Goal: Task Accomplishment & Management: Manage account settings

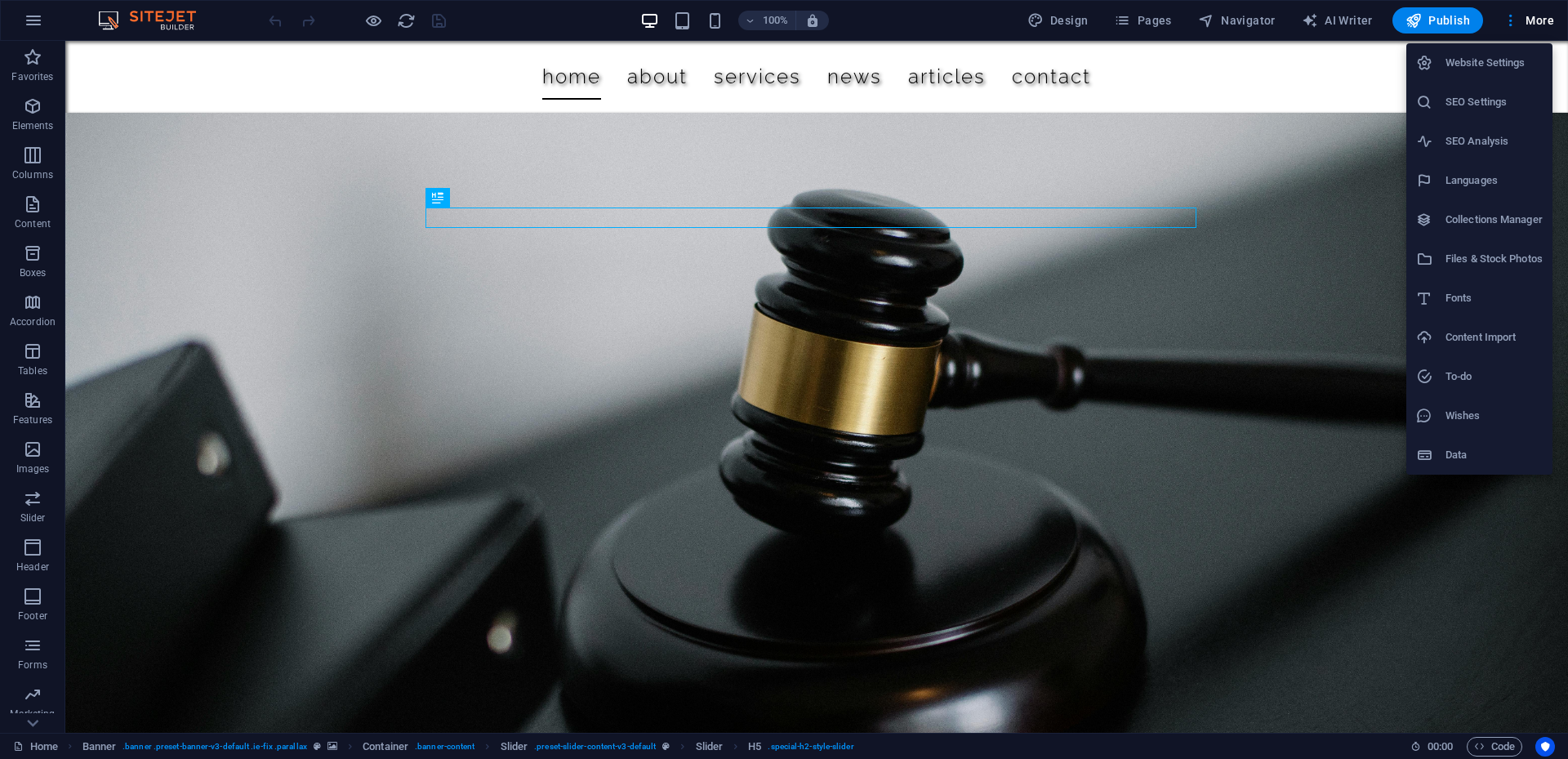
select select "41"
select select "131"
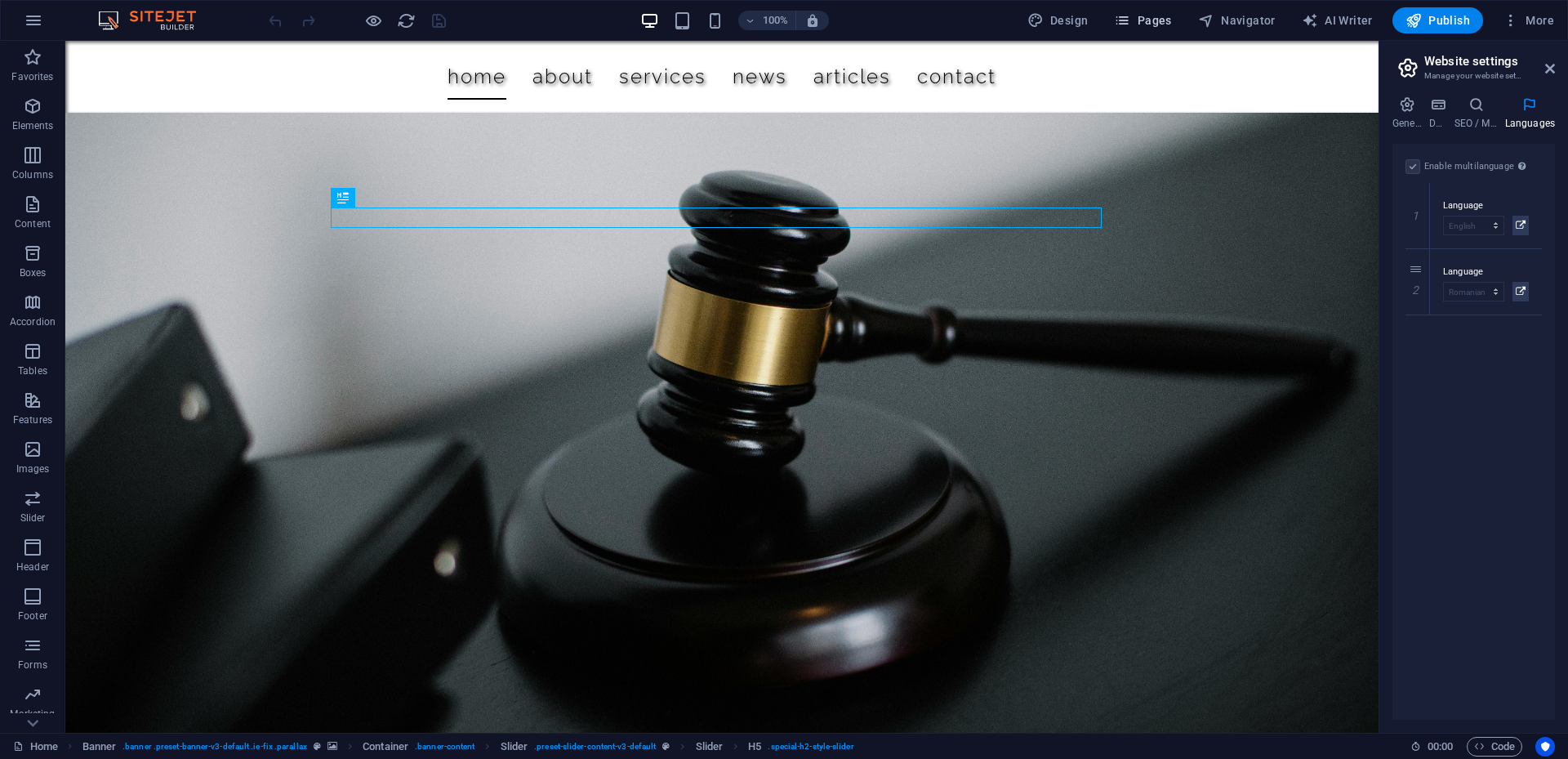
click at [0, 0] on span "Pages" at bounding box center [0, 0] width 0 height 0
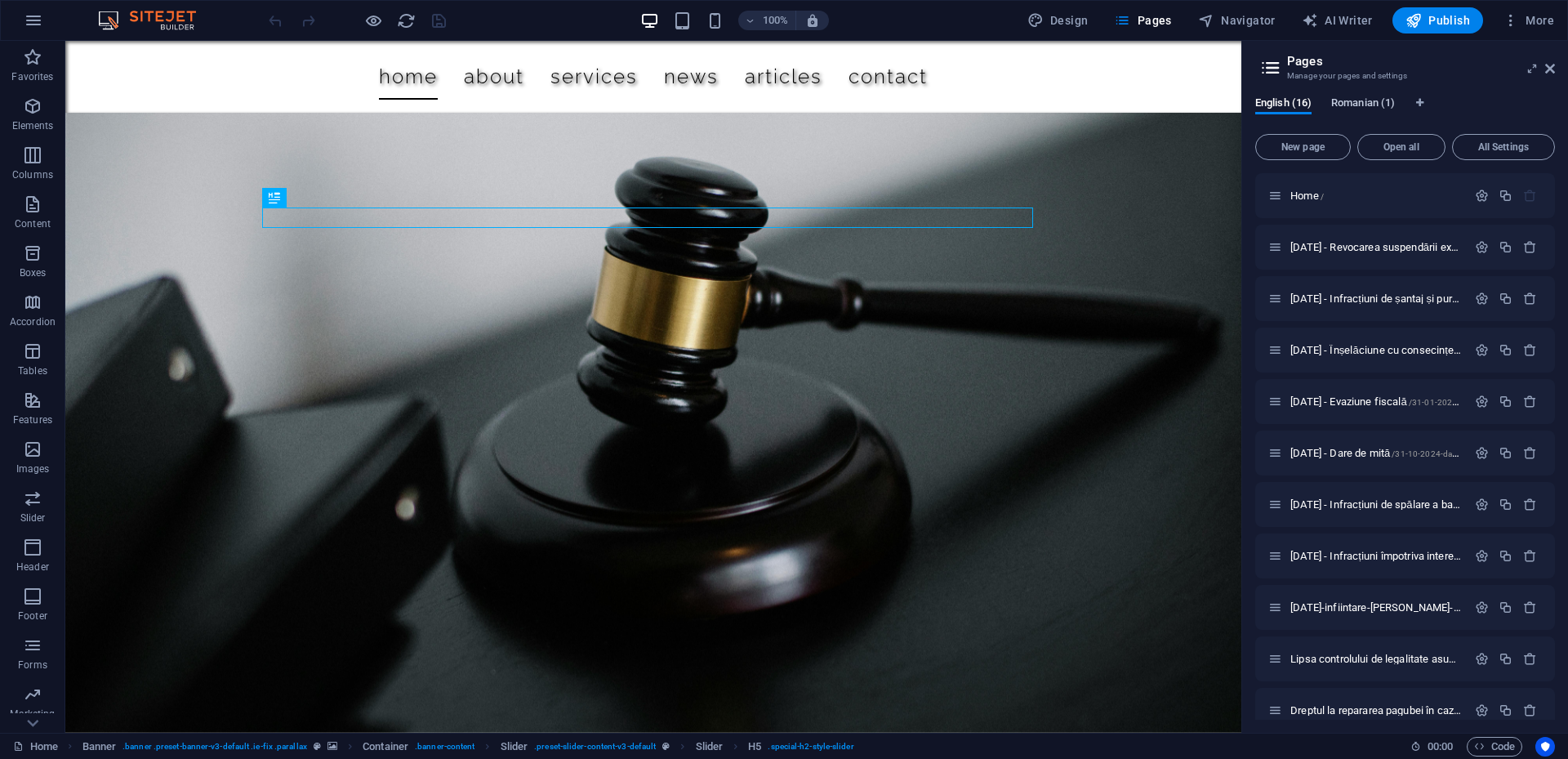
click at [1362, 105] on span "Romanian (1)" at bounding box center [1362, 105] width 63 height 23
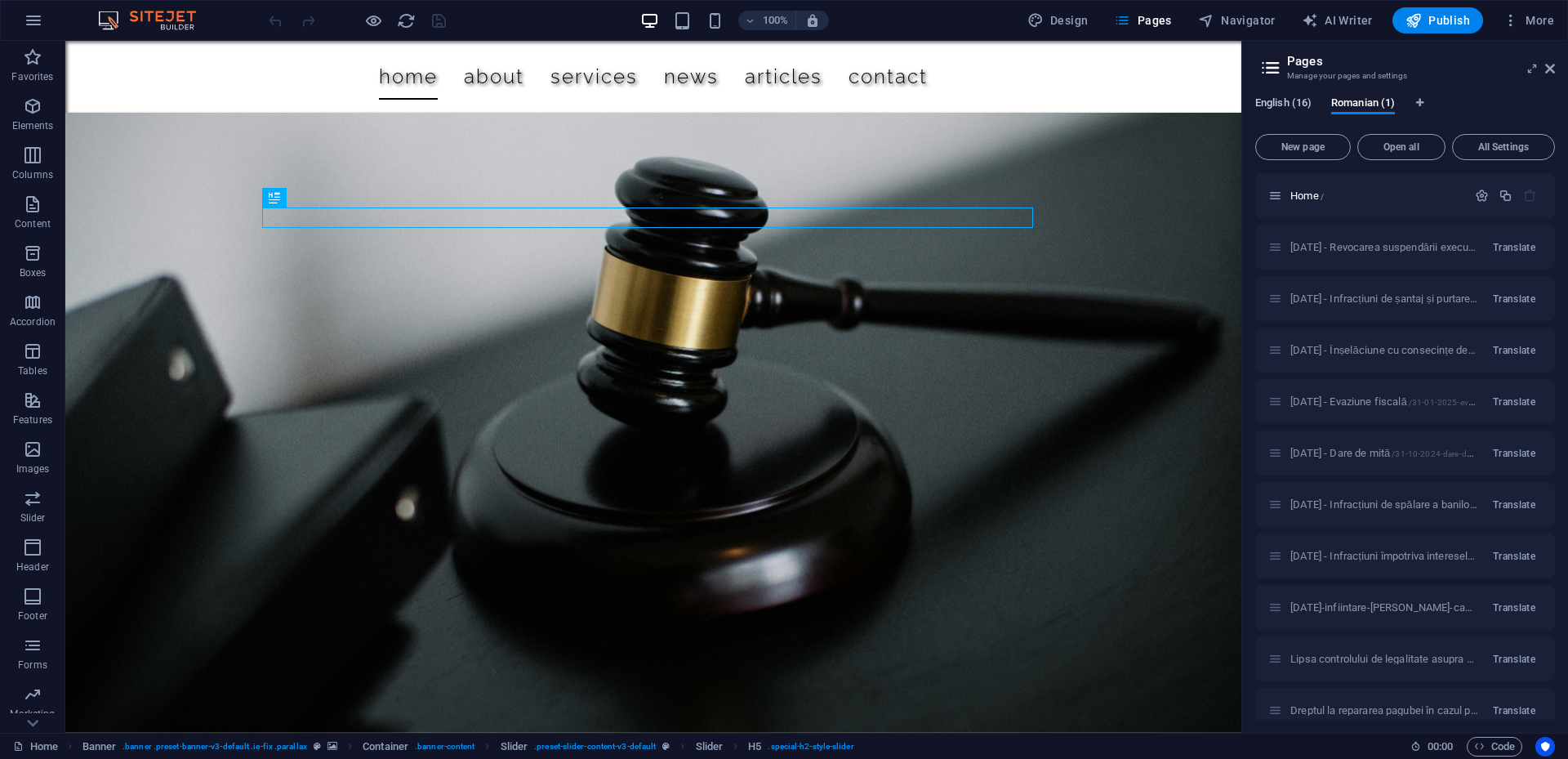
click at [1284, 101] on span "English (16)" at bounding box center [1284, 105] width 57 height 23
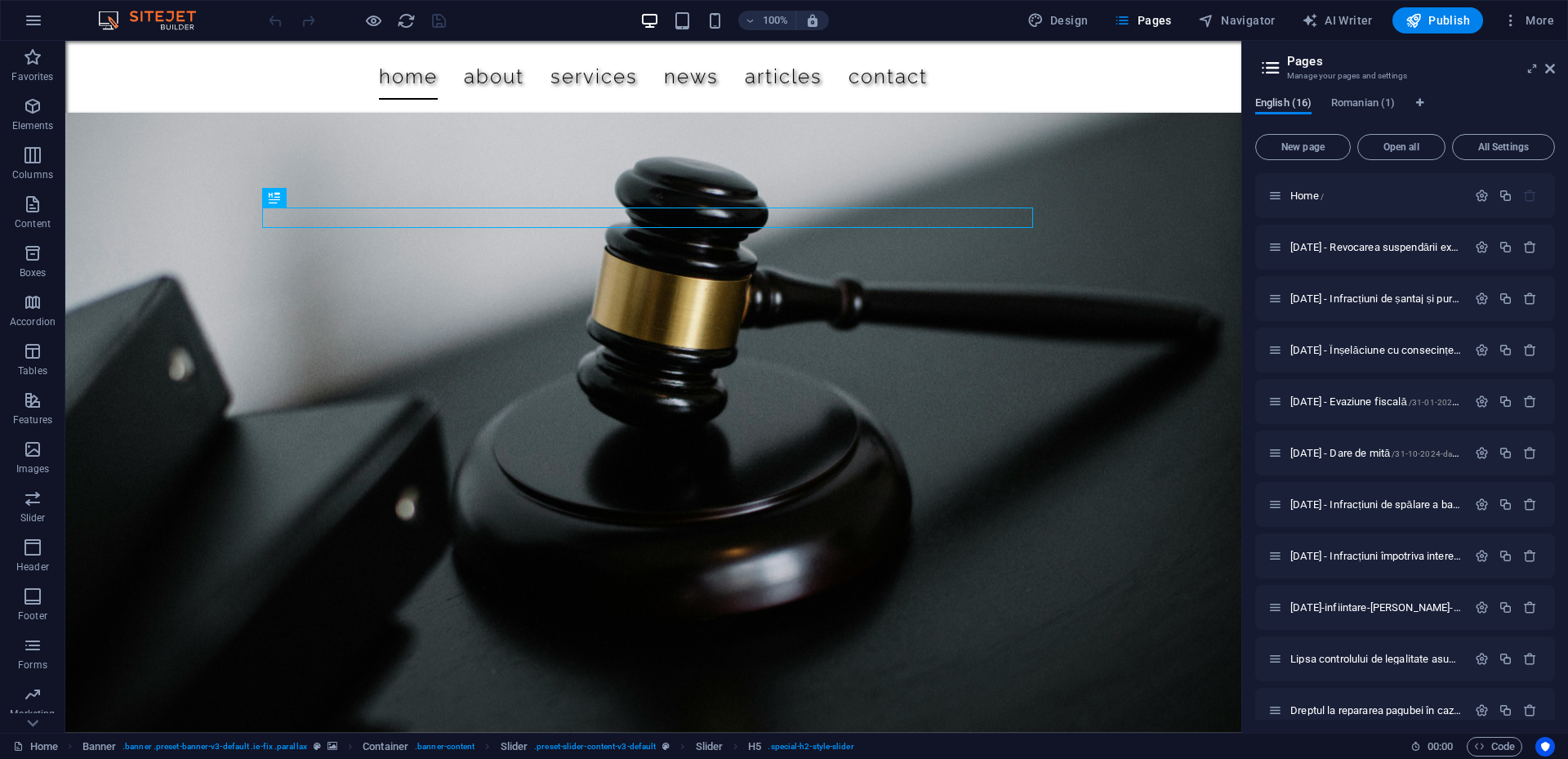
drag, startPoint x: 1368, startPoint y: 105, endPoint x: 1270, endPoint y: 103, distance: 98.0
click at [1270, 103] on div "English (16) Romanian (1)" at bounding box center [1405, 112] width 300 height 31
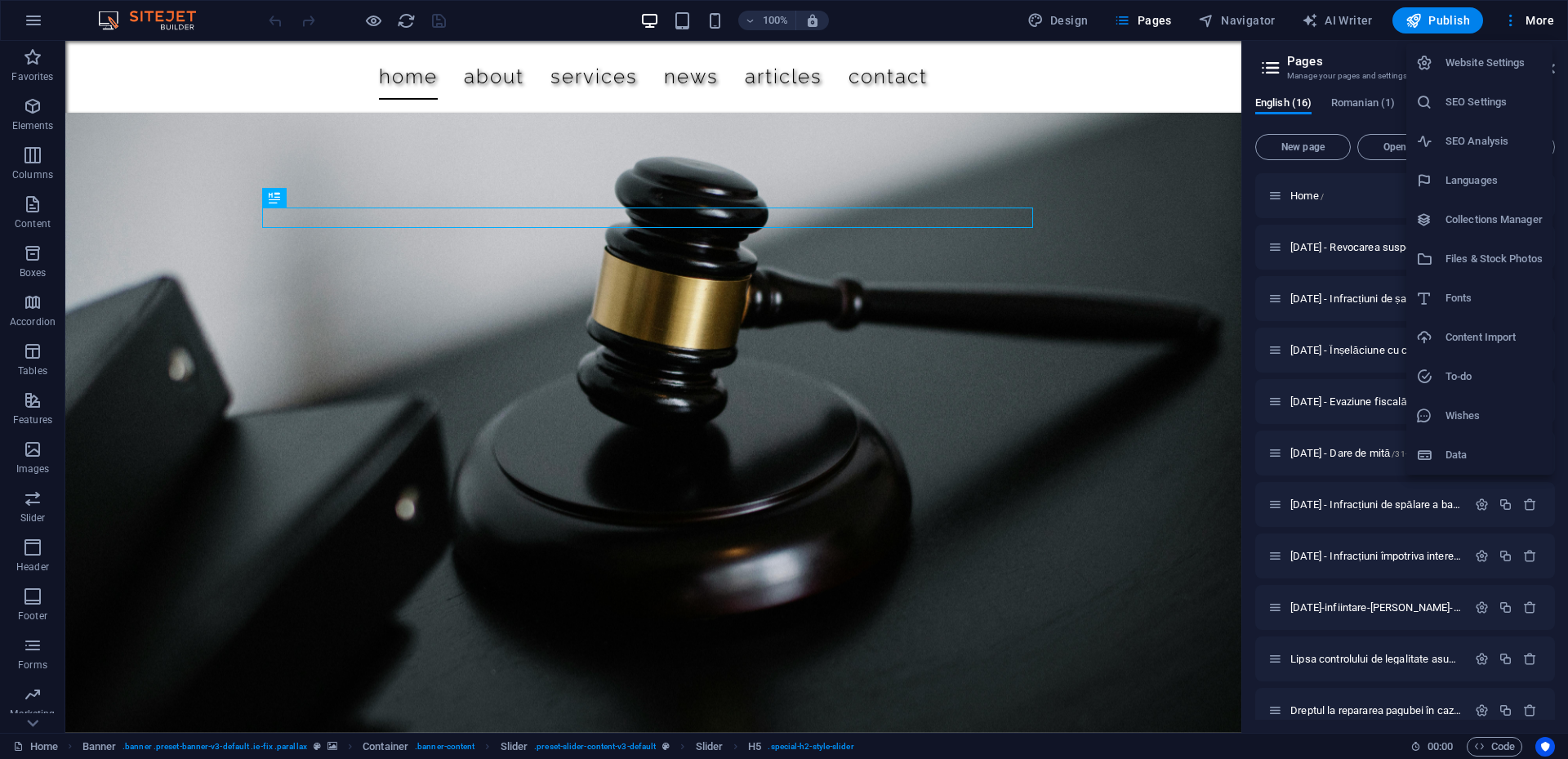
click at [1488, 174] on h6 "Languages" at bounding box center [1493, 180] width 97 height 20
select select "41"
select select "131"
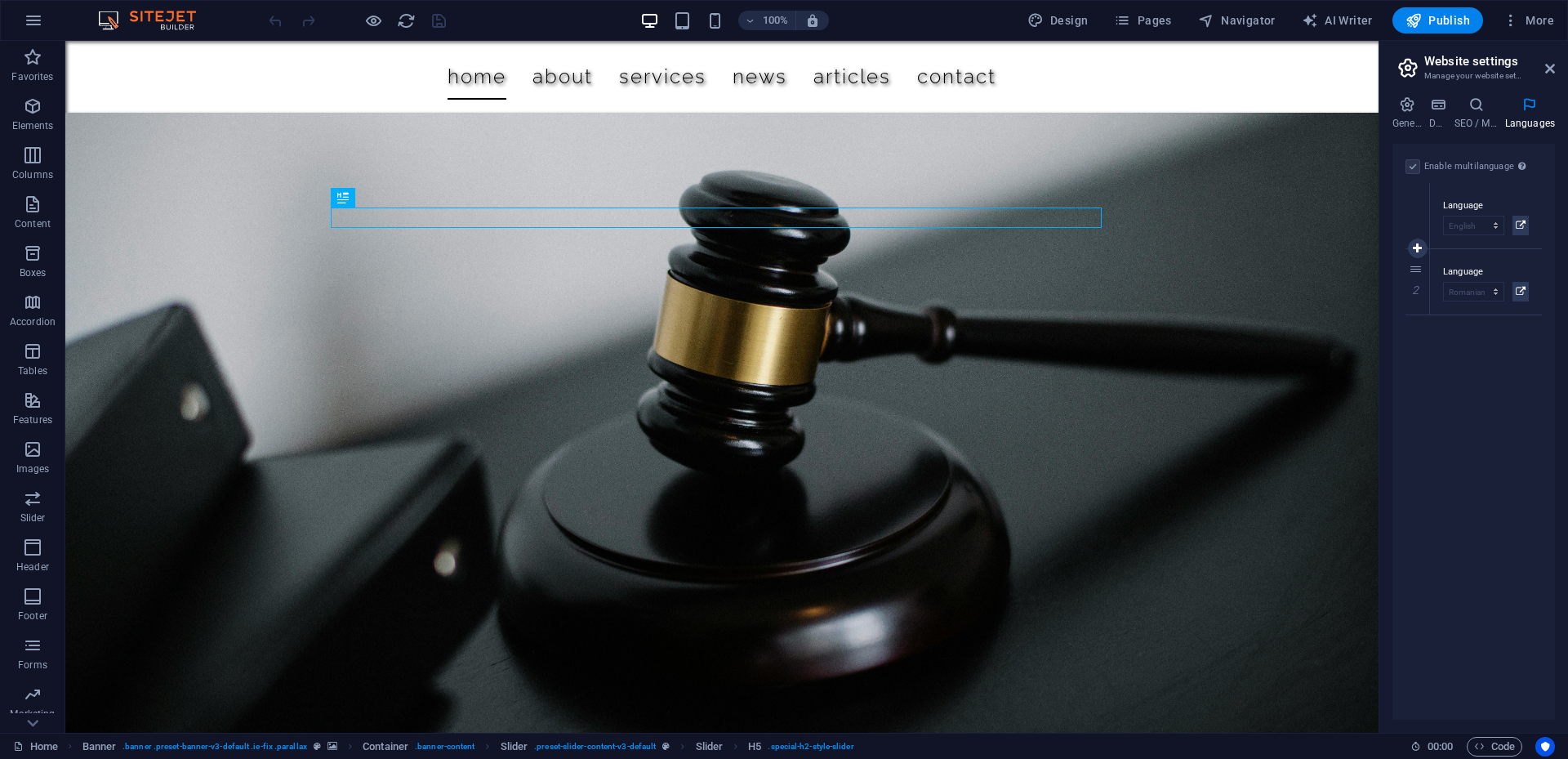
click at [1490, 237] on div "Language Abkhazian Afar Afrikaans Akan Albanian Amharic Arabic Aragonese Armeni…" at bounding box center [1486, 216] width 112 height 65
drag, startPoint x: 1422, startPoint y: 272, endPoint x: 1416, endPoint y: 177, distance: 95.2
select select "131"
click at [0, 0] on span "Pages" at bounding box center [0, 0] width 0 height 0
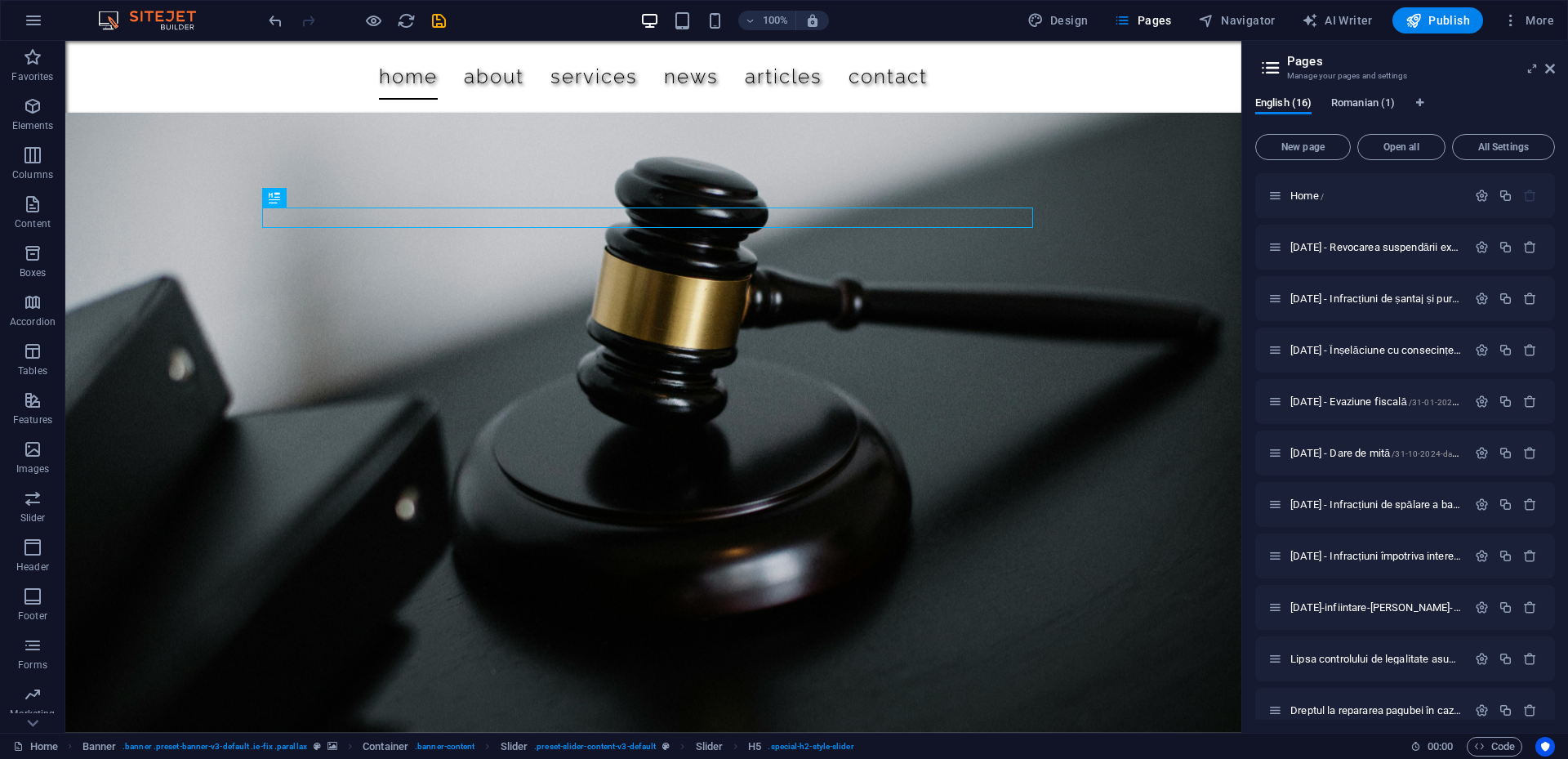
click at [1355, 102] on span "Romanian (1)" at bounding box center [1362, 105] width 63 height 23
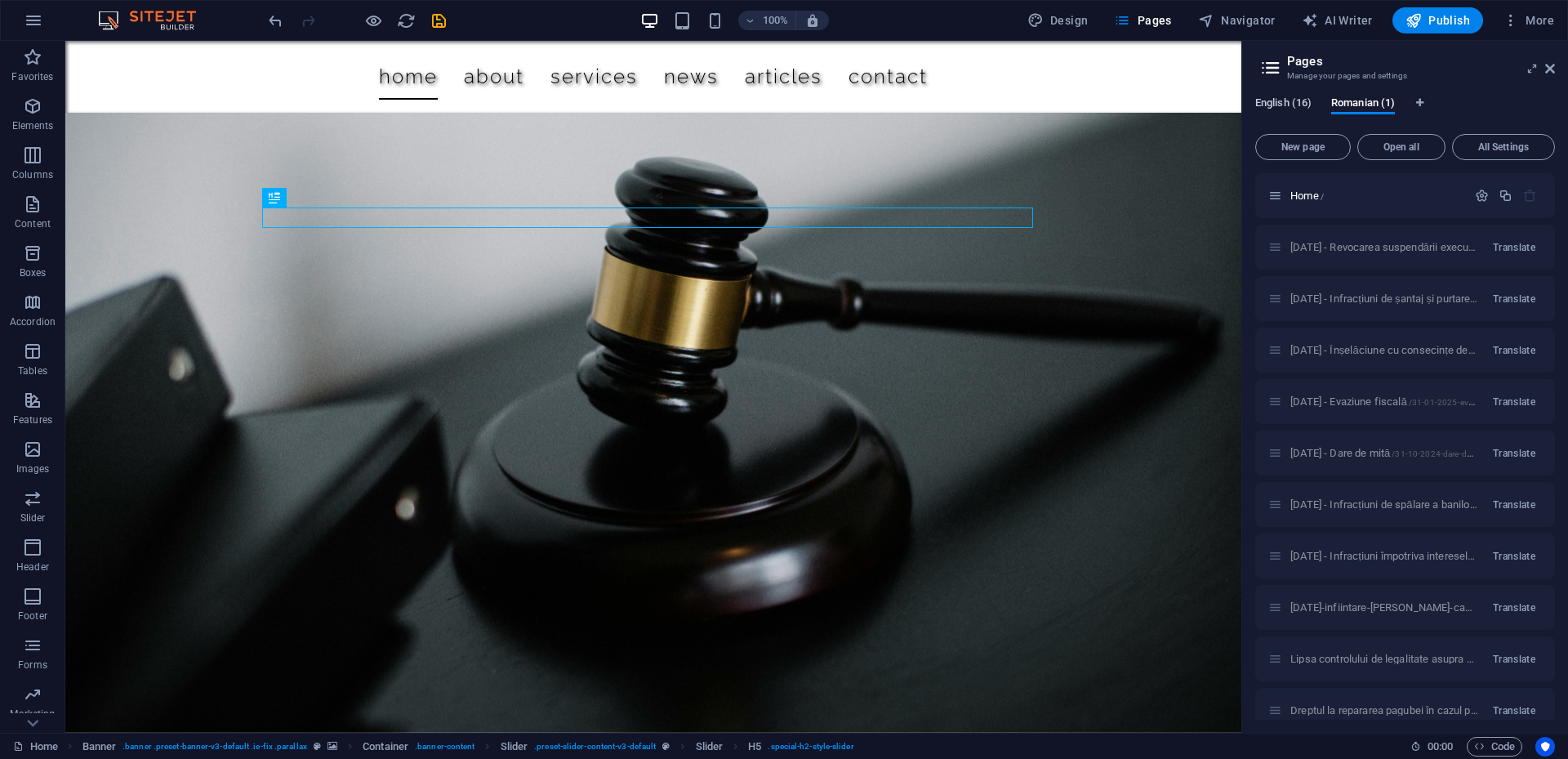
click at [1290, 100] on span "English (16)" at bounding box center [1284, 105] width 57 height 23
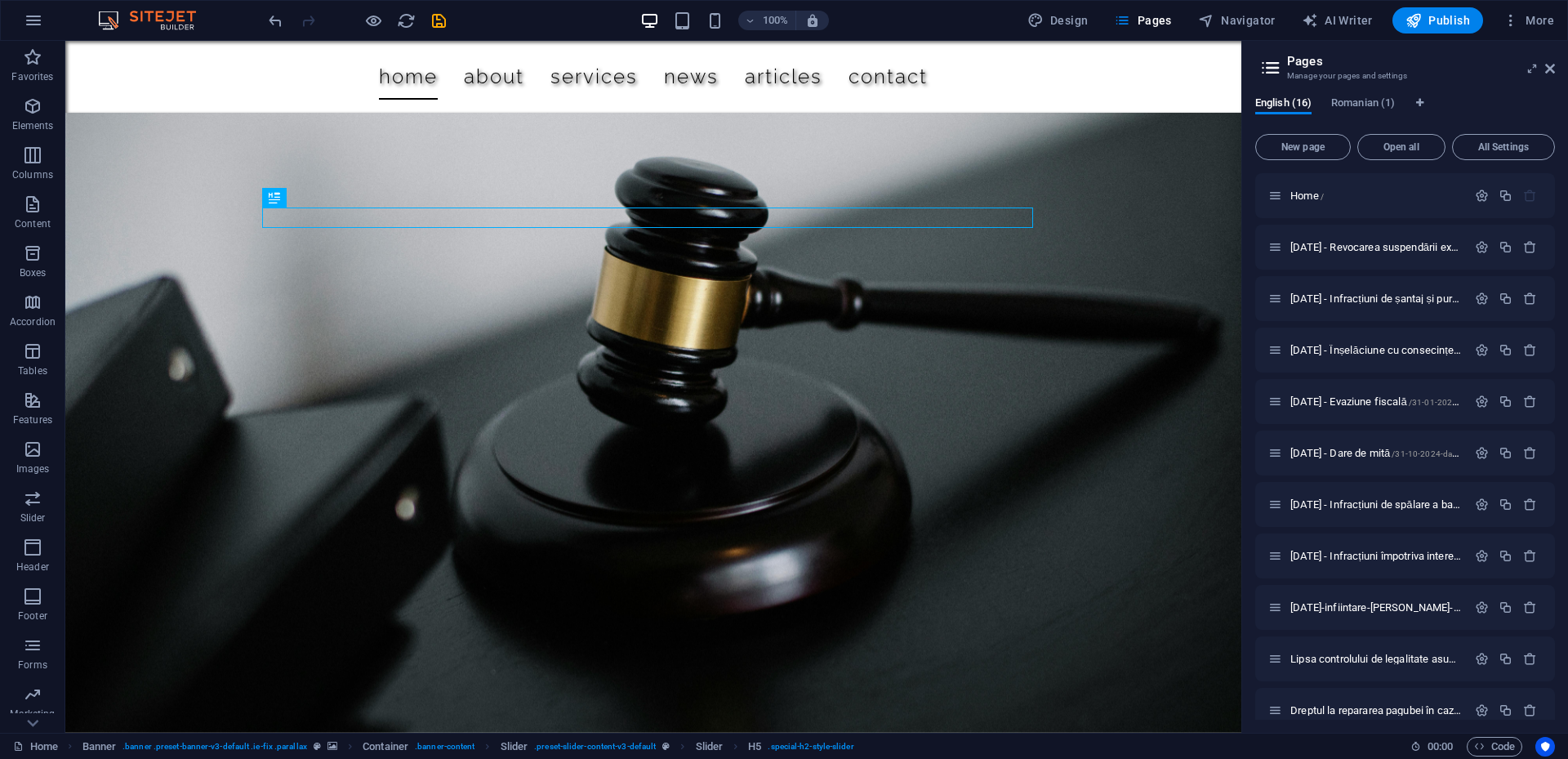
drag, startPoint x: 1291, startPoint y: 100, endPoint x: 1413, endPoint y: 102, distance: 122.0
click at [1422, 102] on div "English (16) Romanian (1)" at bounding box center [1405, 112] width 300 height 31
drag, startPoint x: 1358, startPoint y: 97, endPoint x: 1297, endPoint y: 99, distance: 61.0
click at [1297, 99] on div "English (16) Romanian (1)" at bounding box center [1405, 112] width 300 height 31
click at [1361, 101] on span "Romanian (1)" at bounding box center [1362, 105] width 63 height 23
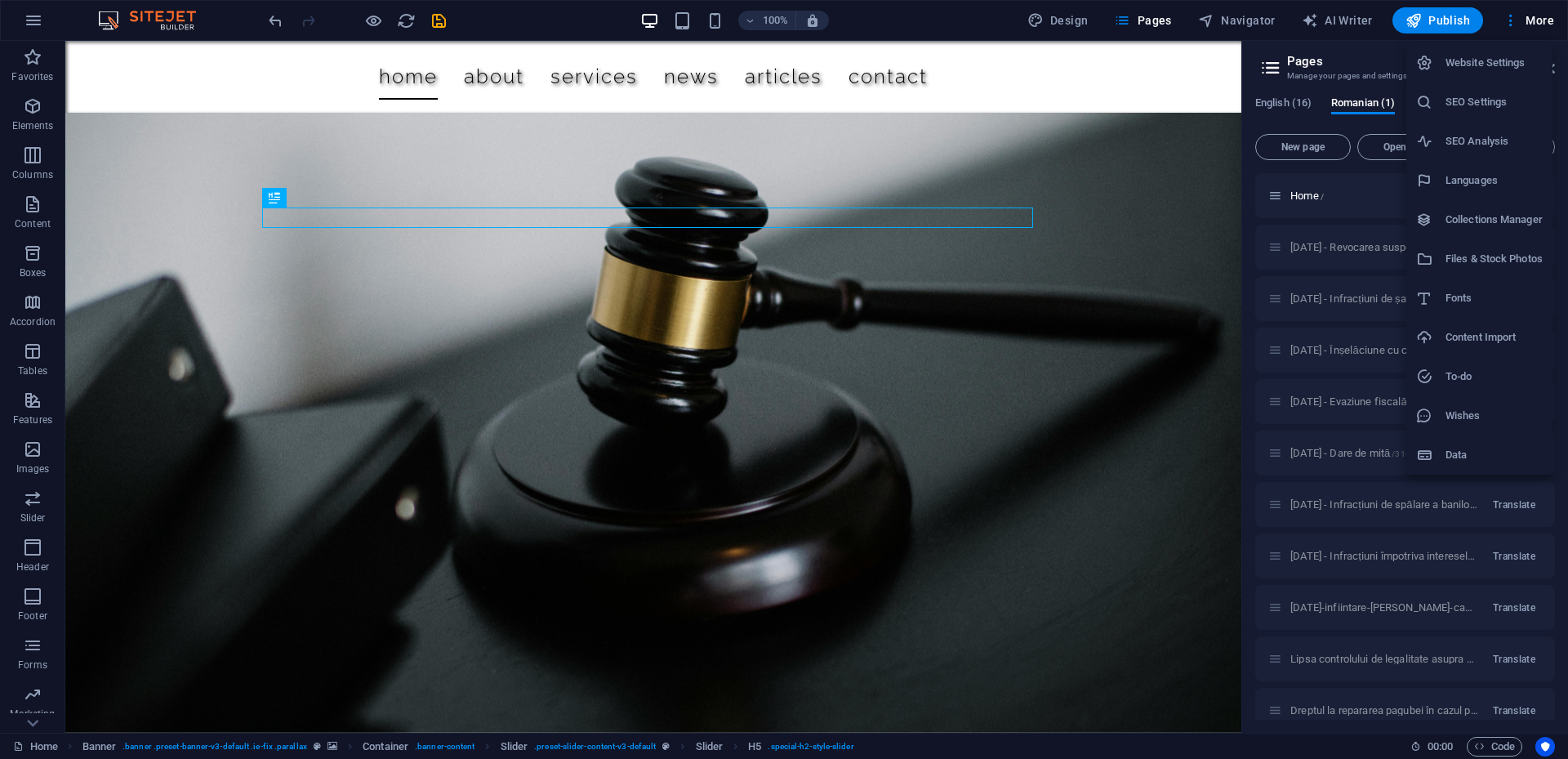
click at [1492, 179] on h6 "Languages" at bounding box center [1493, 180] width 97 height 20
select select "131"
select select "41"
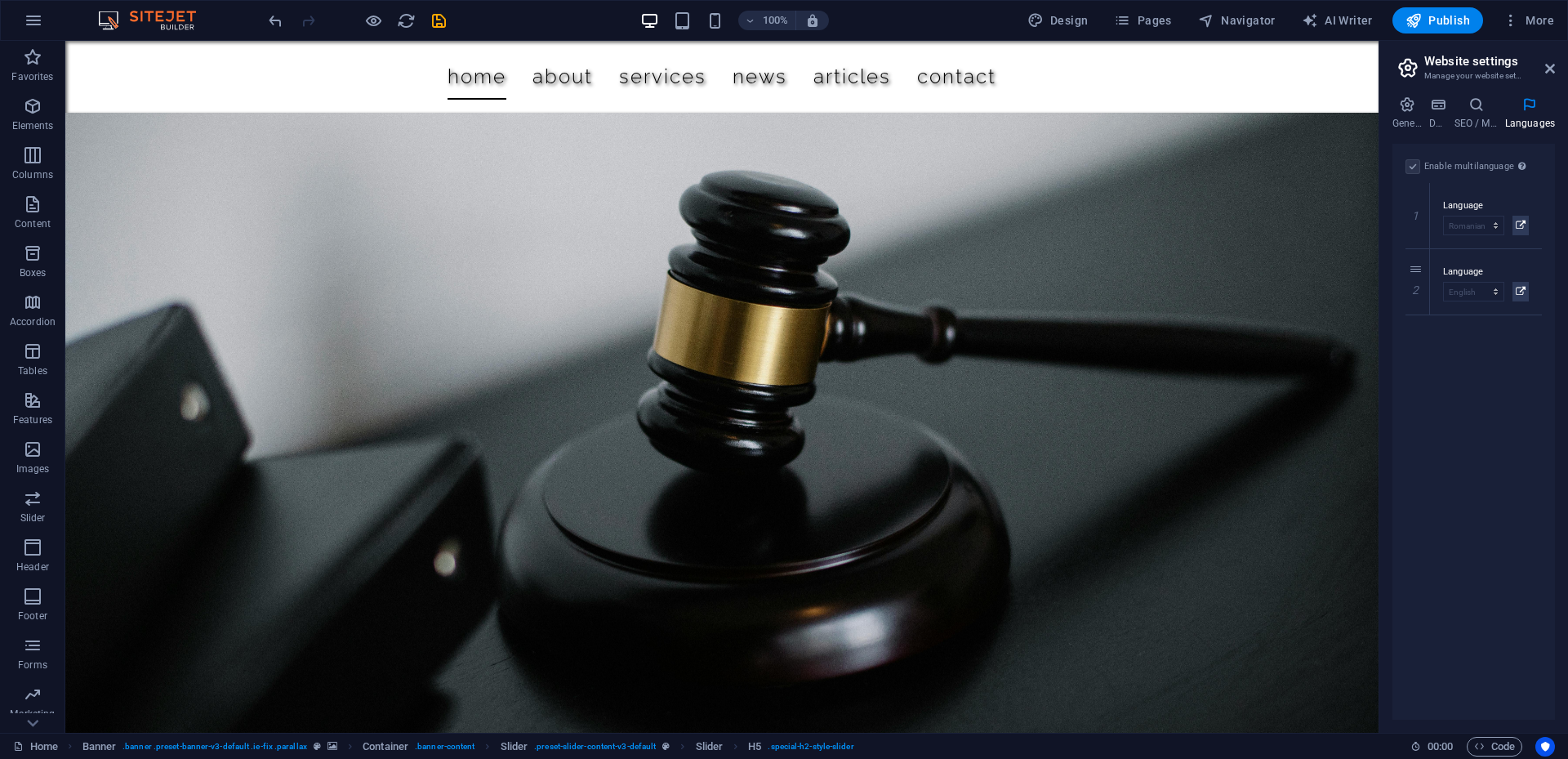
scroll to position [606, 0]
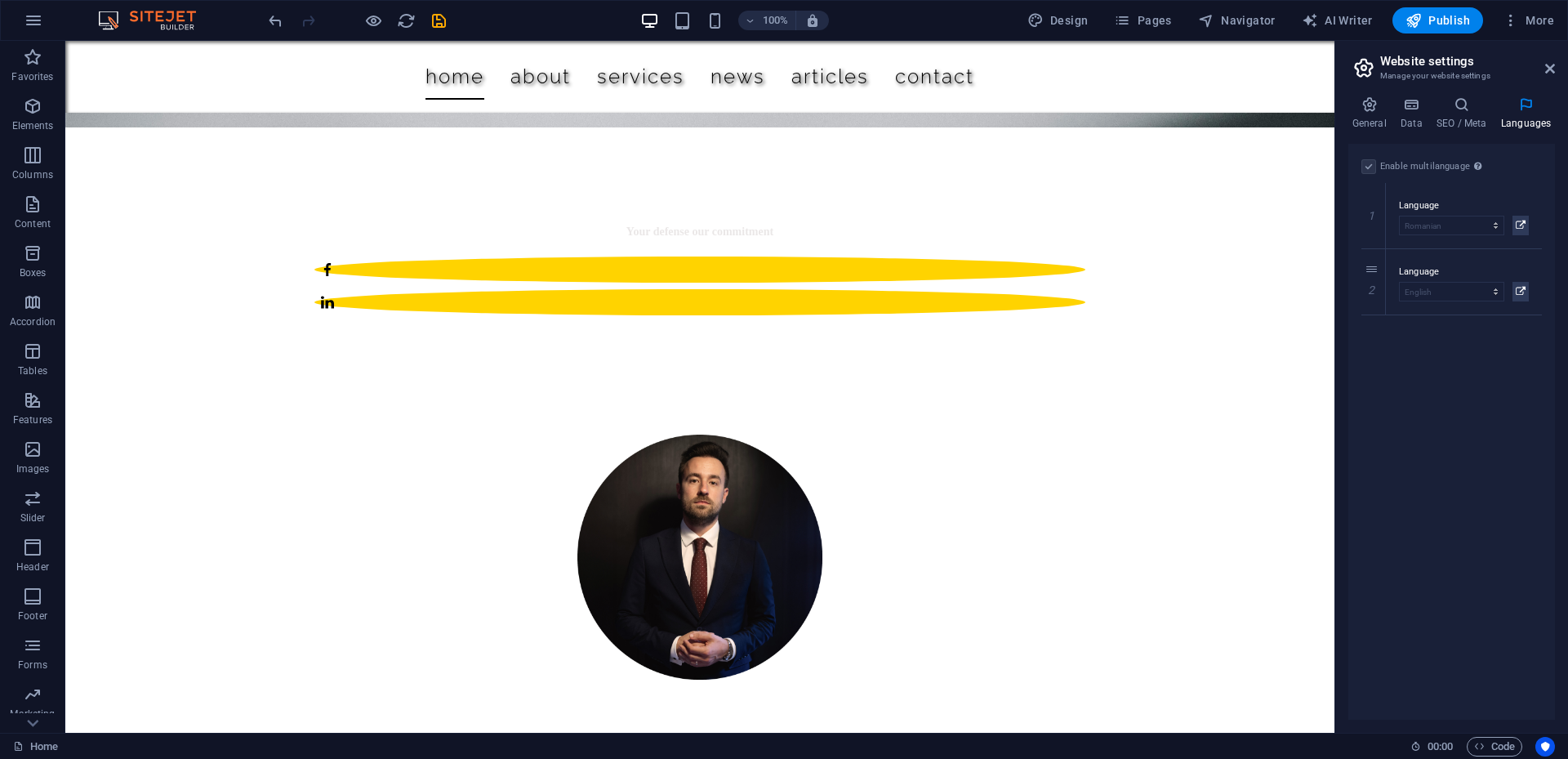
drag, startPoint x: 1380, startPoint y: 128, endPoint x: 1273, endPoint y: 79, distance: 117.7
click at [1338, 120] on div "Home (en) Favorites Elements Columns Content Boxes Accordion Tables Features Im…" at bounding box center [784, 387] width 1568 height 692
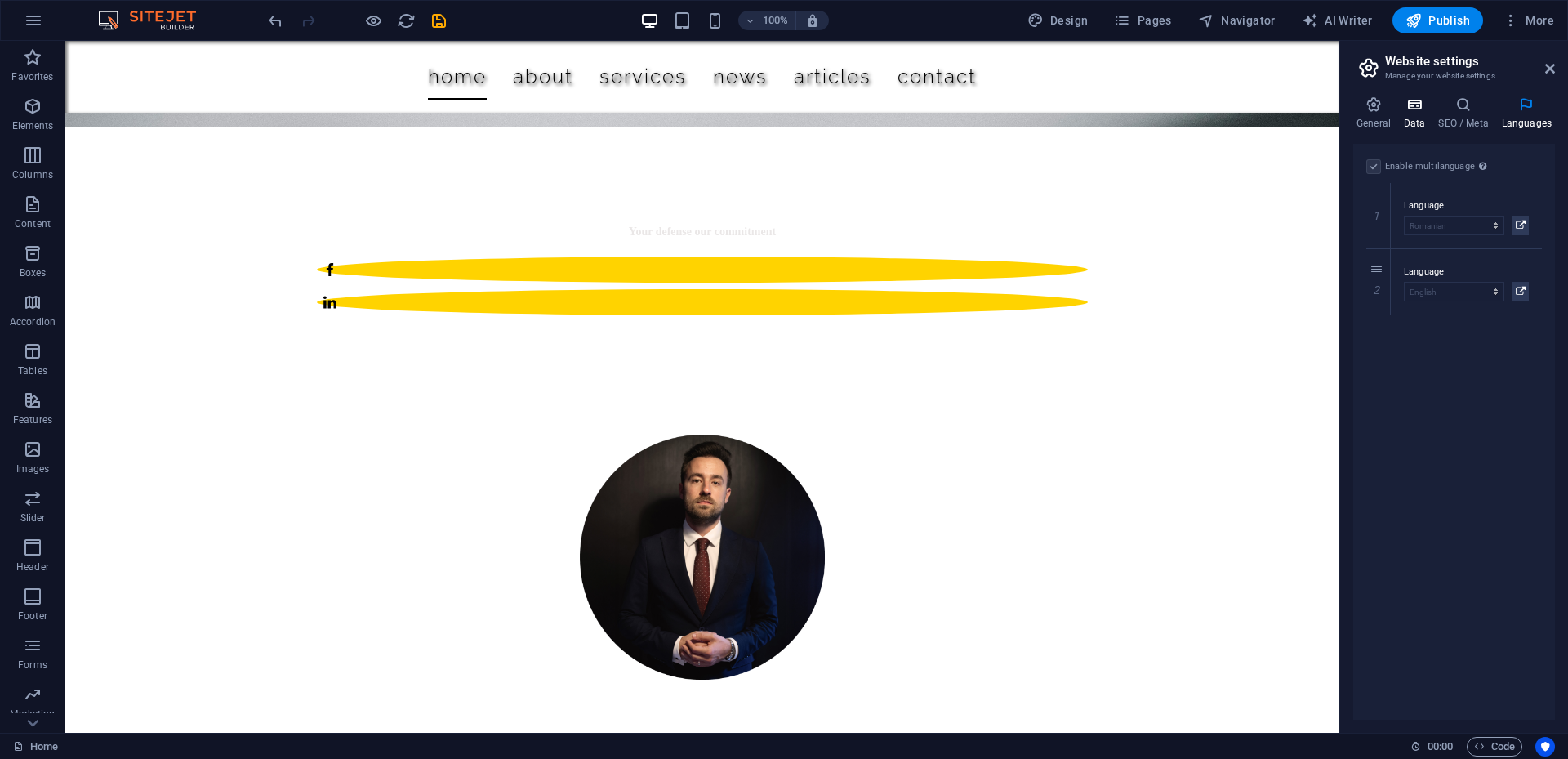
click at [1410, 104] on icon at bounding box center [1414, 105] width 28 height 16
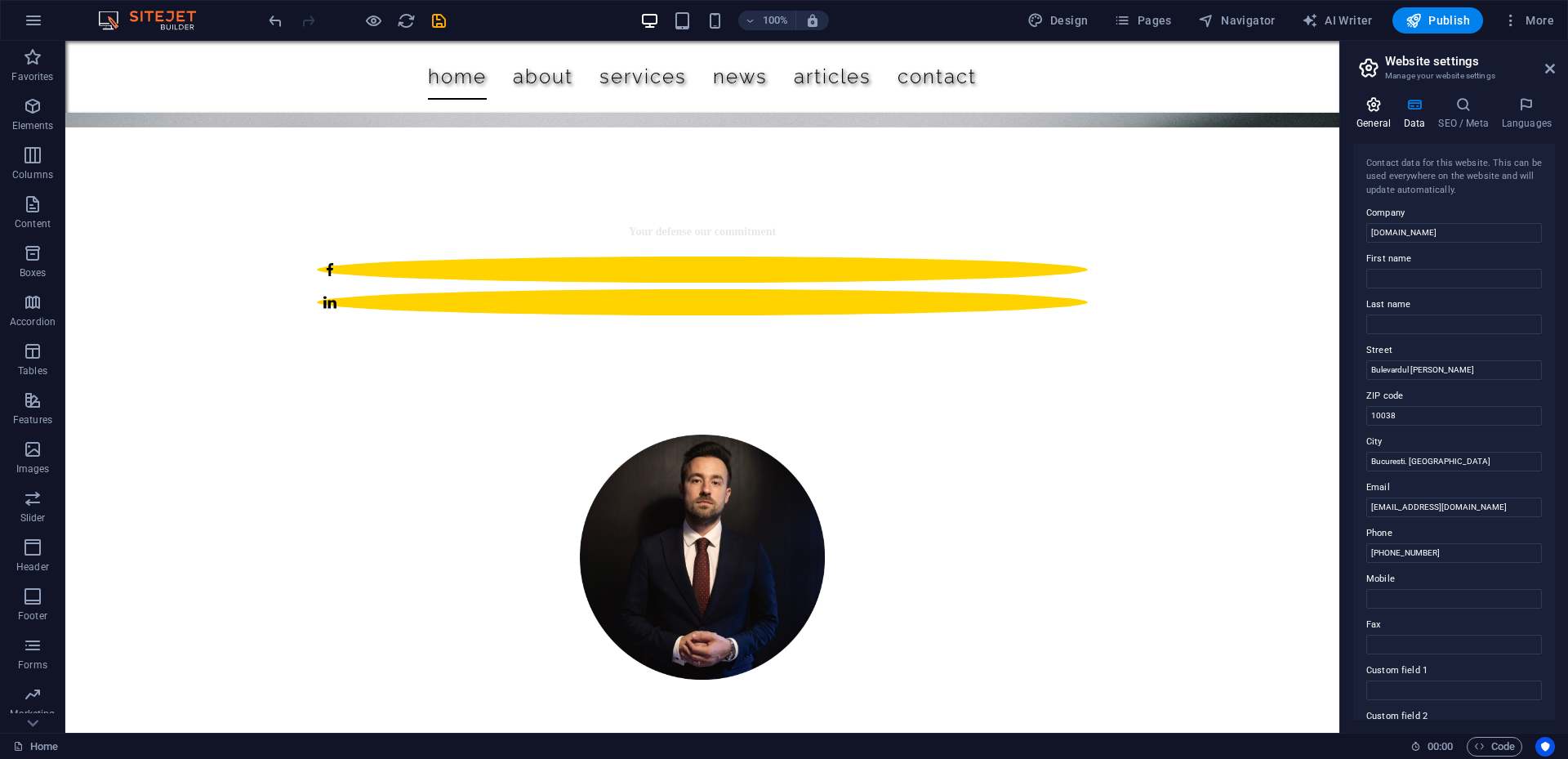
click at [1381, 102] on icon at bounding box center [1374, 105] width 41 height 16
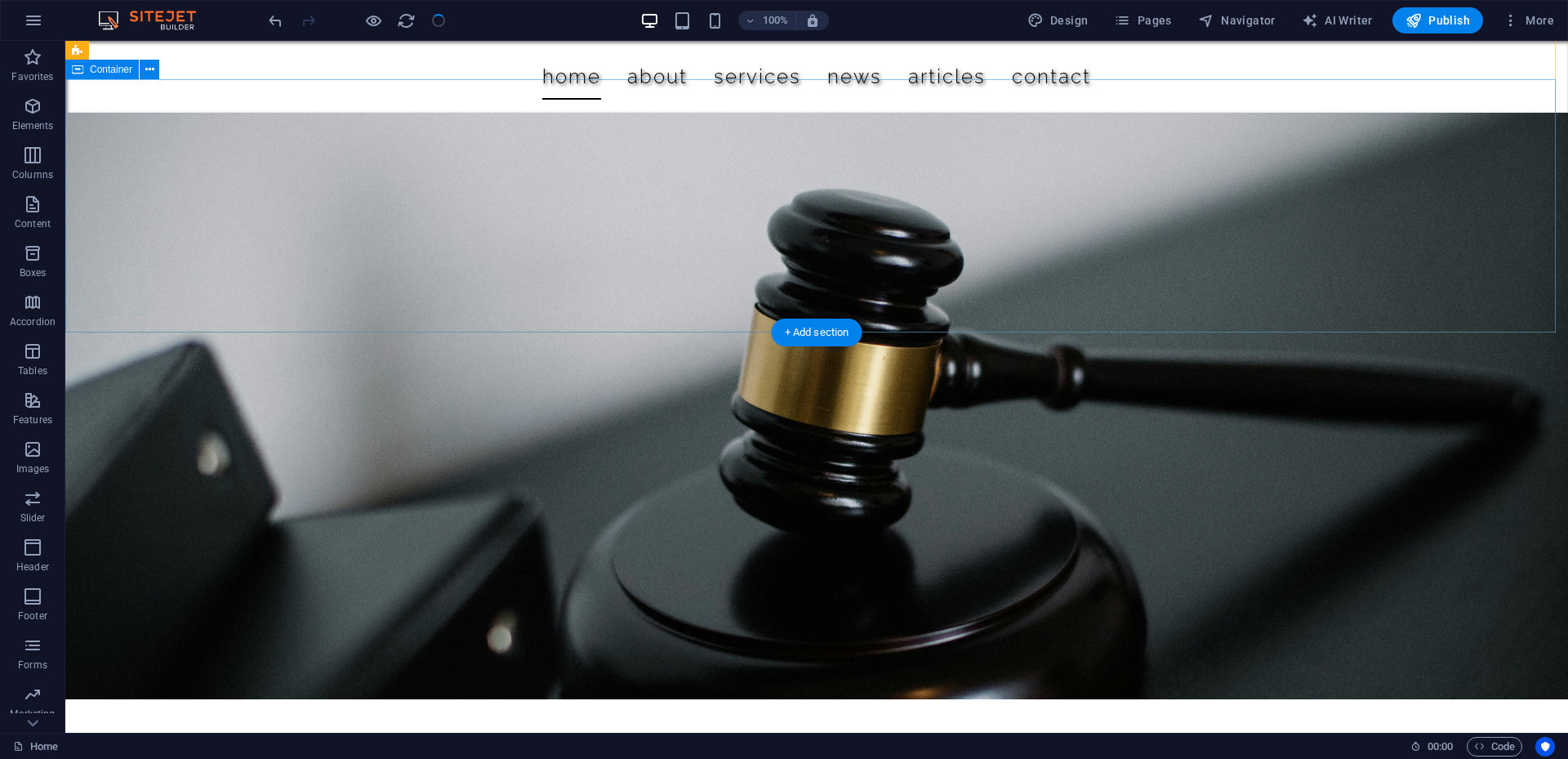
scroll to position [0, 0]
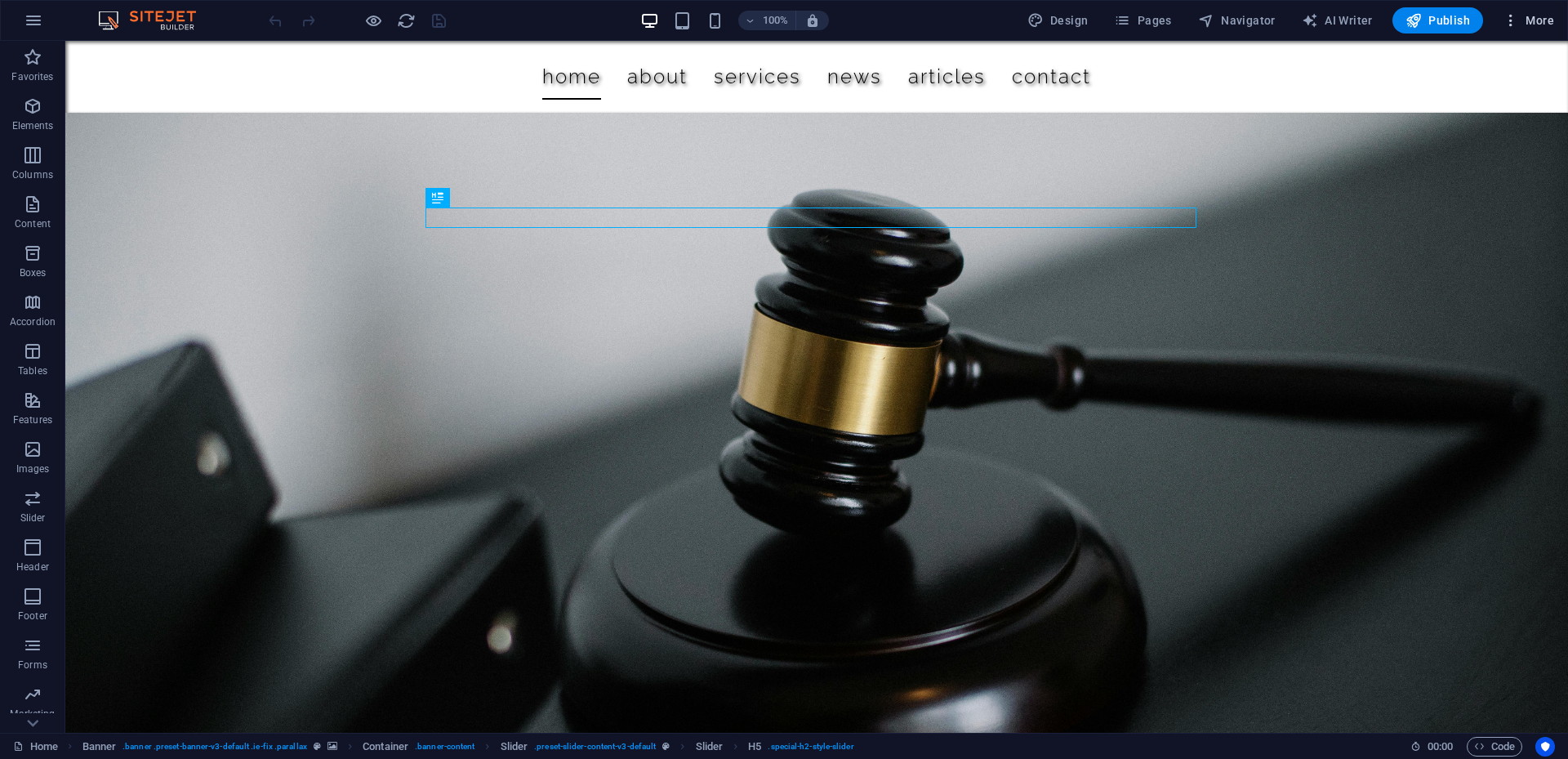
click at [1534, 25] on span "More" at bounding box center [1529, 20] width 51 height 16
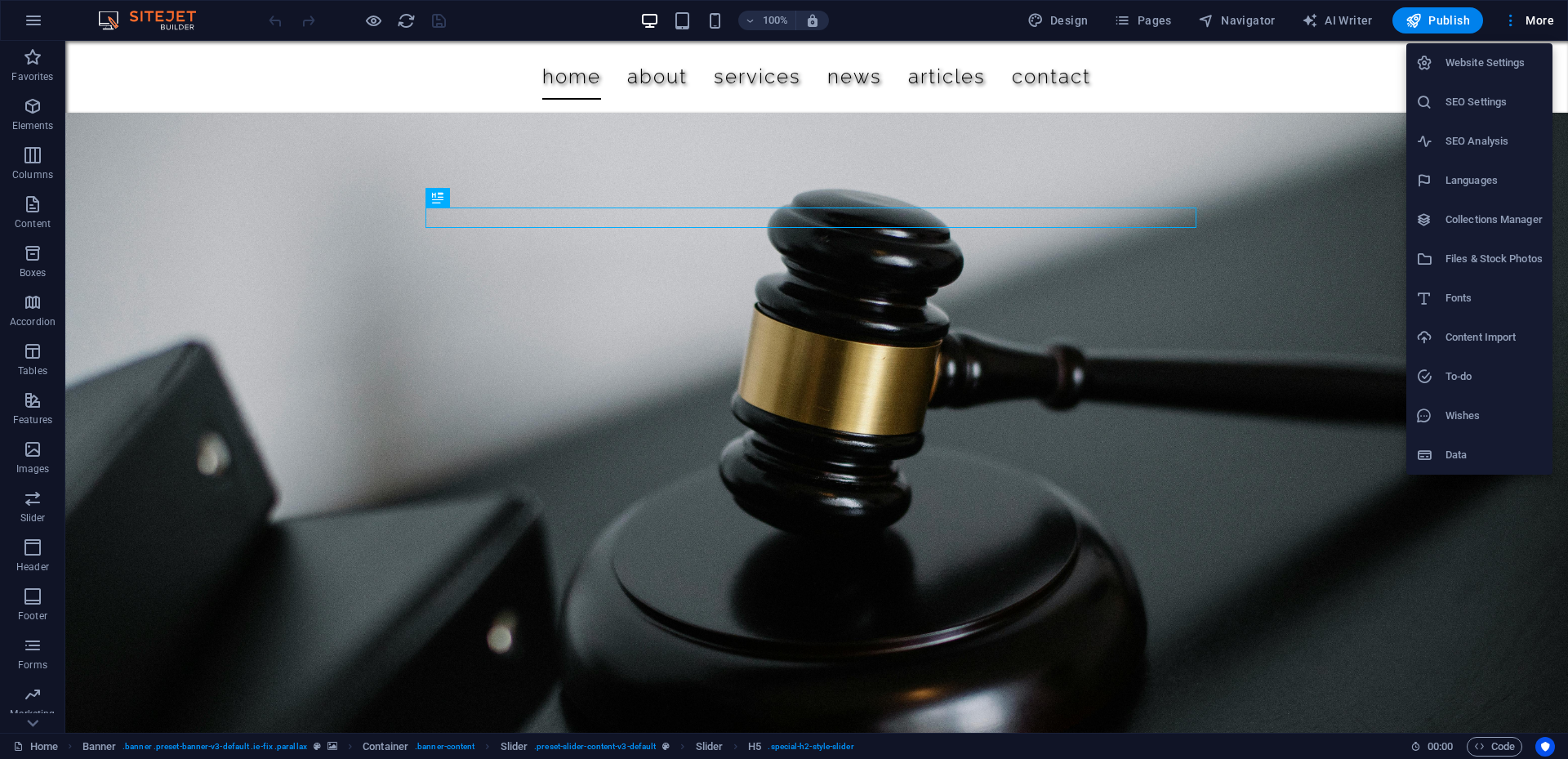
click at [1476, 185] on h6 "Languages" at bounding box center [1493, 180] width 97 height 20
select select "131"
select select "41"
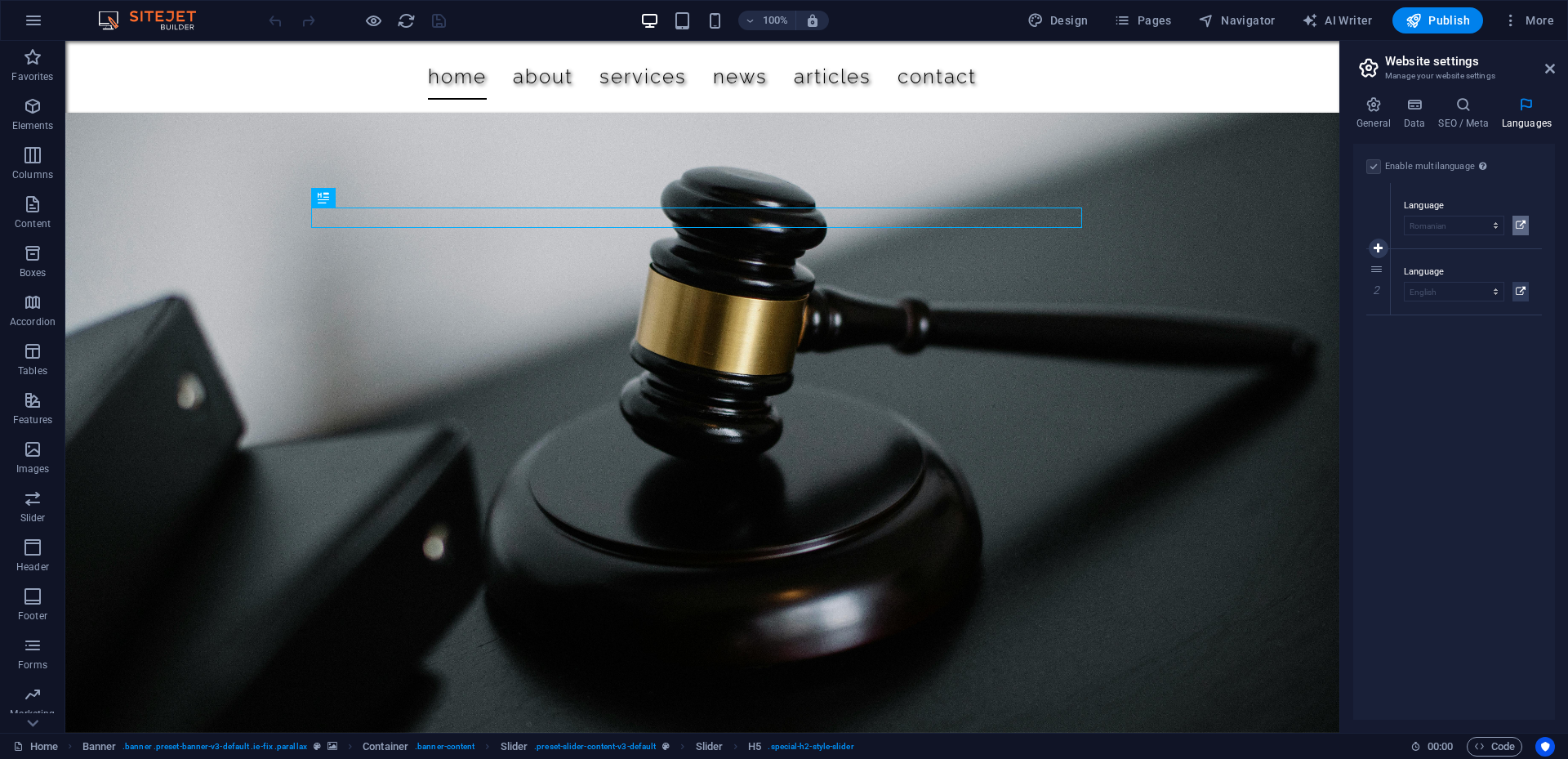
click at [1515, 223] on button at bounding box center [1520, 225] width 16 height 20
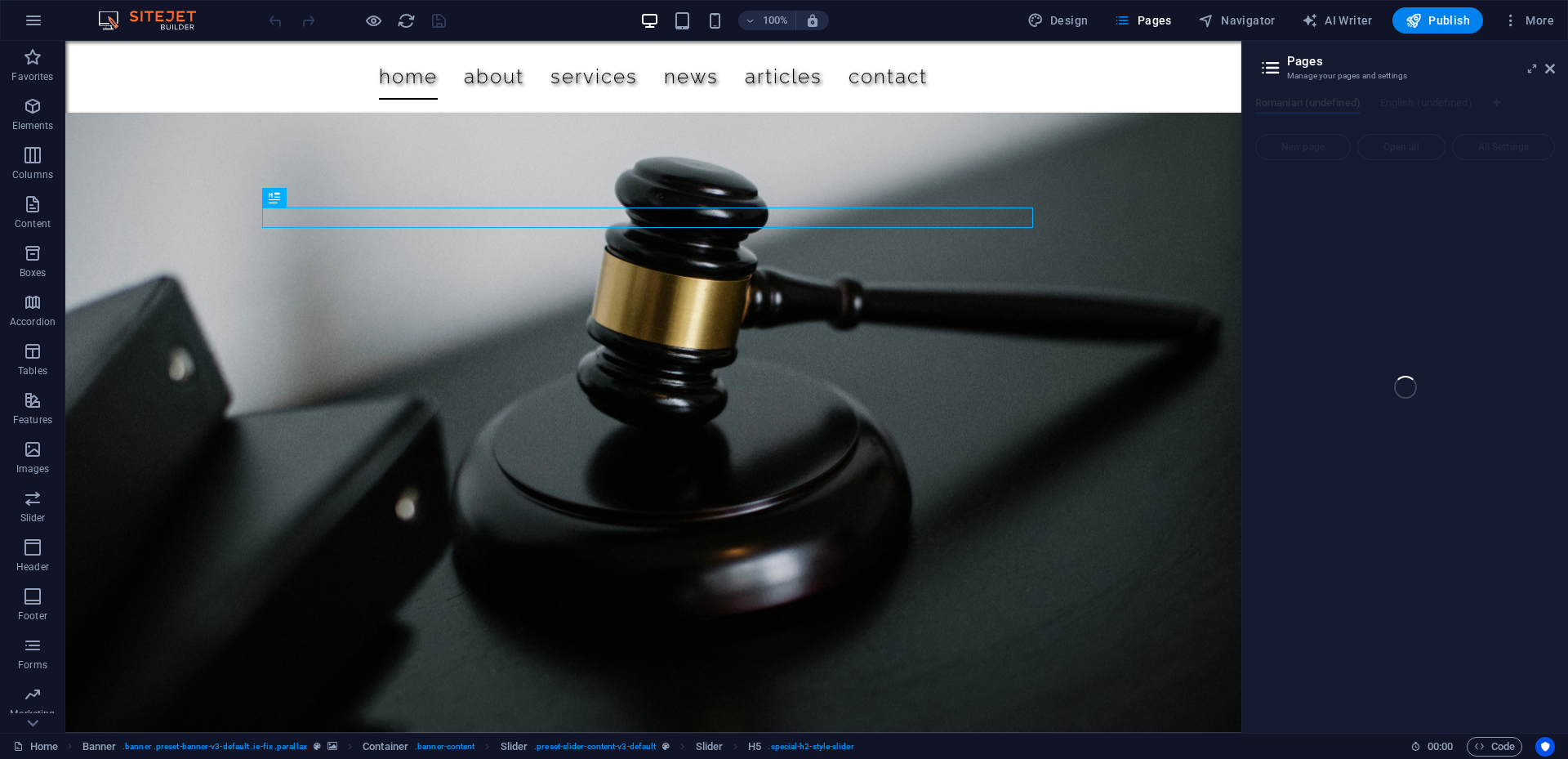
click at [1547, 68] on div "Home (ro) Favorites Elements Columns Content Boxes Accordion Tables Features Im…" at bounding box center [784, 387] width 1568 height 692
click at [1486, 182] on h6 "Languages" at bounding box center [1493, 180] width 97 height 20
select select "131"
select select "41"
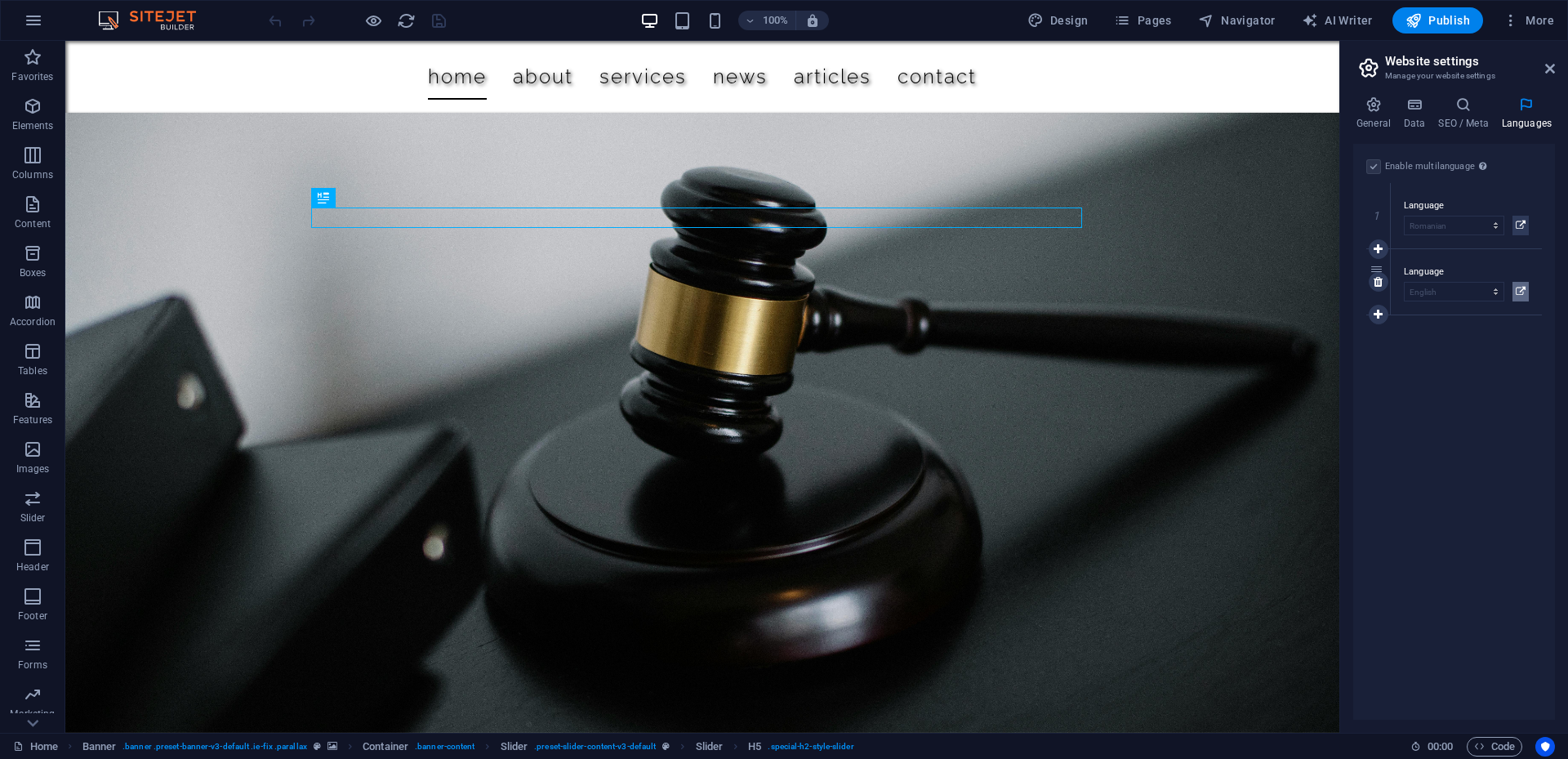
click at [1517, 285] on icon at bounding box center [1520, 291] width 9 height 20
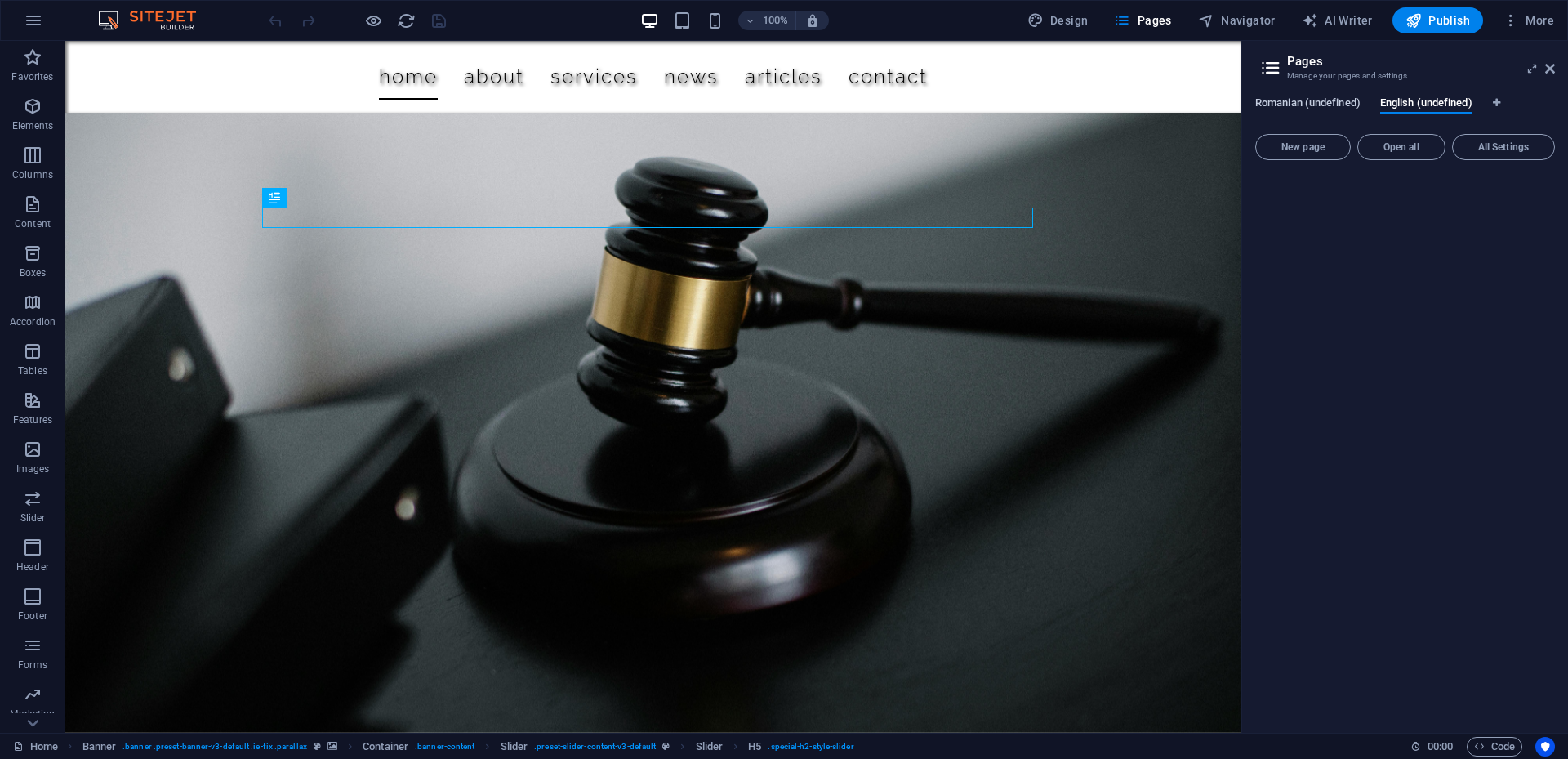
click at [1338, 102] on span "Romanian (undefined)" at bounding box center [1308, 105] width 105 height 23
click at [1409, 107] on span "English (undefined)" at bounding box center [1427, 105] width 92 height 23
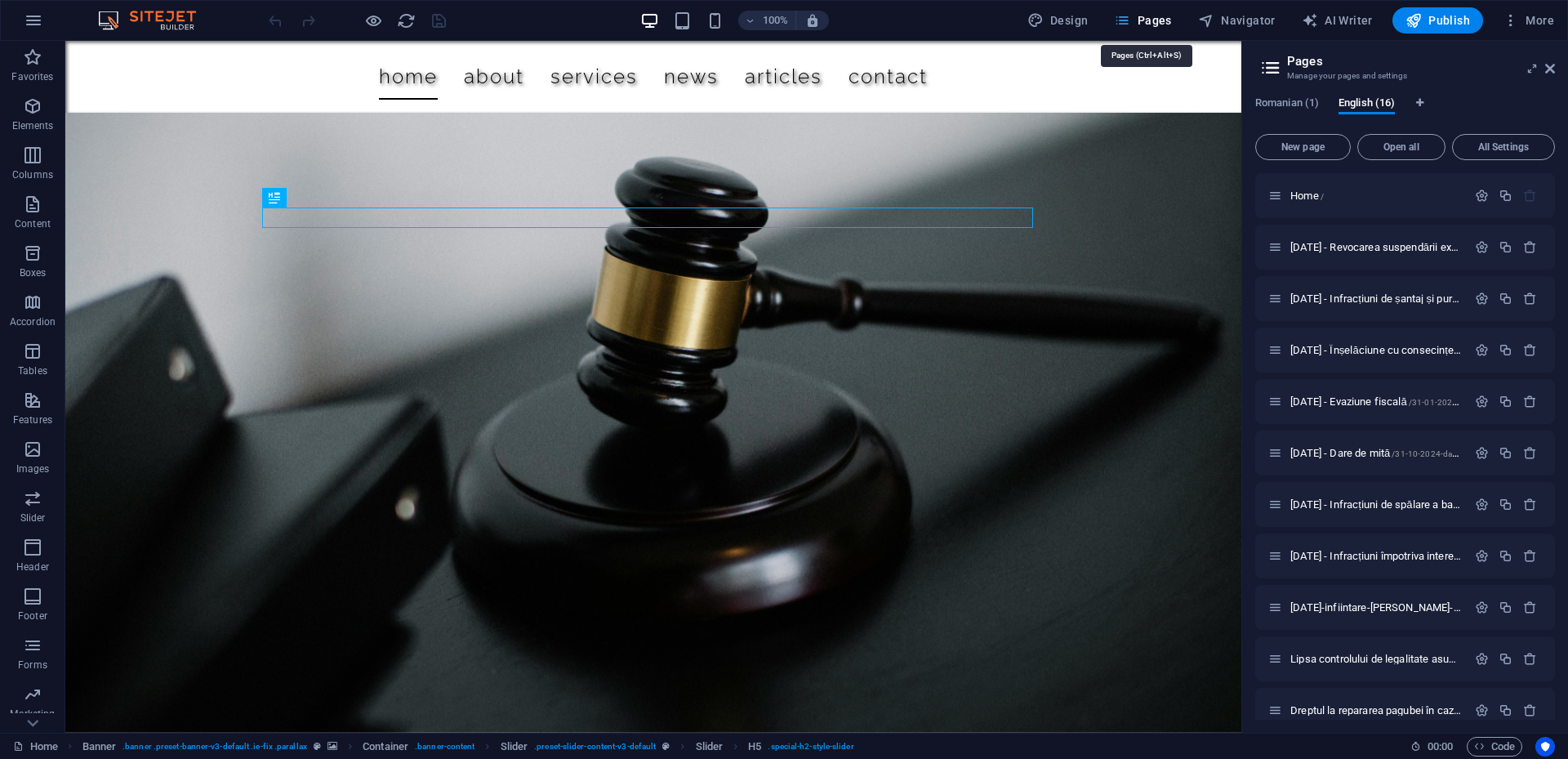
click at [1278, 94] on div "Romanian (1) English (16) New page Open all All Settings Home / 28.05.2025 - Re…" at bounding box center [1404, 408] width 325 height 649
click at [1285, 99] on span "Romanian (1)" at bounding box center [1287, 105] width 63 height 23
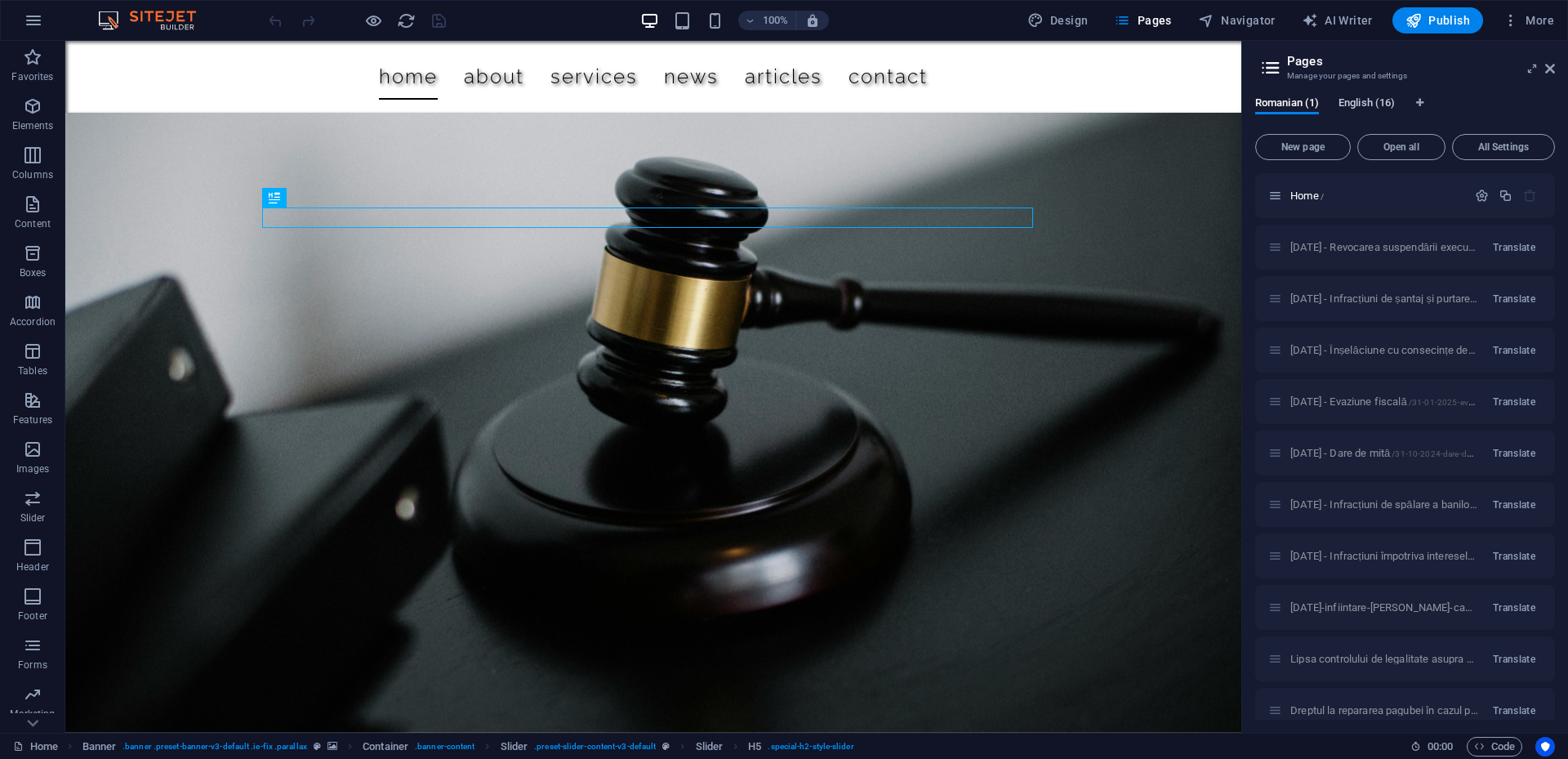
click at [1378, 99] on span "English (16)" at bounding box center [1367, 105] width 57 height 23
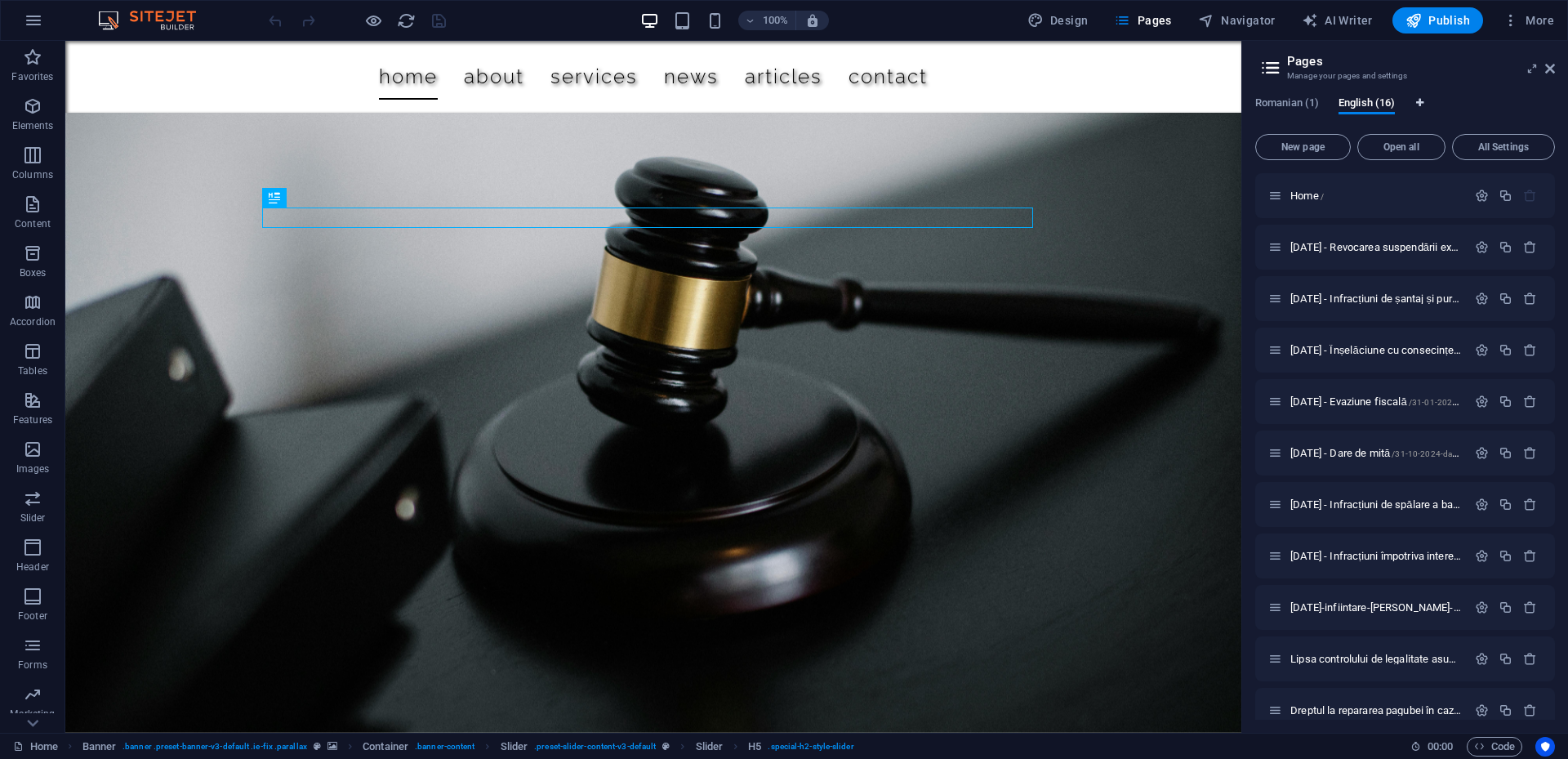
click at [1421, 101] on icon "Language Tabs" at bounding box center [1419, 102] width 8 height 9
select select "131"
select select "41"
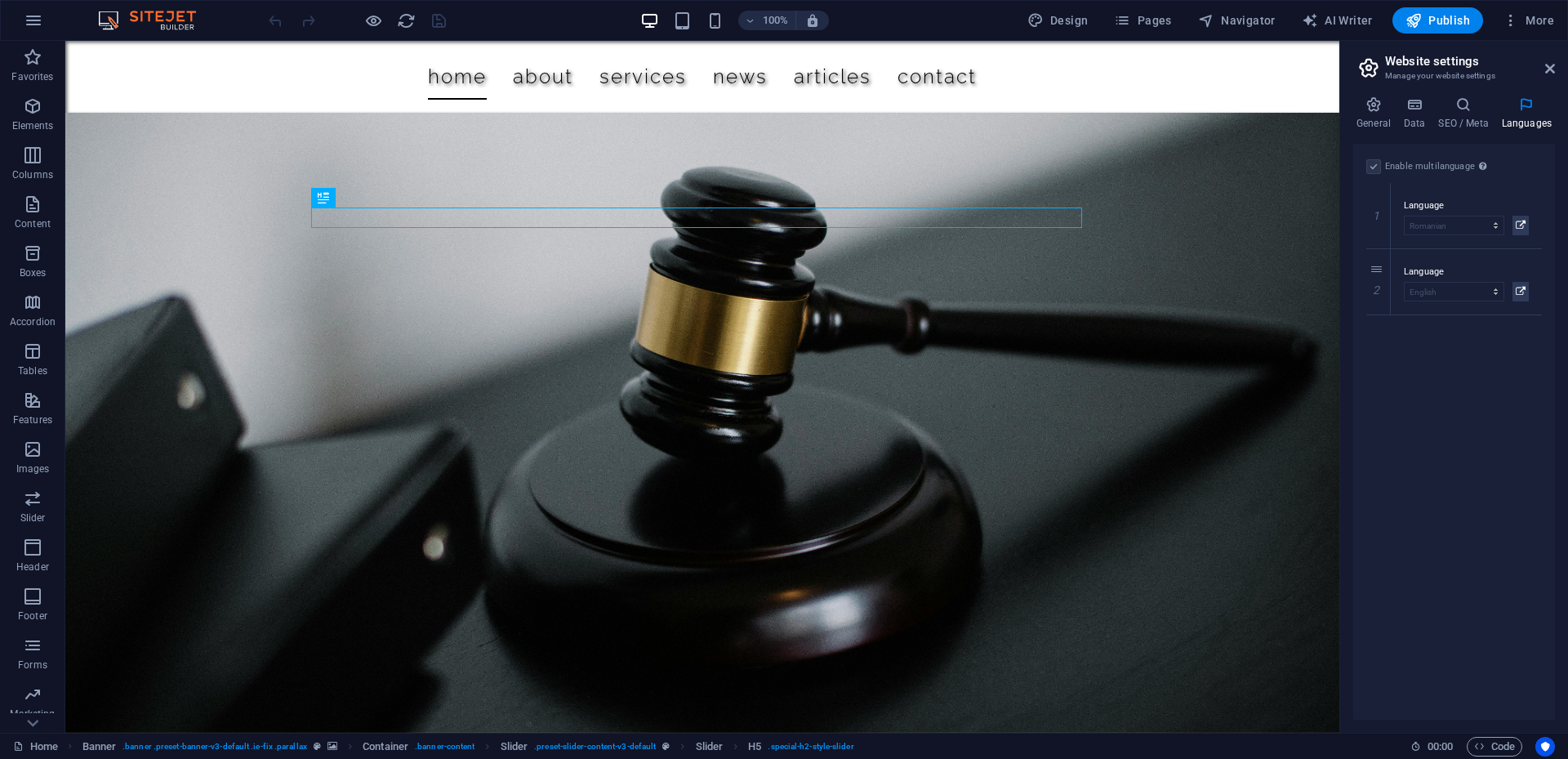
click at [1375, 165] on label at bounding box center [1373, 166] width 15 height 15
click at [1373, 163] on label at bounding box center [1373, 166] width 15 height 15
click at [1368, 161] on label at bounding box center [1373, 166] width 15 height 15
click at [1372, 163] on label at bounding box center [1373, 166] width 15 height 15
click at [1403, 293] on div "Language Abkhazian Afar Afrikaans Akan Albanian Amharic Arabic Aragonese Armeni…" at bounding box center [1466, 282] width 151 height 65
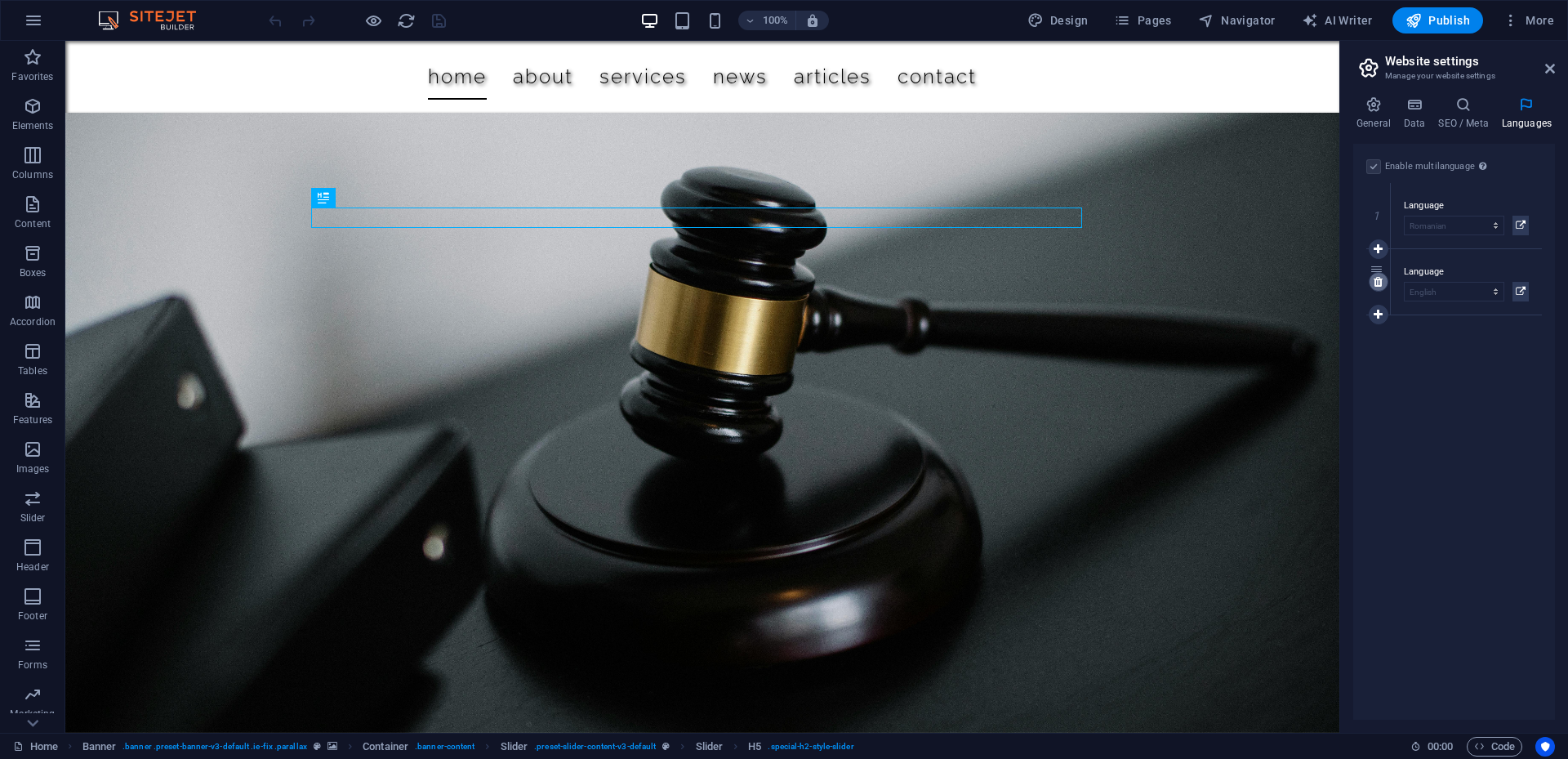
click at [1380, 287] on icon at bounding box center [1378, 281] width 9 height 11
click at [1395, 206] on div "Language Abkhazian Afar Afrikaans Akan Albanian Amharic Arabic Aragonese Armeni…" at bounding box center [1466, 216] width 151 height 65
click at [1378, 166] on label at bounding box center [1373, 166] width 15 height 15
click at [0, 0] on input "Enable multilanguage To disable multilanguage delete all languages until only o…" at bounding box center [0, 0] width 0 height 0
select select "131"
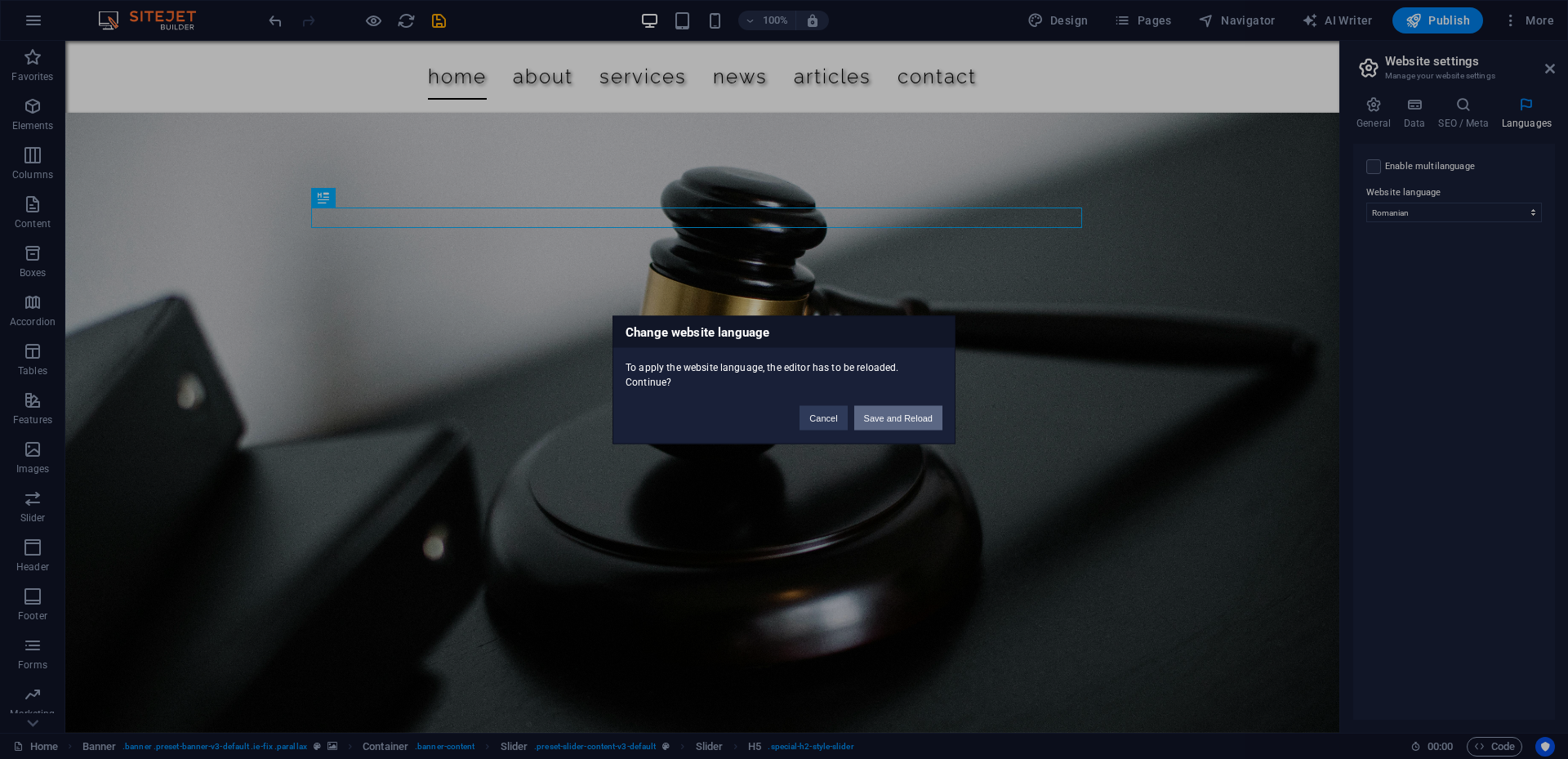
click at [907, 409] on button "Save and Reload" at bounding box center [897, 417] width 88 height 25
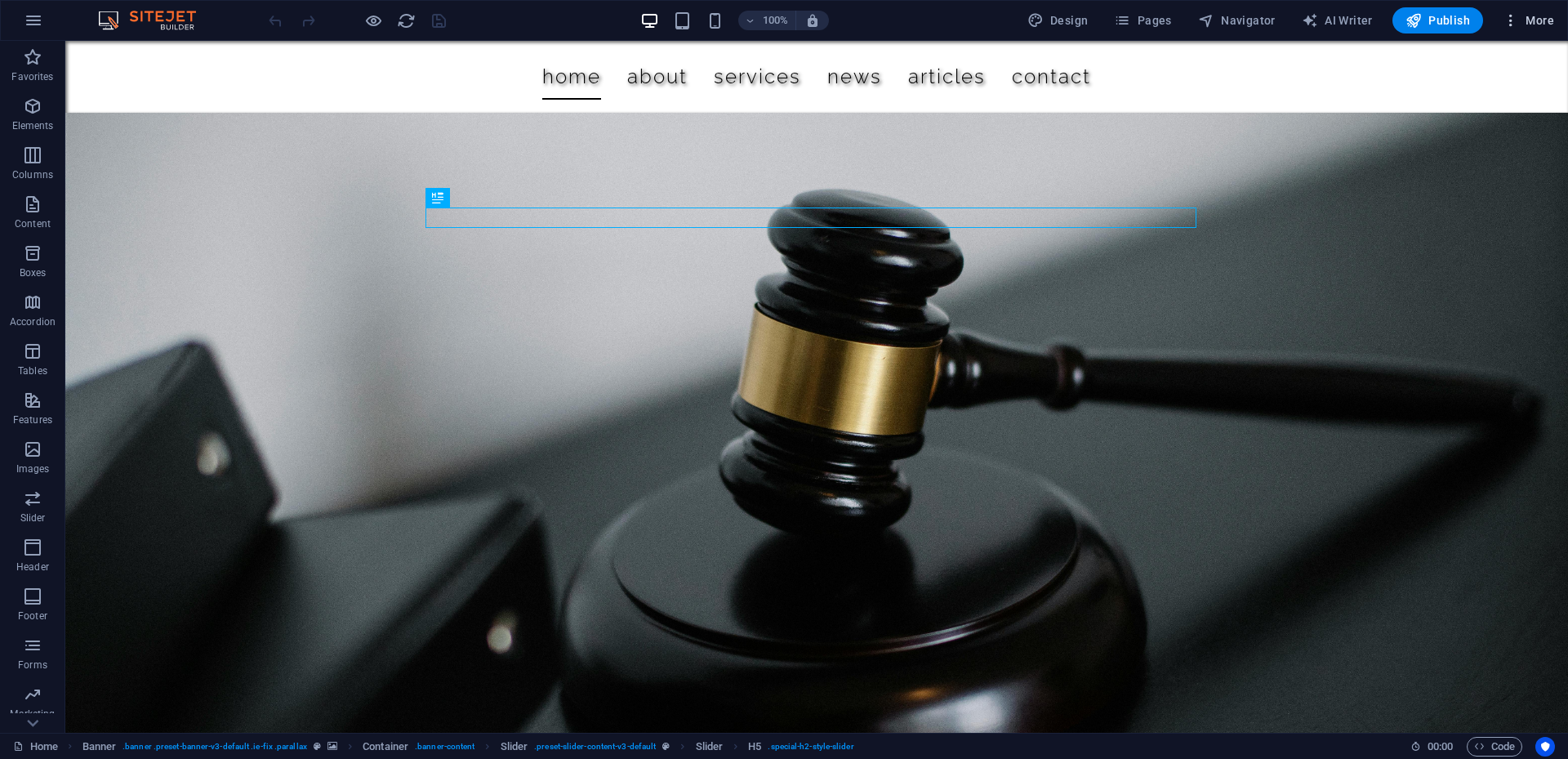
click at [1535, 22] on span "More" at bounding box center [1529, 20] width 51 height 16
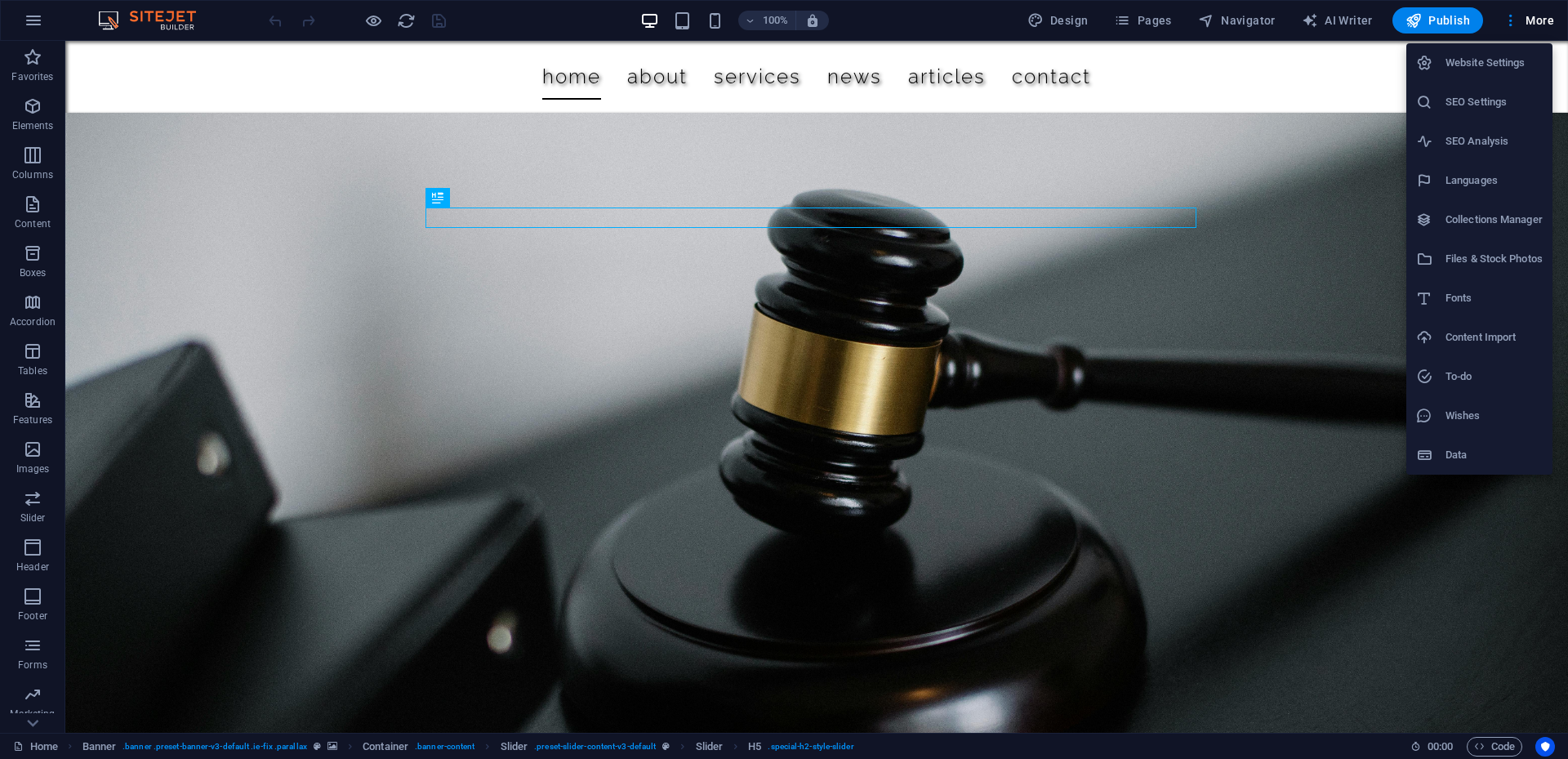
select select "131"
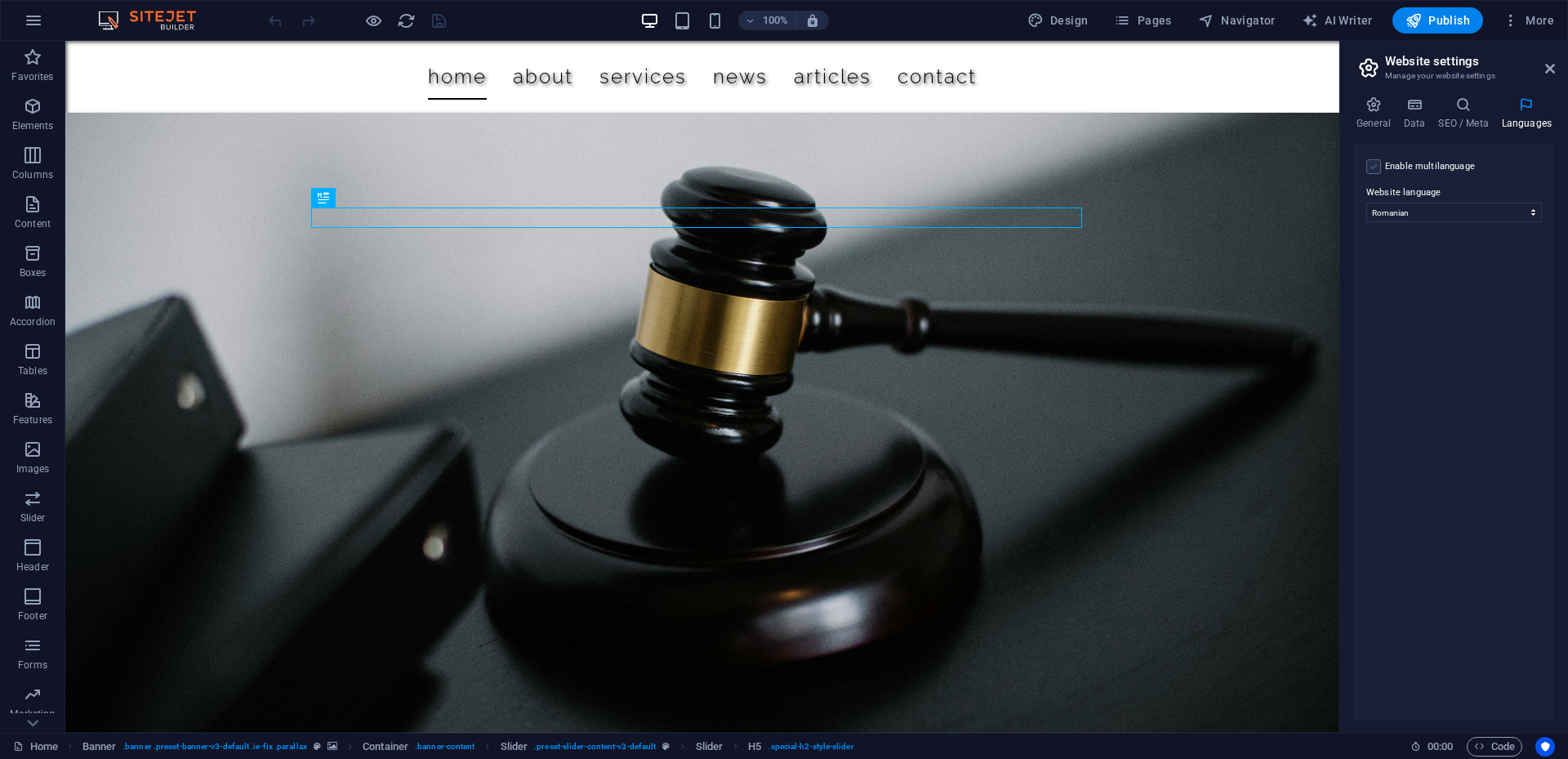
click at [1375, 168] on label at bounding box center [1373, 166] width 15 height 15
click at [0, 0] on input "Enable multilanguage To disable multilanguage delete all languages until only o…" at bounding box center [0, 0] width 0 height 0
select select
click at [1374, 164] on label at bounding box center [1373, 166] width 15 height 15
click at [0, 0] on input "Enable multilanguage To disable multilanguage delete all languages until only o…" at bounding box center [0, 0] width 0 height 0
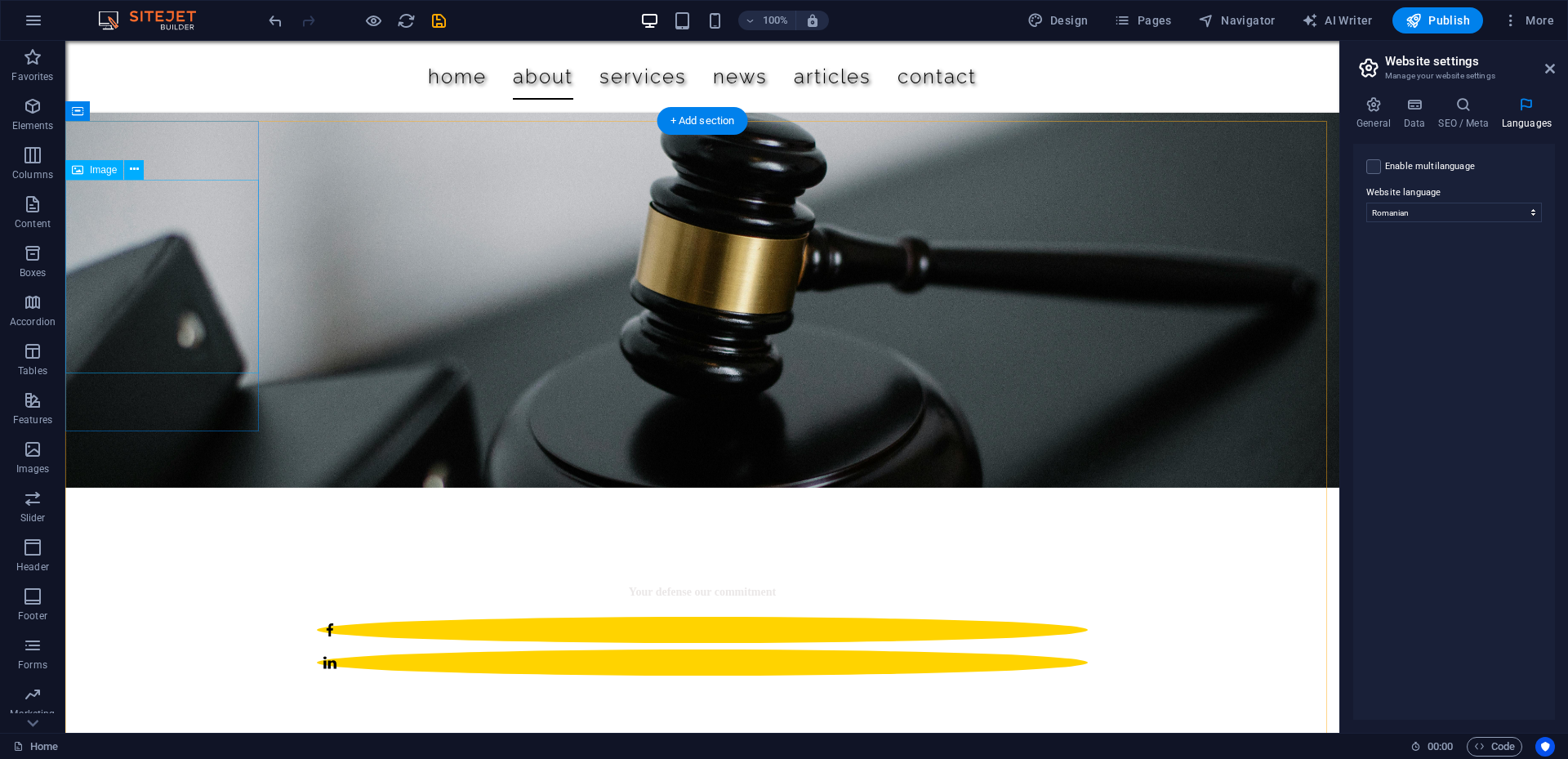
scroll to position [81, 0]
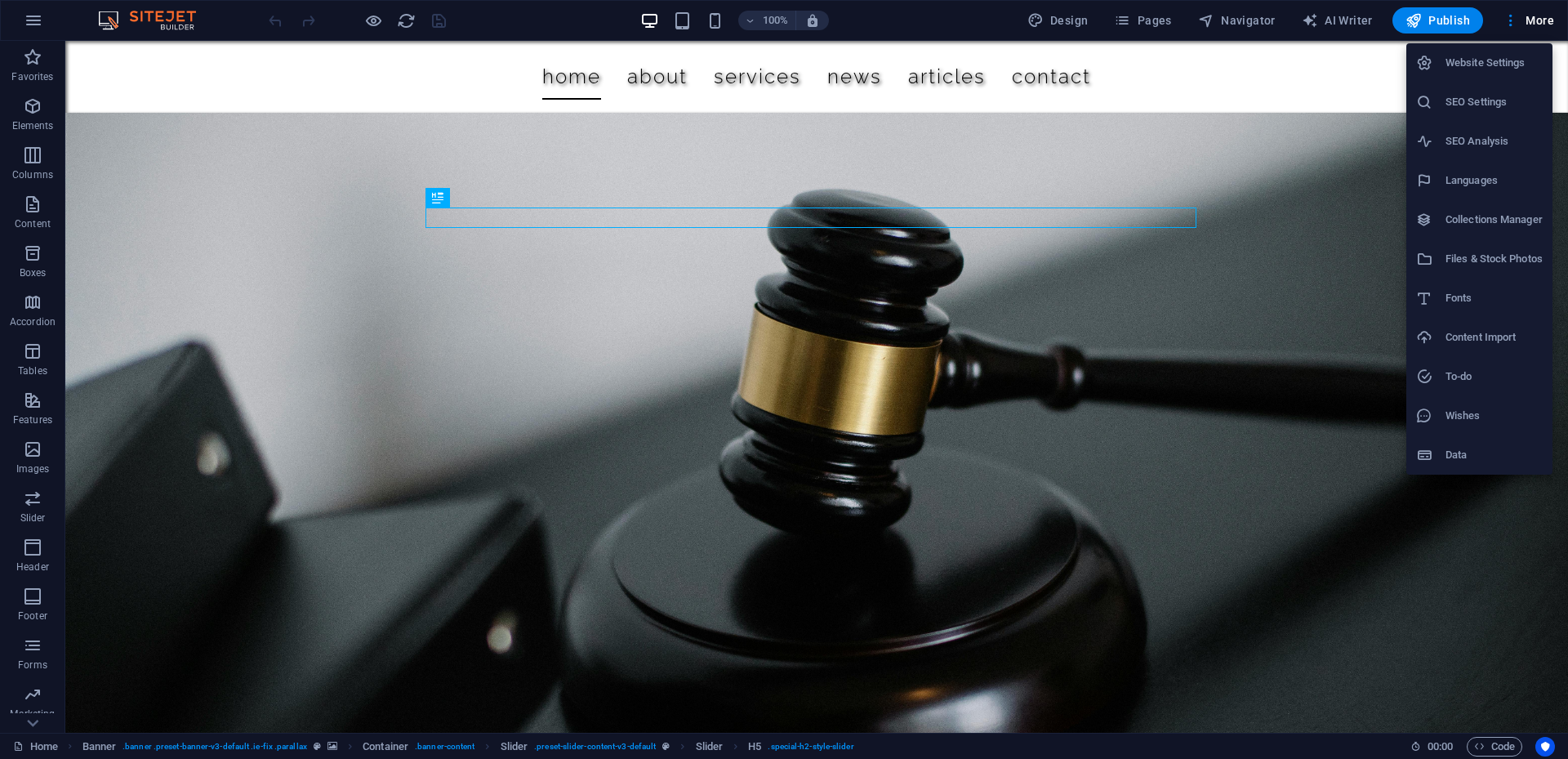
click at [0, 0] on h6 "Languages" at bounding box center [0, 0] width 0 height 0
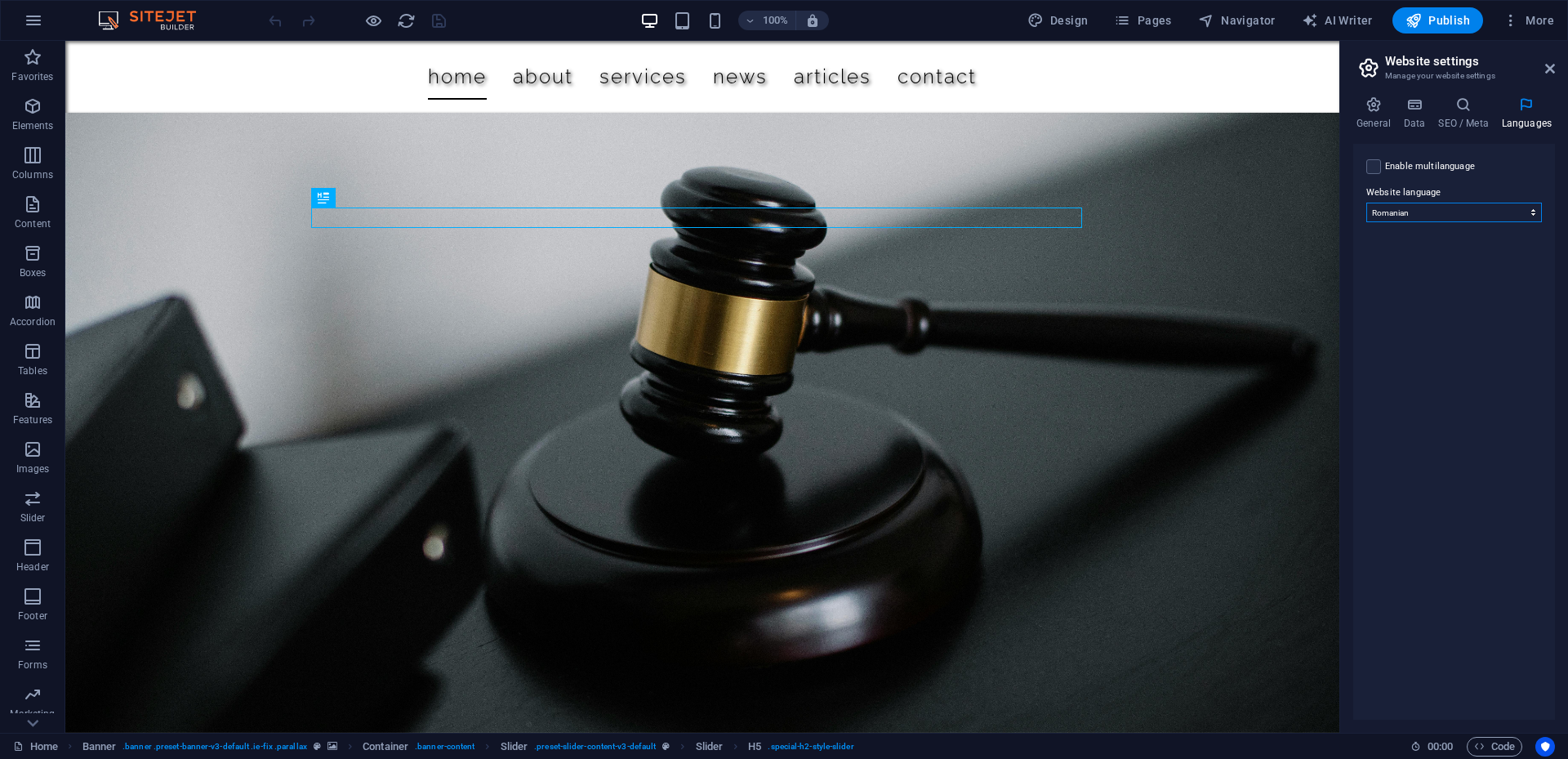
click at [1402, 212] on select "Abkhazian Afar Afrikaans Akan Albanian Amharic Arabic Aragonese Armenian Assame…" at bounding box center [1453, 212] width 176 height 20
select select "41"
click at [1366, 202] on select "Abkhazian Afar Afrikaans Akan Albanian Amharic Arabic Aragonese Armenian Assame…" at bounding box center [1453, 212] width 176 height 20
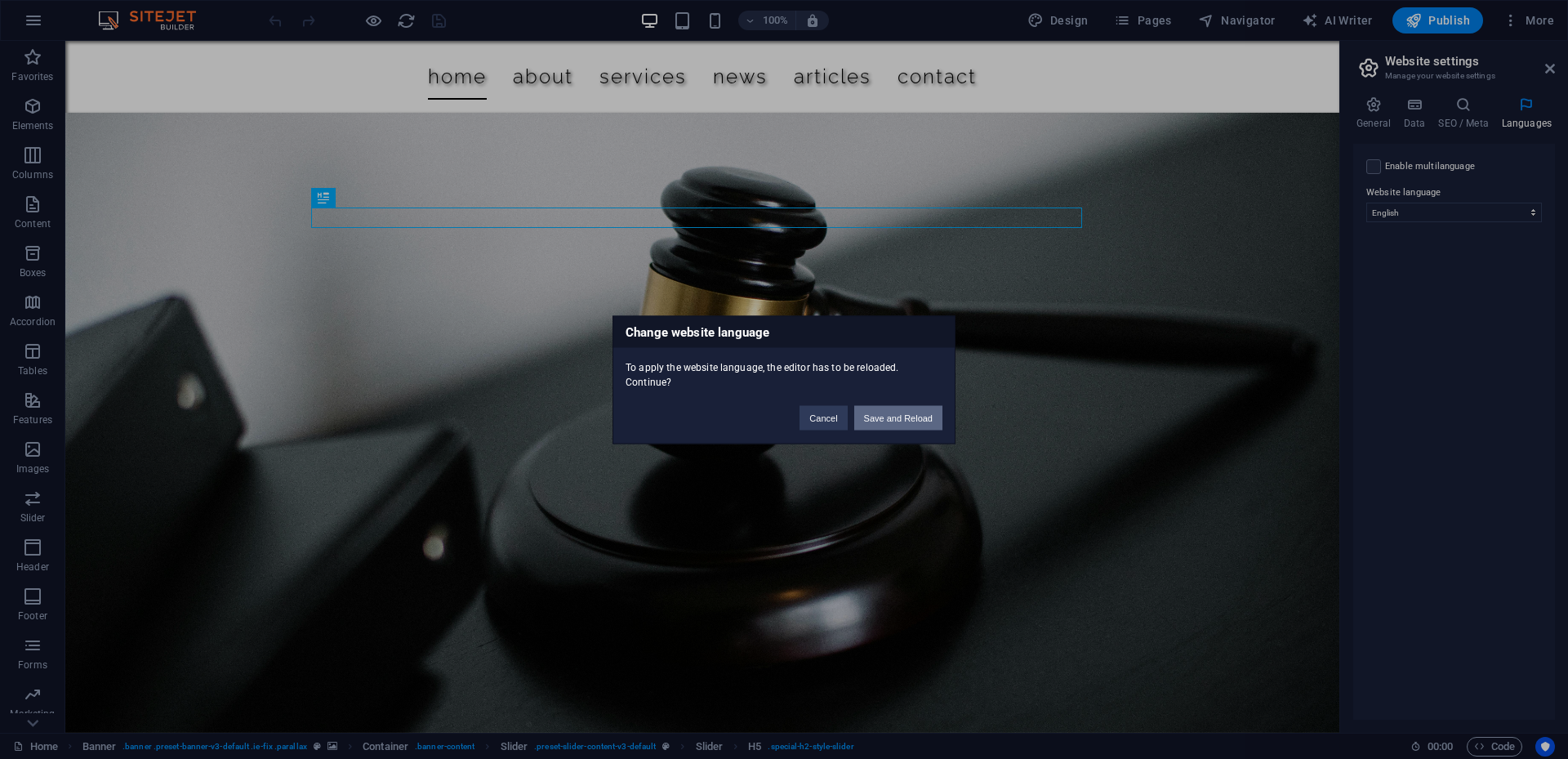
click at [903, 415] on button "Save and Reload" at bounding box center [897, 417] width 88 height 25
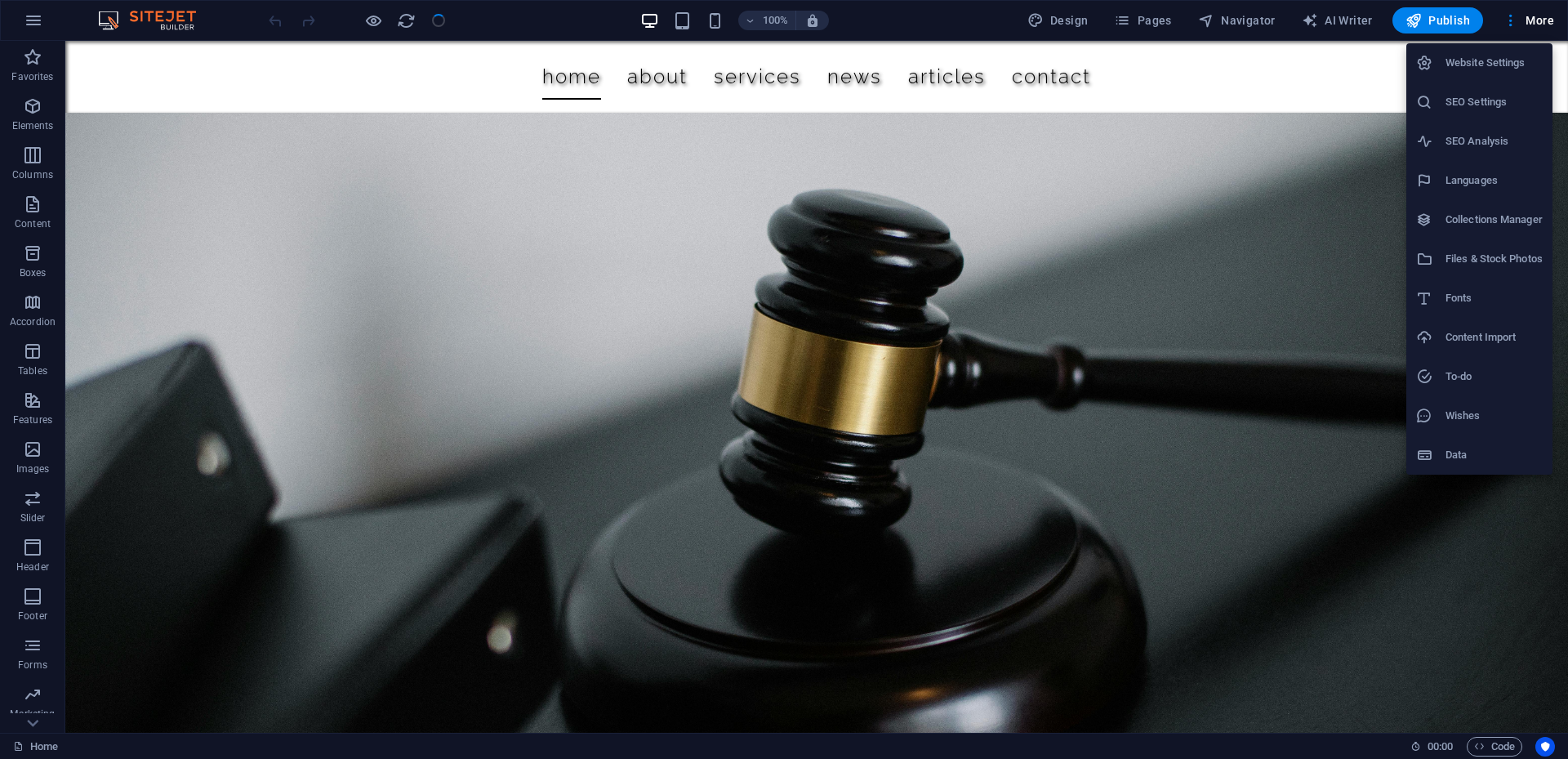
click at [1486, 191] on li "Languages" at bounding box center [1479, 181] width 146 height 39
select select "41"
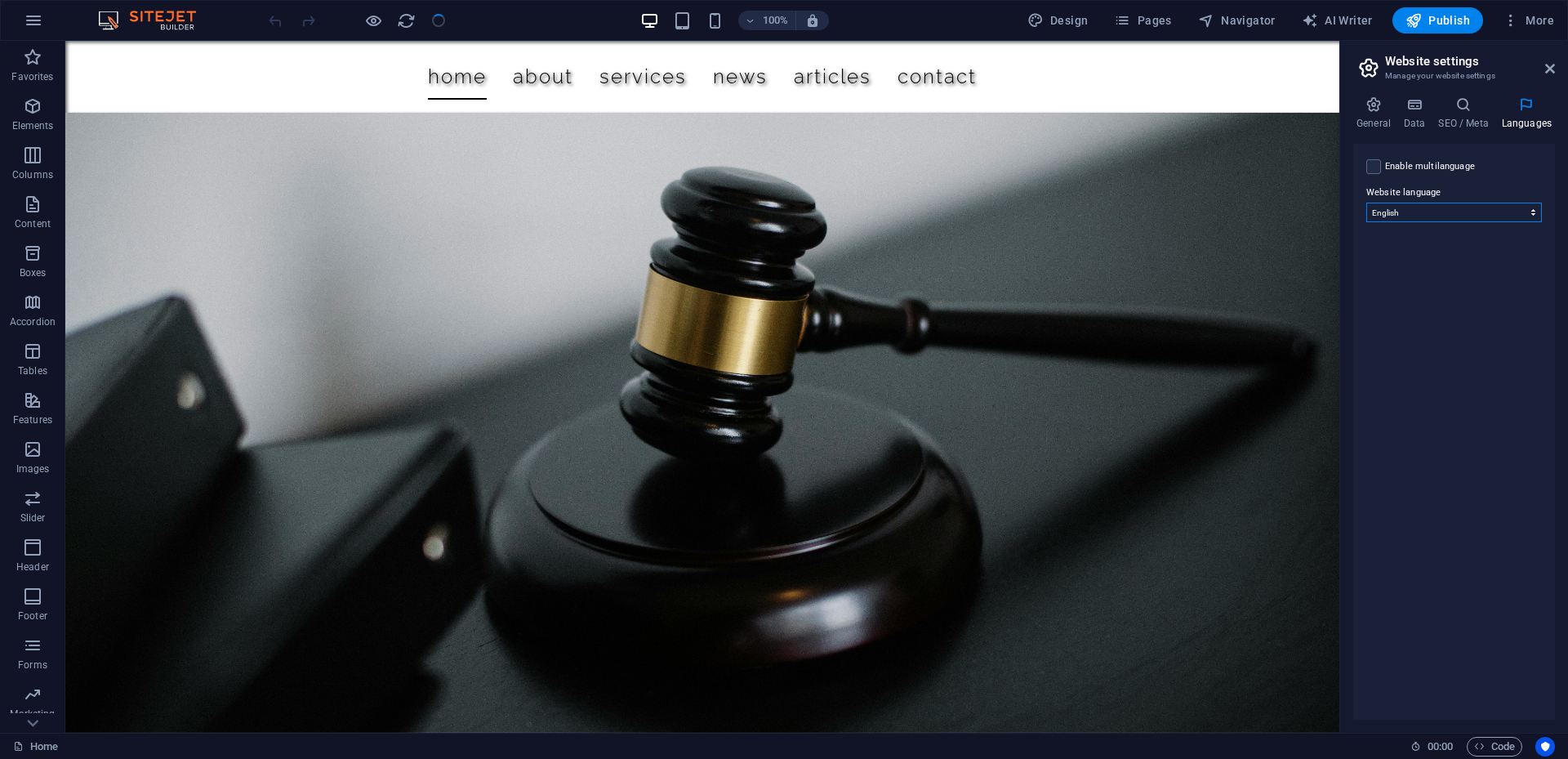
click at [1430, 213] on select "Abkhazian Afar Afrikaans Akan Albanian Amharic Arabic Aragonese Armenian Assame…" at bounding box center [1453, 212] width 176 height 20
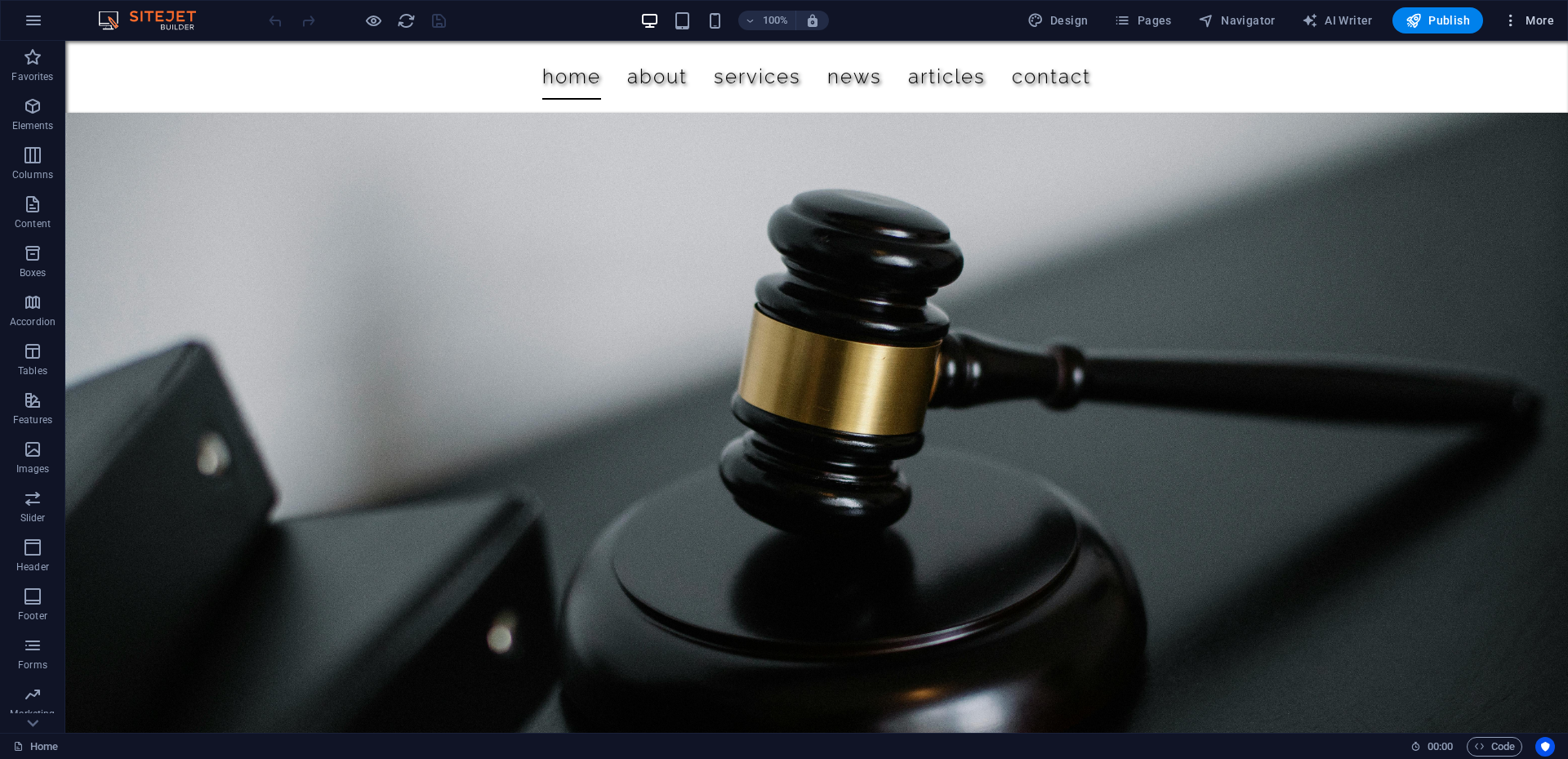
click at [0, 0] on button "More" at bounding box center [0, 0] width 0 height 0
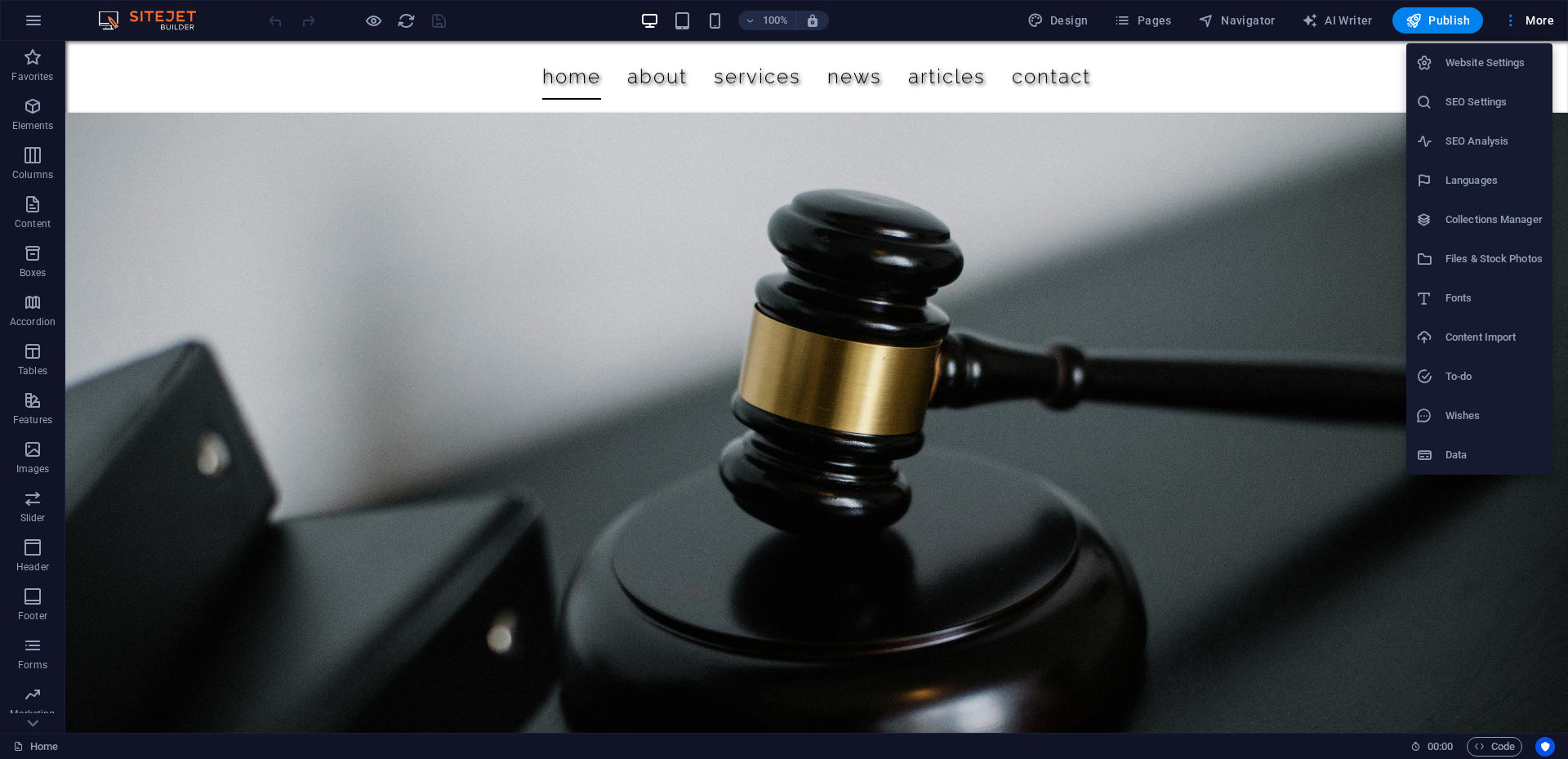
select select "41"
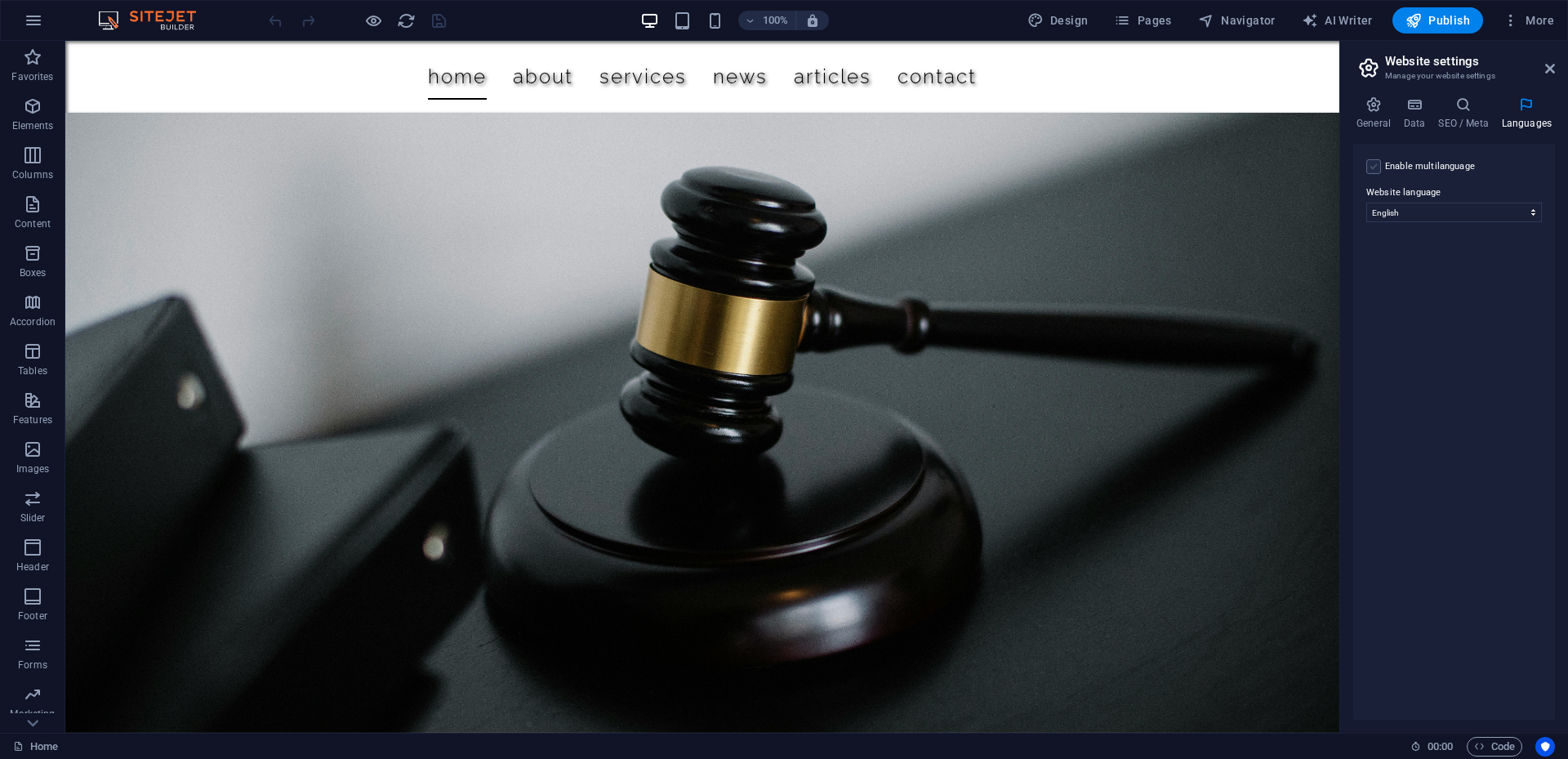
click at [1370, 164] on label at bounding box center [1373, 166] width 15 height 15
click at [0, 0] on input "Enable multilanguage To disable multilanguage delete all languages until only o…" at bounding box center [0, 0] width 0 height 0
select select
drag, startPoint x: 1378, startPoint y: 279, endPoint x: 1375, endPoint y: 244, distance: 35.1
select select
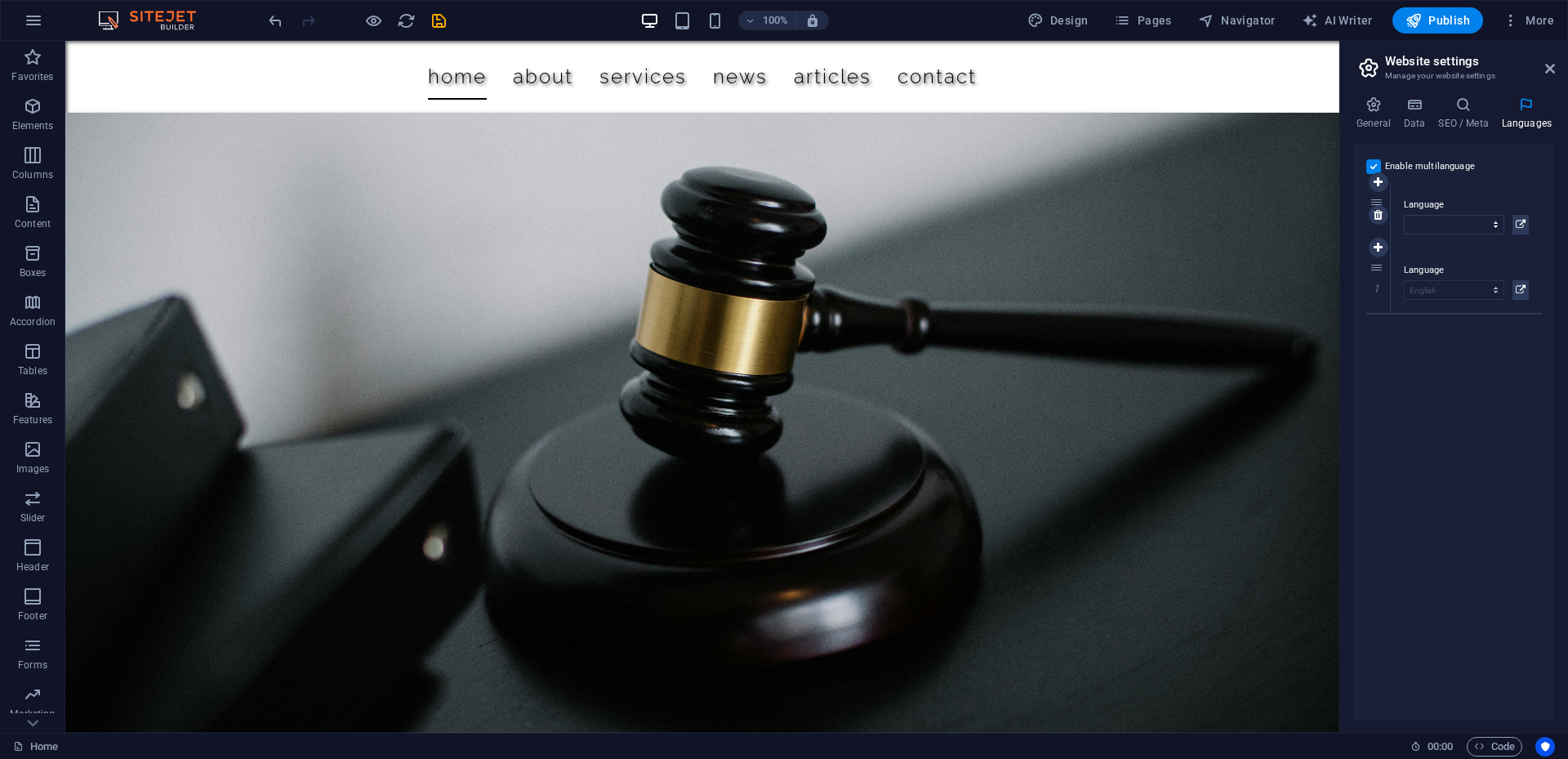
select select
click at [1374, 178] on div "Enable multilanguage To disable multilanguage delete all languages until only o…" at bounding box center [1454, 432] width 202 height 576
click at [1375, 175] on div "Enable multilanguage To disable multilanguage delete all languages until only o…" at bounding box center [1453, 166] width 176 height 20
click at [1379, 168] on label at bounding box center [1373, 166] width 15 height 15
click at [0, 0] on input "Enable multilanguage To disable multilanguage delete all languages until only o…" at bounding box center [0, 0] width 0 height 0
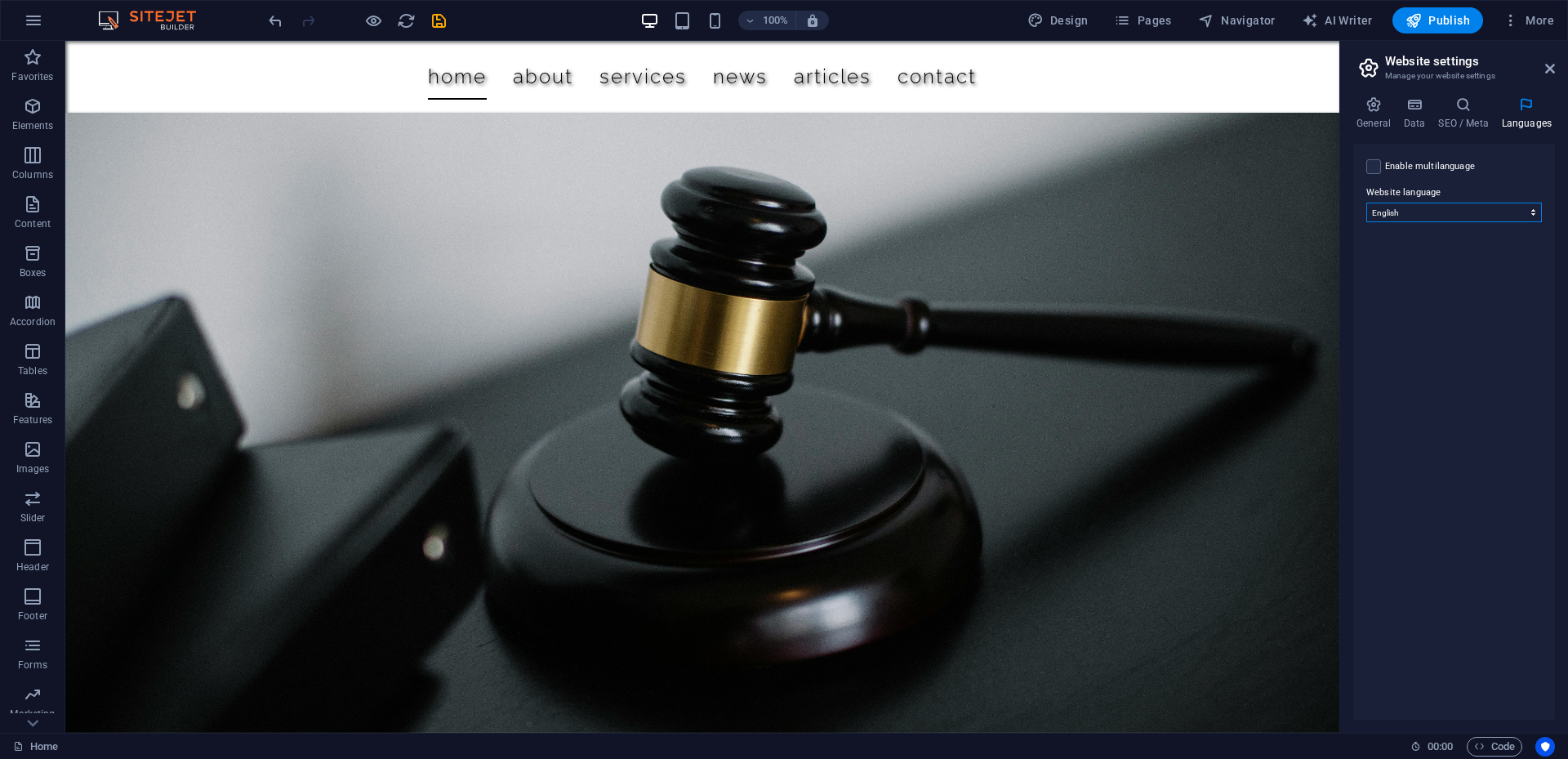
click at [1422, 218] on select "Abkhazian Afar Afrikaans Akan Albanian Amharic Arabic Aragonese Armenian Assame…" at bounding box center [1453, 212] width 176 height 20
select select "131"
click at [1366, 202] on select "Abkhazian Afar Afrikaans Akan Albanian Amharic Arabic Aragonese Armenian Assame…" at bounding box center [1453, 212] width 176 height 20
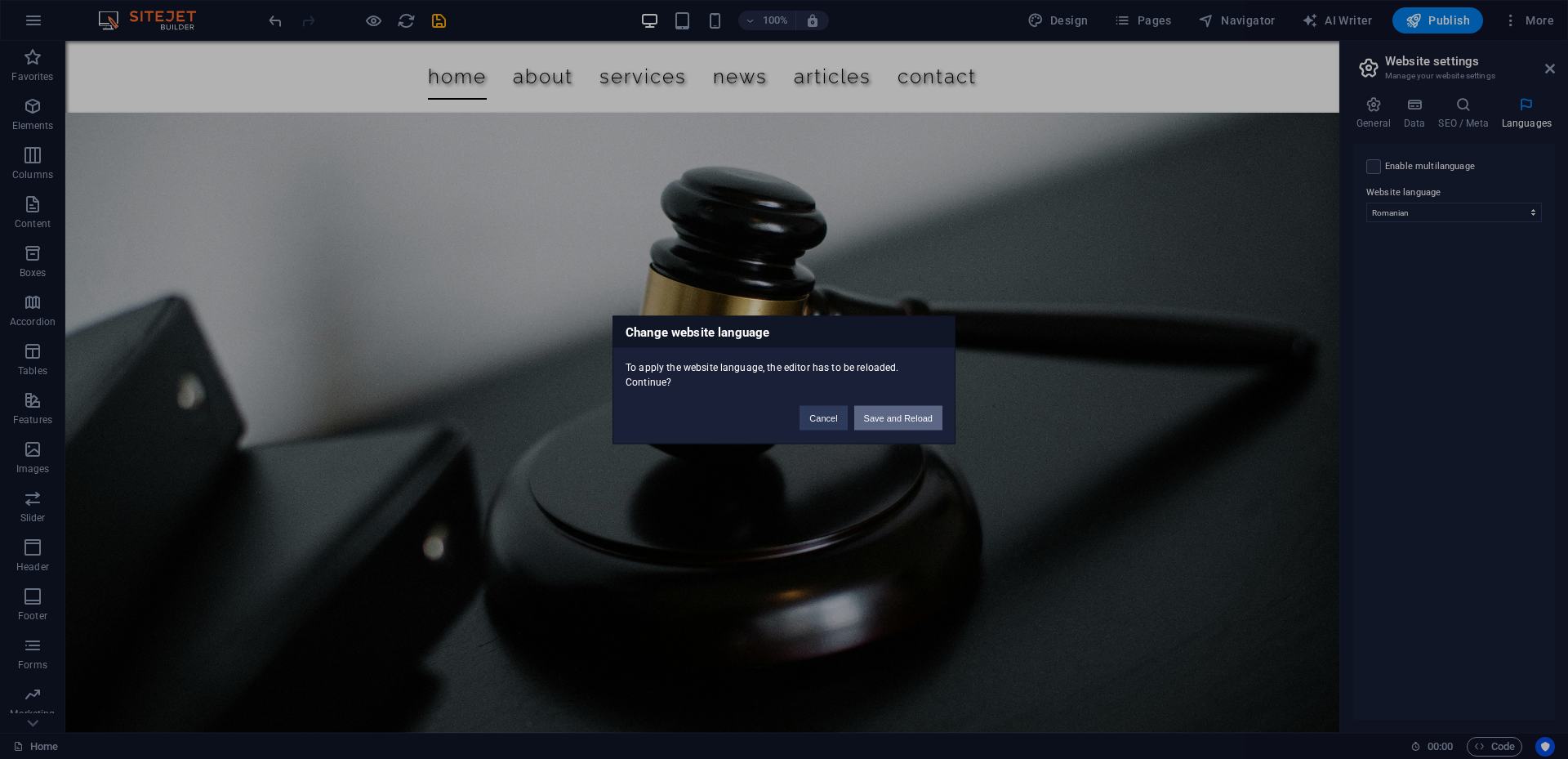
click at [902, 421] on button "Save and Reload" at bounding box center [897, 417] width 88 height 25
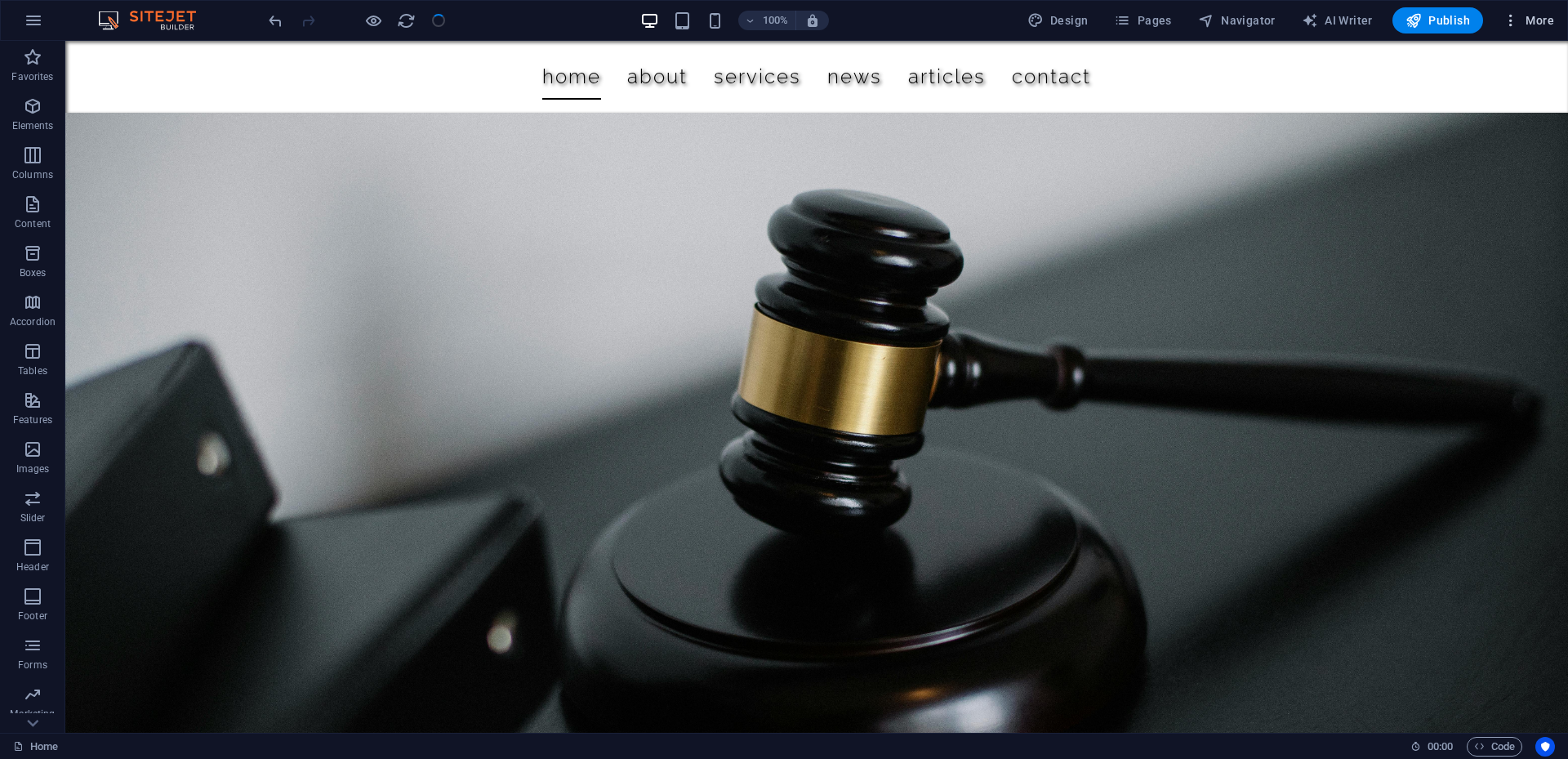
click at [0, 0] on button "More" at bounding box center [0, 0] width 0 height 0
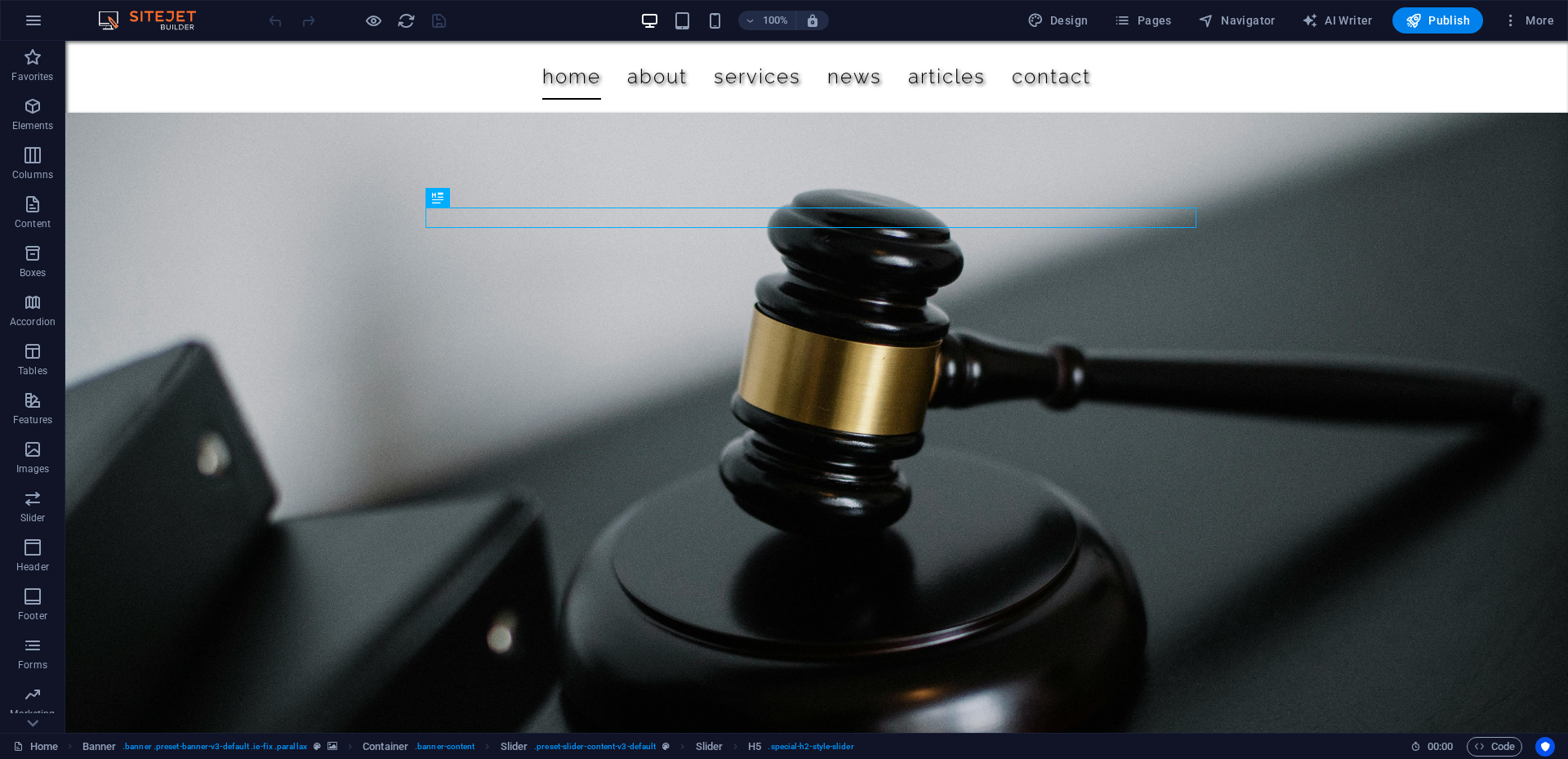
click at [1524, 15] on span "More" at bounding box center [1529, 20] width 51 height 16
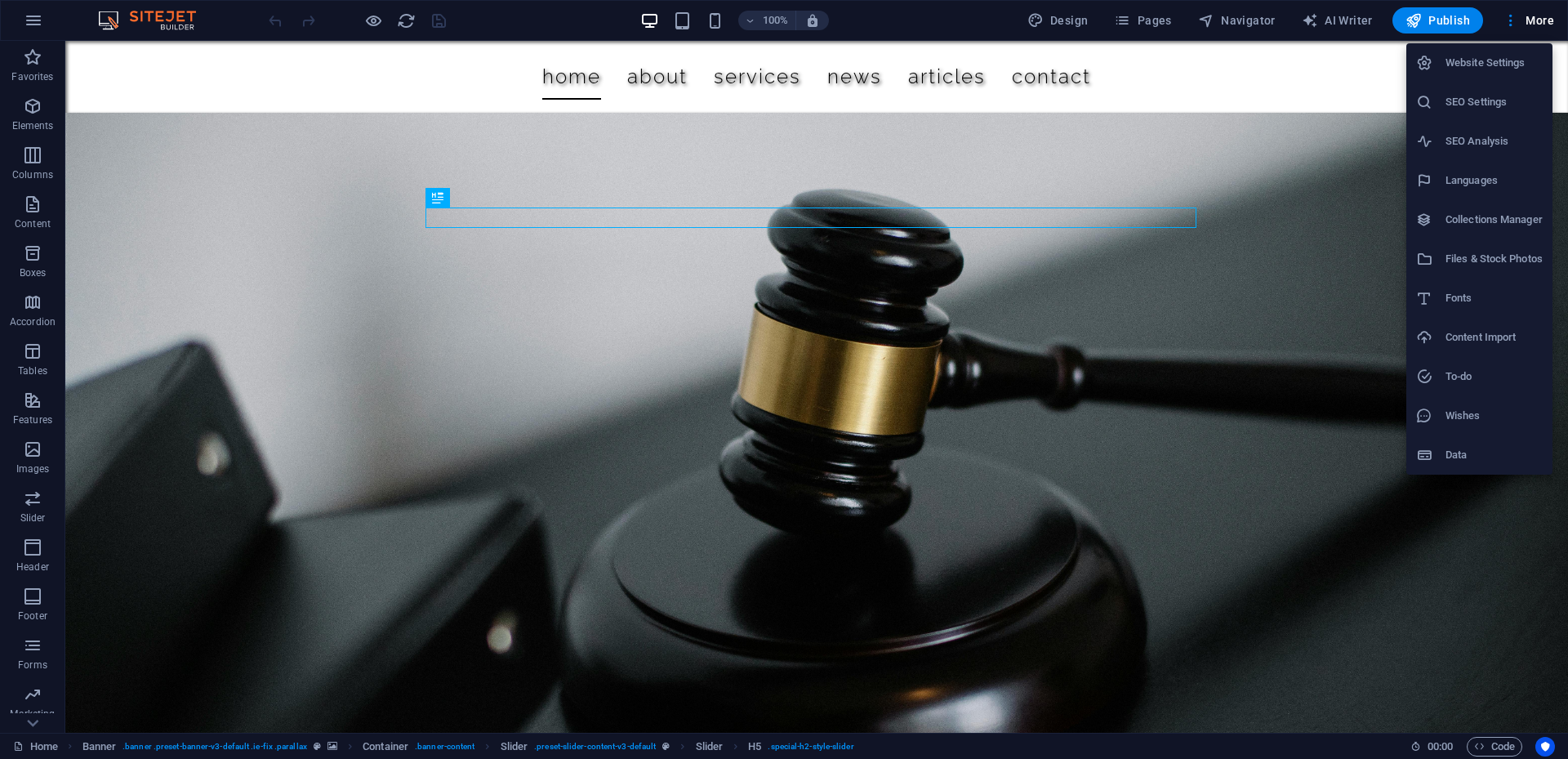
select select "131"
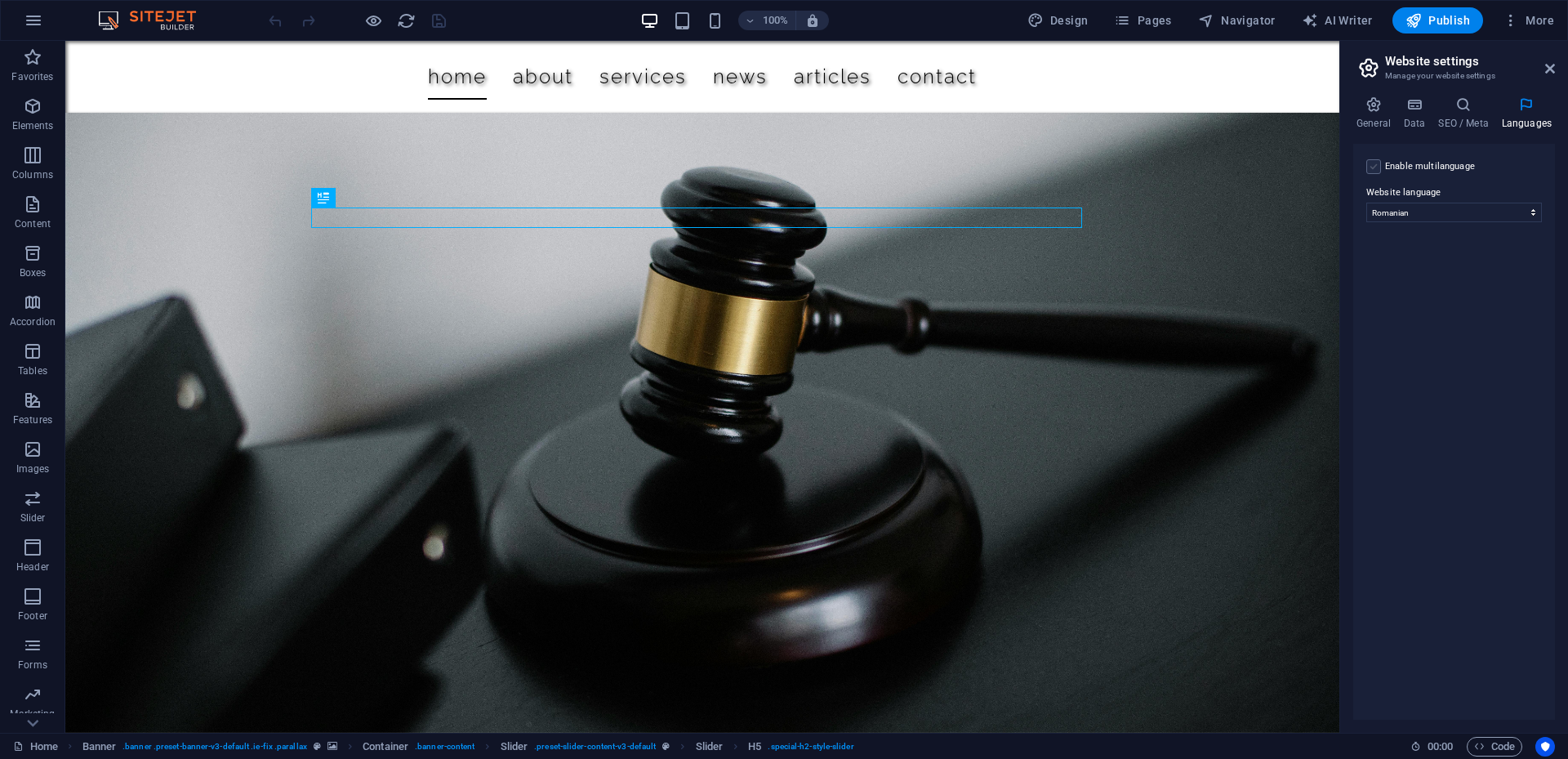
click at [1372, 167] on label at bounding box center [1373, 166] width 15 height 15
click at [0, 0] on input "Enable multilanguage To disable multilanguage delete all languages until only o…" at bounding box center [0, 0] width 0 height 0
click at [1451, 293] on select "Abkhazian Afar Afrikaans Akan Albanian Amharic Arabic Aragonese Armenian Assame…" at bounding box center [1453, 291] width 100 height 20
select select "41"
click at [1404, 282] on select "Abkhazian Afar Afrikaans Akan Albanian Amharic Arabic Aragonese Armenian Assame…" at bounding box center [1453, 291] width 100 height 20
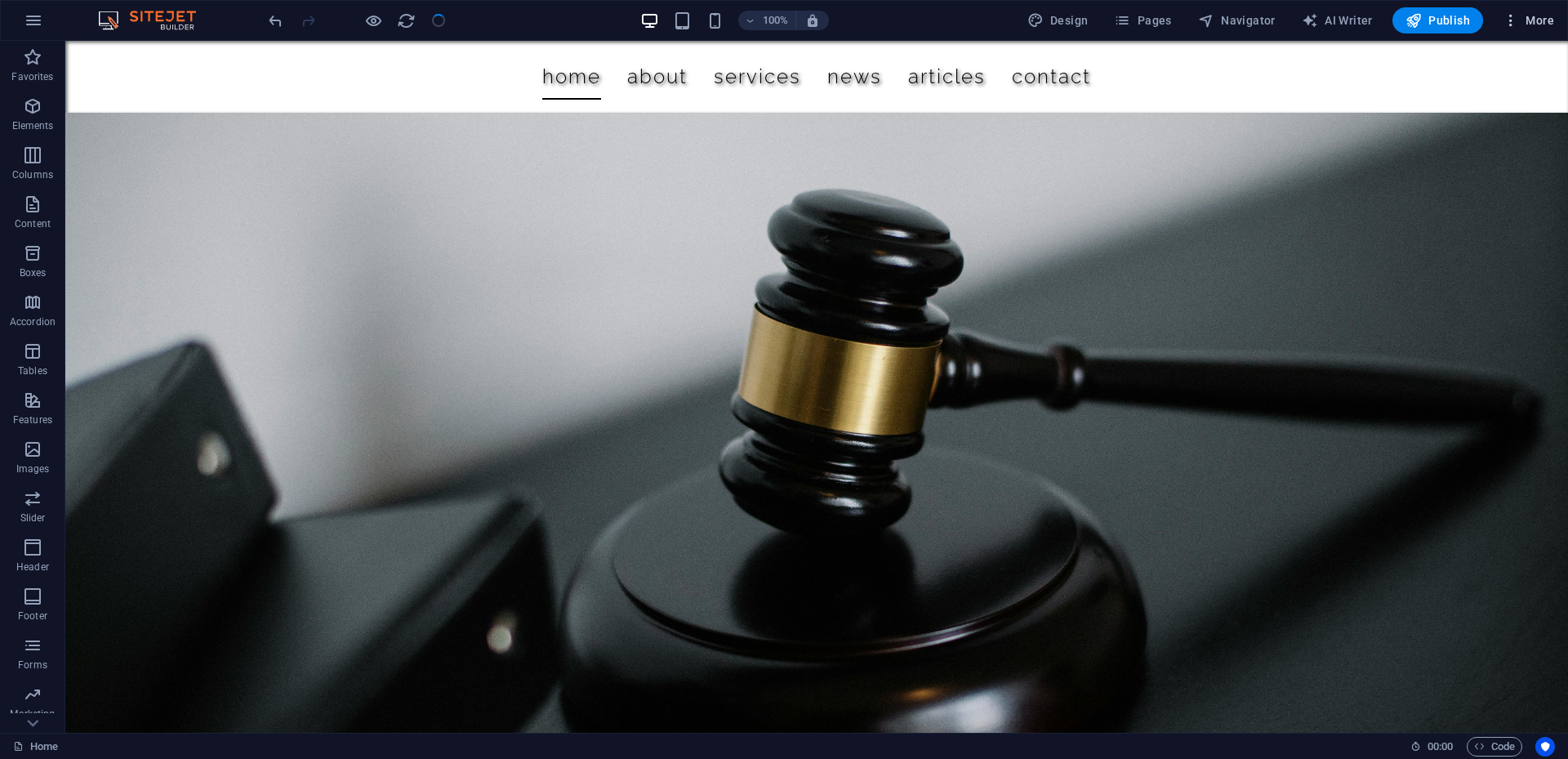
click at [0, 0] on button "More" at bounding box center [0, 0] width 0 height 0
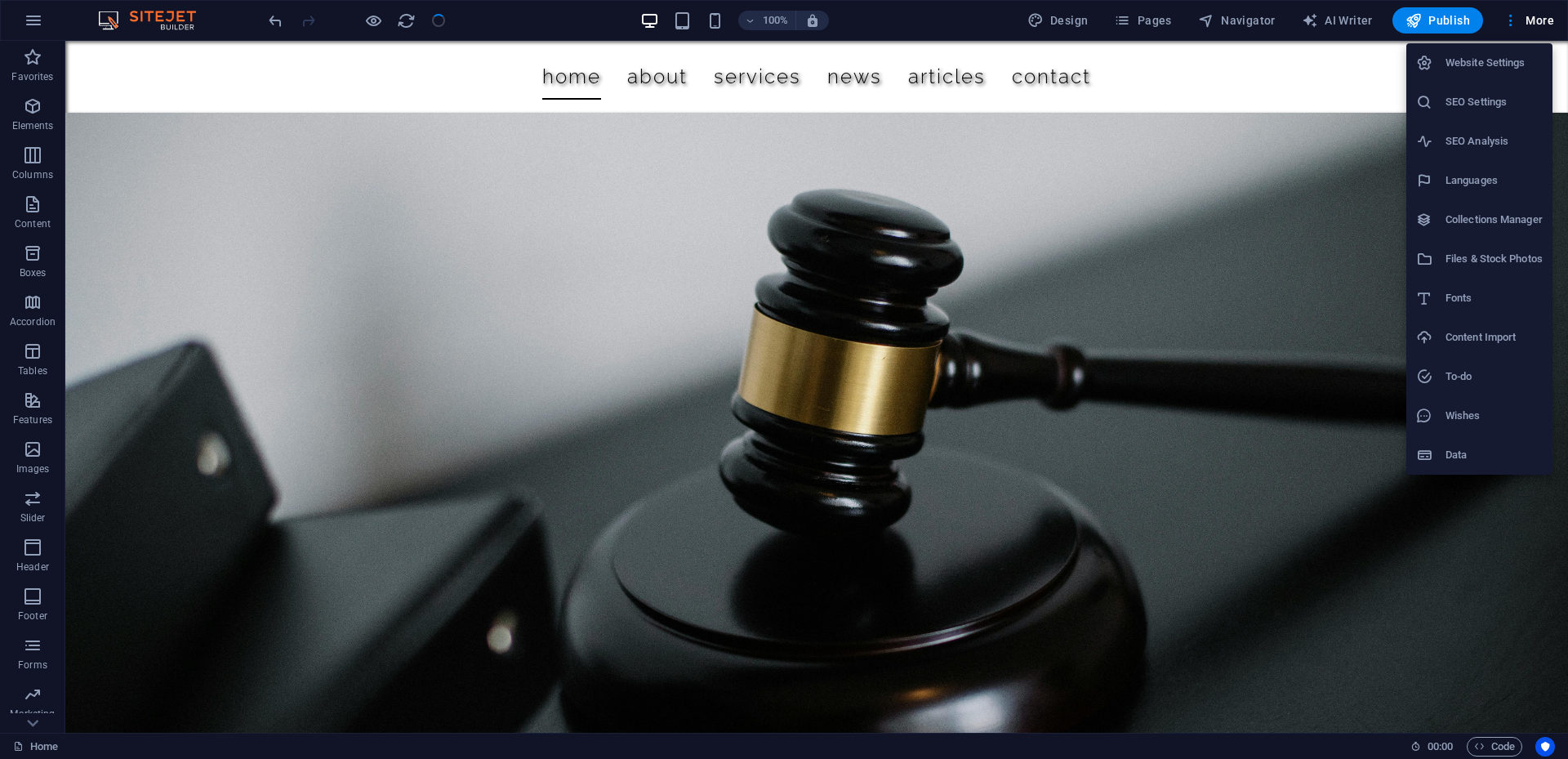
click at [1154, 15] on div at bounding box center [784, 380] width 1568 height 759
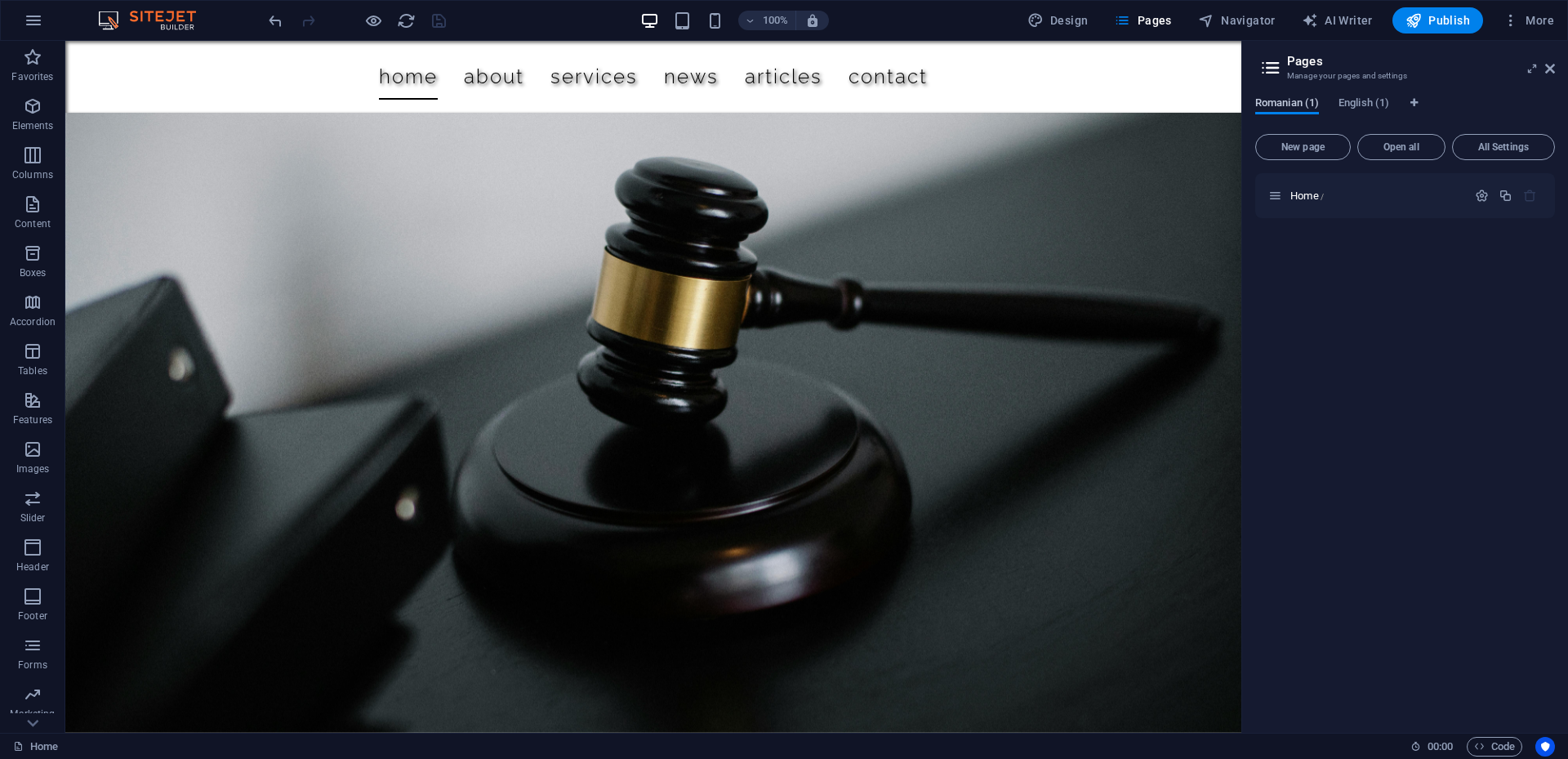
click at [1305, 108] on span "Romanian (1)" at bounding box center [1287, 105] width 63 height 23
click at [1322, 195] on span "/" at bounding box center [1322, 196] width 3 height 9
click at [1277, 196] on icon at bounding box center [1275, 195] width 14 height 14
click at [1338, 110] on div "Romanian (1) English (1)" at bounding box center [1405, 112] width 300 height 31
click at [1354, 103] on span "English (1)" at bounding box center [1363, 105] width 51 height 23
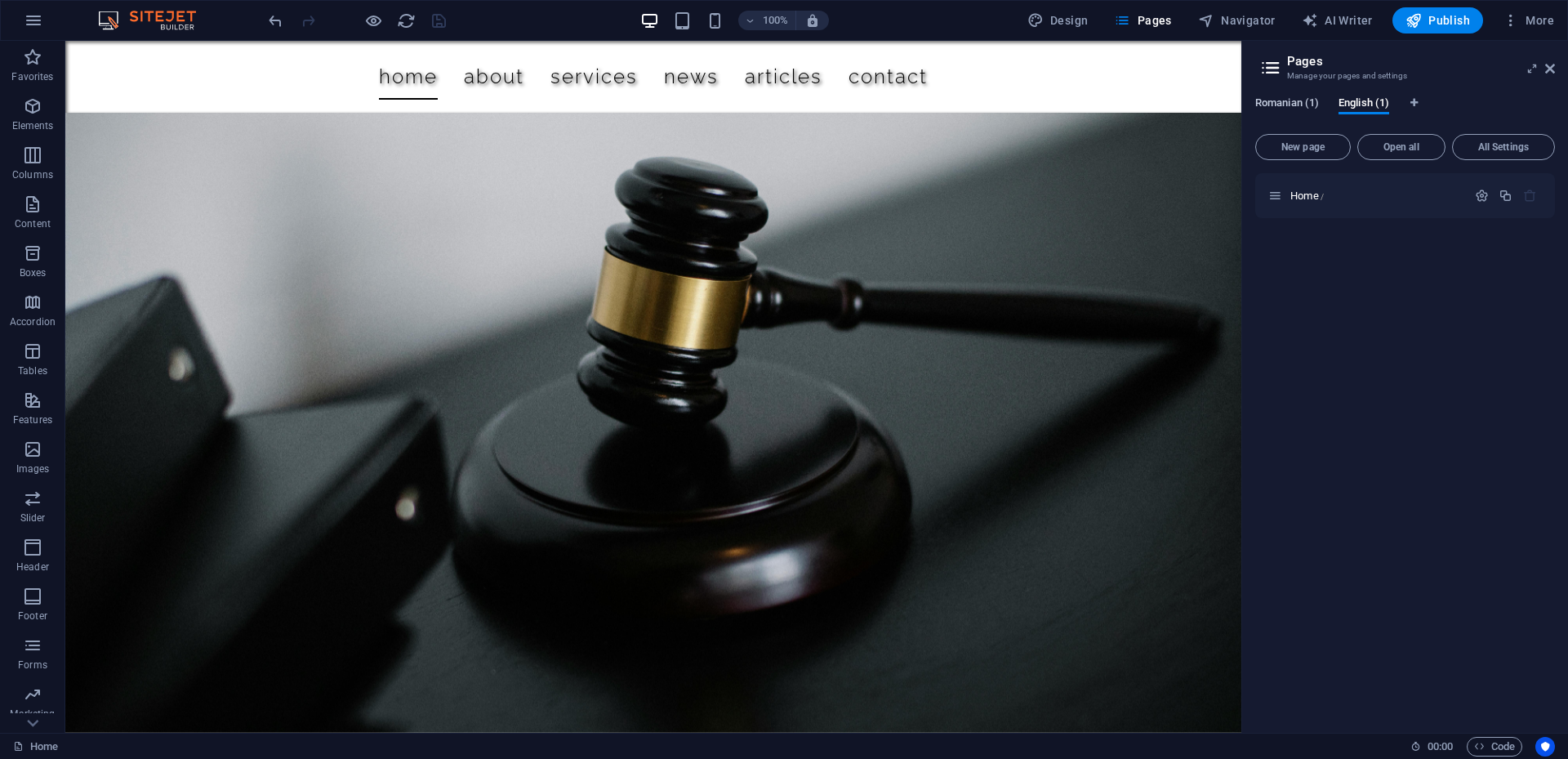
click at [1304, 106] on span "Romanian (1)" at bounding box center [1287, 105] width 63 height 23
click at [1273, 215] on div "Home /" at bounding box center [1405, 195] width 300 height 45
click at [1267, 212] on icon at bounding box center [1267, 210] width 9 height 9
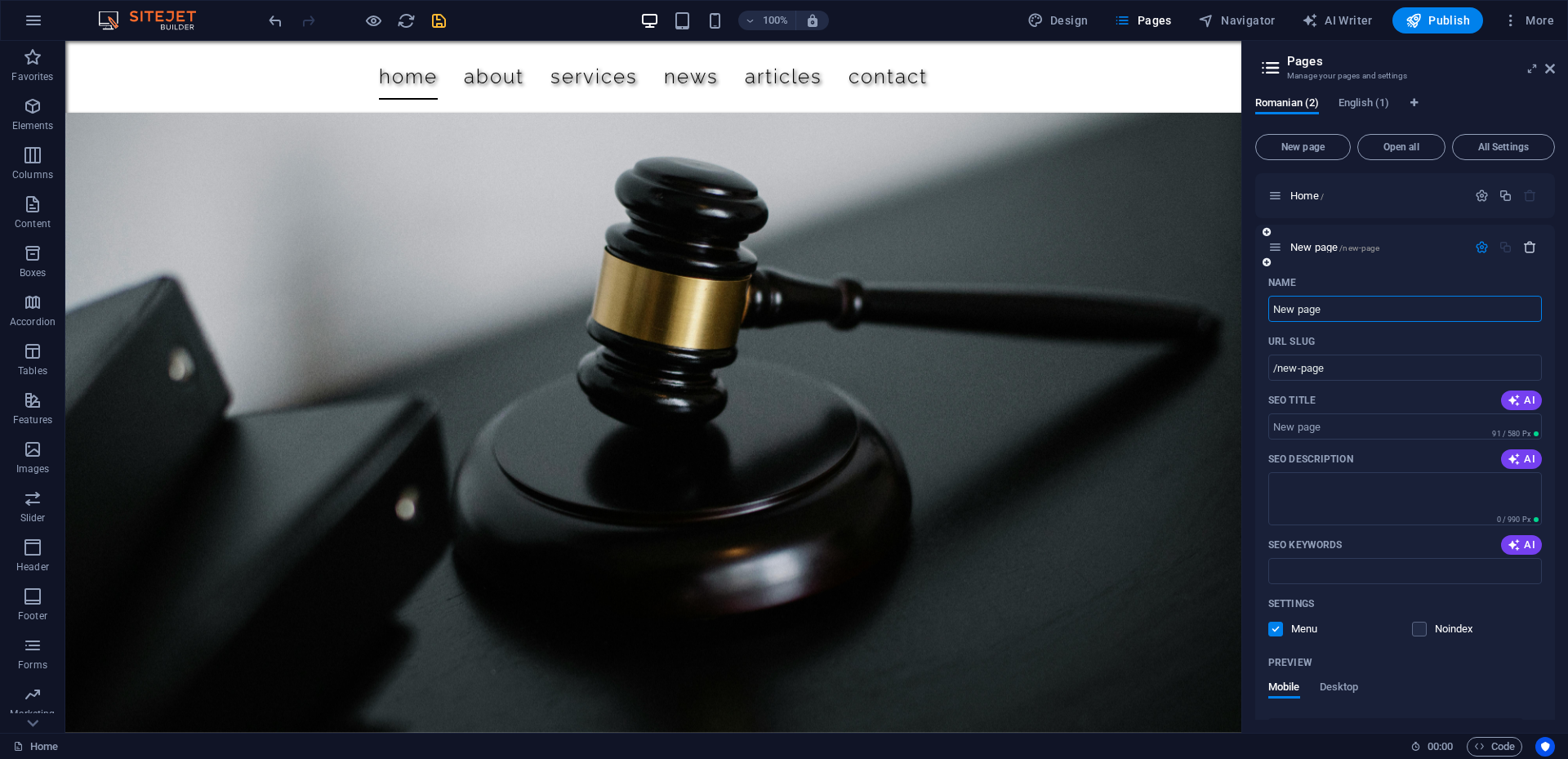
click at [1523, 252] on icon "button" at bounding box center [1529, 247] width 14 height 14
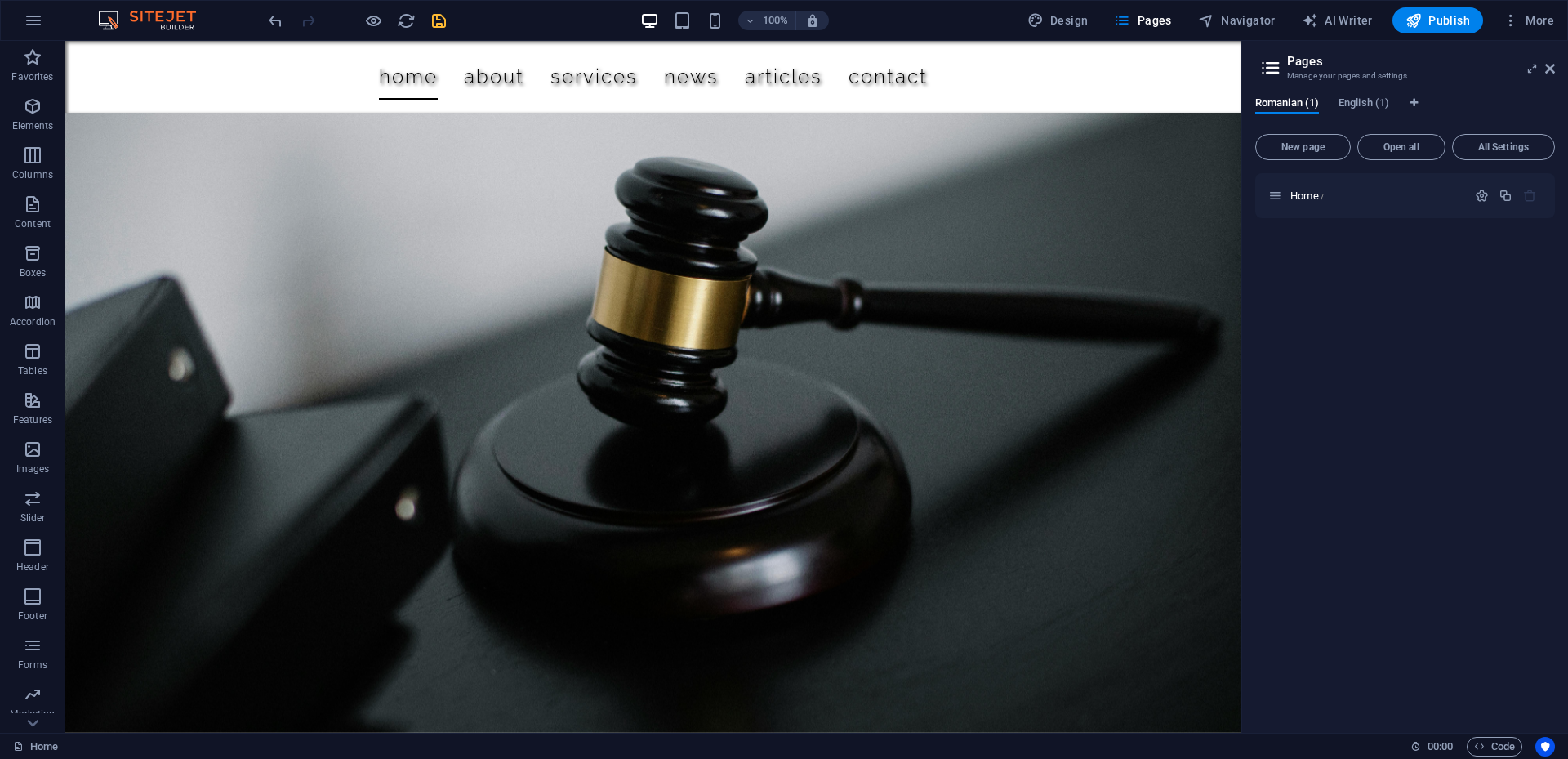
click at [1529, 246] on div "Home /" at bounding box center [1405, 446] width 300 height 547
click at [1345, 105] on span "English (1)" at bounding box center [1363, 105] width 51 height 23
click at [1262, 99] on span "Romanian (1)" at bounding box center [1287, 105] width 63 height 23
drag, startPoint x: 1328, startPoint y: 11, endPoint x: 1388, endPoint y: 13, distance: 60.0
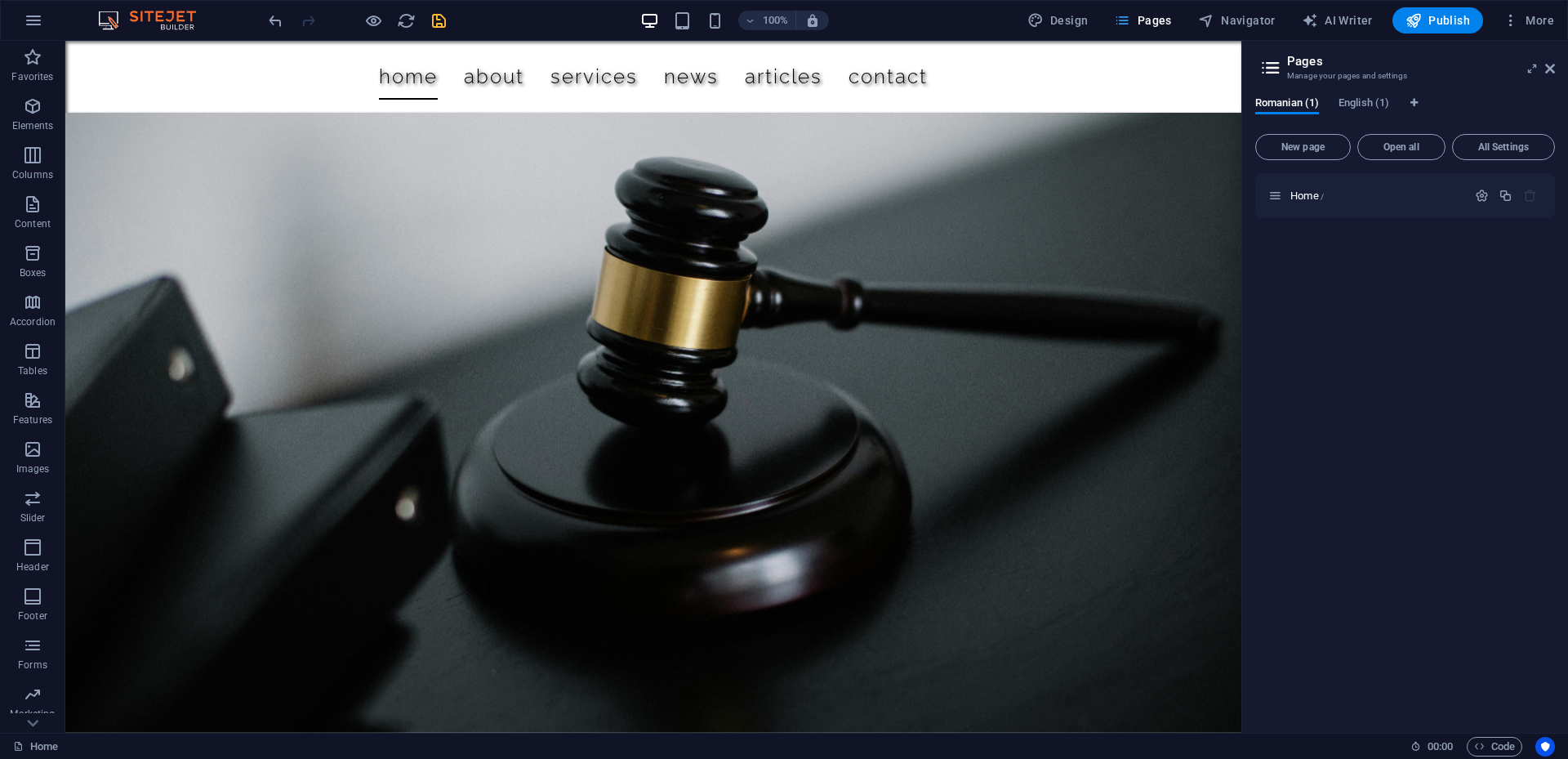
click at [1125, 20] on icon "button" at bounding box center [1122, 20] width 16 height 16
click at [1353, 102] on span "English (1)" at bounding box center [1363, 105] width 51 height 23
click at [1292, 105] on span "Romanian (1)" at bounding box center [1287, 105] width 63 height 23
click at [1325, 198] on p "Home /" at bounding box center [1376, 195] width 171 height 10
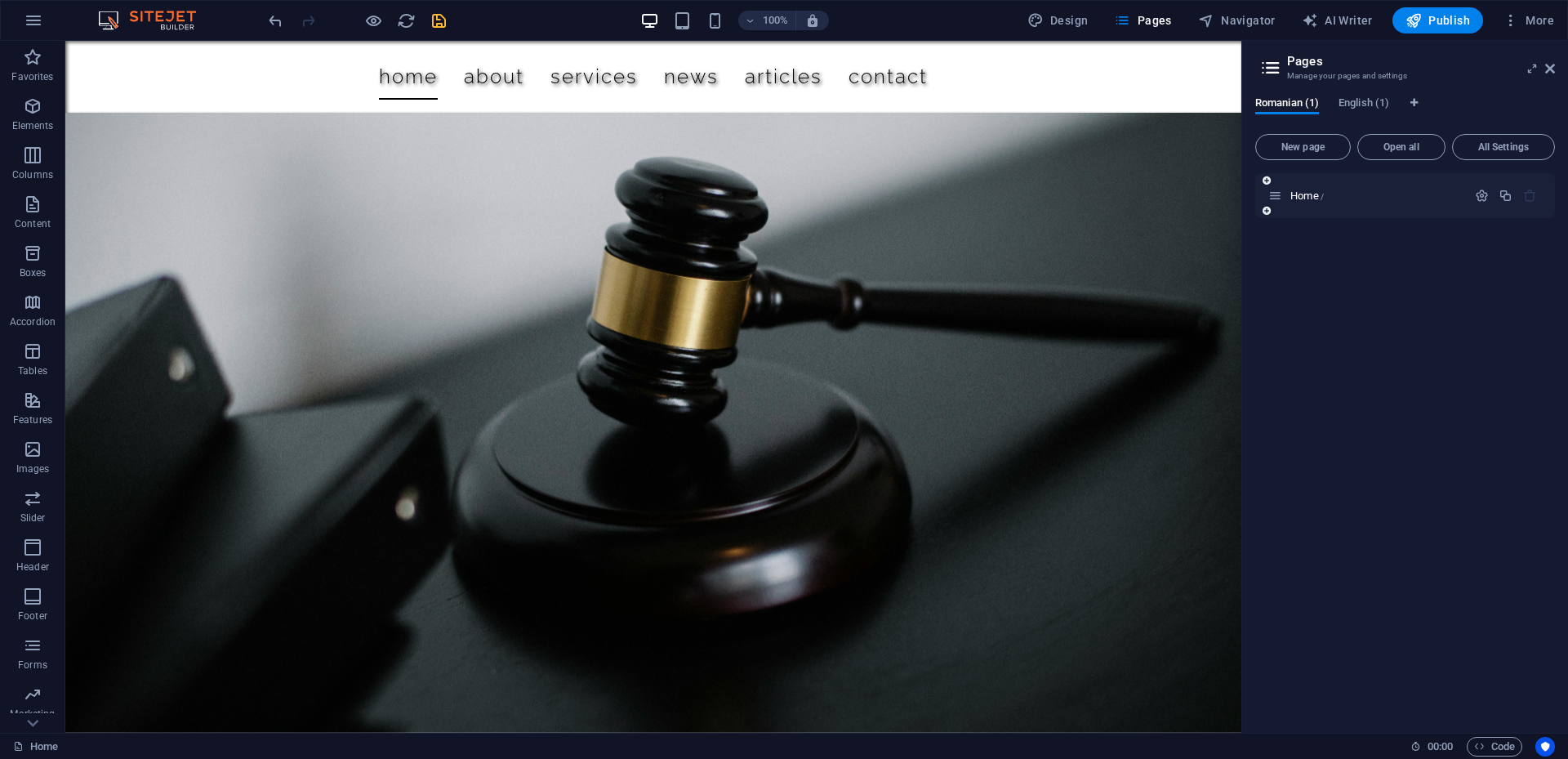
click at [1279, 200] on icon at bounding box center [1275, 195] width 14 height 14
click at [1485, 140] on button "All Settings" at bounding box center [1503, 146] width 103 height 27
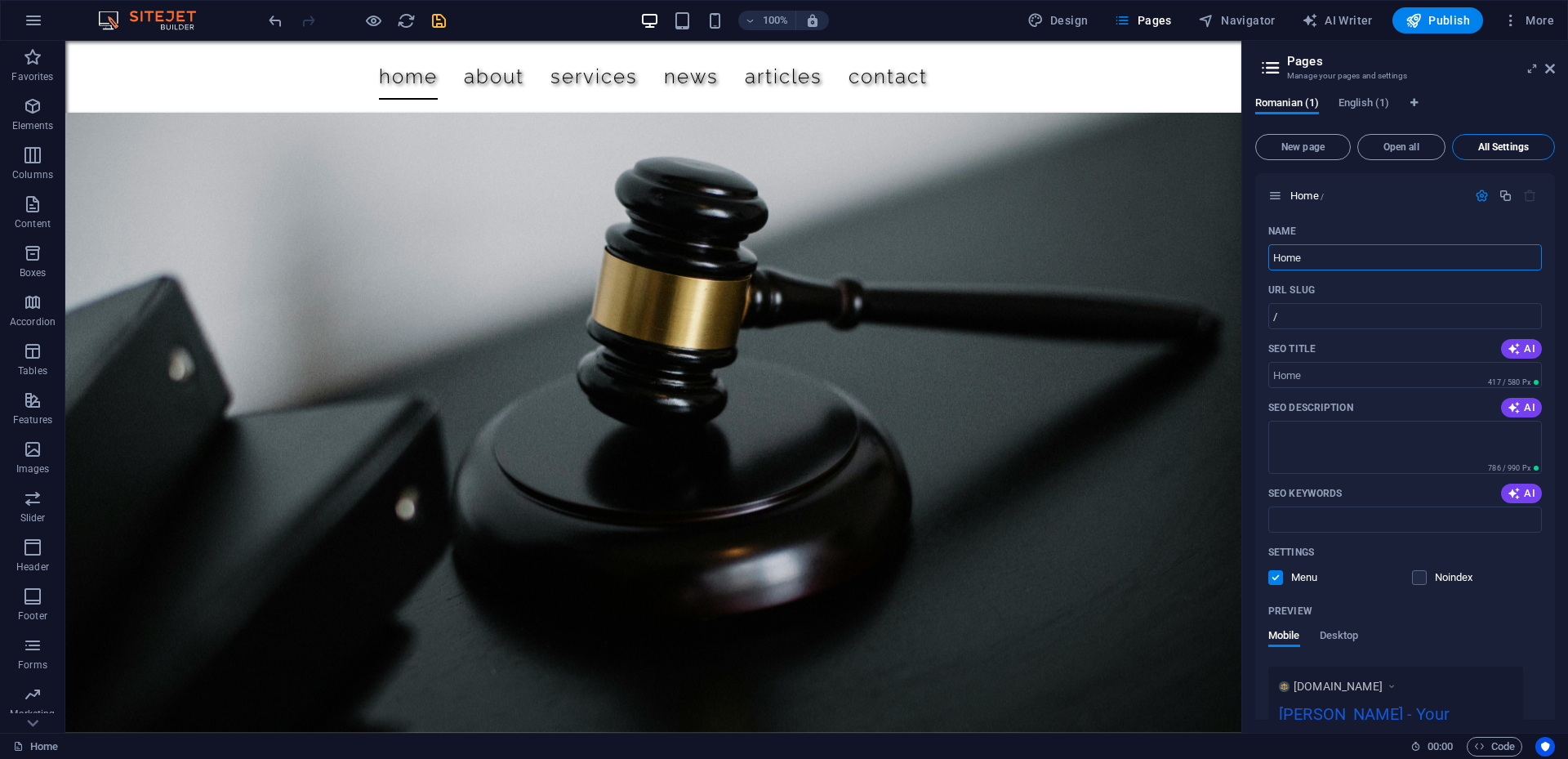
click at [1485, 140] on button "All Settings" at bounding box center [1503, 146] width 103 height 27
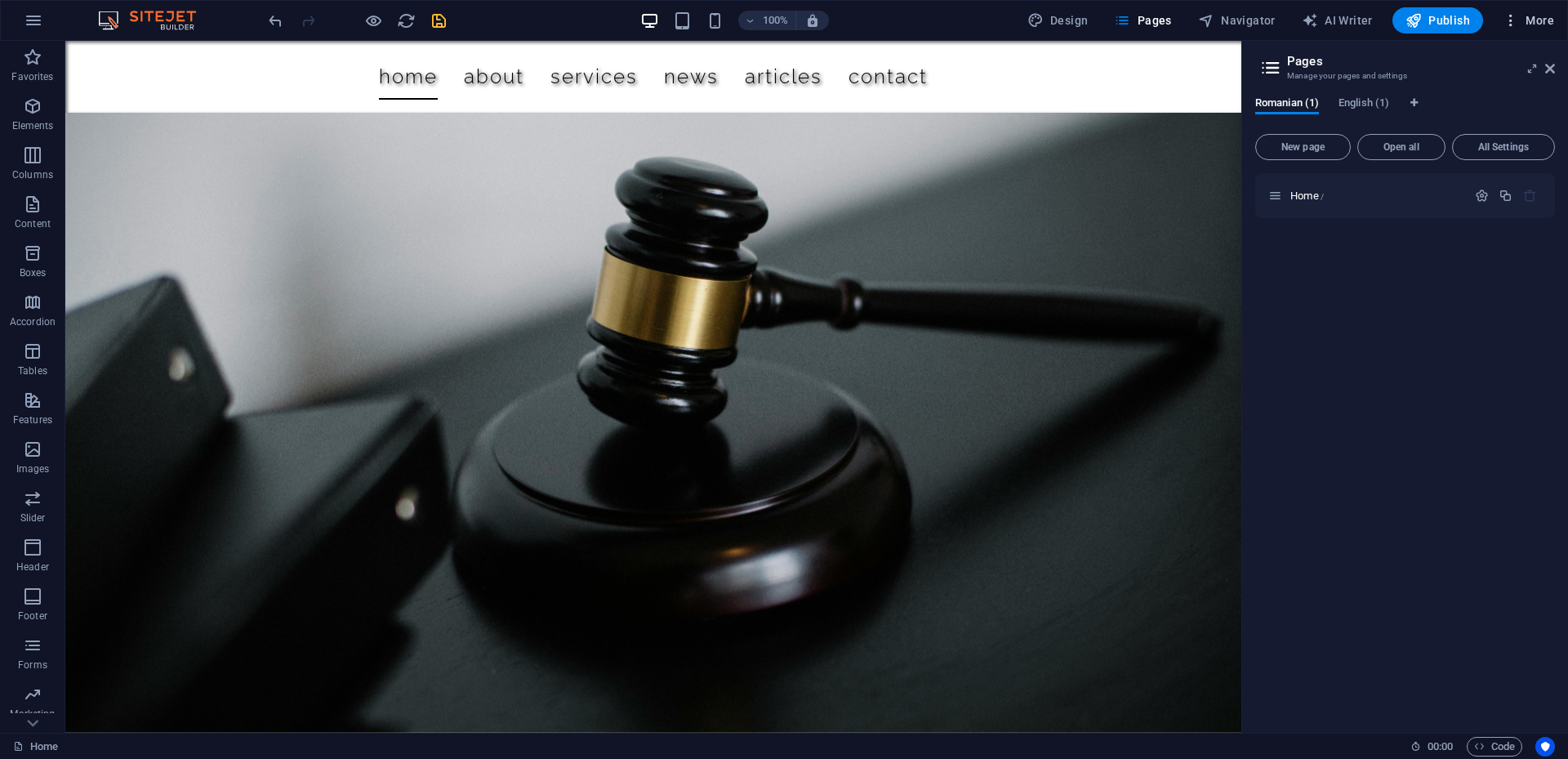
click at [0, 0] on button "More" at bounding box center [0, 0] width 0 height 0
click at [1471, 185] on h6 "Languages" at bounding box center [1493, 180] width 97 height 20
select select "131"
select select "41"
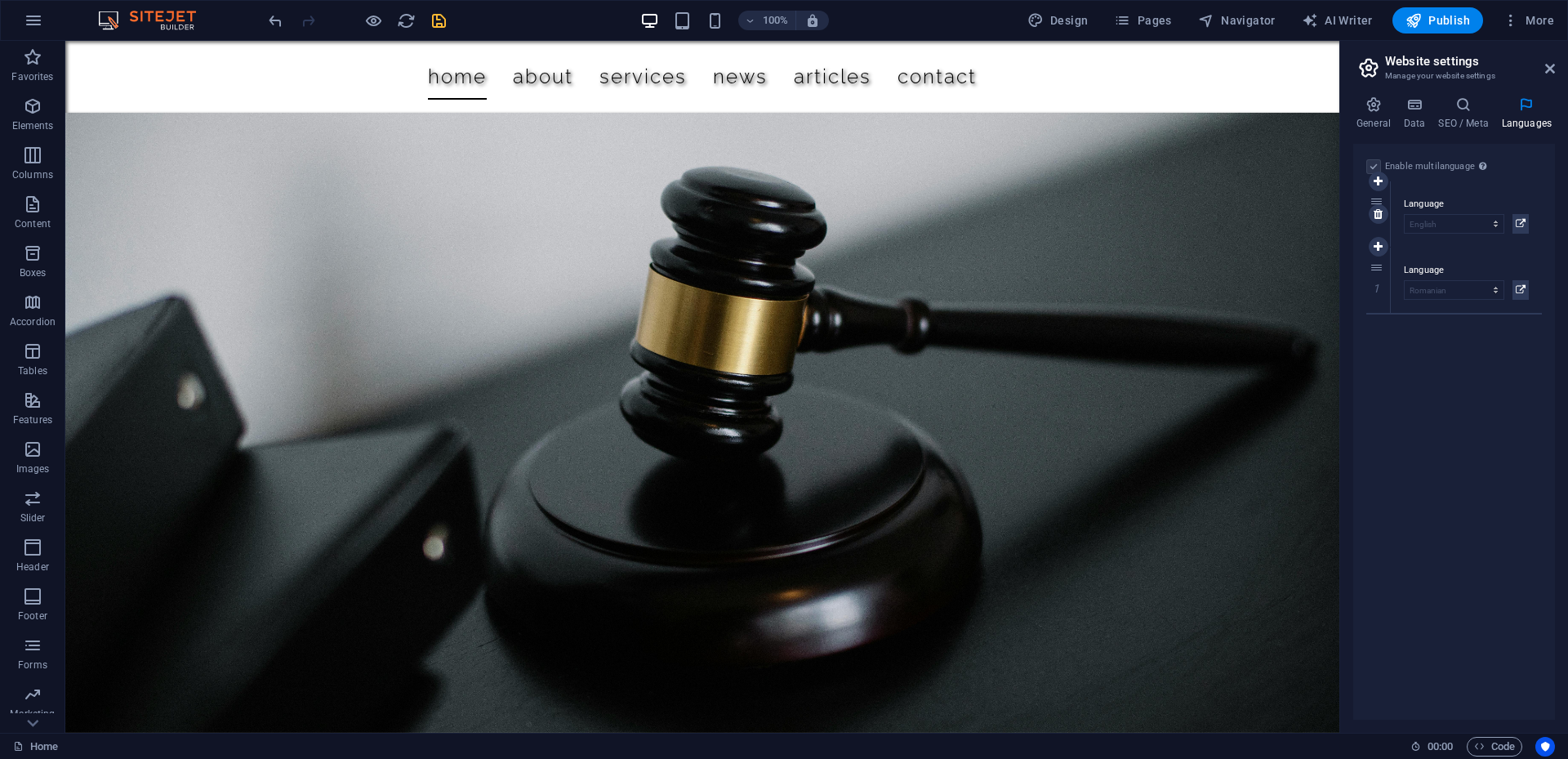
drag, startPoint x: 1378, startPoint y: 276, endPoint x: 1378, endPoint y: 206, distance: 70.0
select select "41"
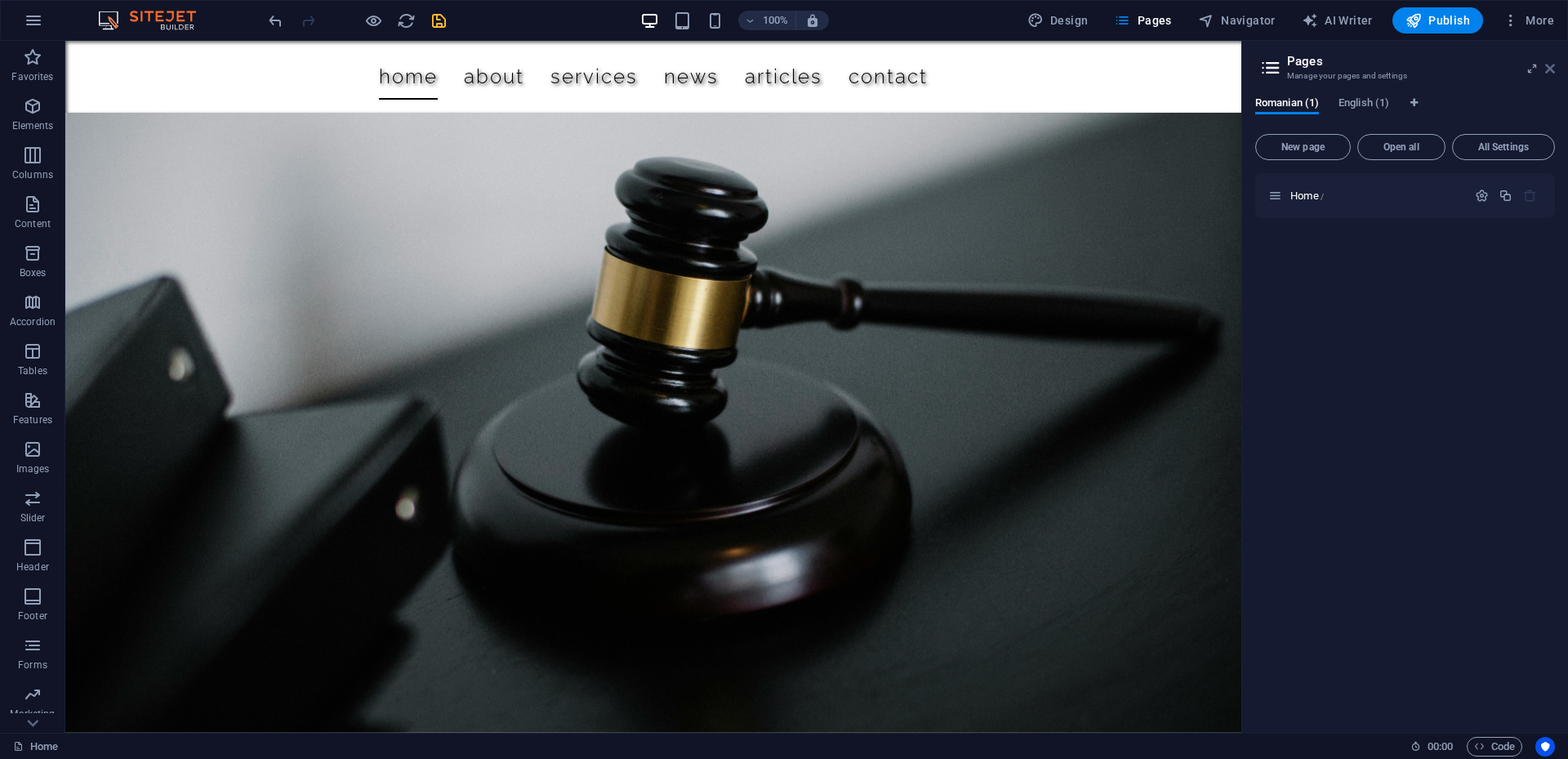
click at [1554, 68] on icon at bounding box center [1549, 68] width 9 height 13
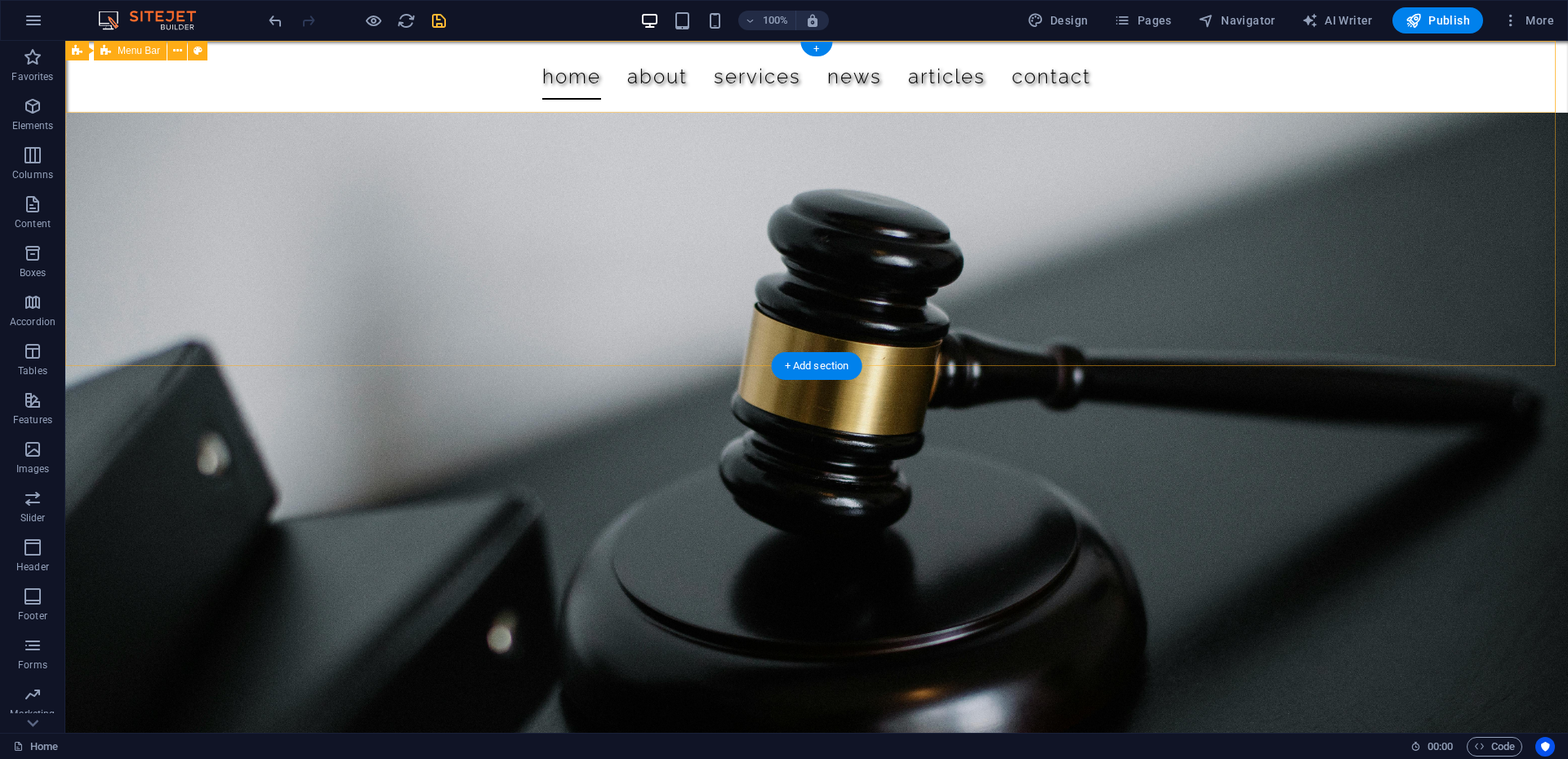
click at [1552, 68] on div "Home About Services News Articles Contact" at bounding box center [816, 77] width 1503 height 72
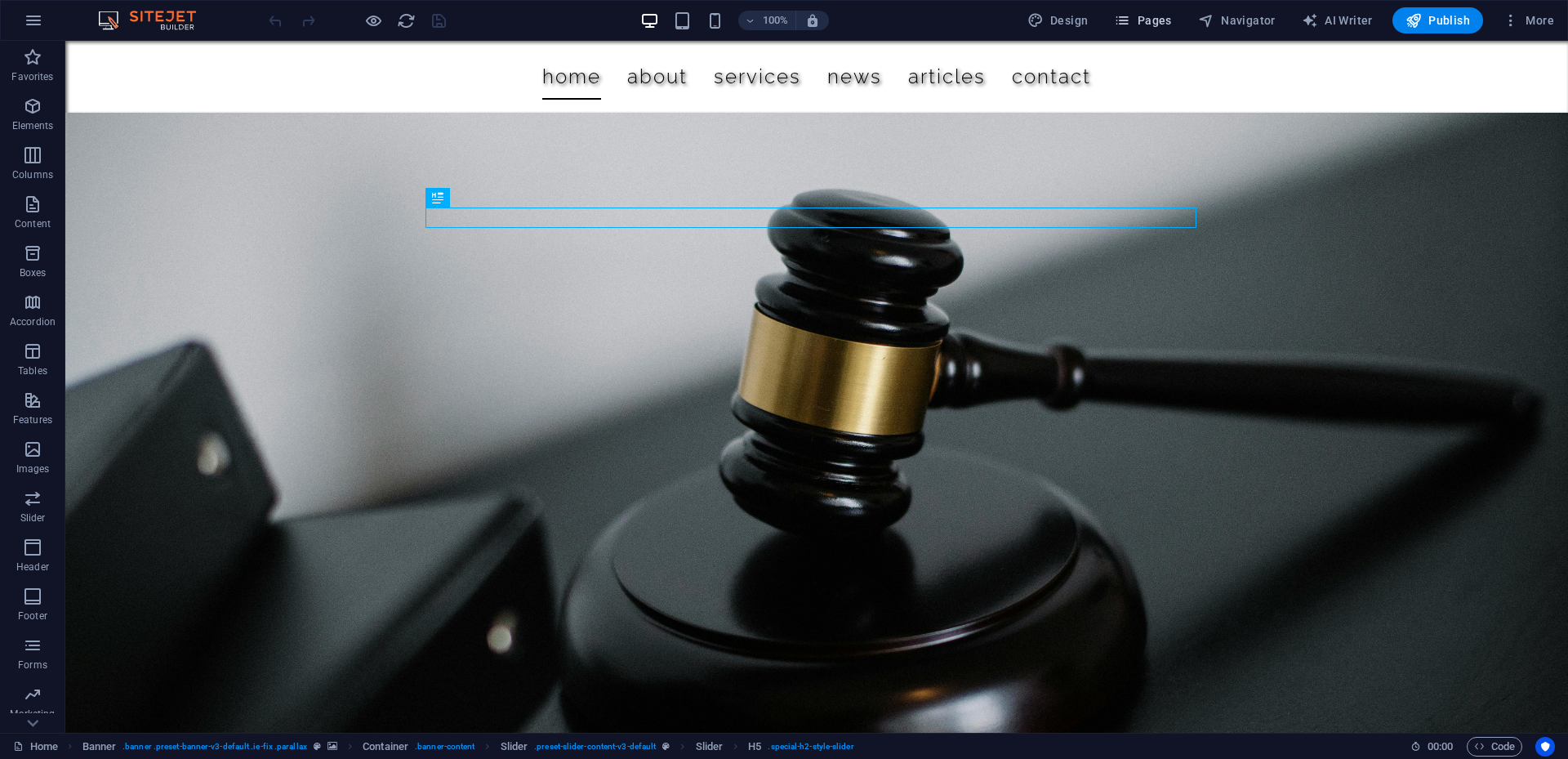
click at [1137, 15] on span "Pages" at bounding box center [1142, 20] width 57 height 16
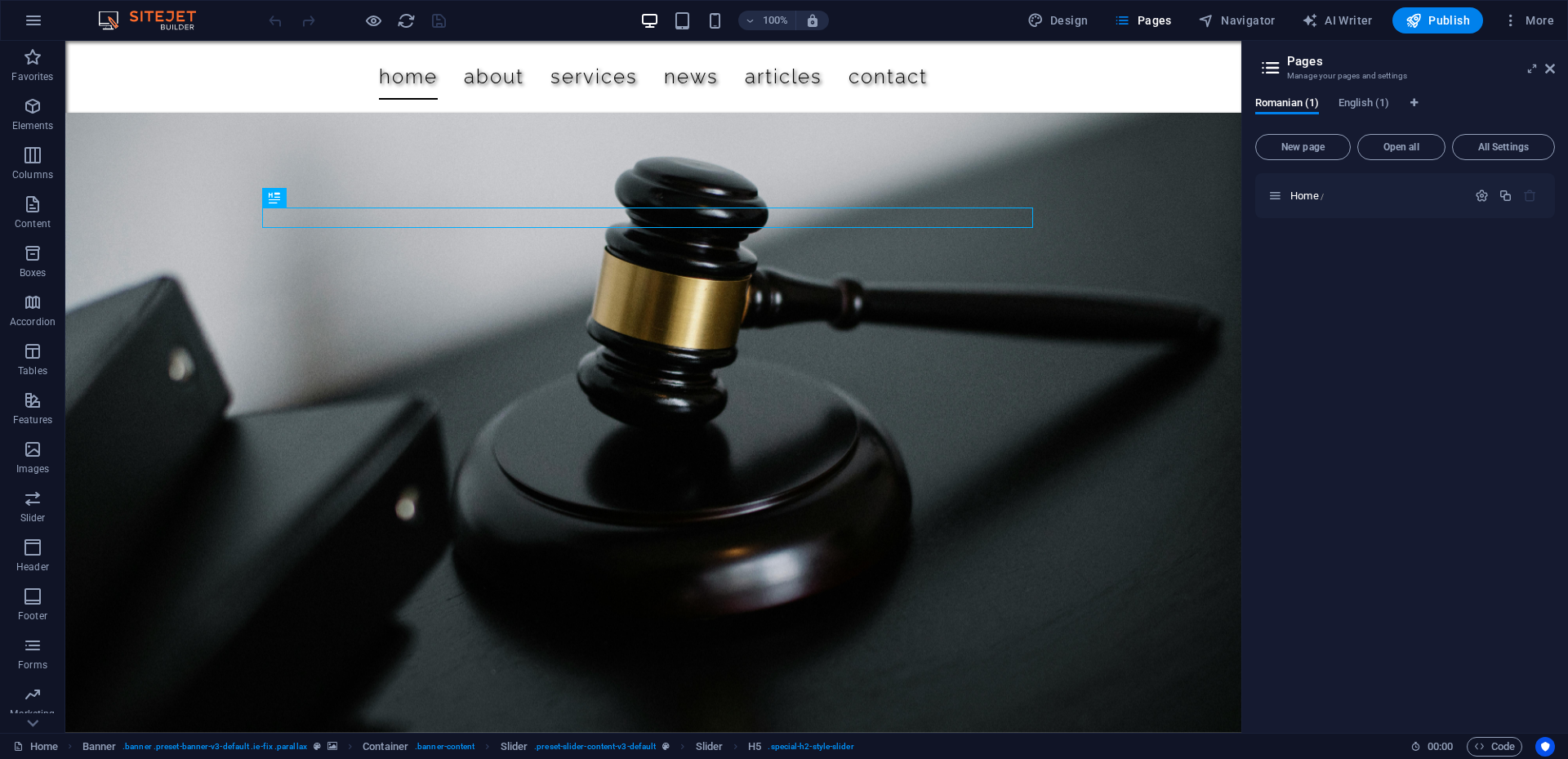
click at [1278, 61] on icon at bounding box center [1270, 68] width 25 height 23
click at [1275, 68] on icon at bounding box center [1270, 68] width 25 height 23
click at [1372, 103] on span "English (1)" at bounding box center [1363, 105] width 51 height 23
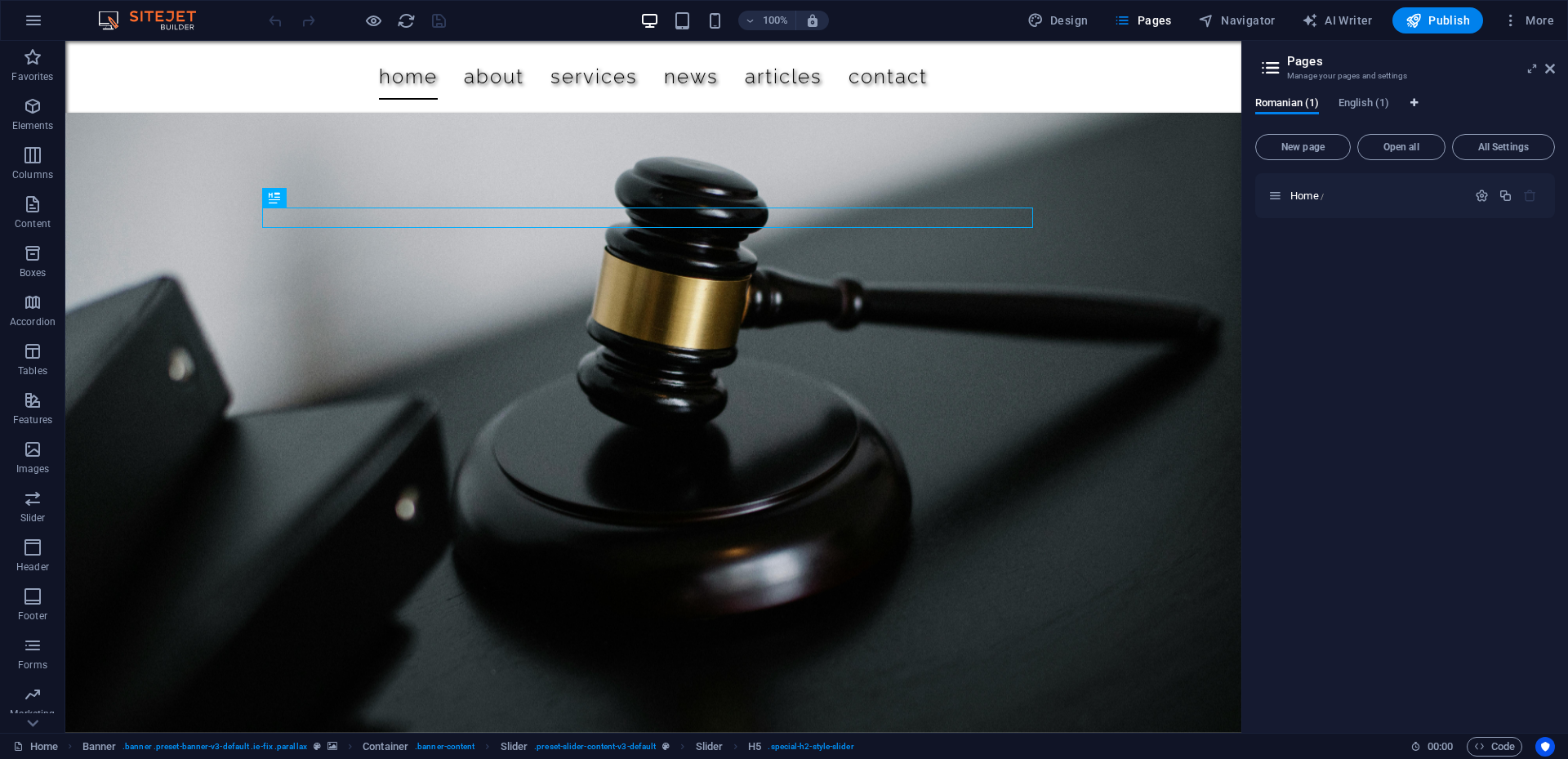
click at [0, 0] on icon "Language Tabs" at bounding box center [0, 0] width 0 height 0
select select "131"
select select "41"
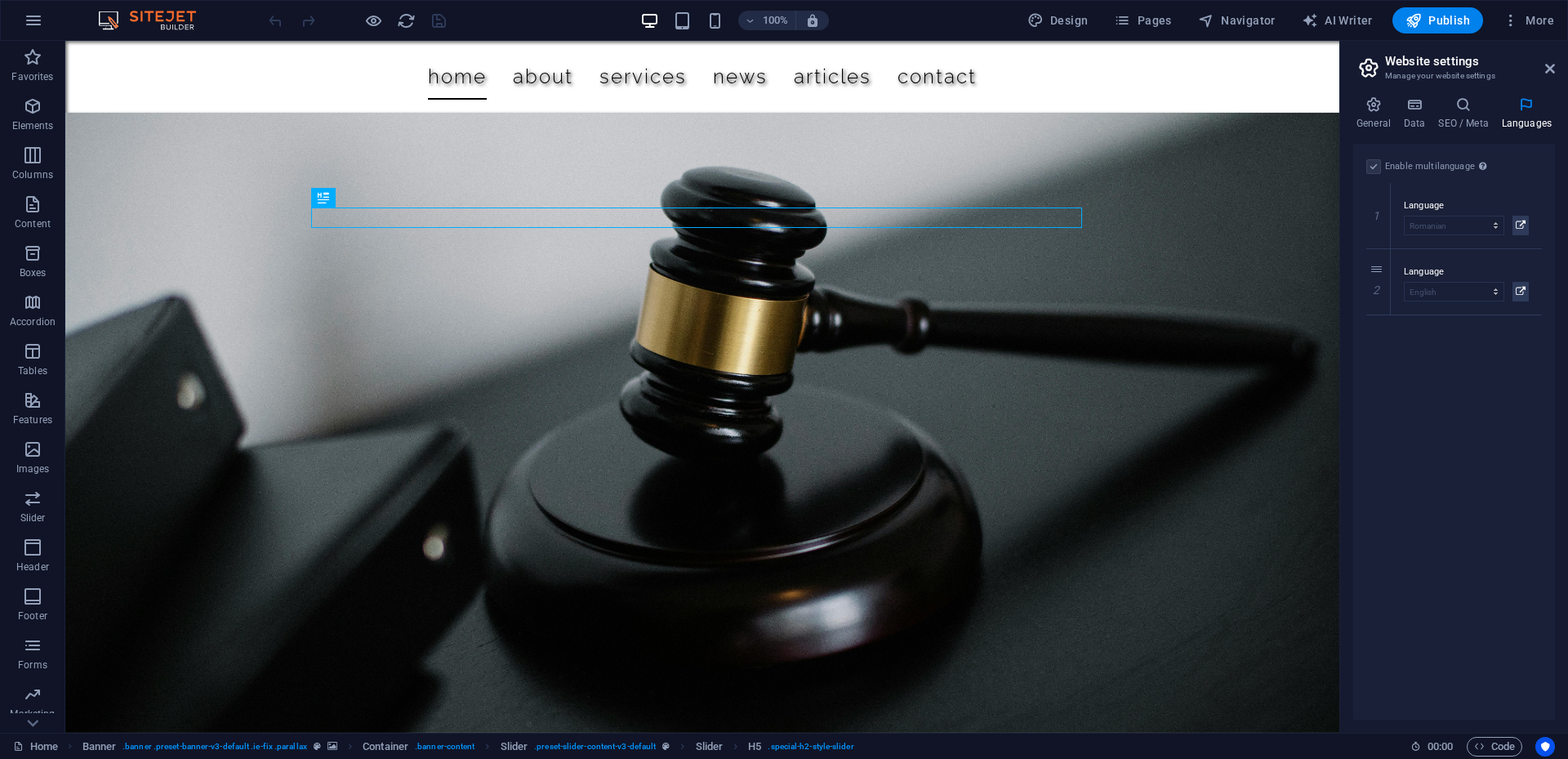
click at [1375, 169] on label at bounding box center [1373, 166] width 15 height 15
select select "41"
click at [1380, 276] on icon at bounding box center [1378, 281] width 9 height 11
click at [1373, 166] on label at bounding box center [1373, 166] width 15 height 15
click at [0, 0] on input "Enable multilanguage To disable multilanguage delete all languages until only o…" at bounding box center [0, 0] width 0 height 0
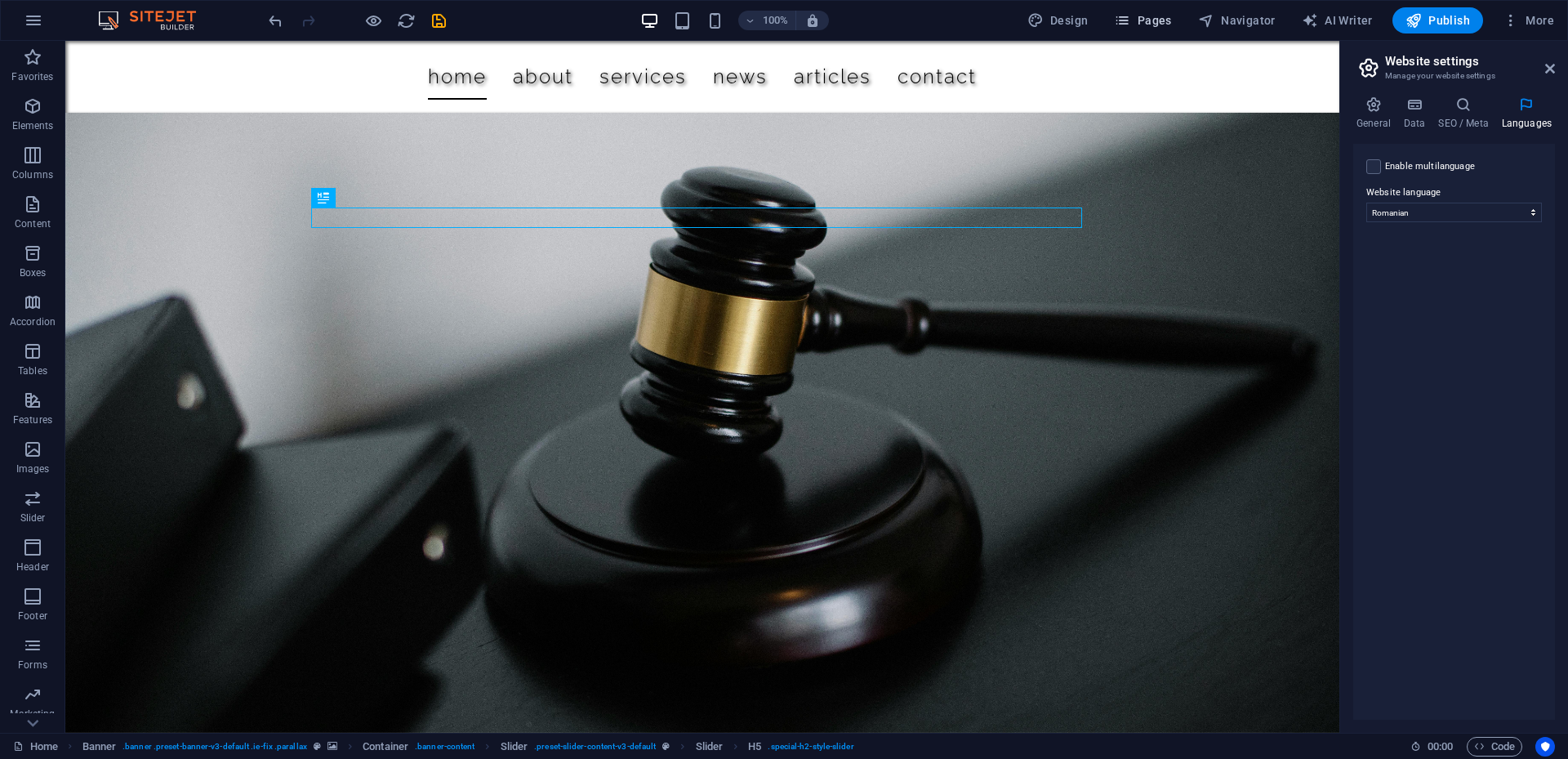
click at [0, 0] on button "Pages" at bounding box center [0, 0] width 0 height 0
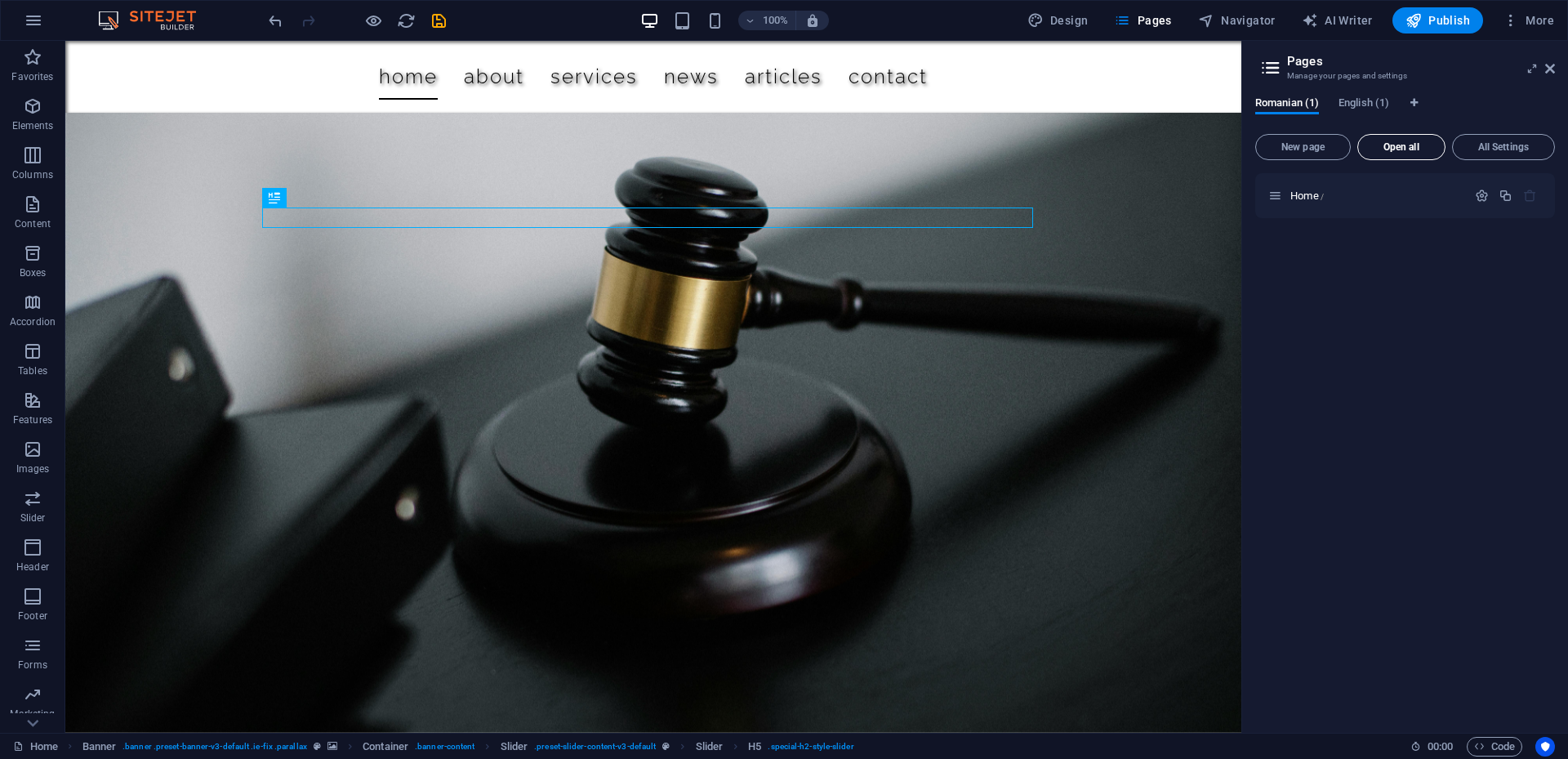
click at [1380, 148] on span "Open all" at bounding box center [1401, 146] width 74 height 9
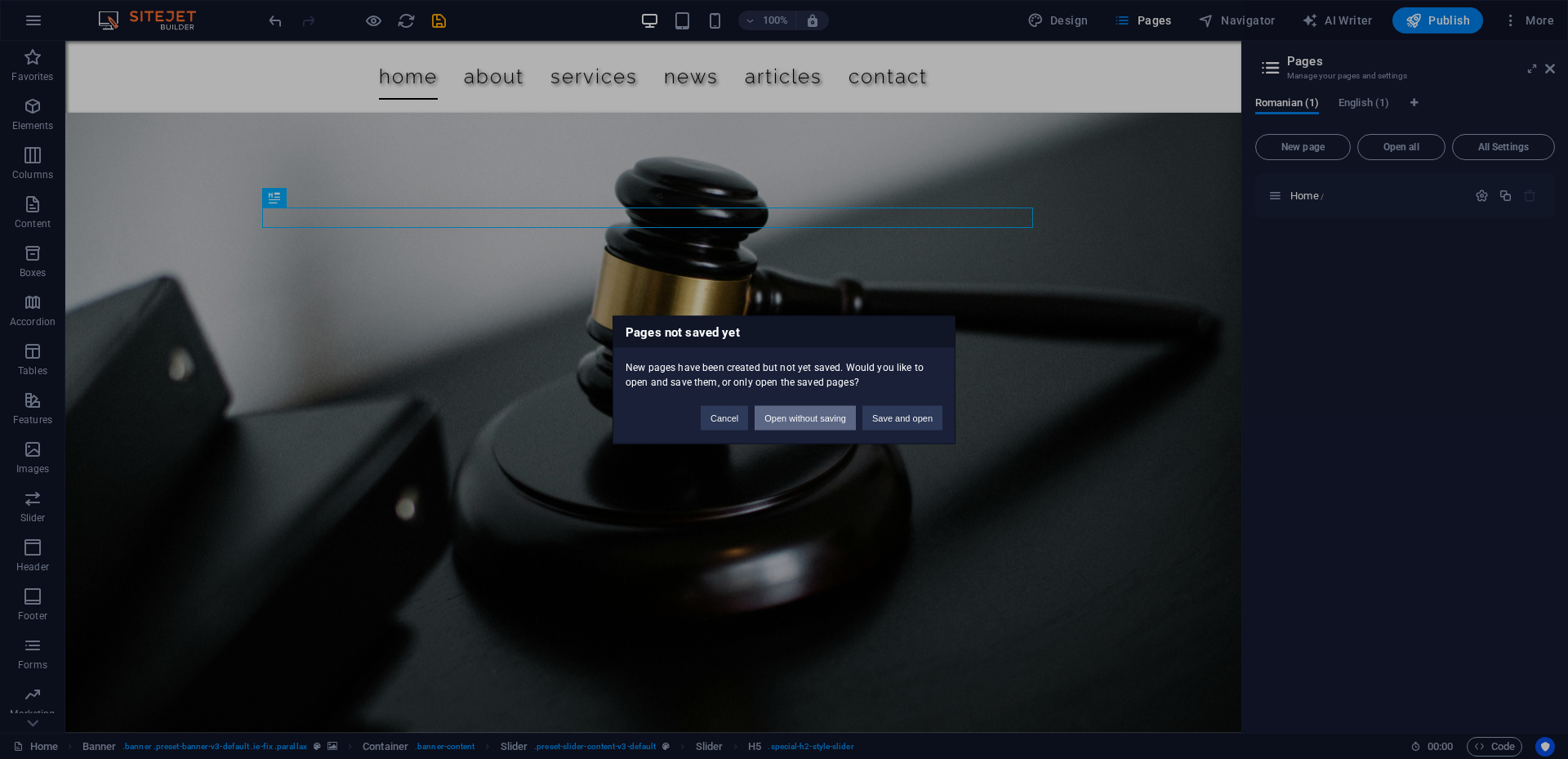
click at [832, 427] on button "Open without saving" at bounding box center [805, 417] width 101 height 25
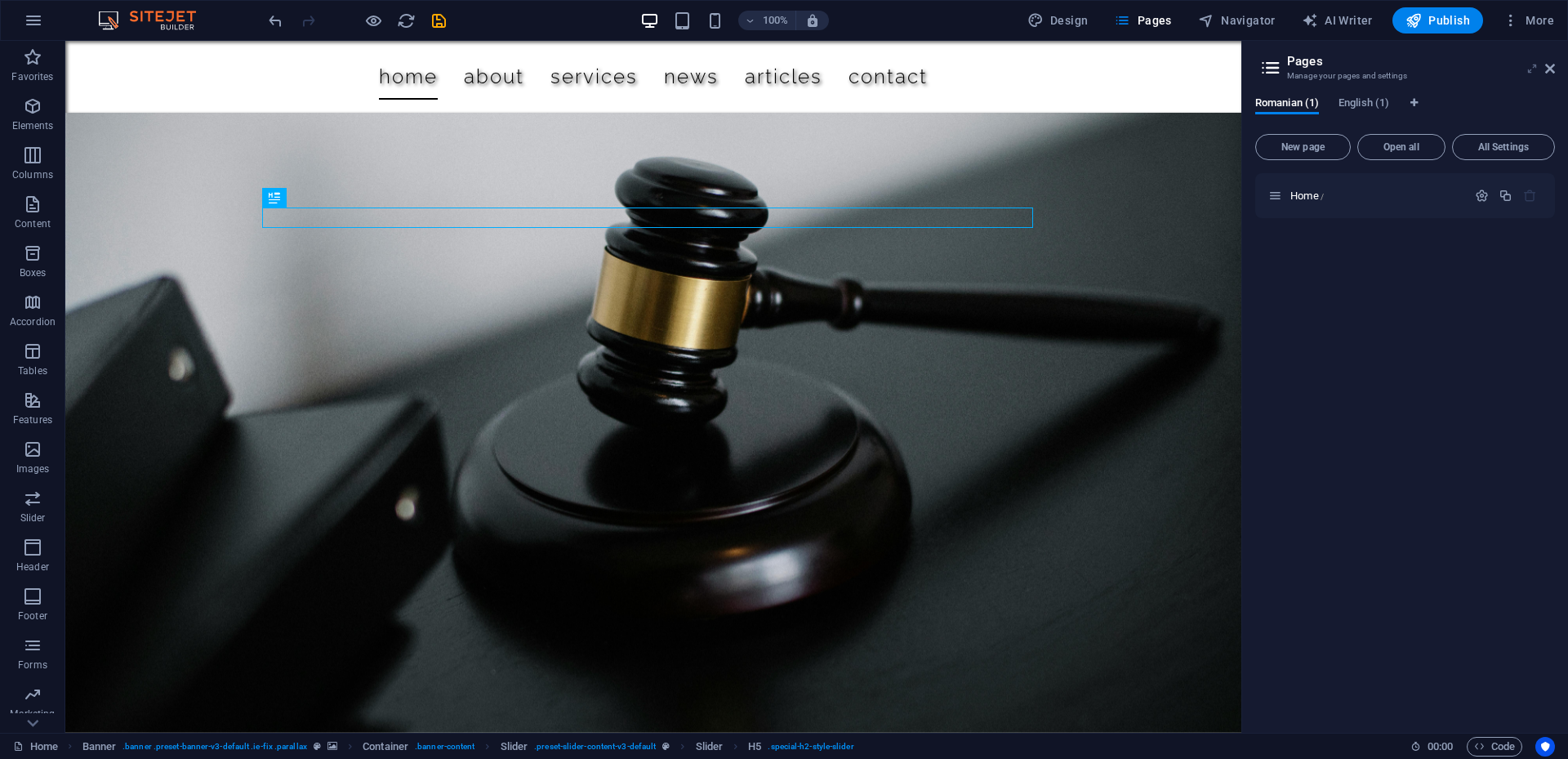
click at [1532, 66] on icon at bounding box center [1532, 68] width 0 height 13
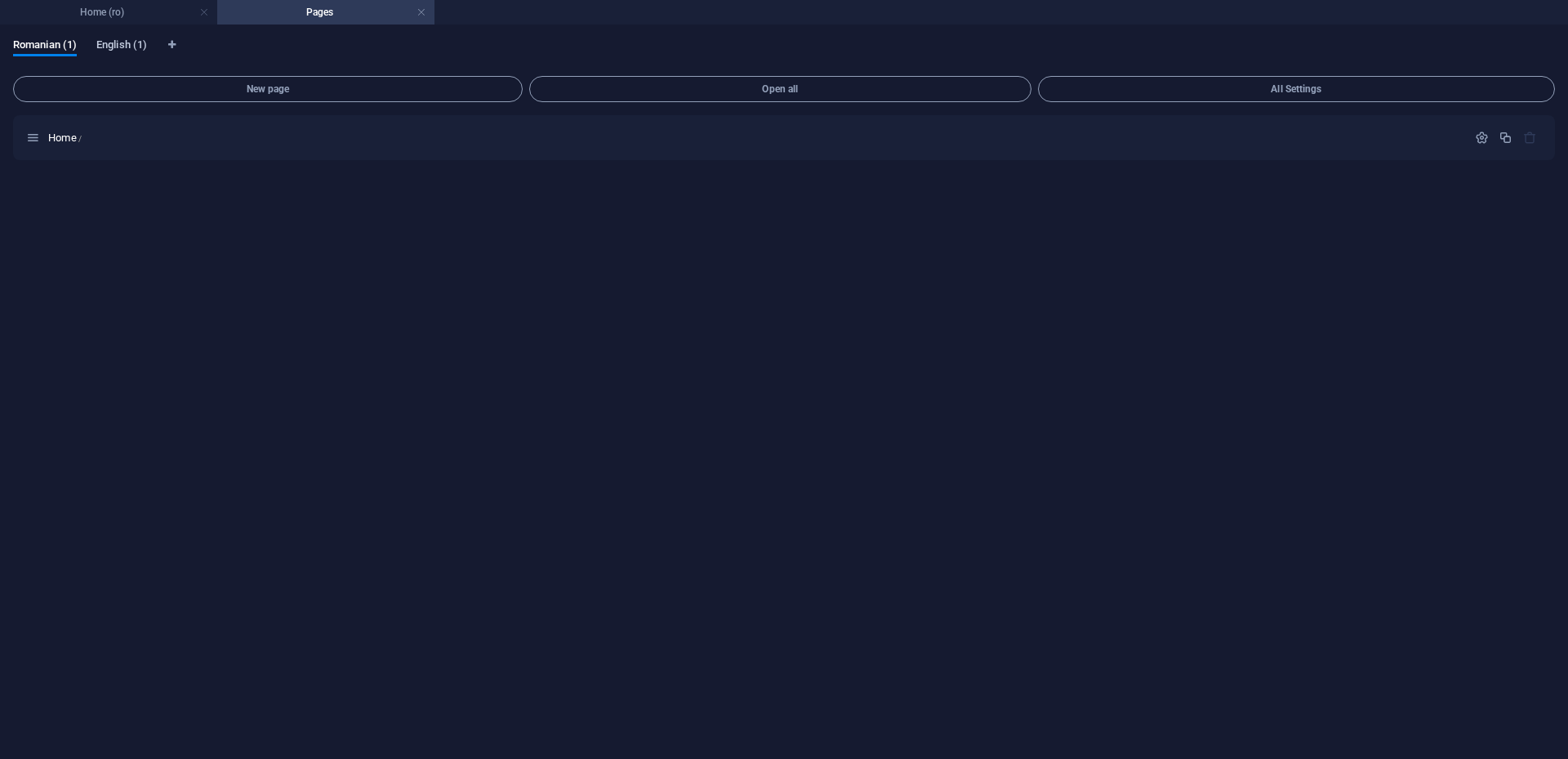
click at [125, 52] on span "English (1)" at bounding box center [122, 46] width 51 height 23
click at [117, 21] on h4 "Home (ro)" at bounding box center [109, 12] width 218 height 18
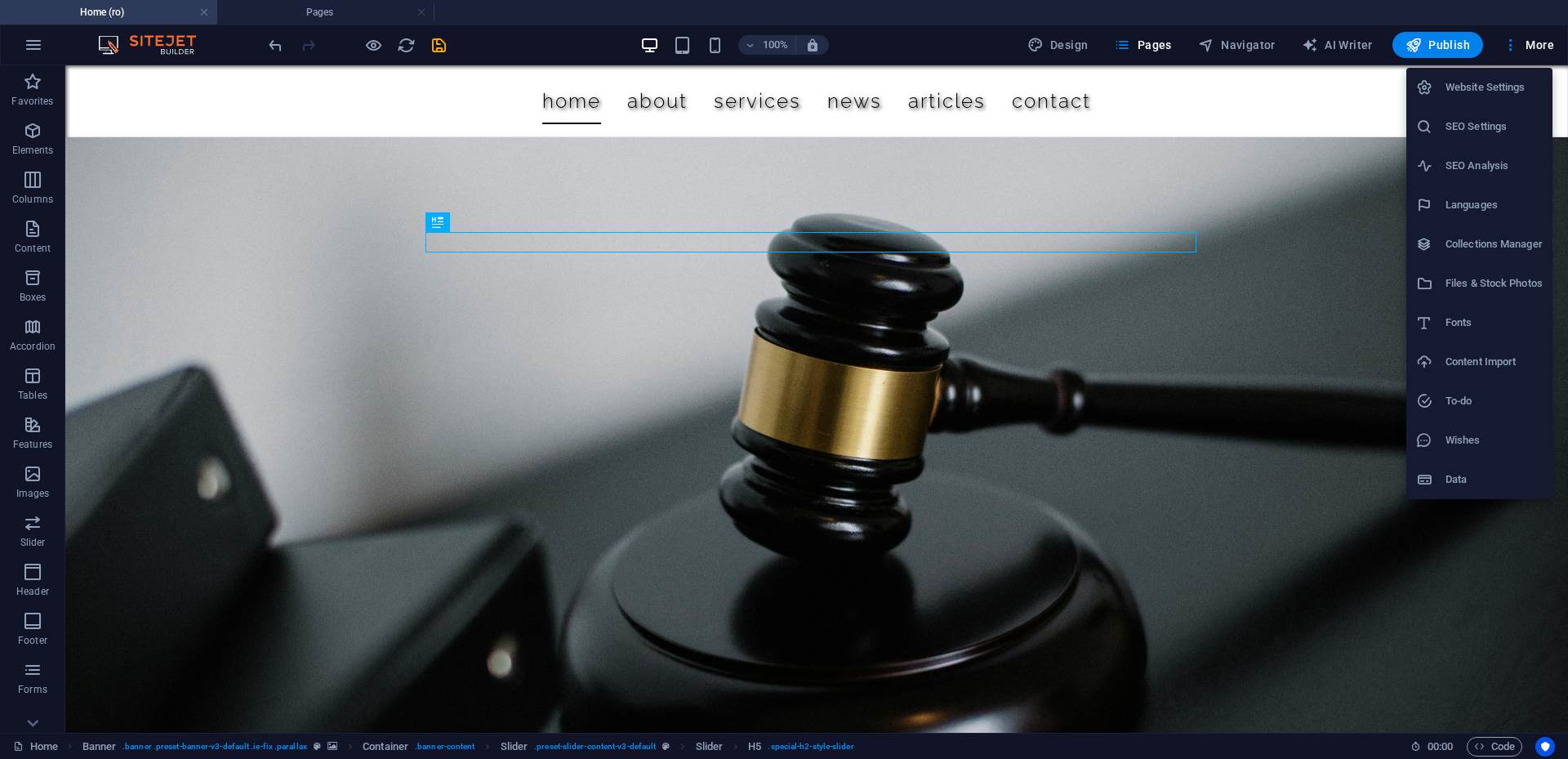
click at [1488, 212] on h6 "Languages" at bounding box center [1493, 205] width 97 height 20
select select "131"
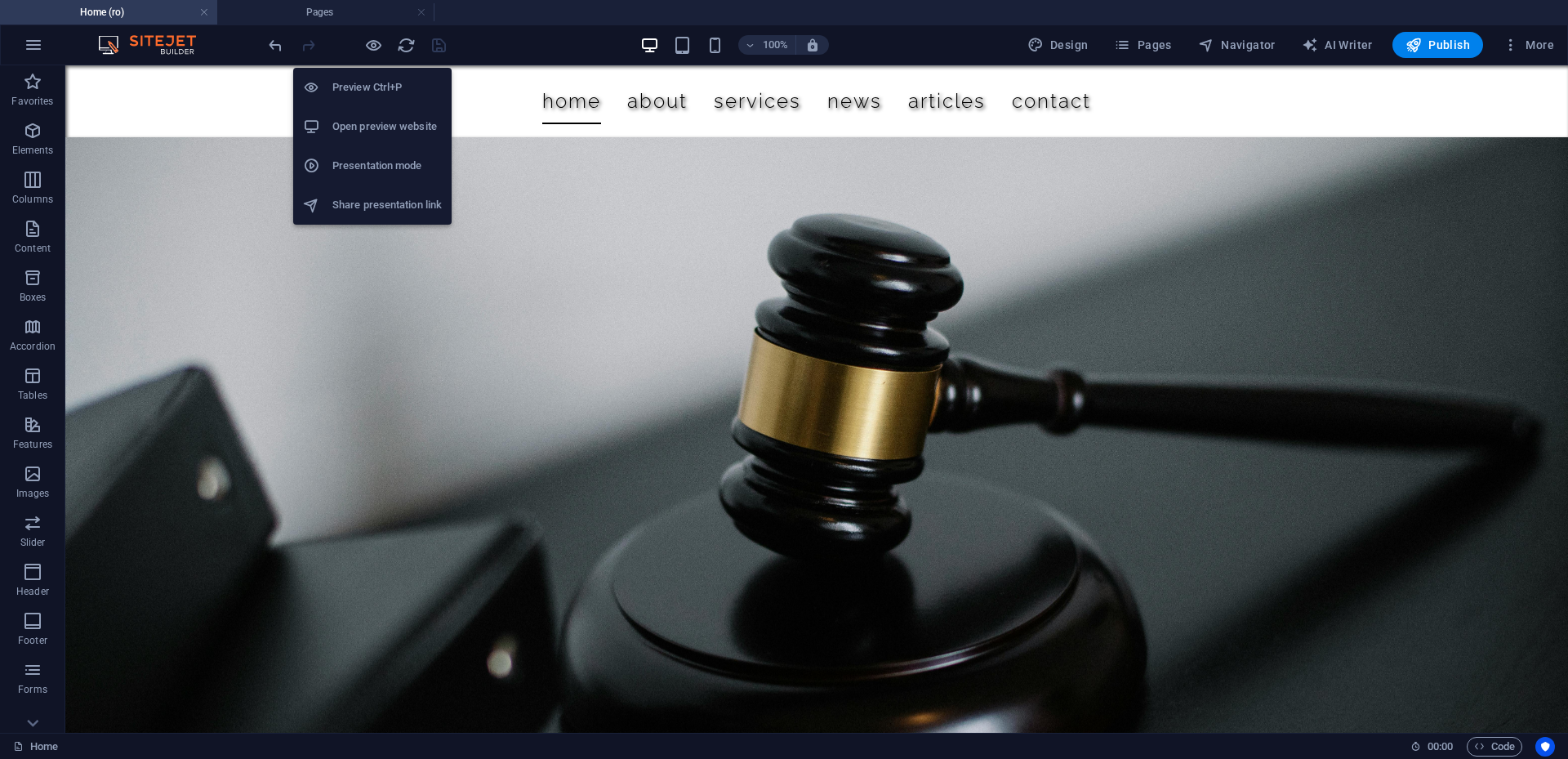
click at [400, 123] on h6 "Open preview website" at bounding box center [387, 126] width 110 height 20
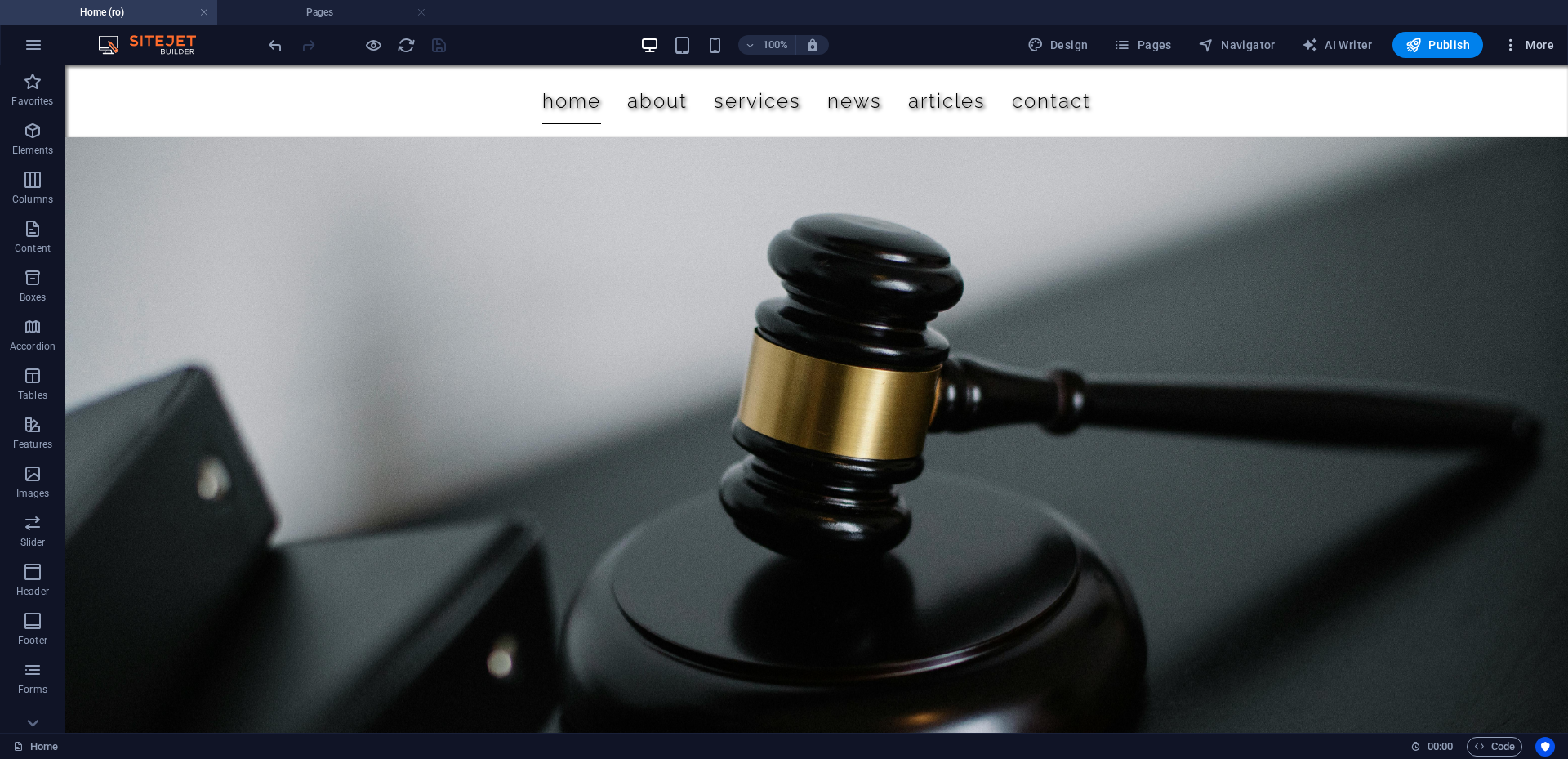
click at [1512, 52] on icon "button" at bounding box center [1511, 45] width 16 height 16
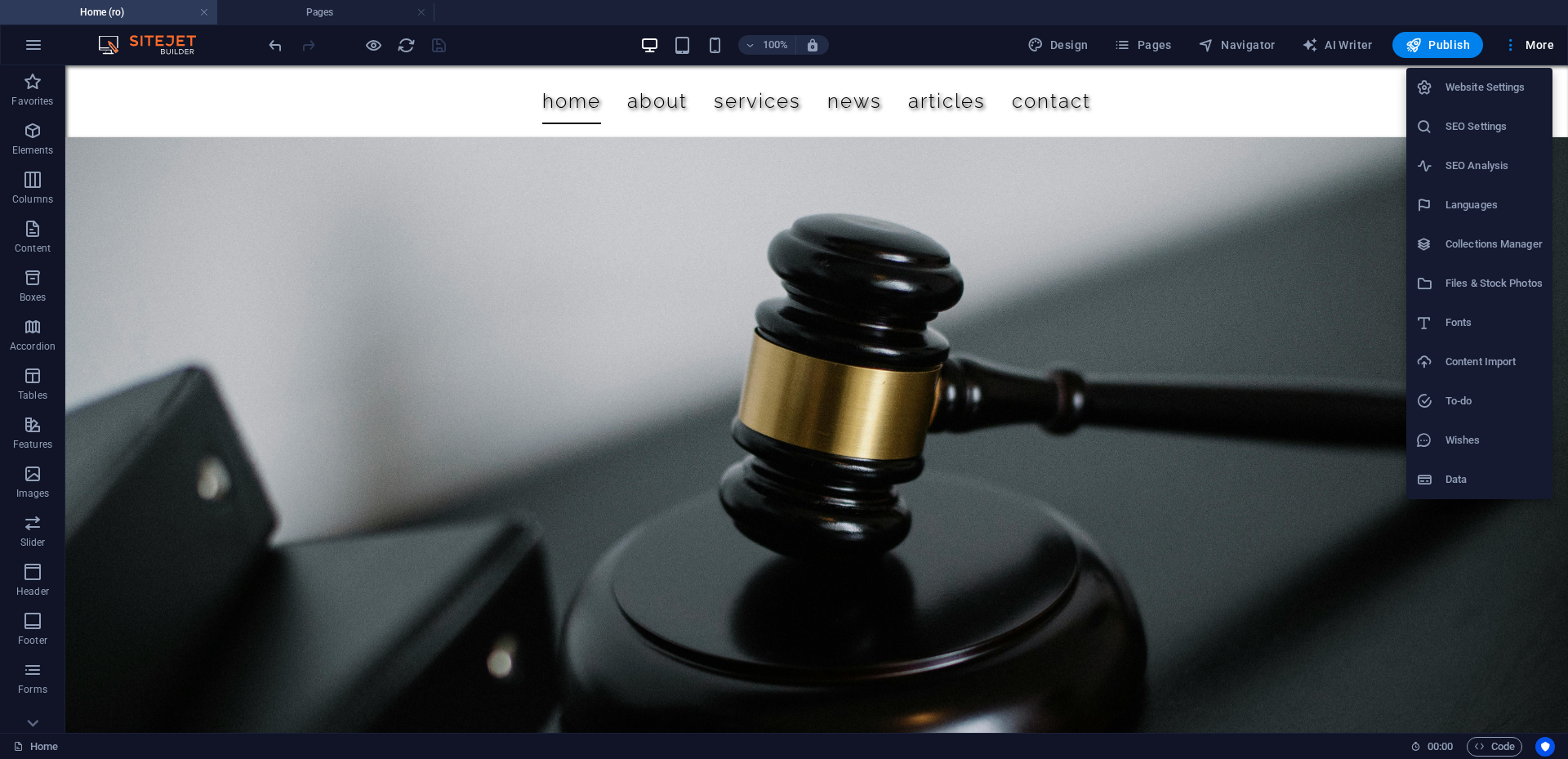
click at [1516, 46] on div at bounding box center [784, 380] width 1568 height 759
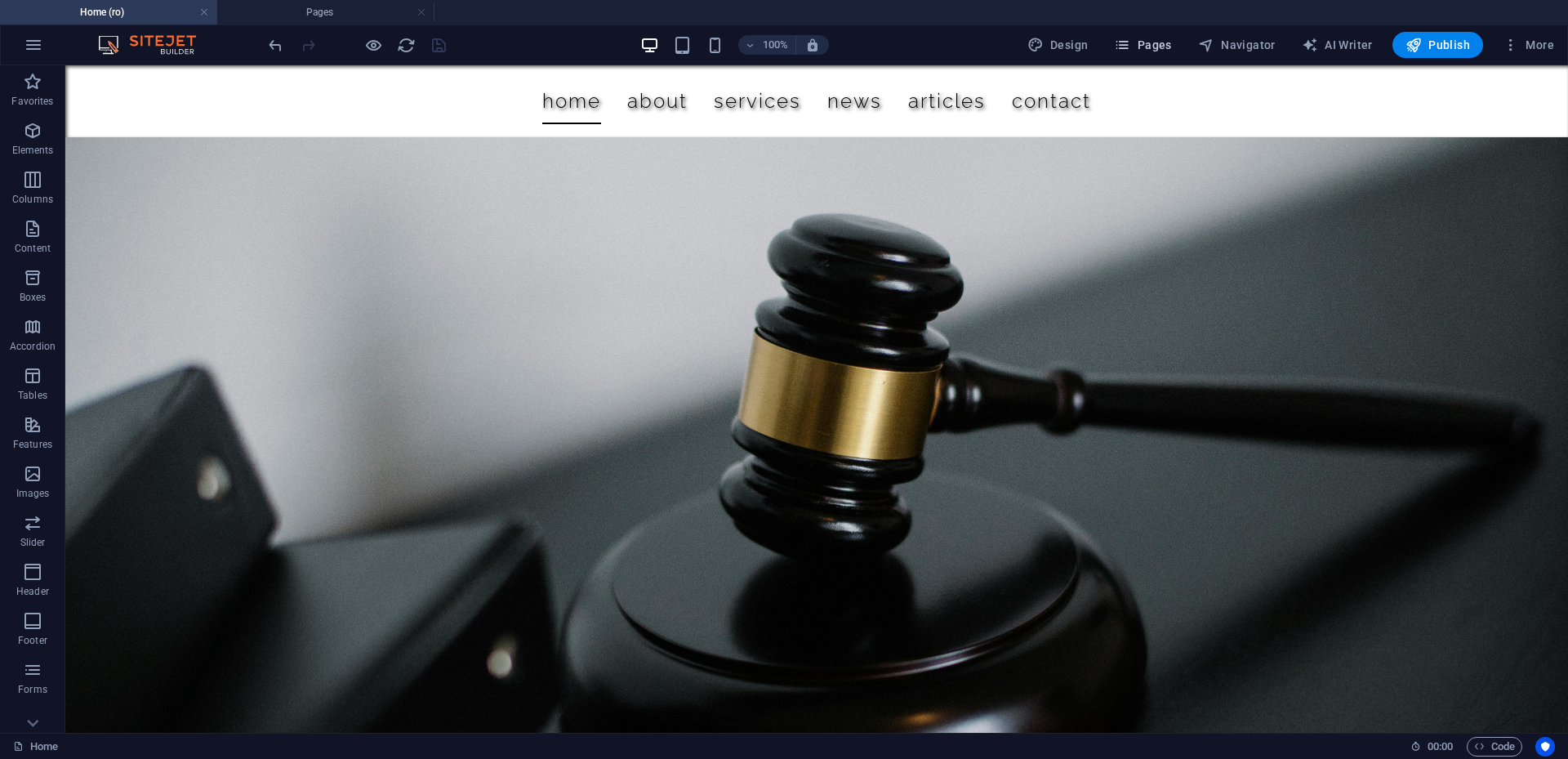
click at [1130, 46] on icon "button" at bounding box center [1122, 45] width 16 height 16
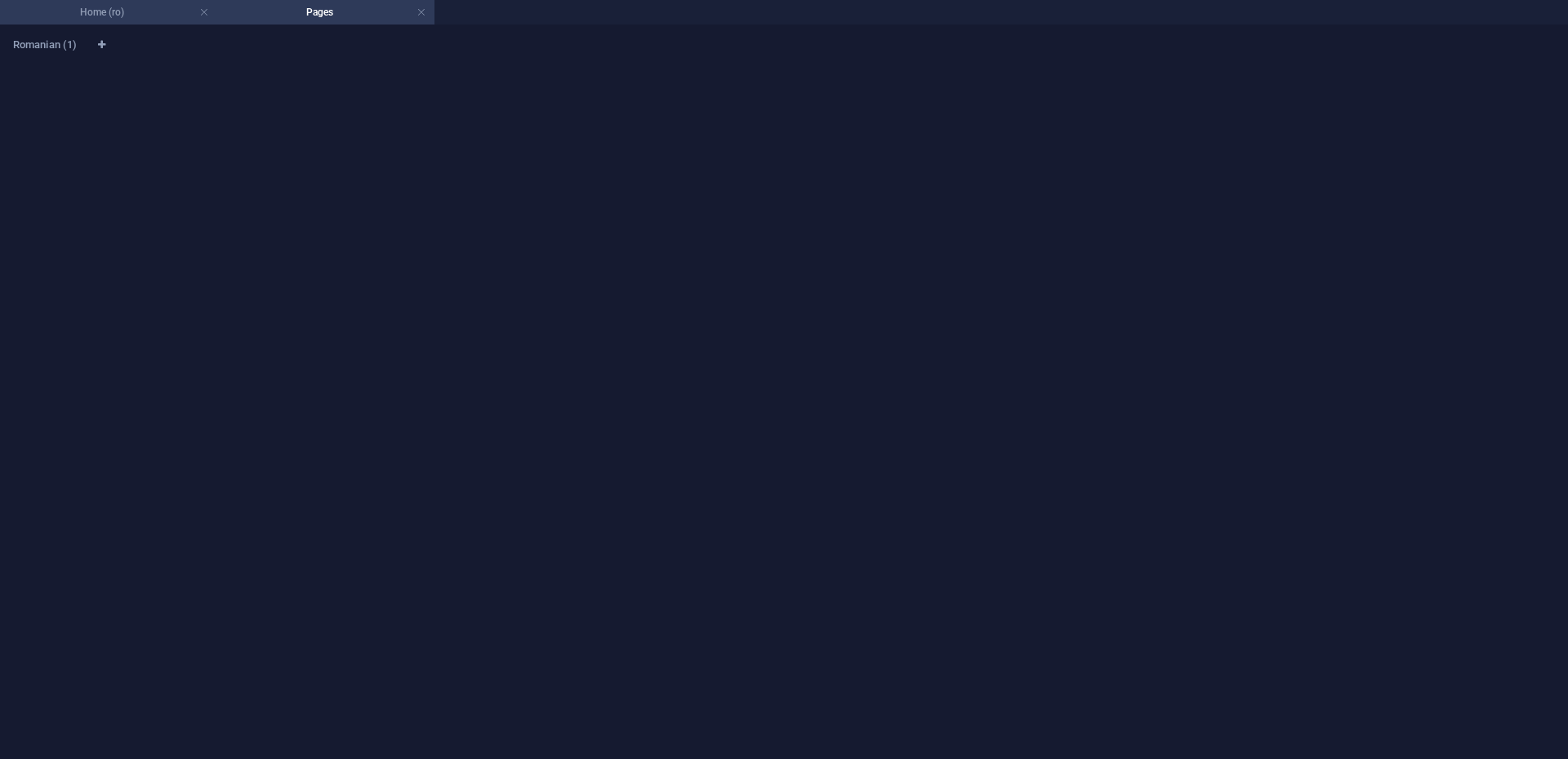
click at [105, 17] on h4 "Home (ro)" at bounding box center [109, 12] width 218 height 18
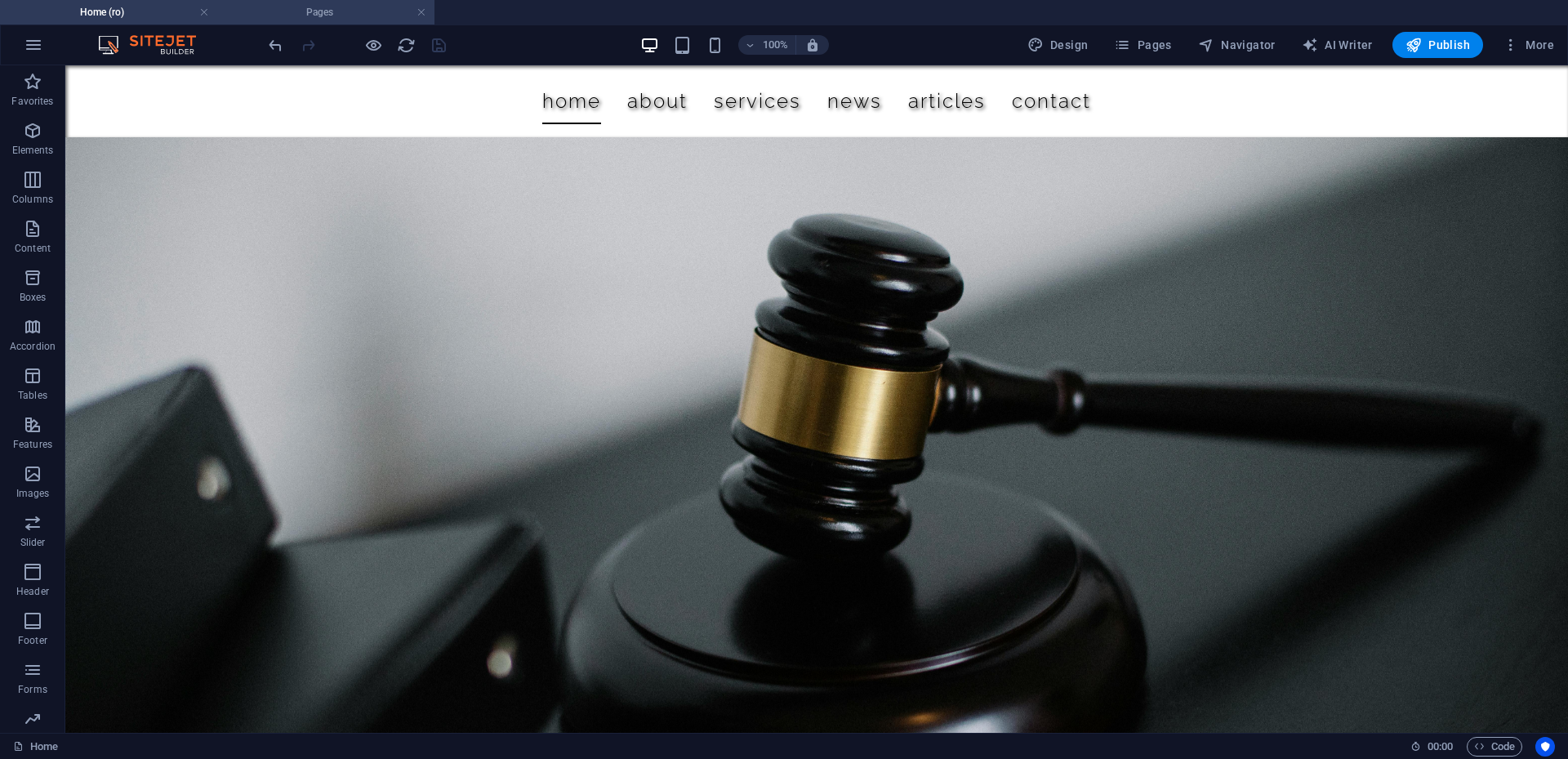
click at [255, 8] on h4 "Pages" at bounding box center [326, 12] width 218 height 18
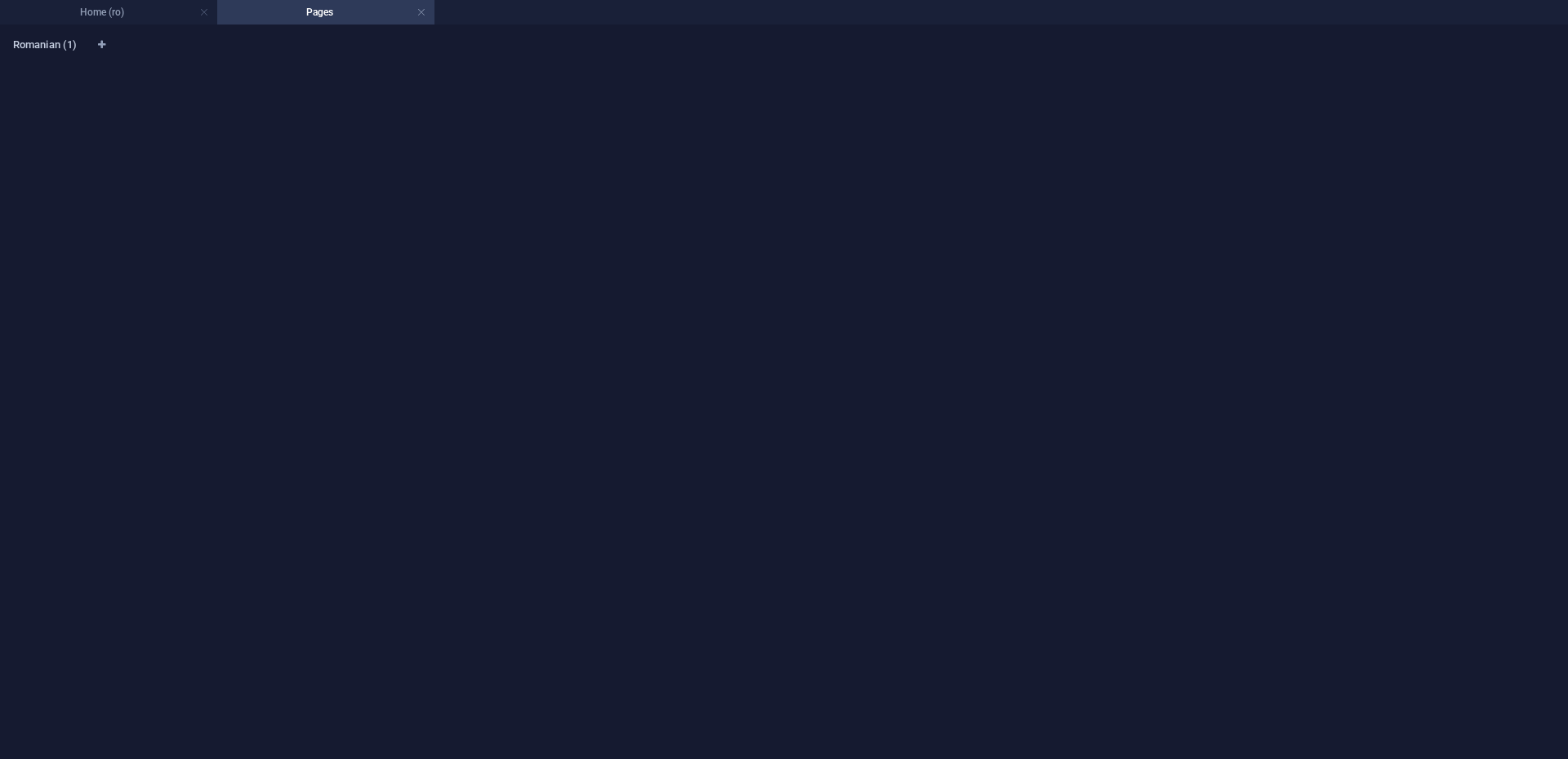
click at [63, 45] on span "Romanian (1)" at bounding box center [45, 46] width 63 height 23
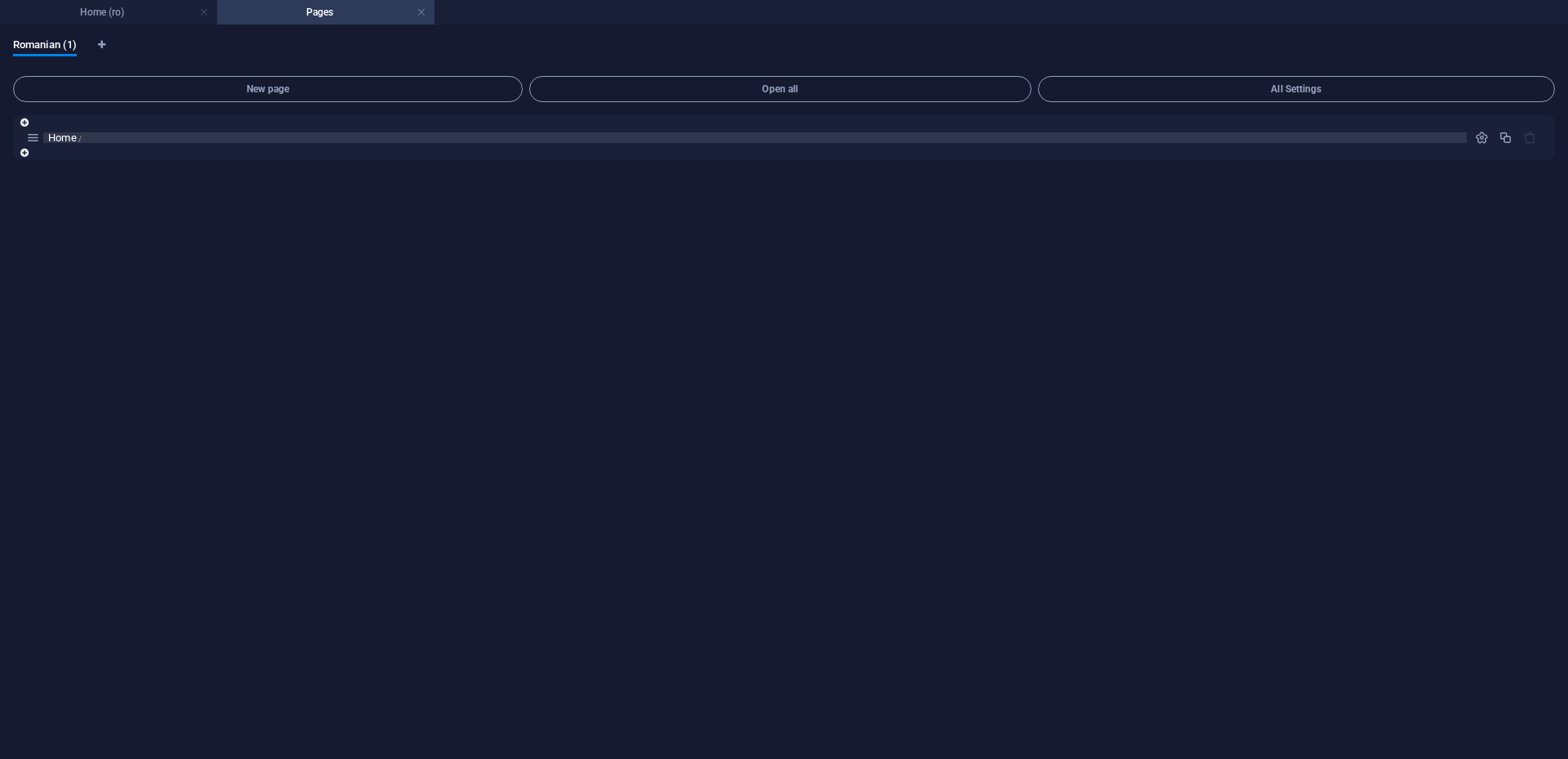
click at [157, 136] on p "Home /" at bounding box center [754, 137] width 1414 height 10
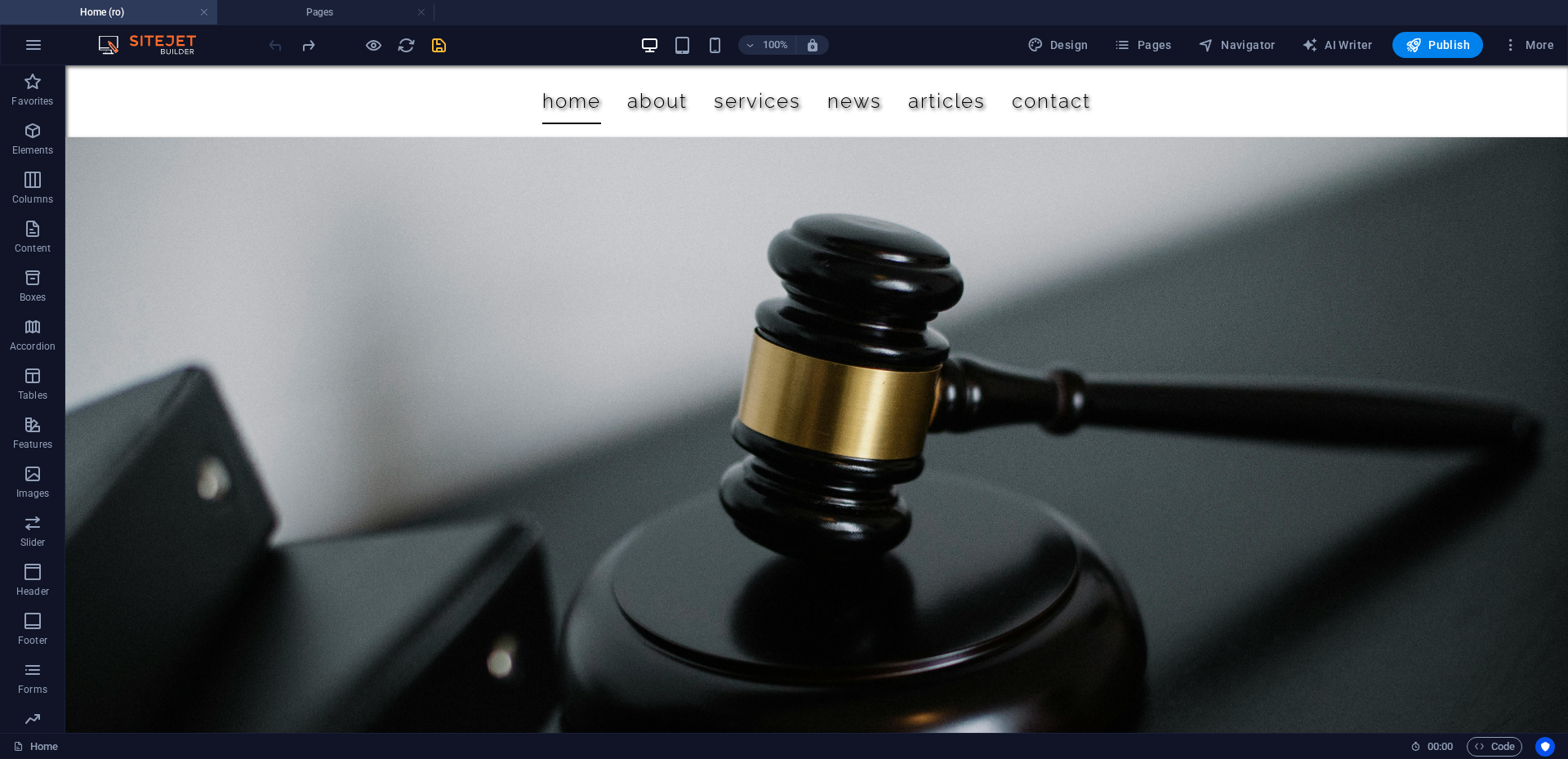
click at [1508, 48] on icon "button" at bounding box center [1511, 45] width 16 height 16
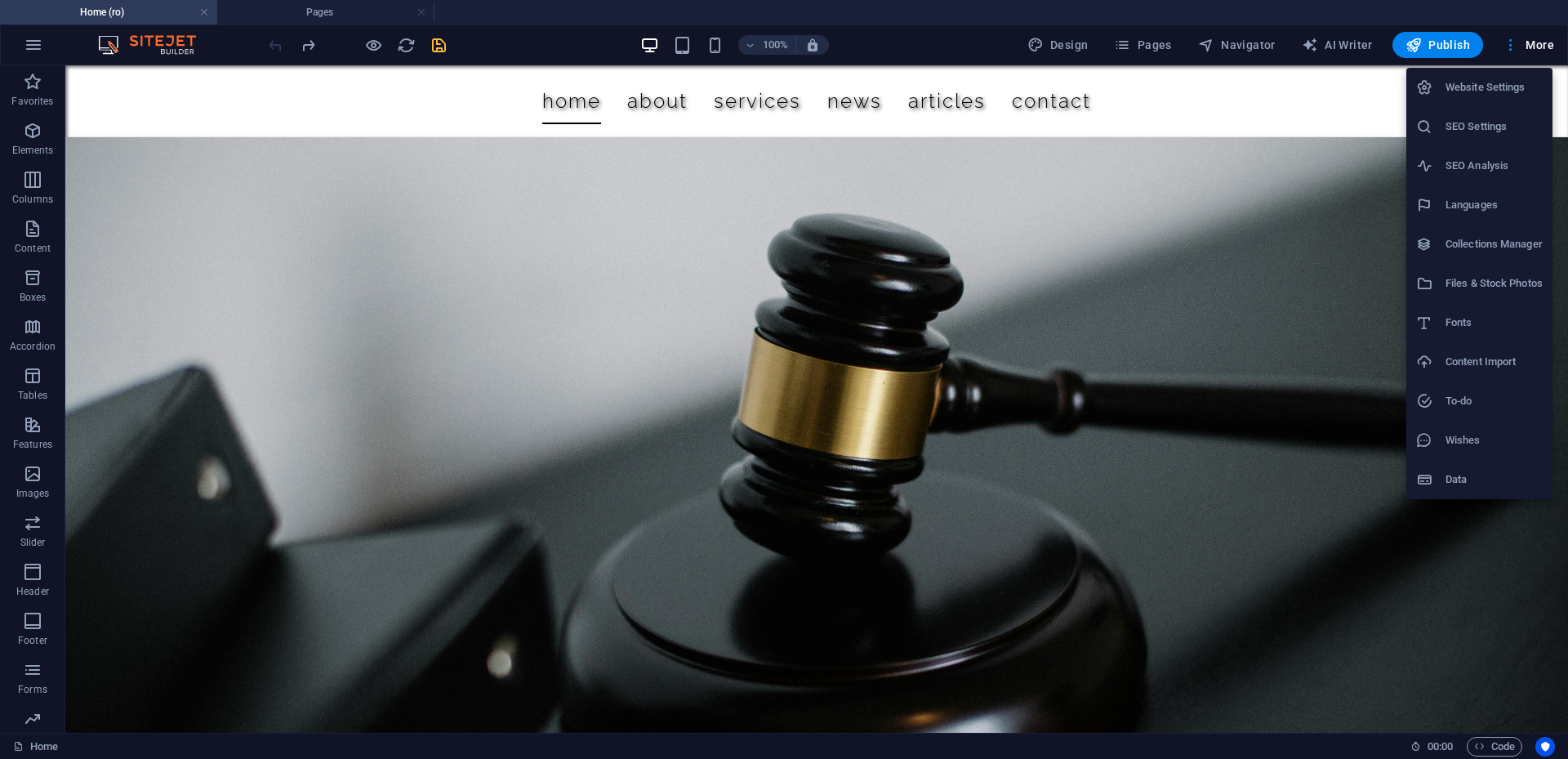
click at [1143, 49] on div at bounding box center [784, 380] width 1568 height 759
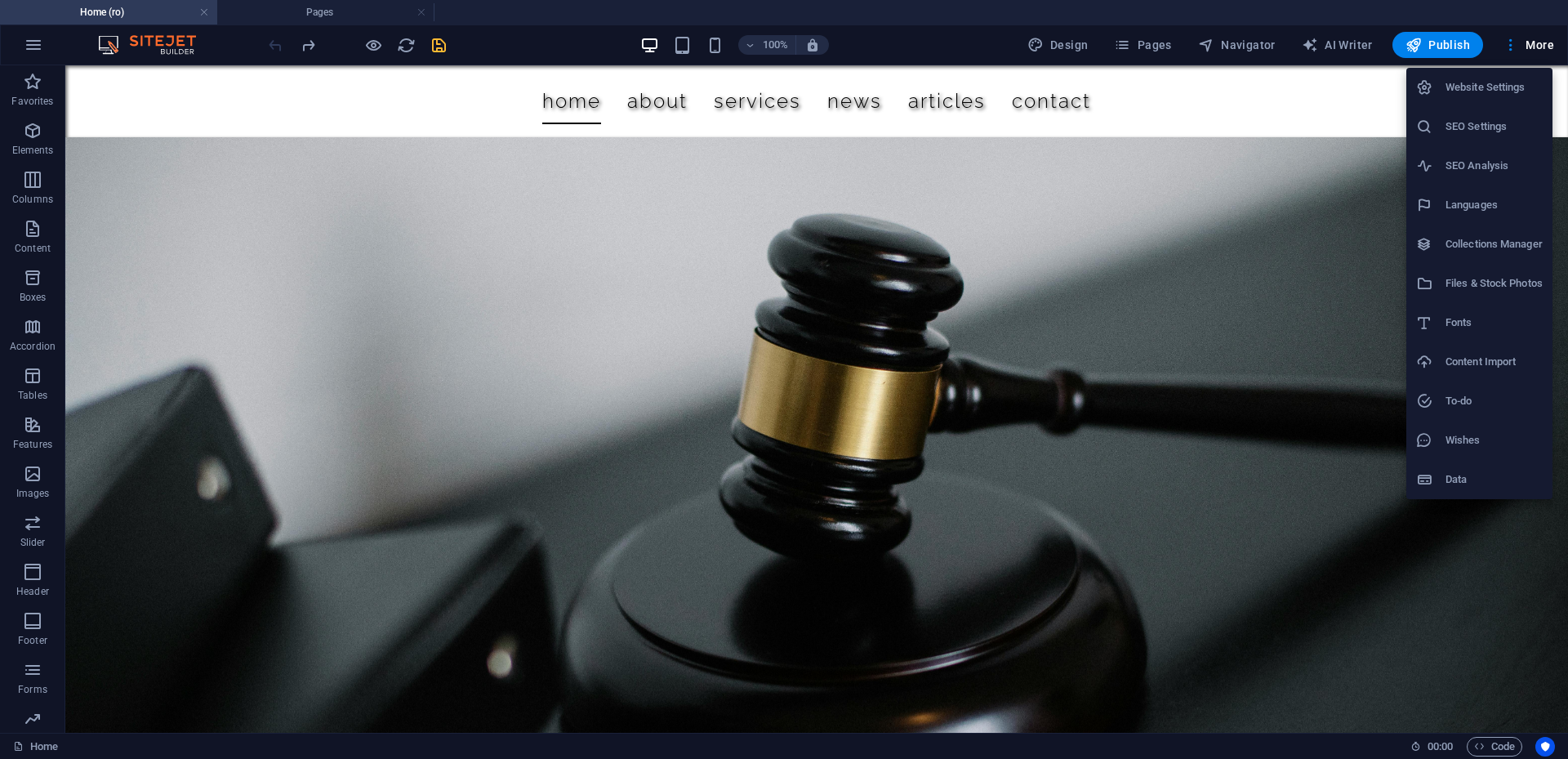
click at [1487, 203] on h6 "Languages" at bounding box center [1493, 205] width 97 height 20
select select "131"
select select "41"
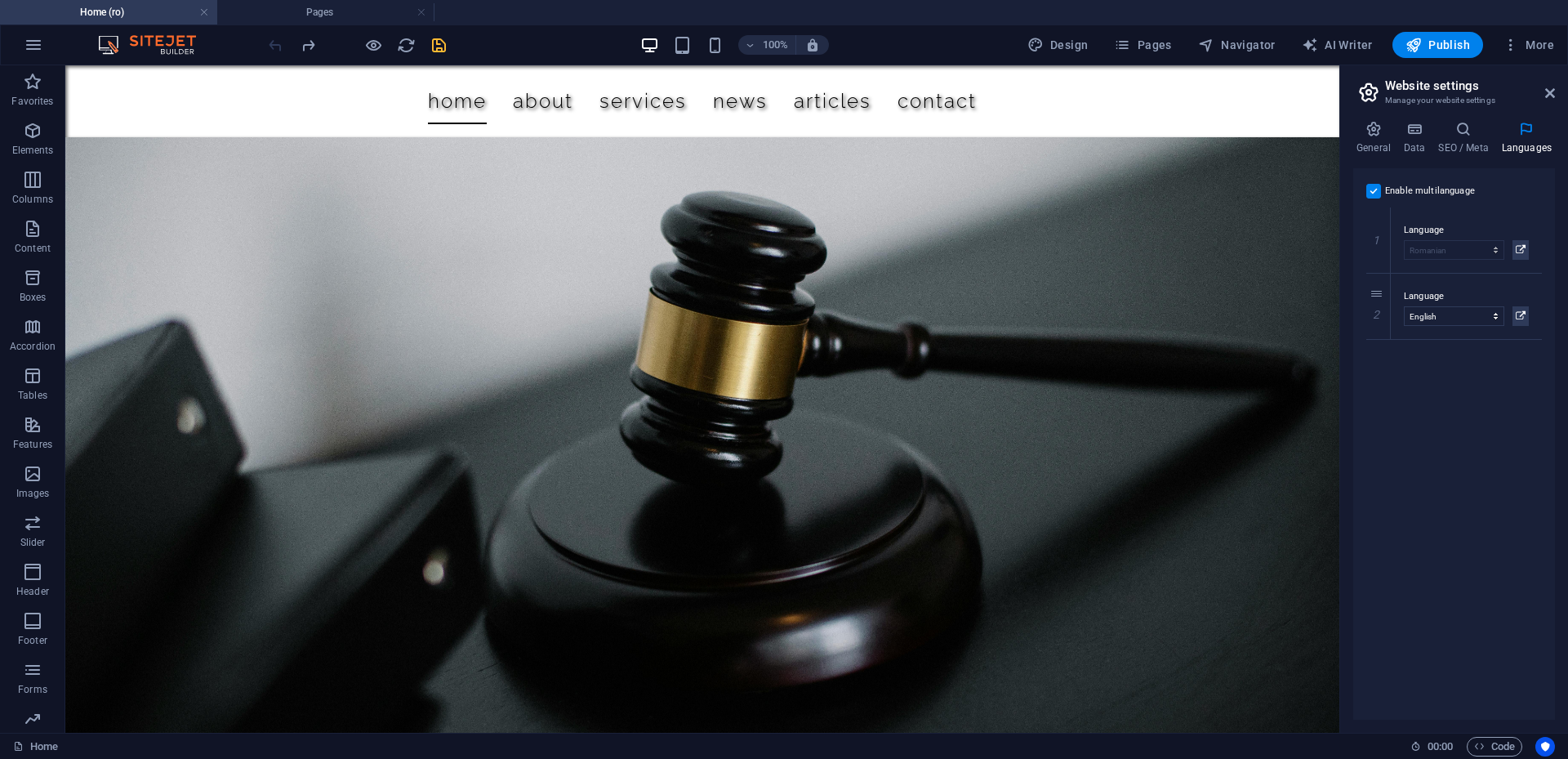
click at [1380, 187] on div "Enable multilanguage To disable multilanguage delete all languages until only o…" at bounding box center [1453, 191] width 176 height 20
click at [1371, 188] on label at bounding box center [1373, 191] width 15 height 15
click at [0, 0] on input "Enable multilanguage To disable multilanguage delete all languages until only o…" at bounding box center [0, 0] width 0 height 0
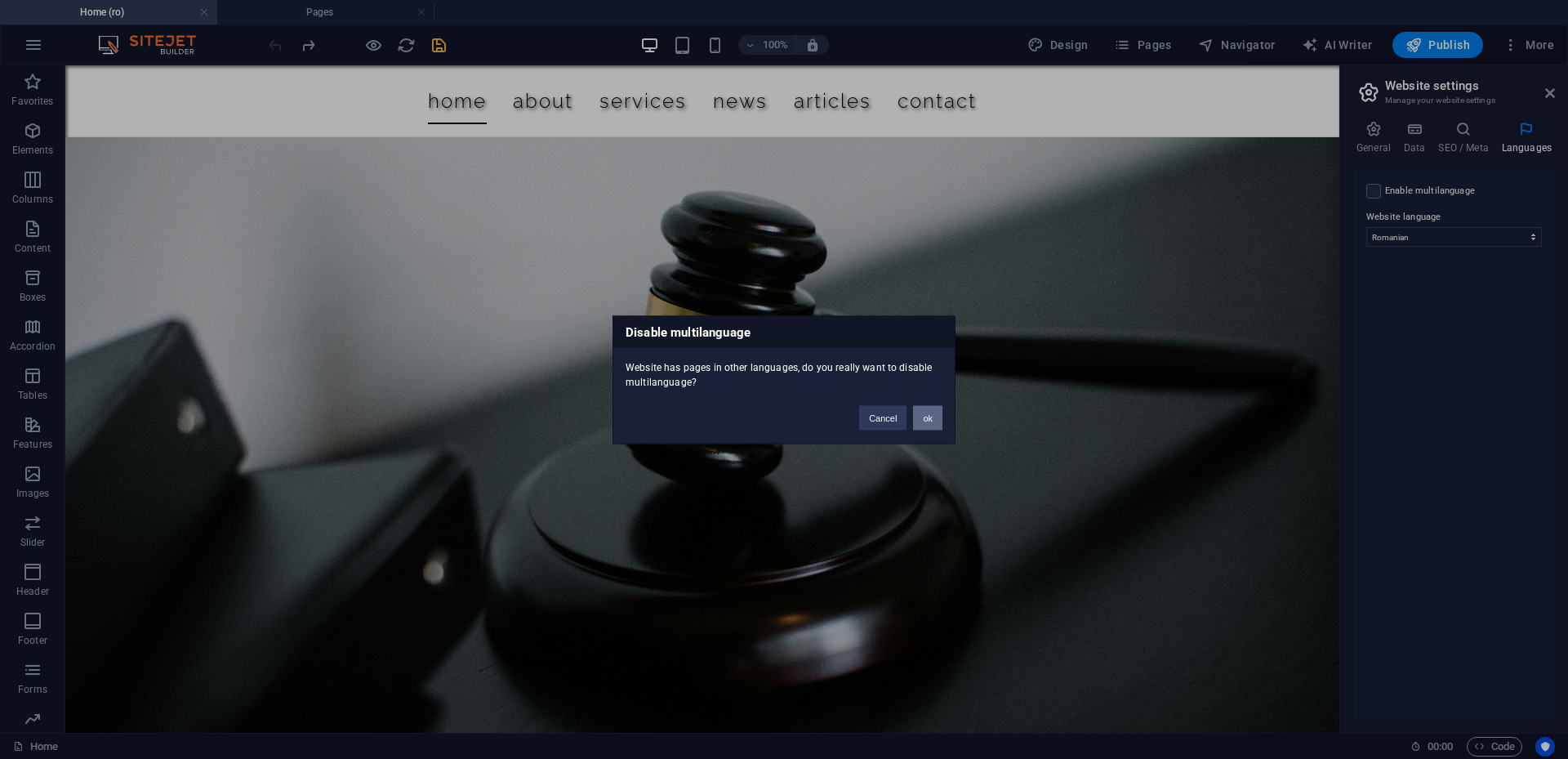
click at [939, 417] on button "ok" at bounding box center [927, 417] width 29 height 25
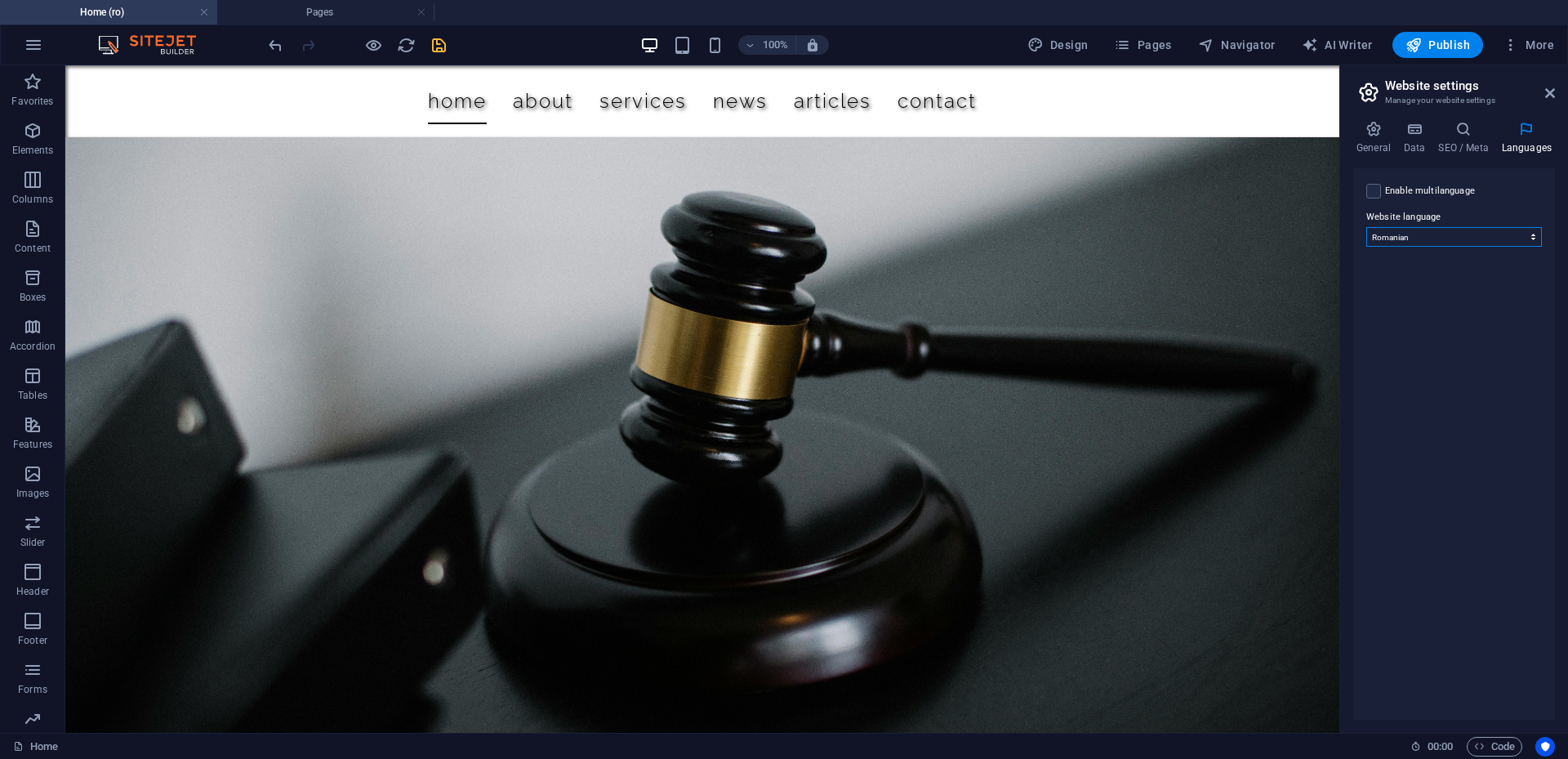
click at [1480, 236] on select "Abkhazian Afar Afrikaans Akan Albanian Amharic Arabic Aragonese Armenian Assame…" at bounding box center [1453, 236] width 176 height 20
click at [1469, 237] on select "Abkhazian Afar Afrikaans Akan Albanian Amharic Arabic Aragonese Armenian Assame…" at bounding box center [1453, 236] width 176 height 20
select select "41"
click at [1366, 227] on select "Abkhazian Afar Afrikaans Akan Albanian Amharic Arabic Aragonese Armenian Assame…" at bounding box center [1453, 236] width 176 height 20
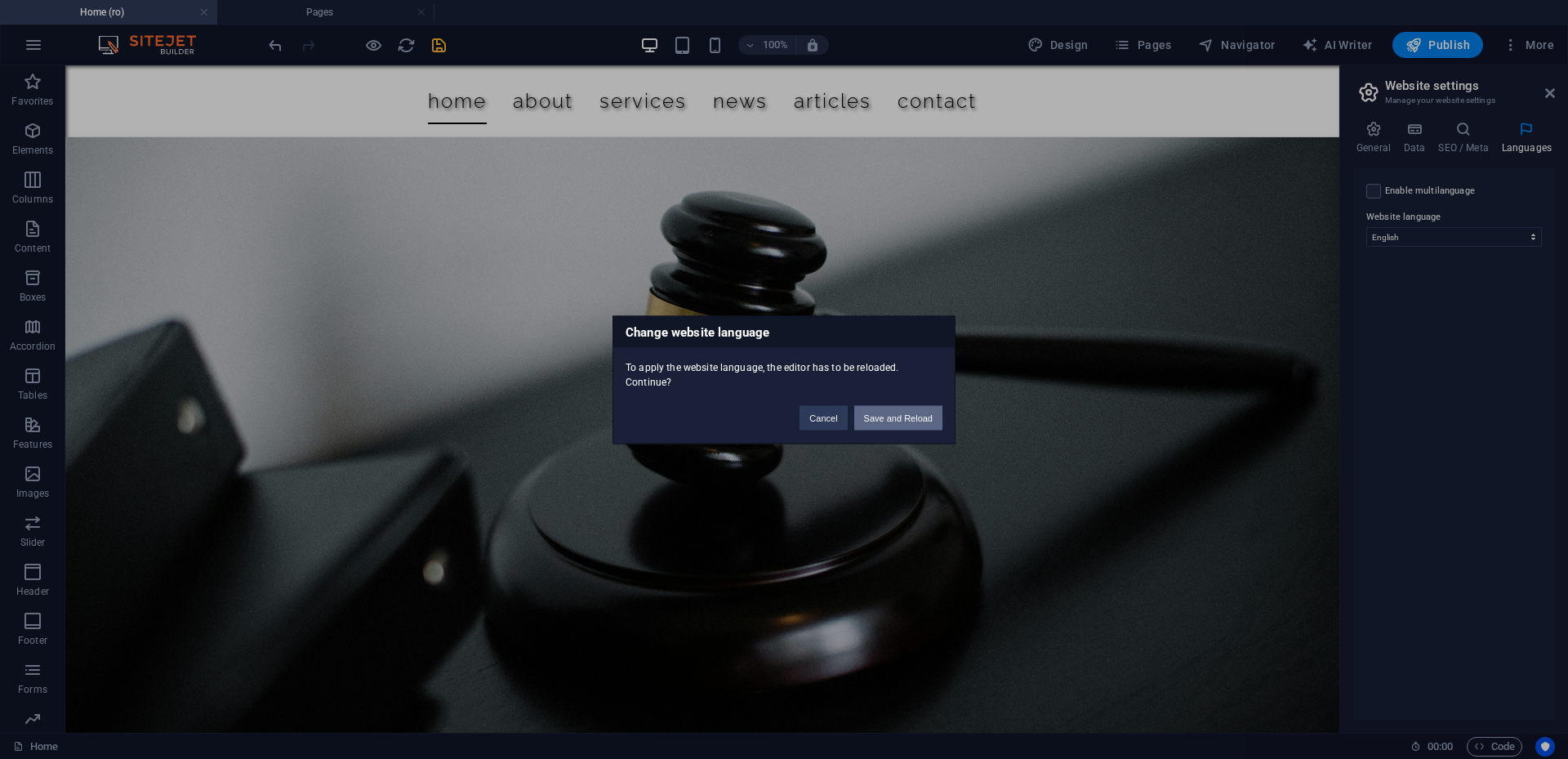
click at [929, 422] on button "Save and Reload" at bounding box center [897, 417] width 88 height 25
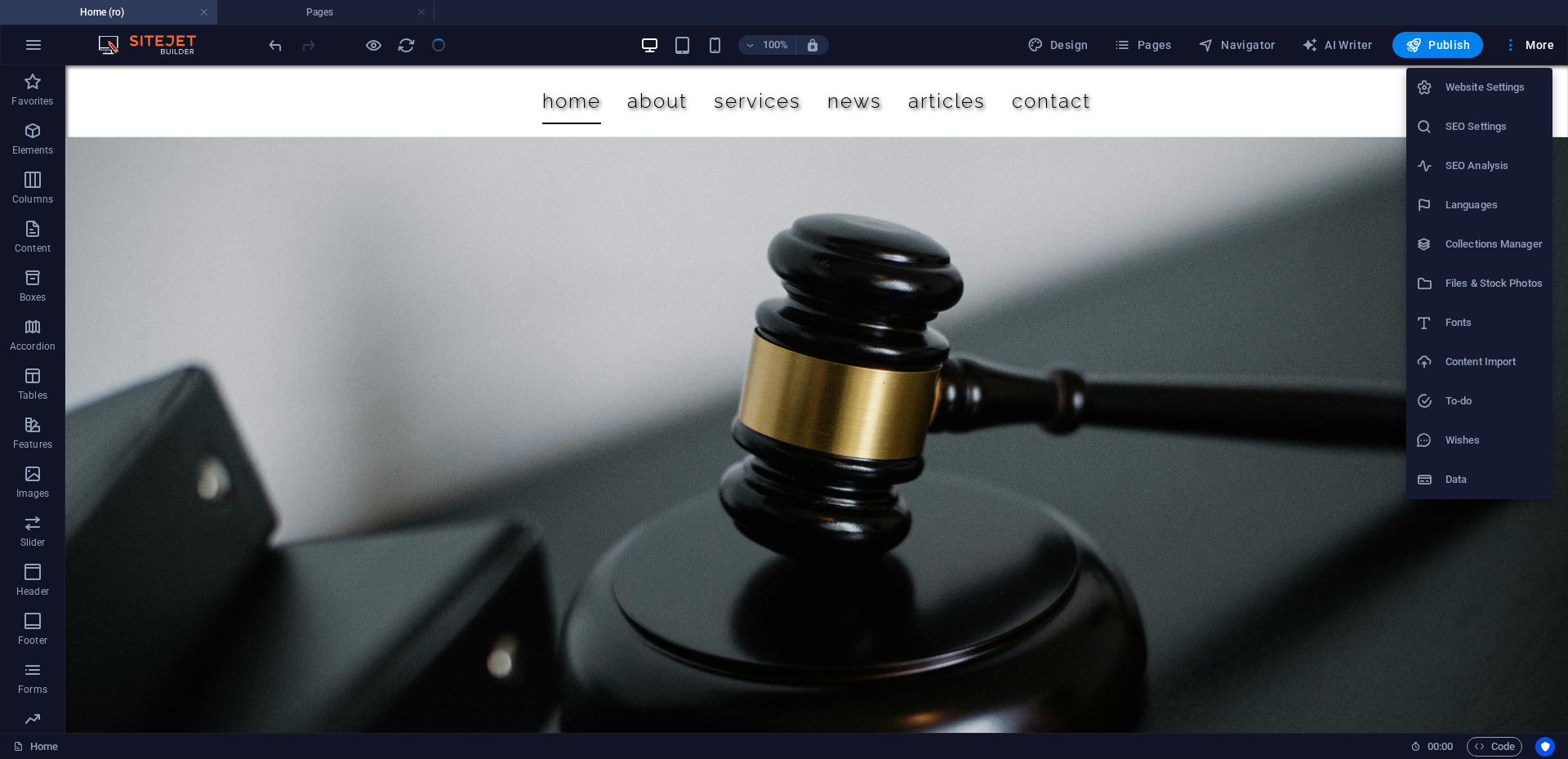
click at [1165, 48] on div at bounding box center [784, 380] width 1568 height 759
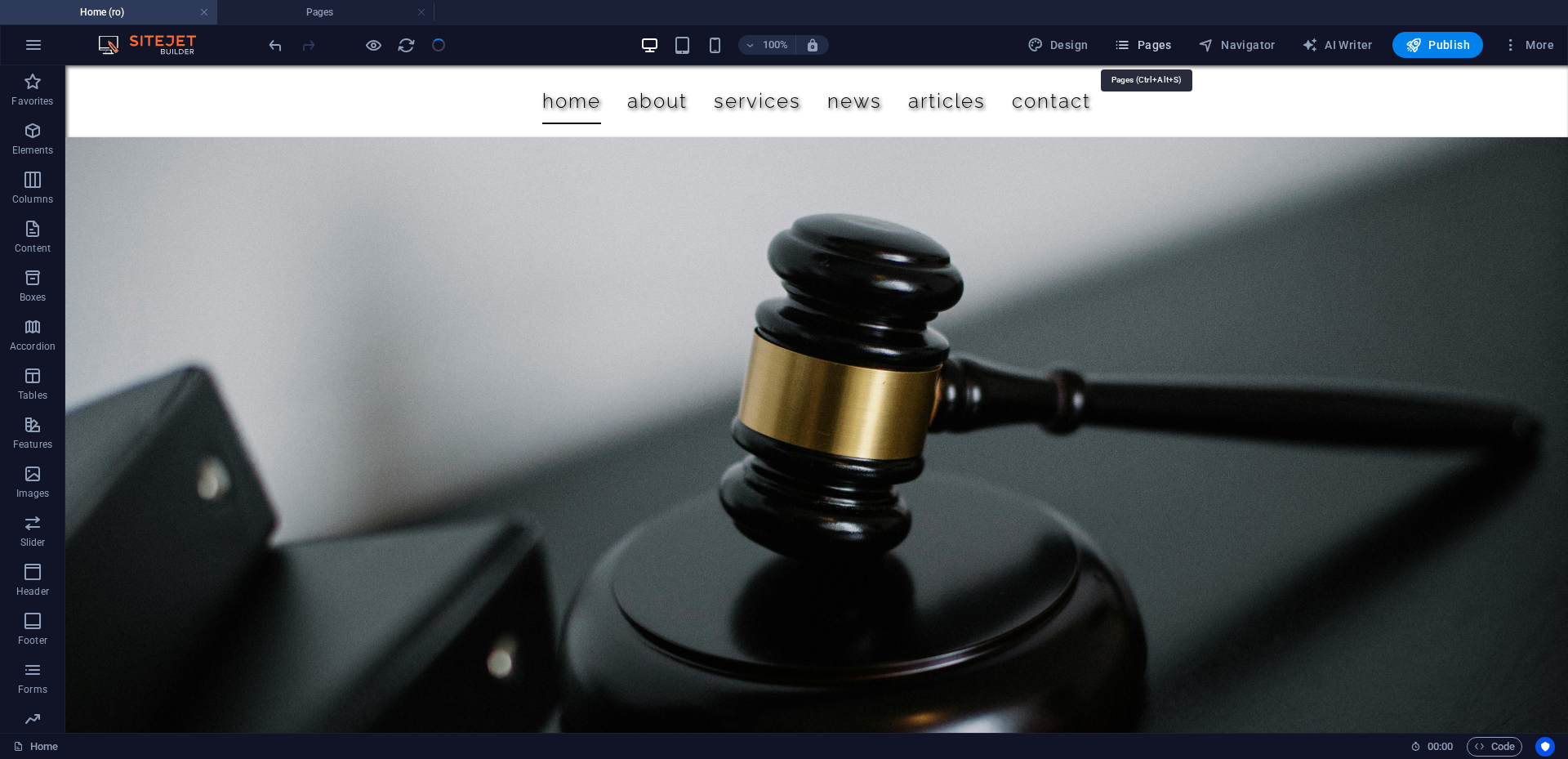
click at [1146, 40] on span "Pages" at bounding box center [1142, 45] width 57 height 16
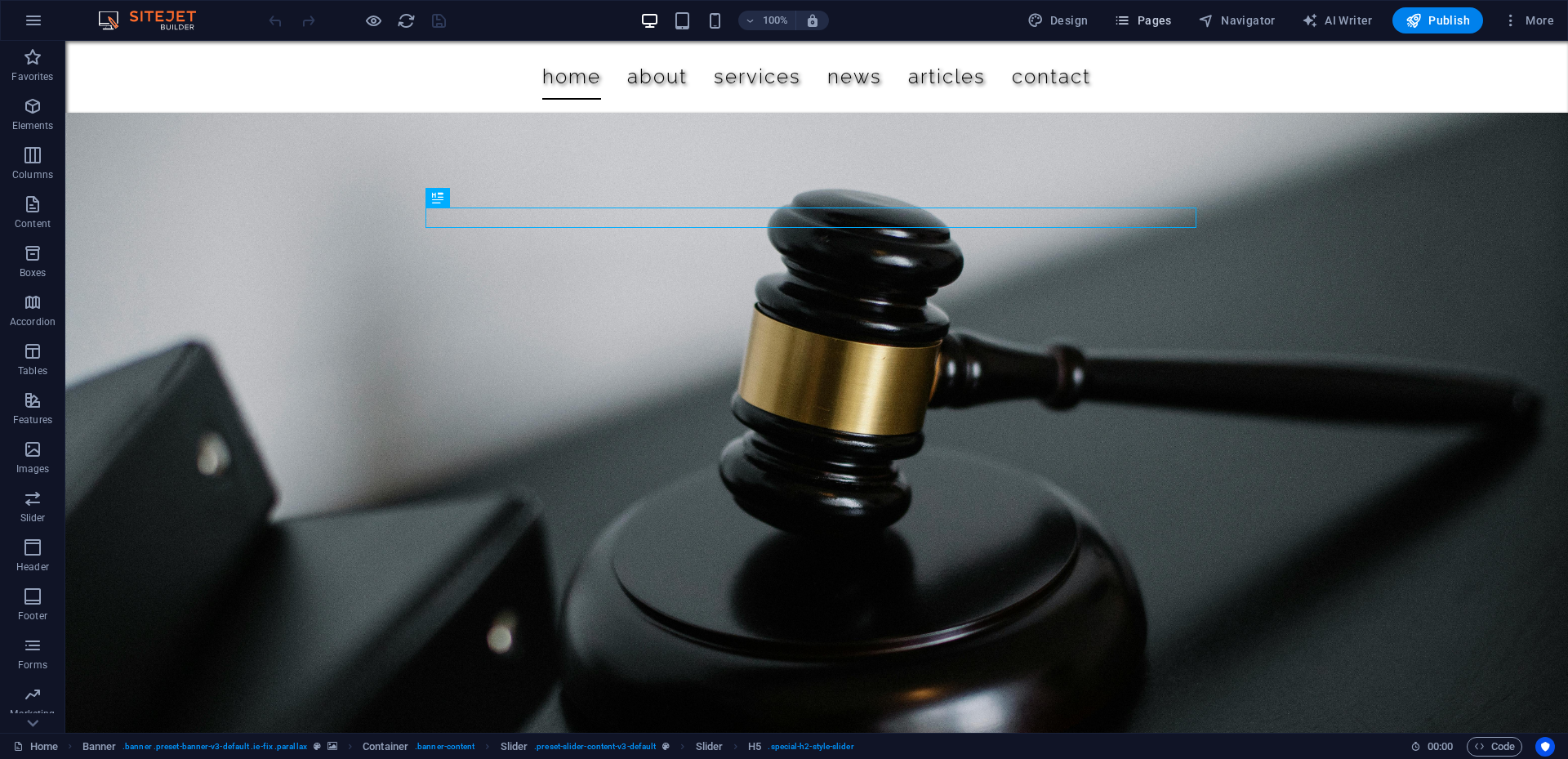
click at [1160, 26] on span "Pages" at bounding box center [1142, 20] width 57 height 16
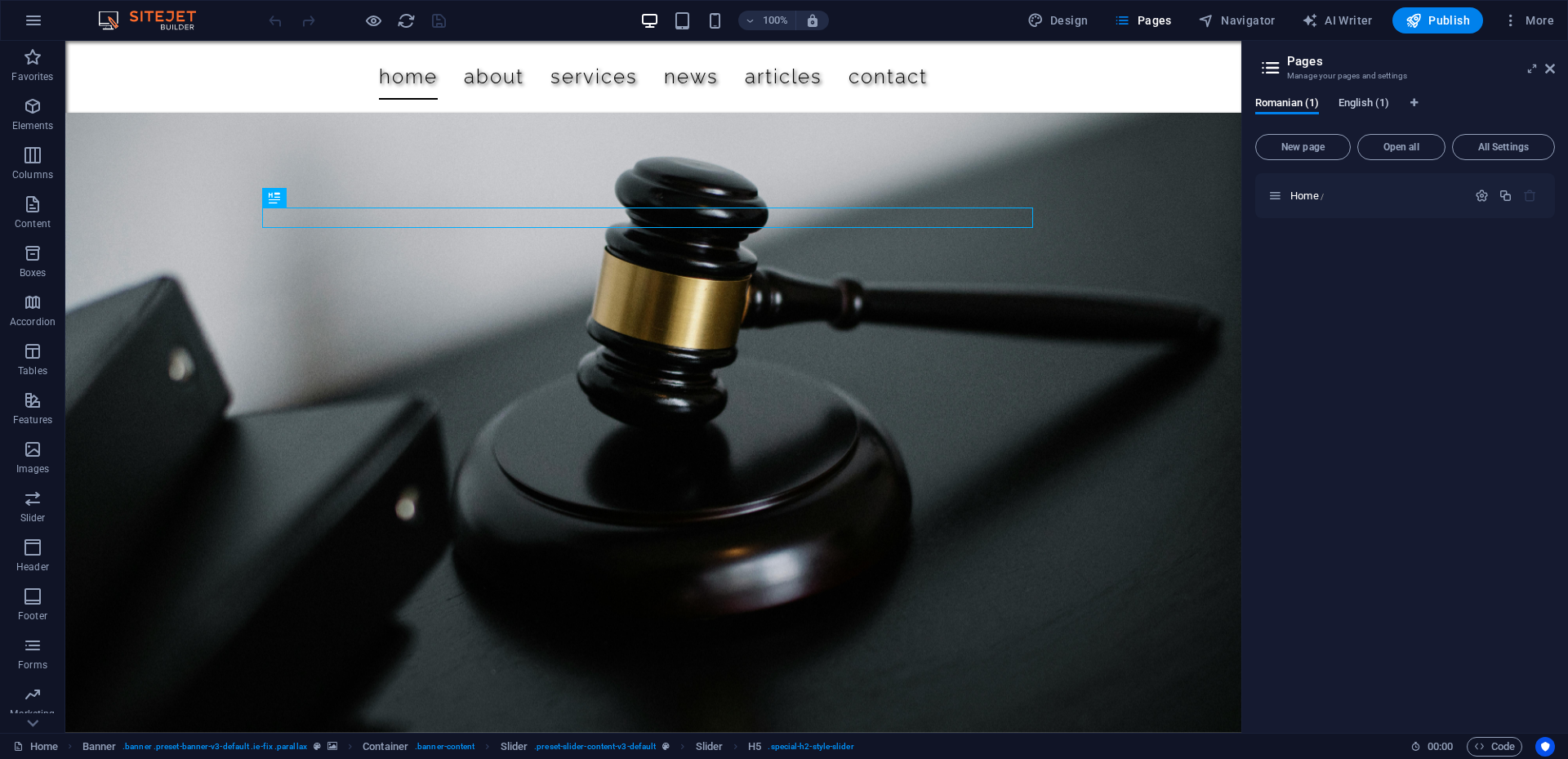
click at [0, 0] on span "English (1)" at bounding box center [0, 0] width 0 height 0
click at [1416, 99] on icon "Language Tabs" at bounding box center [1414, 102] width 8 height 9
select select "41"
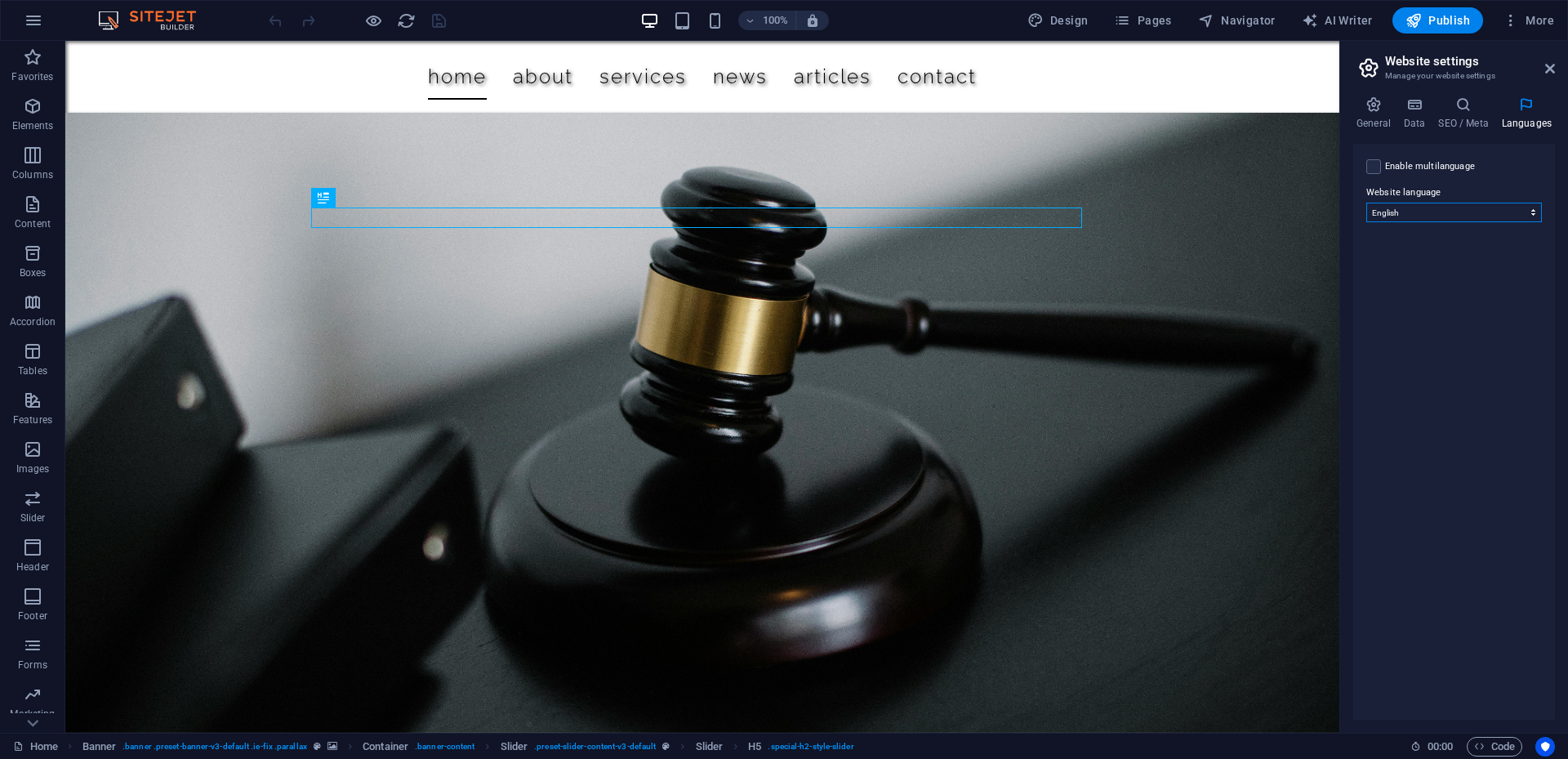
click at [1403, 215] on select "Abkhazian Afar Afrikaans Akan Albanian Amharic Arabic Aragonese Armenian Assame…" at bounding box center [1453, 212] width 176 height 20
click at [1394, 109] on h4 "General" at bounding box center [1376, 114] width 47 height 34
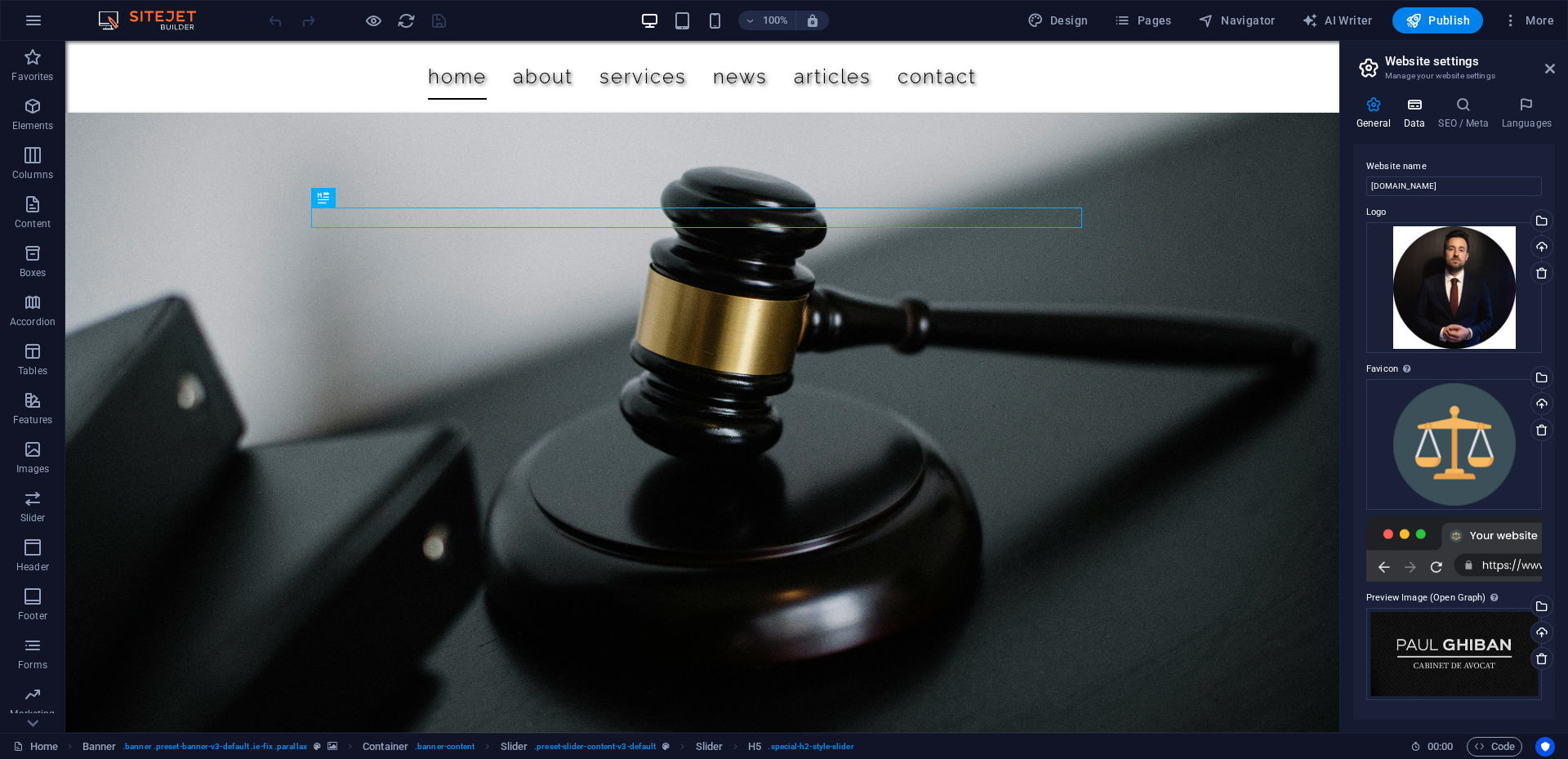
click at [0, 0] on h4 "Data" at bounding box center [0, 0] width 0 height 0
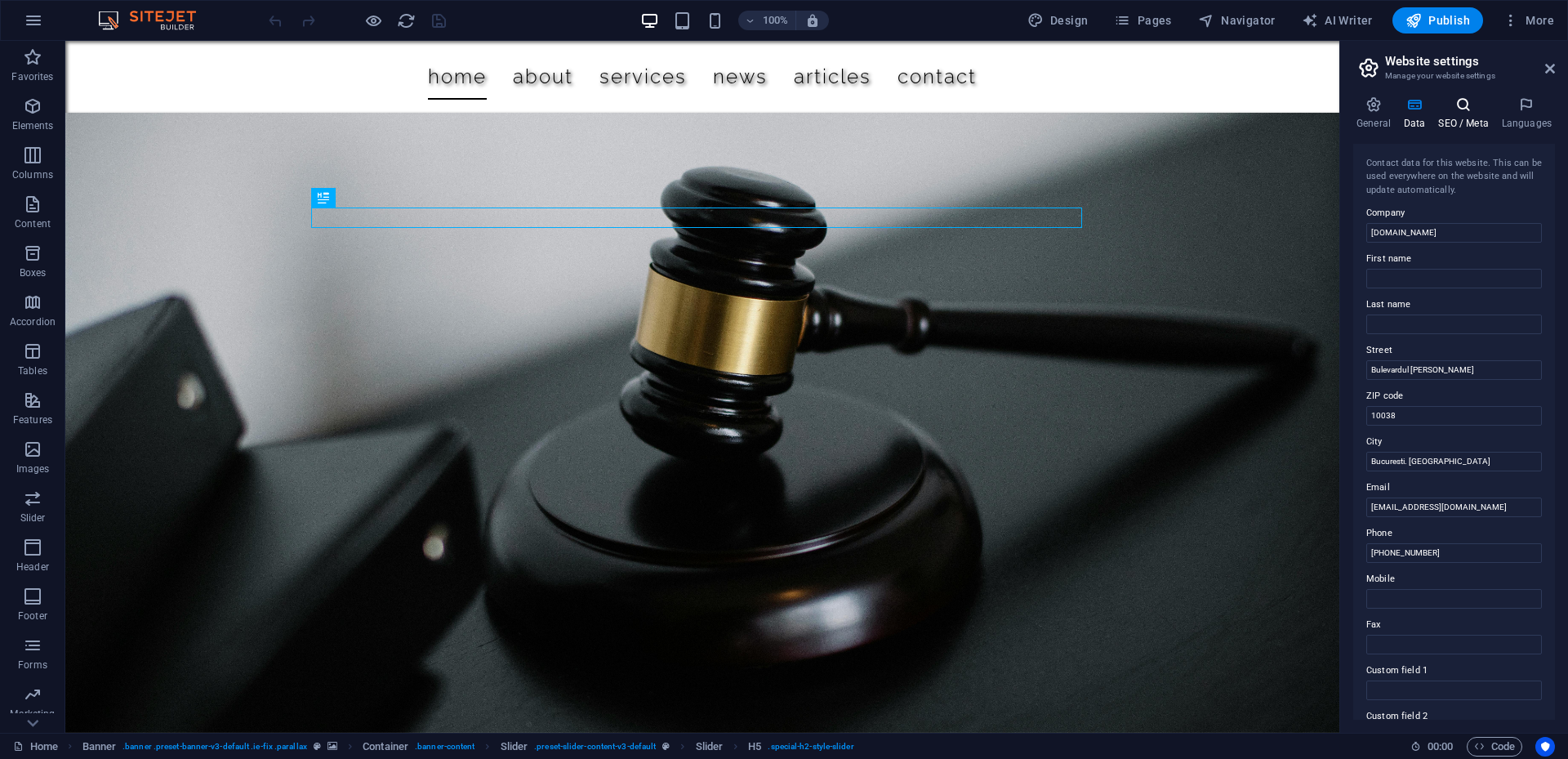
click at [1446, 109] on icon at bounding box center [1463, 105] width 57 height 16
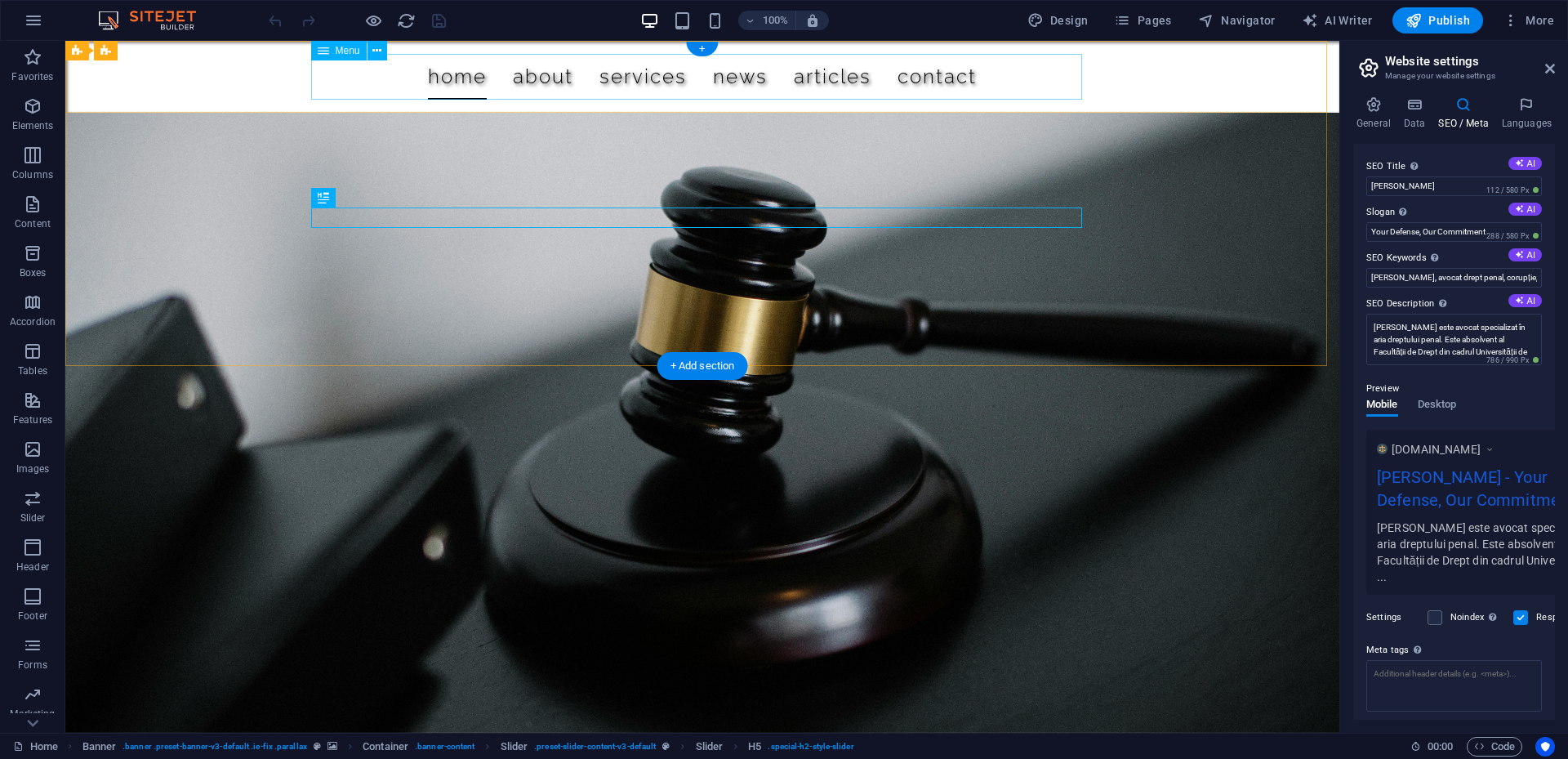
click at [638, 81] on nav "Home About Services News Articles Contact" at bounding box center [702, 76] width 771 height 45
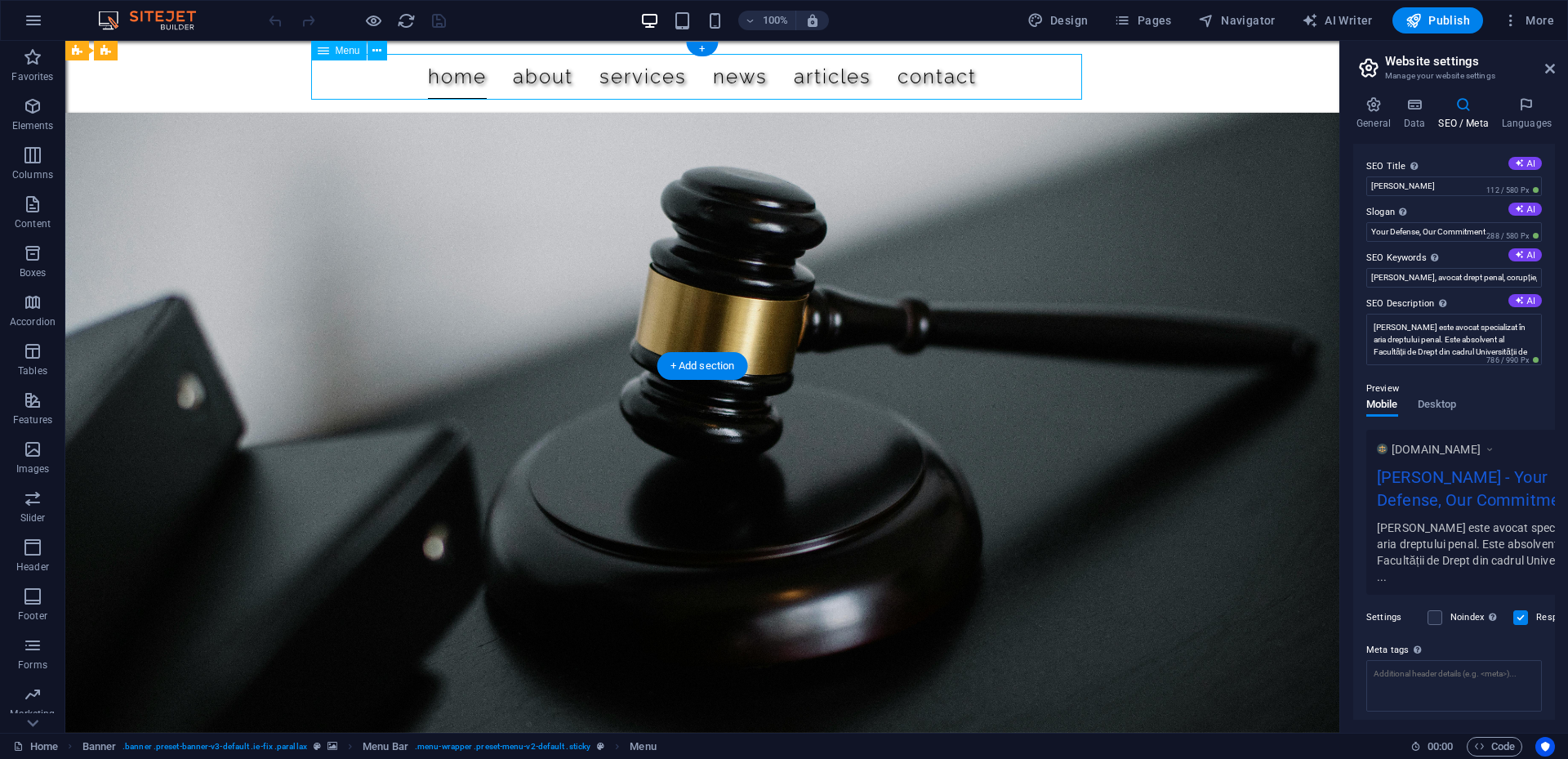
click at [638, 81] on nav "Home About Services News Articles Contact" at bounding box center [702, 76] width 771 height 45
select select
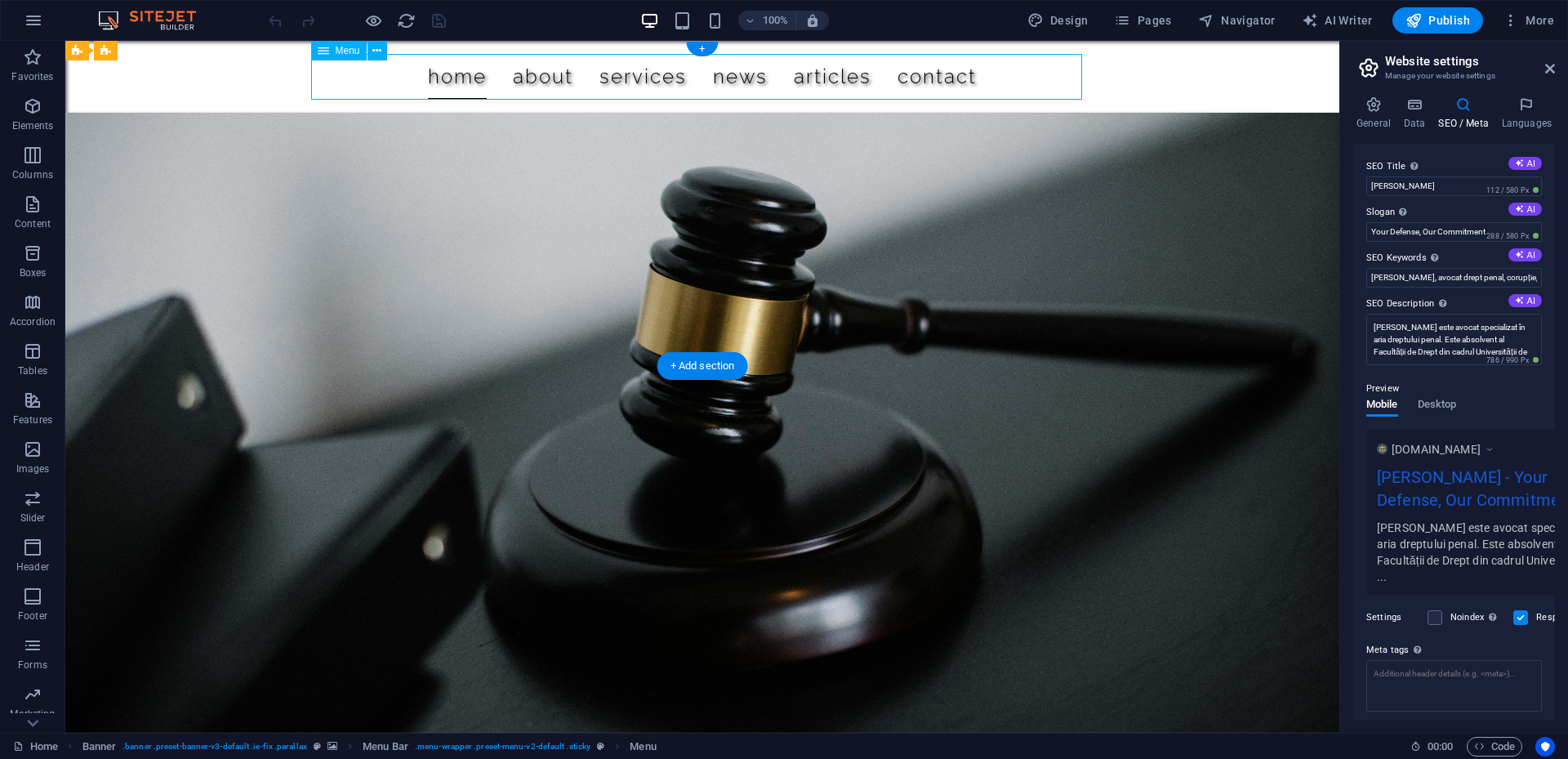
select select
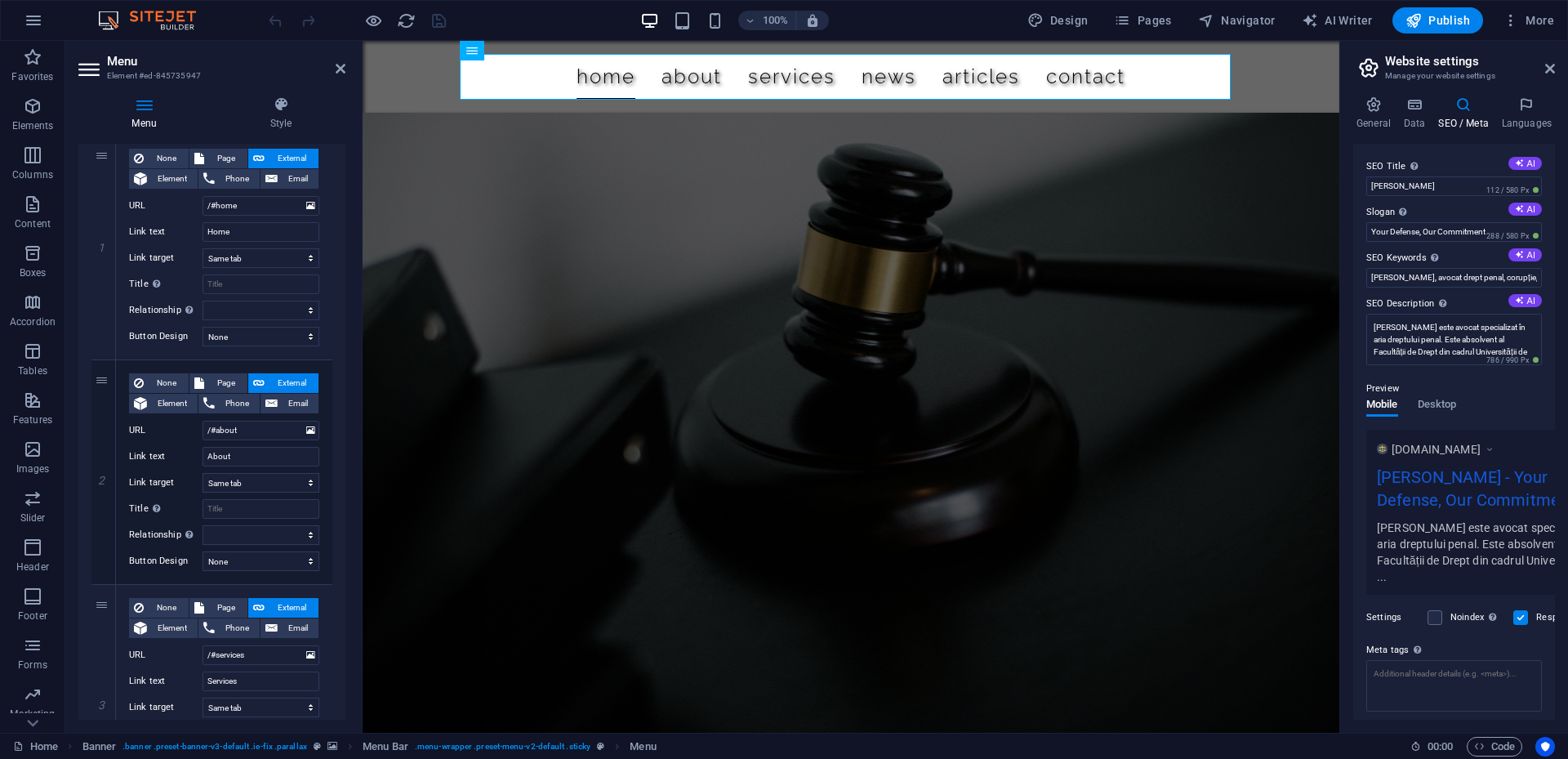
scroll to position [245, 0]
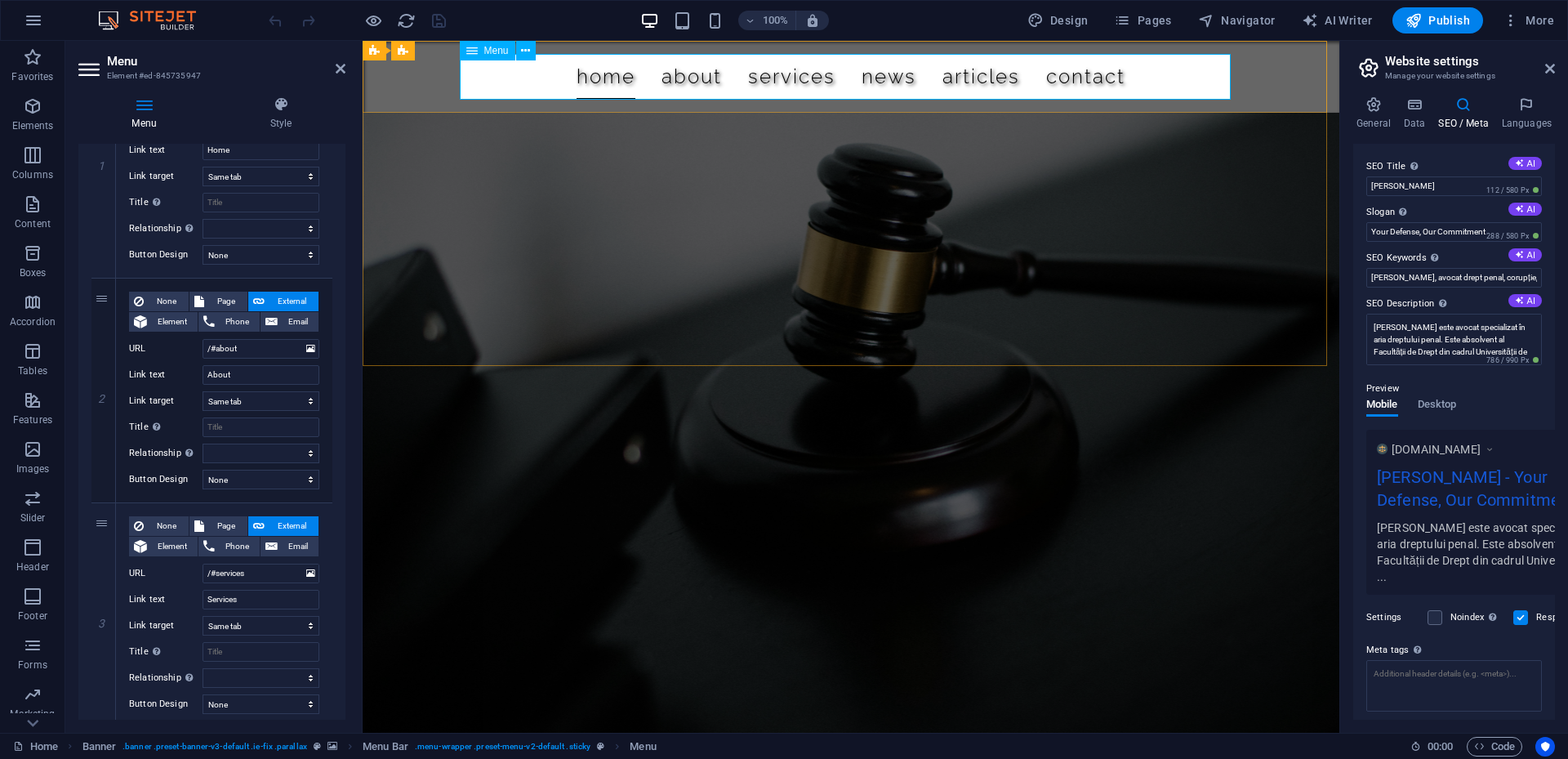
click at [615, 75] on nav "Home About Services News Articles Contact" at bounding box center [851, 76] width 771 height 45
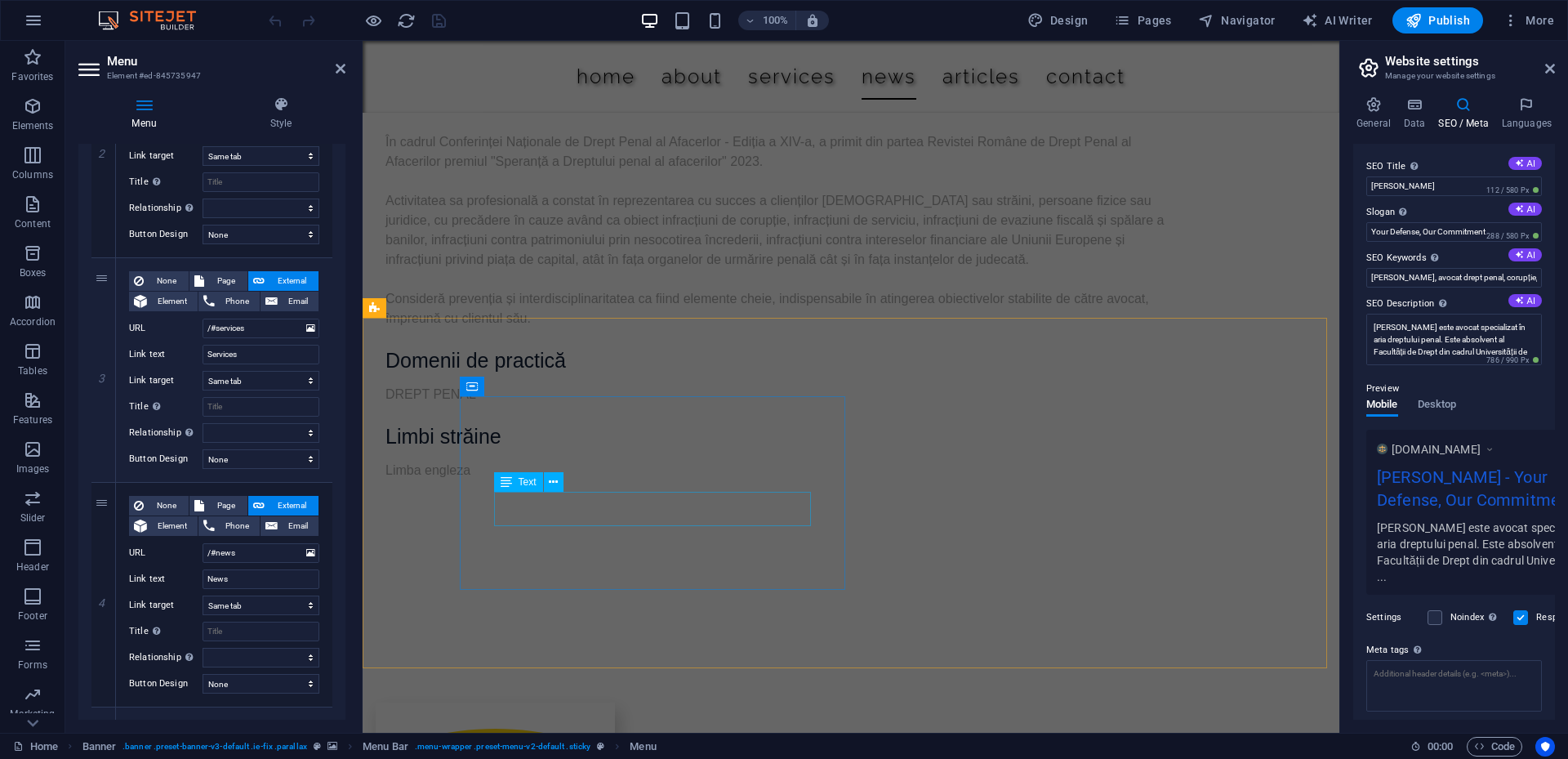
scroll to position [1634, 0]
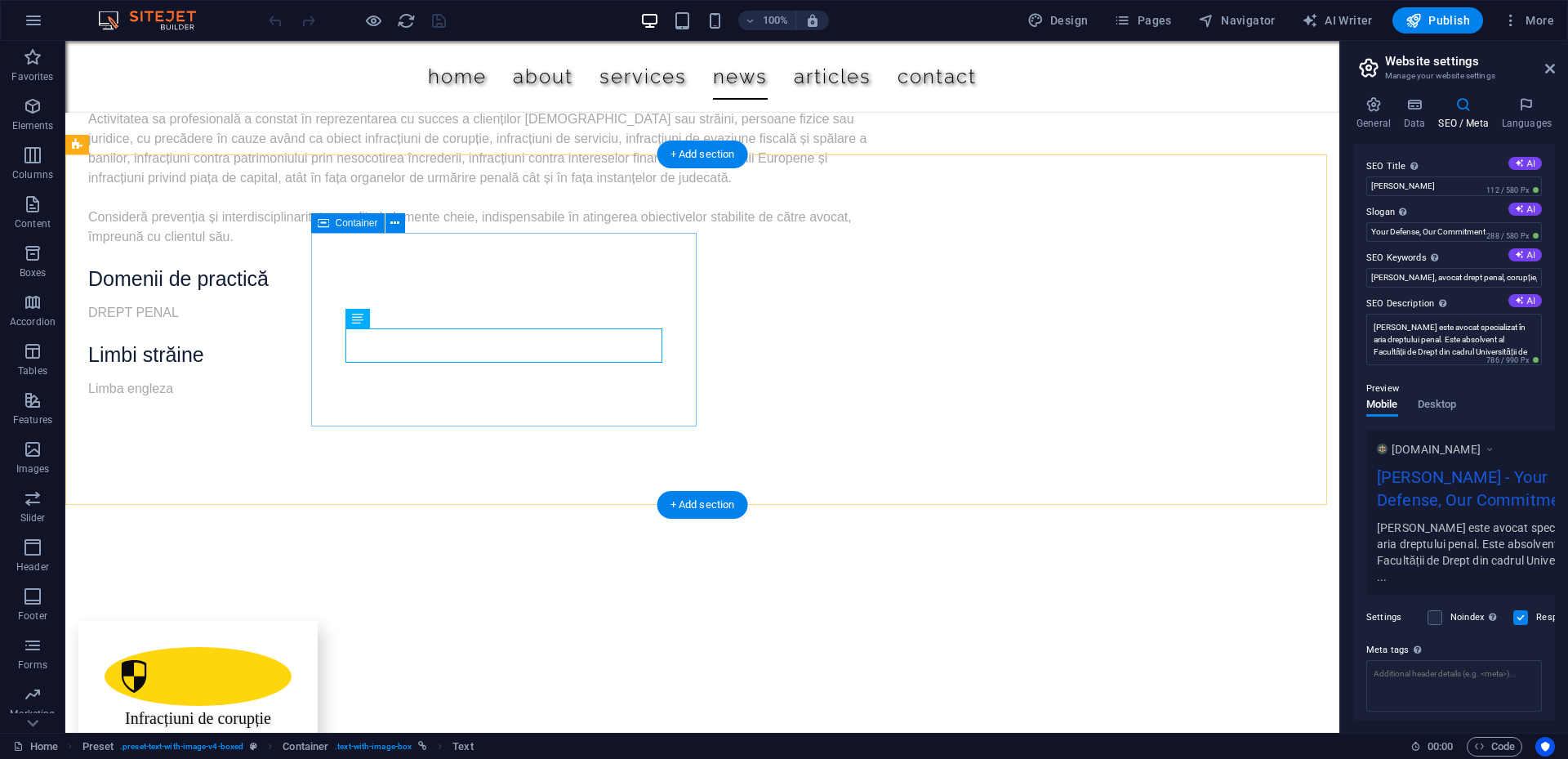
select select "px"
select select
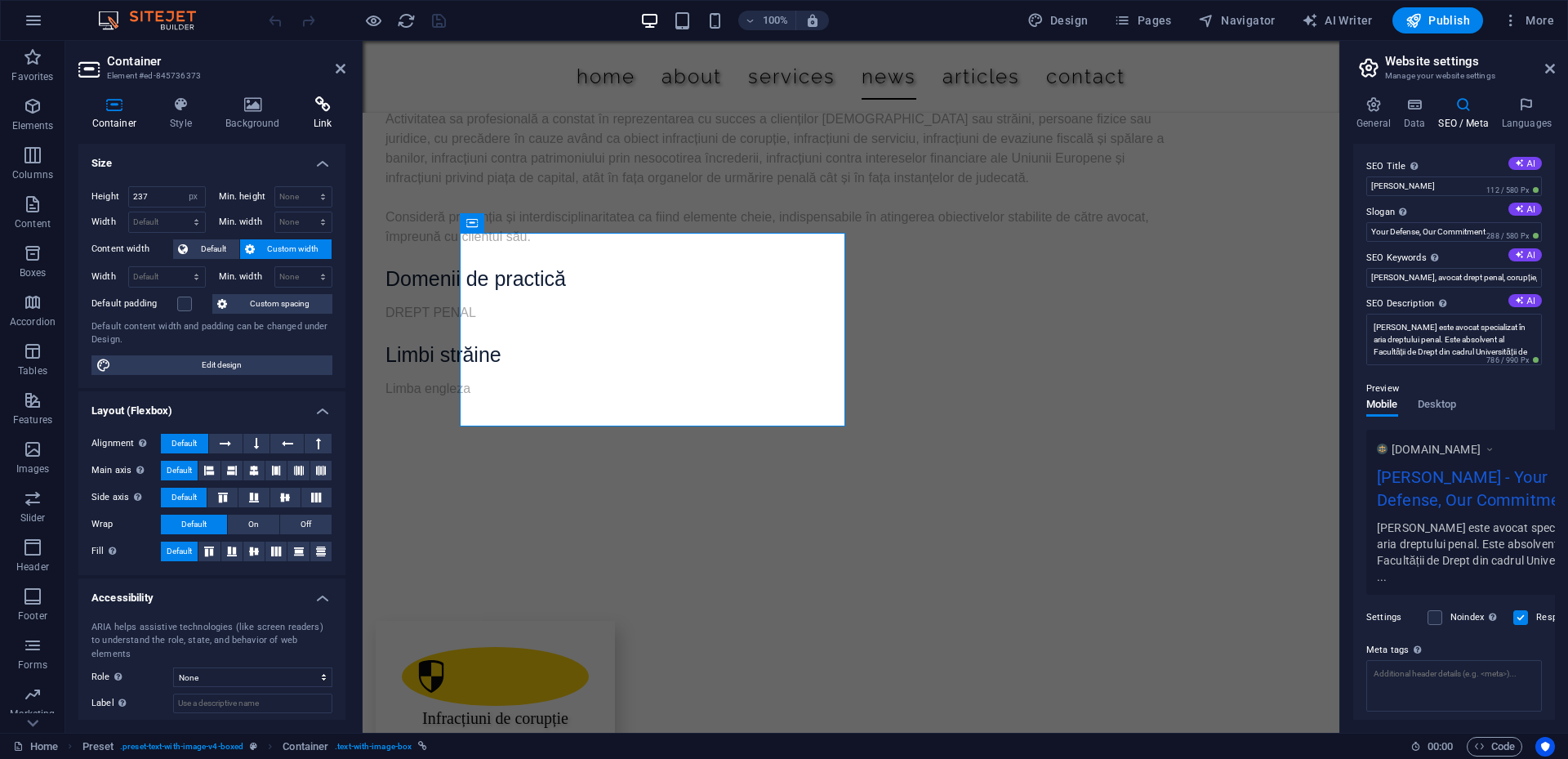
click at [320, 103] on icon at bounding box center [322, 105] width 45 height 16
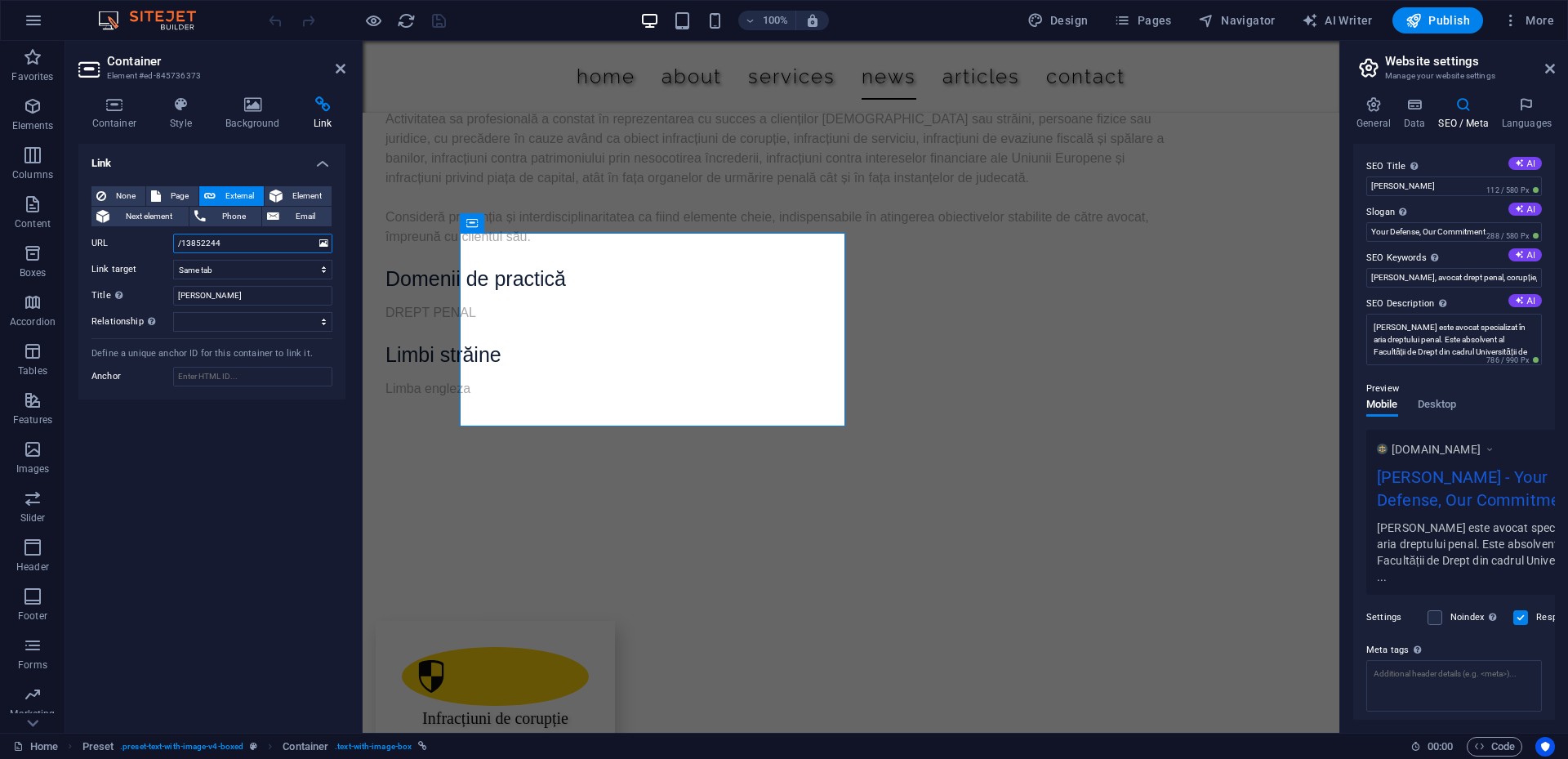
click at [286, 248] on input "/13852244" at bounding box center [253, 243] width 159 height 20
click at [299, 267] on select "New tab Same tab Overlay" at bounding box center [253, 269] width 159 height 20
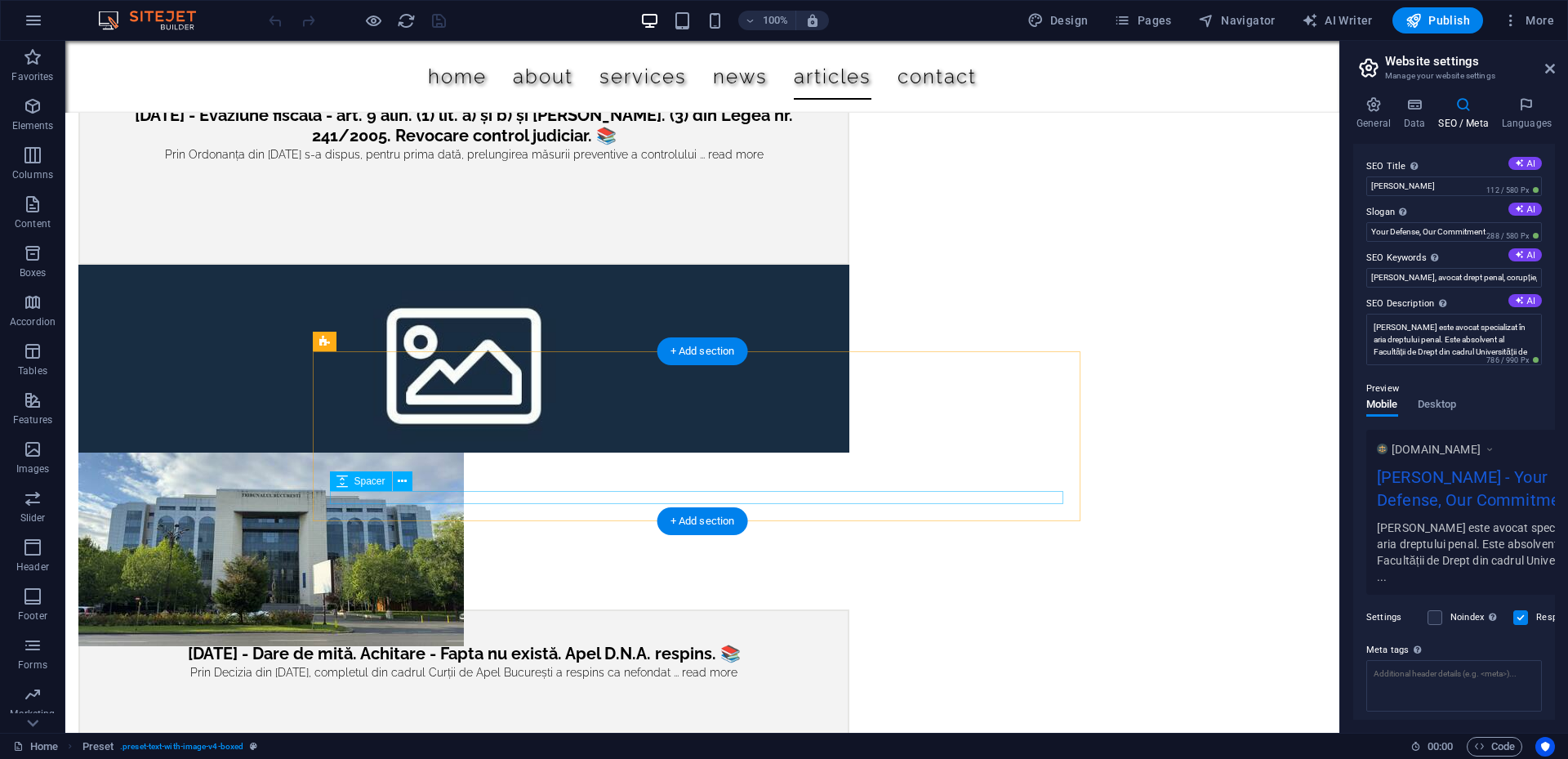
scroll to position [4436, 0]
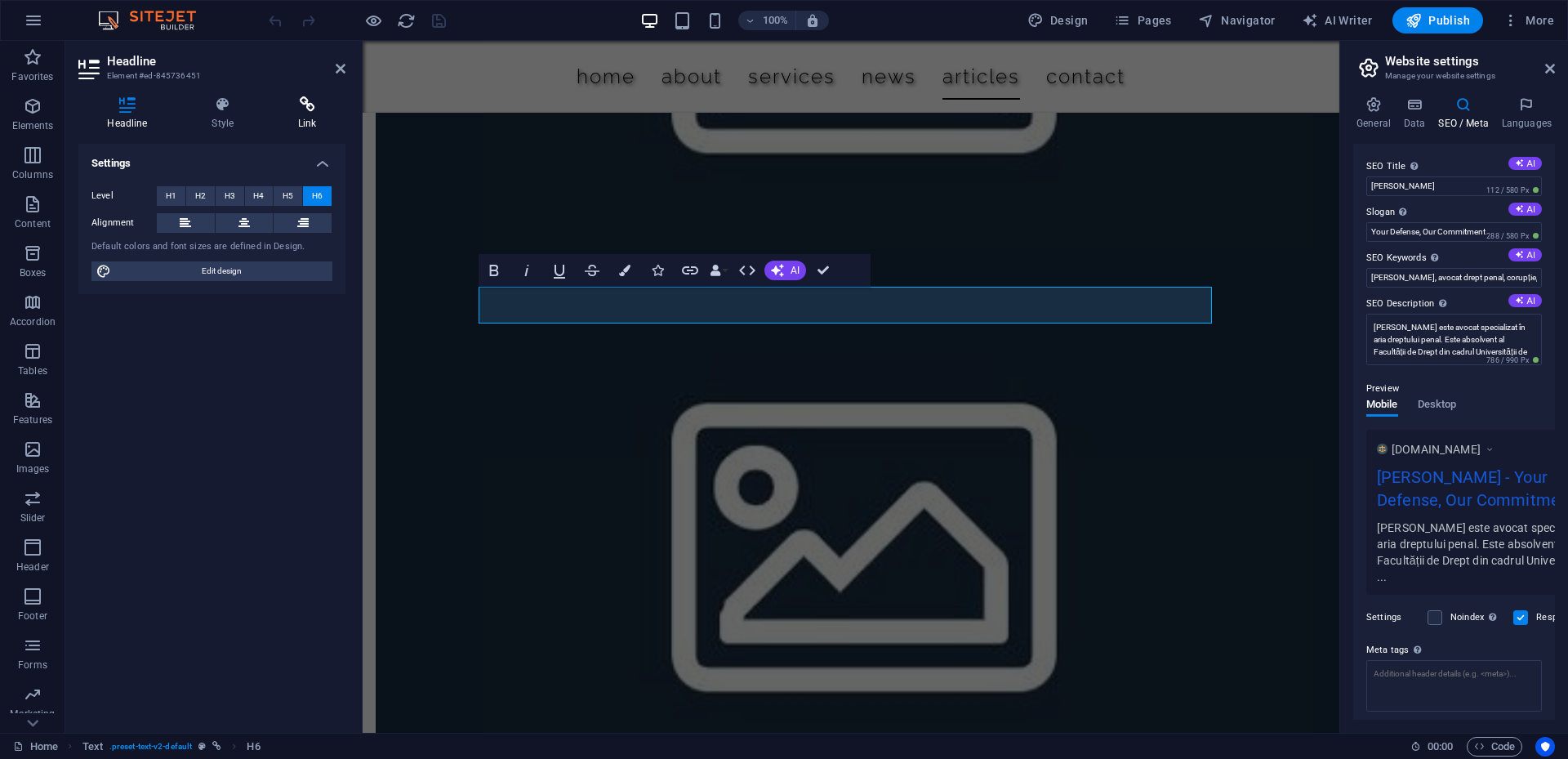
click at [318, 115] on h4 "Link" at bounding box center [307, 114] width 76 height 34
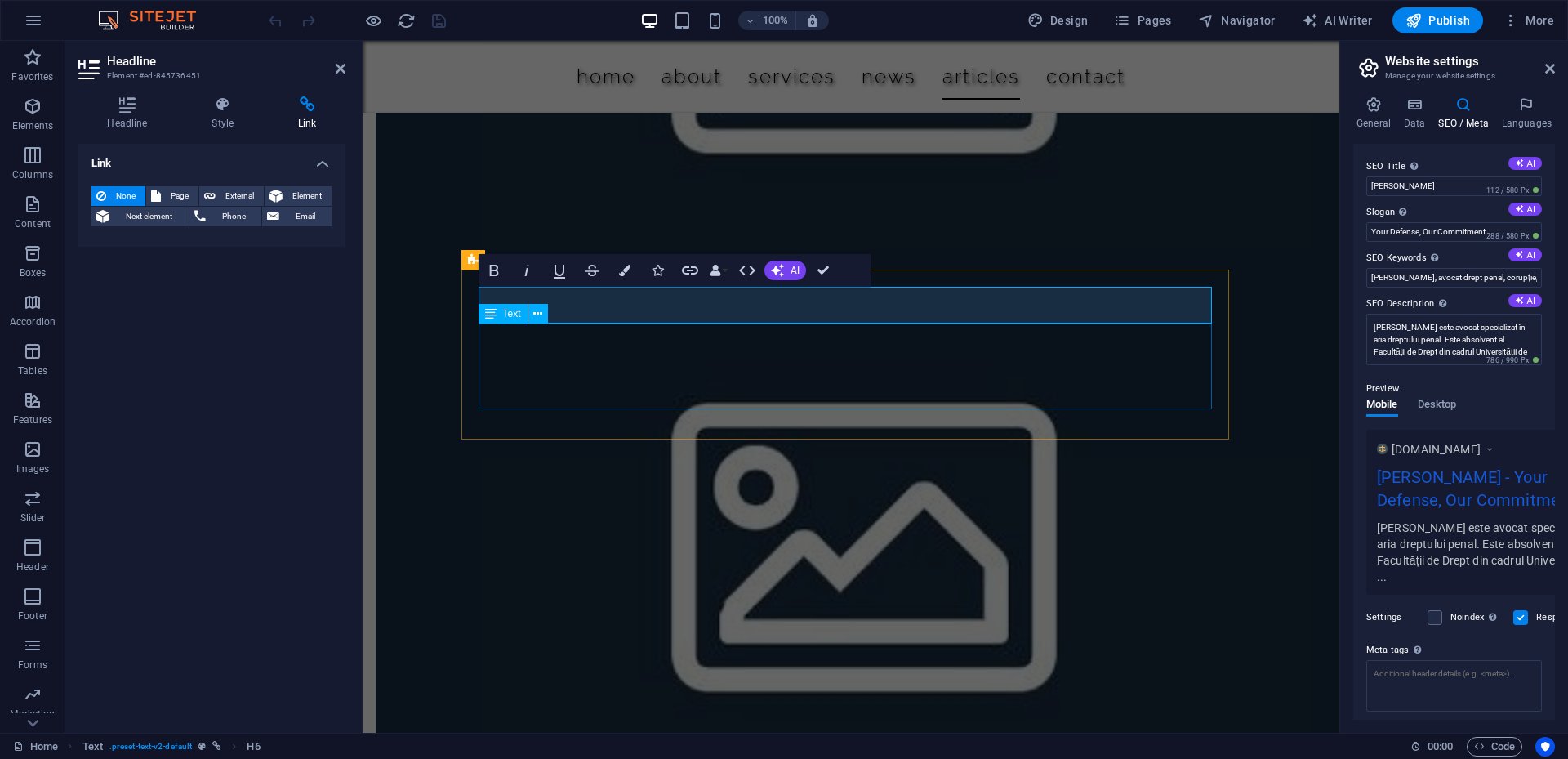
click at [1339, 415] on div "Home About Services News Articles Contact PAUL GHIBAN - CABINET DE AVOCAT PAUL …" at bounding box center [850, 255] width 976 height 9301
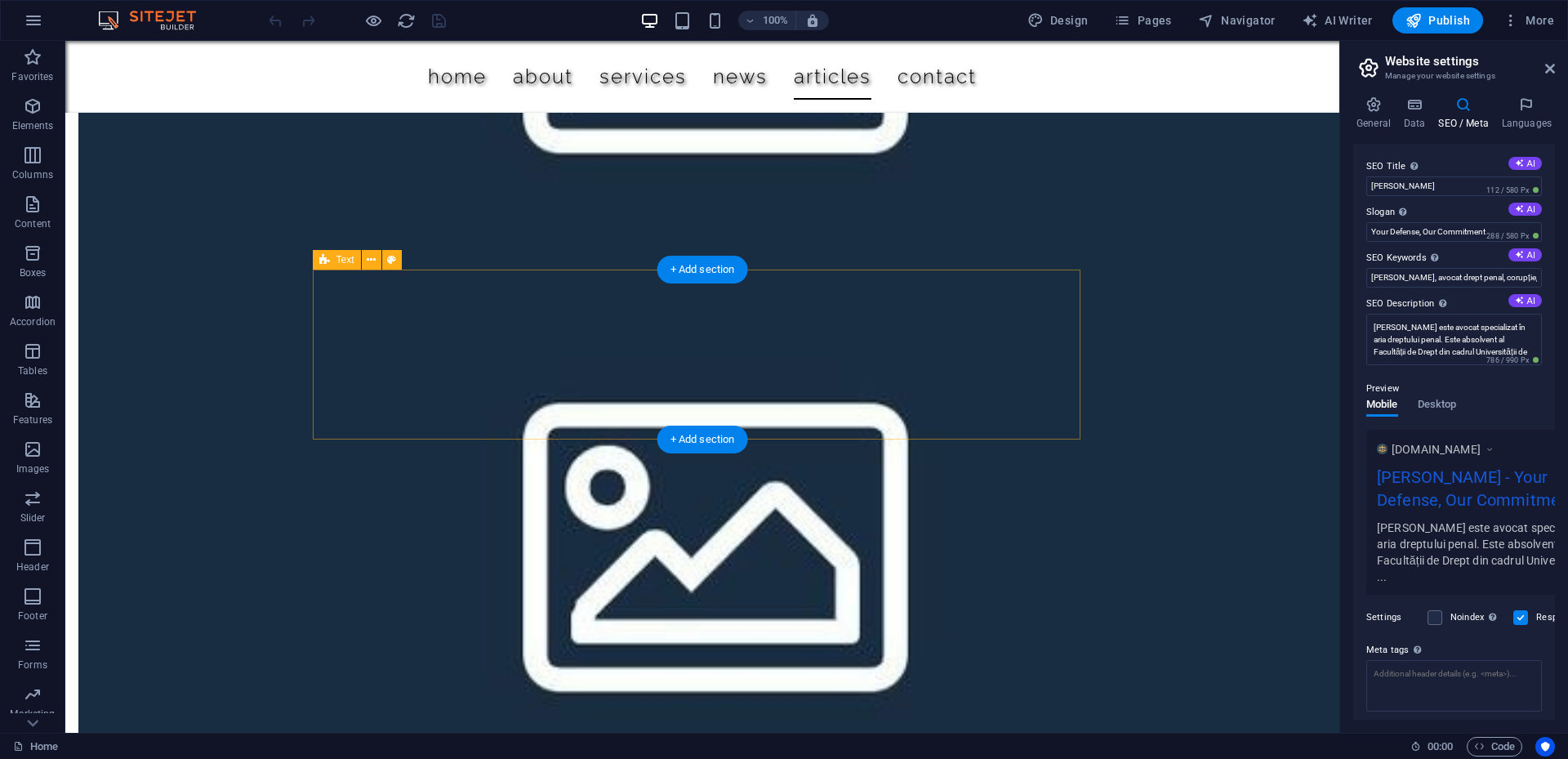
drag, startPoint x: 1062, startPoint y: 427, endPoint x: 753, endPoint y: 427, distance: 309.0
select select "px"
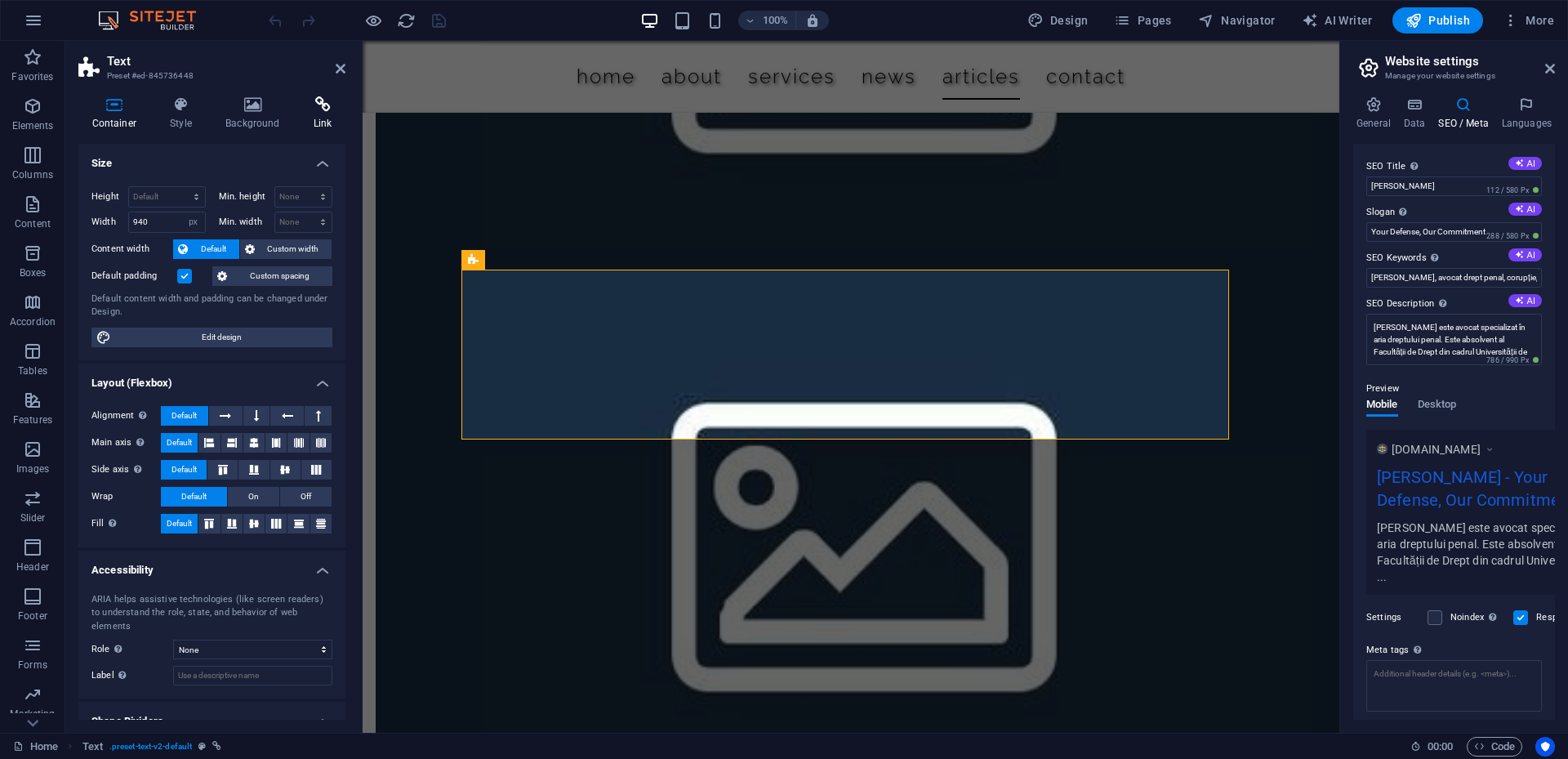
click at [334, 119] on h4 "Link" at bounding box center [322, 114] width 45 height 34
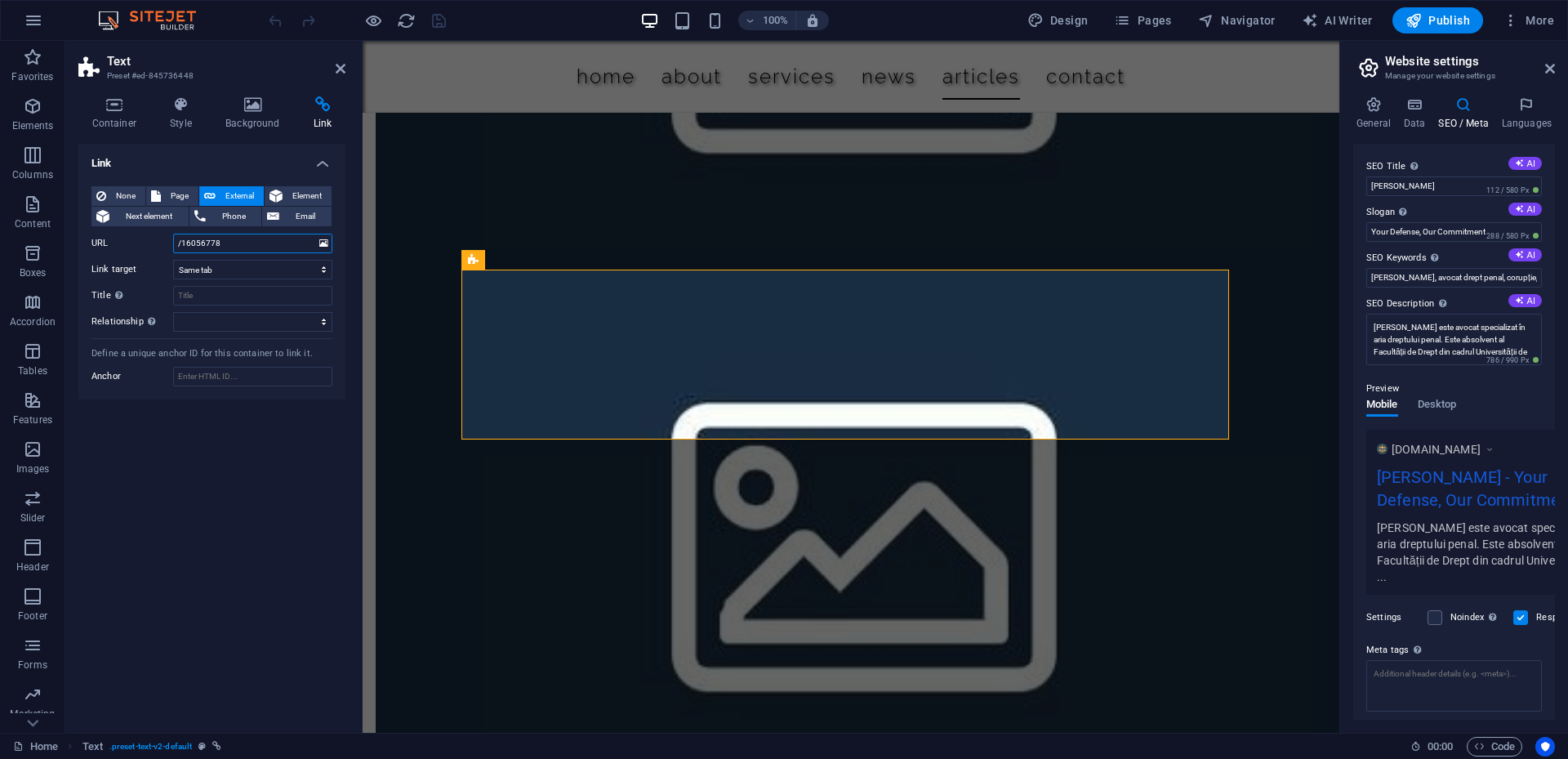
click at [291, 248] on input "/16056778" at bounding box center [253, 243] width 159 height 20
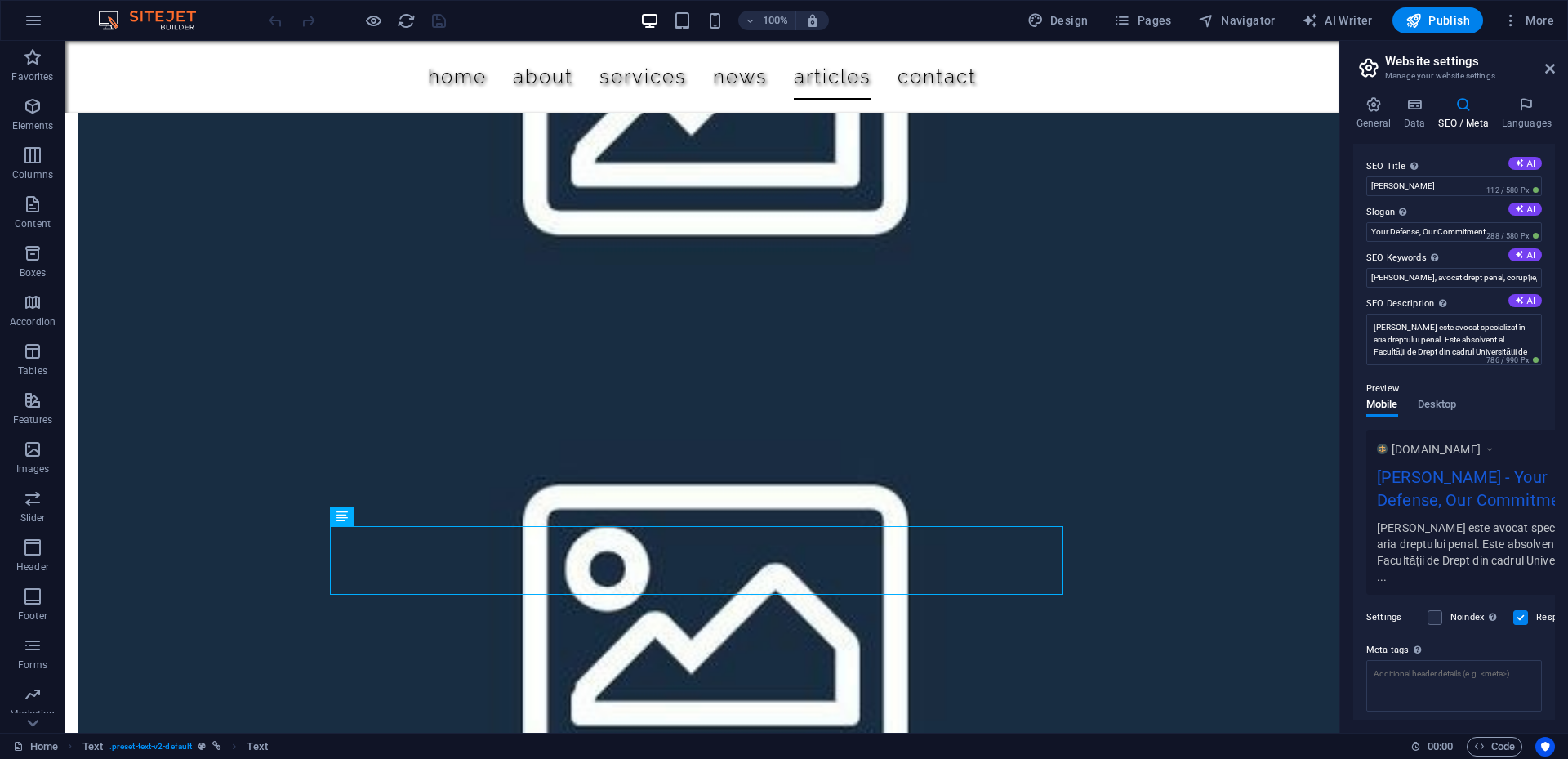
scroll to position [4109, 0]
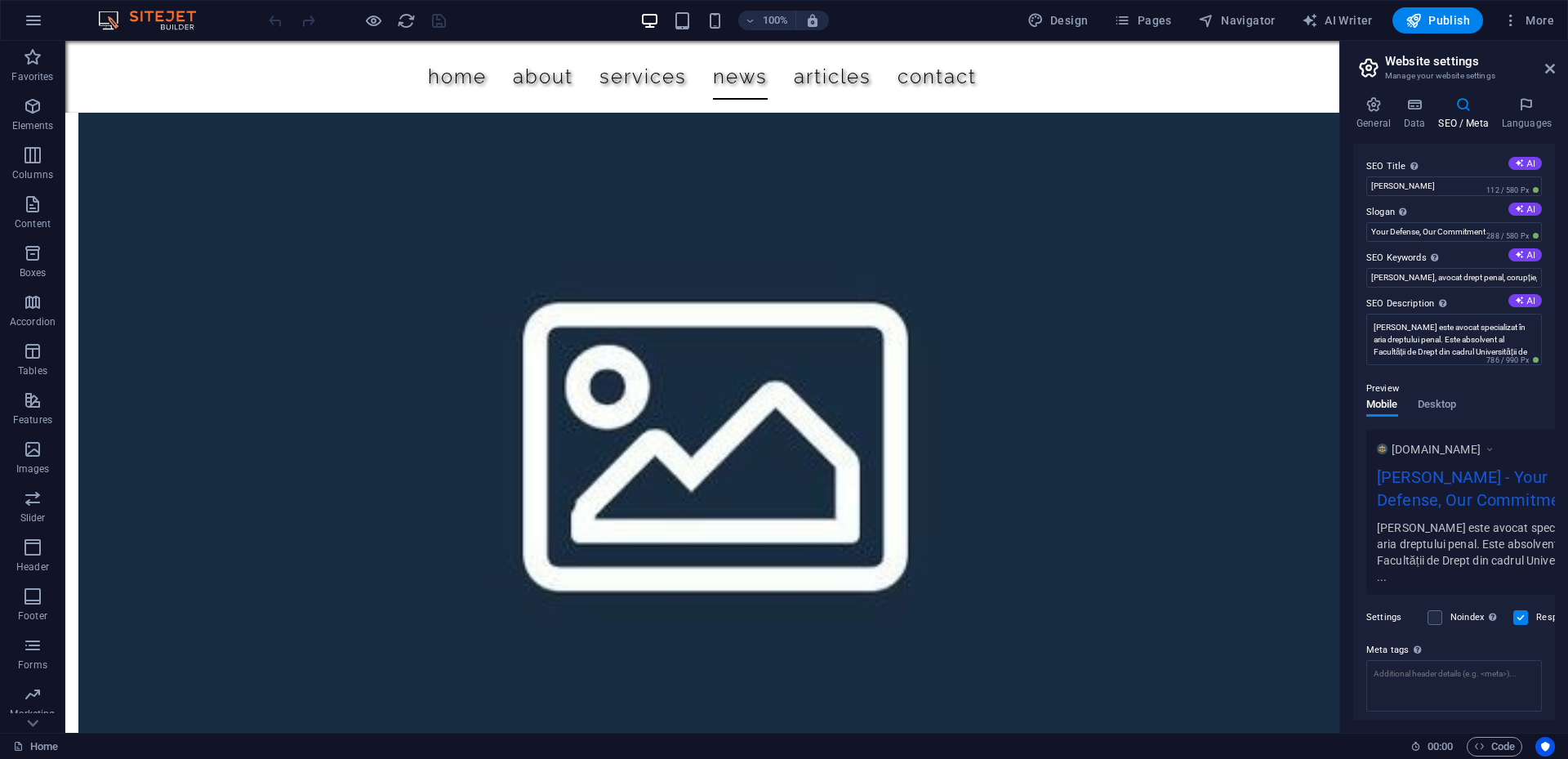
drag, startPoint x: 1331, startPoint y: 498, endPoint x: 1408, endPoint y: 483, distance: 78.4
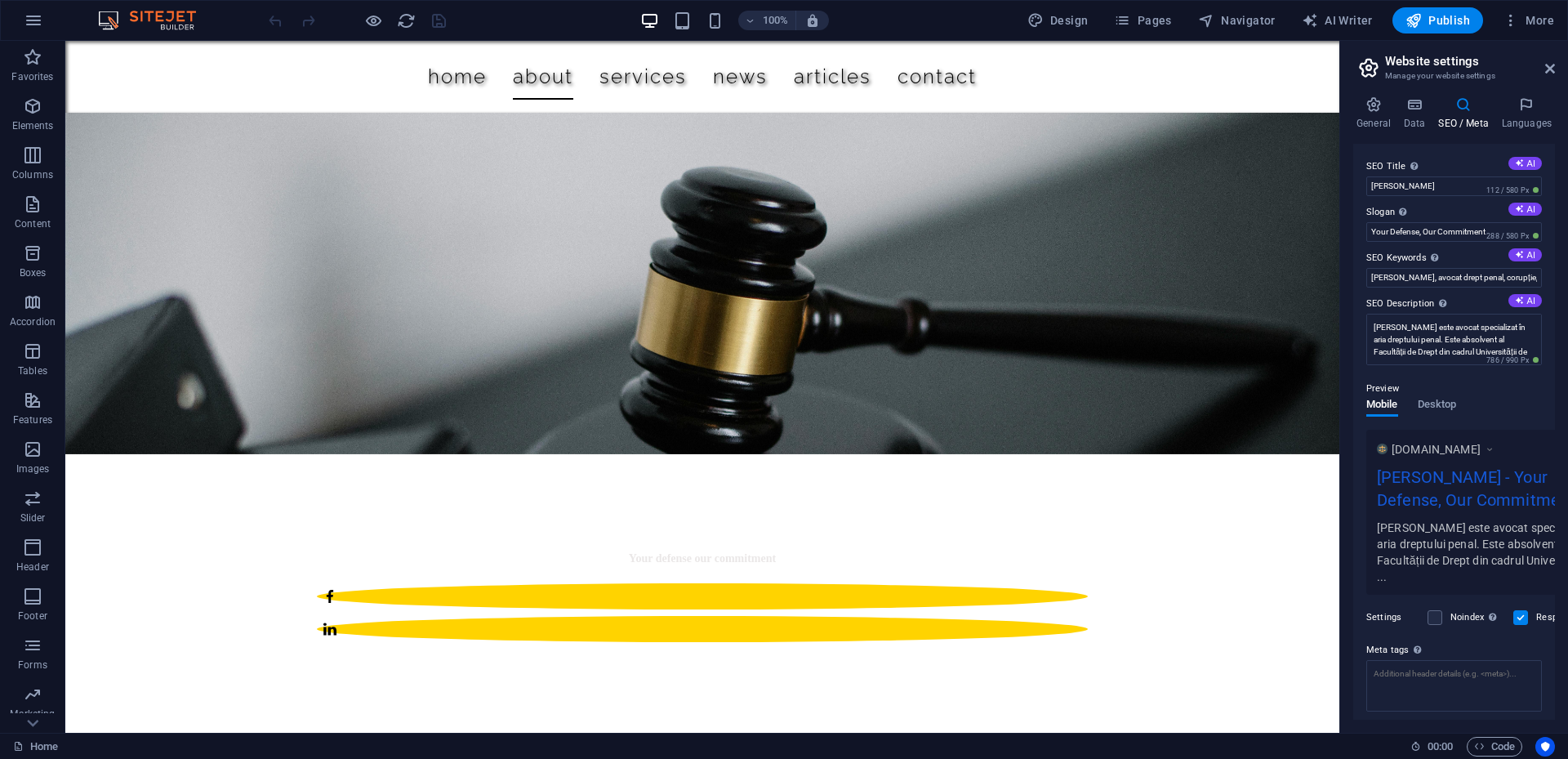
scroll to position [0, 0]
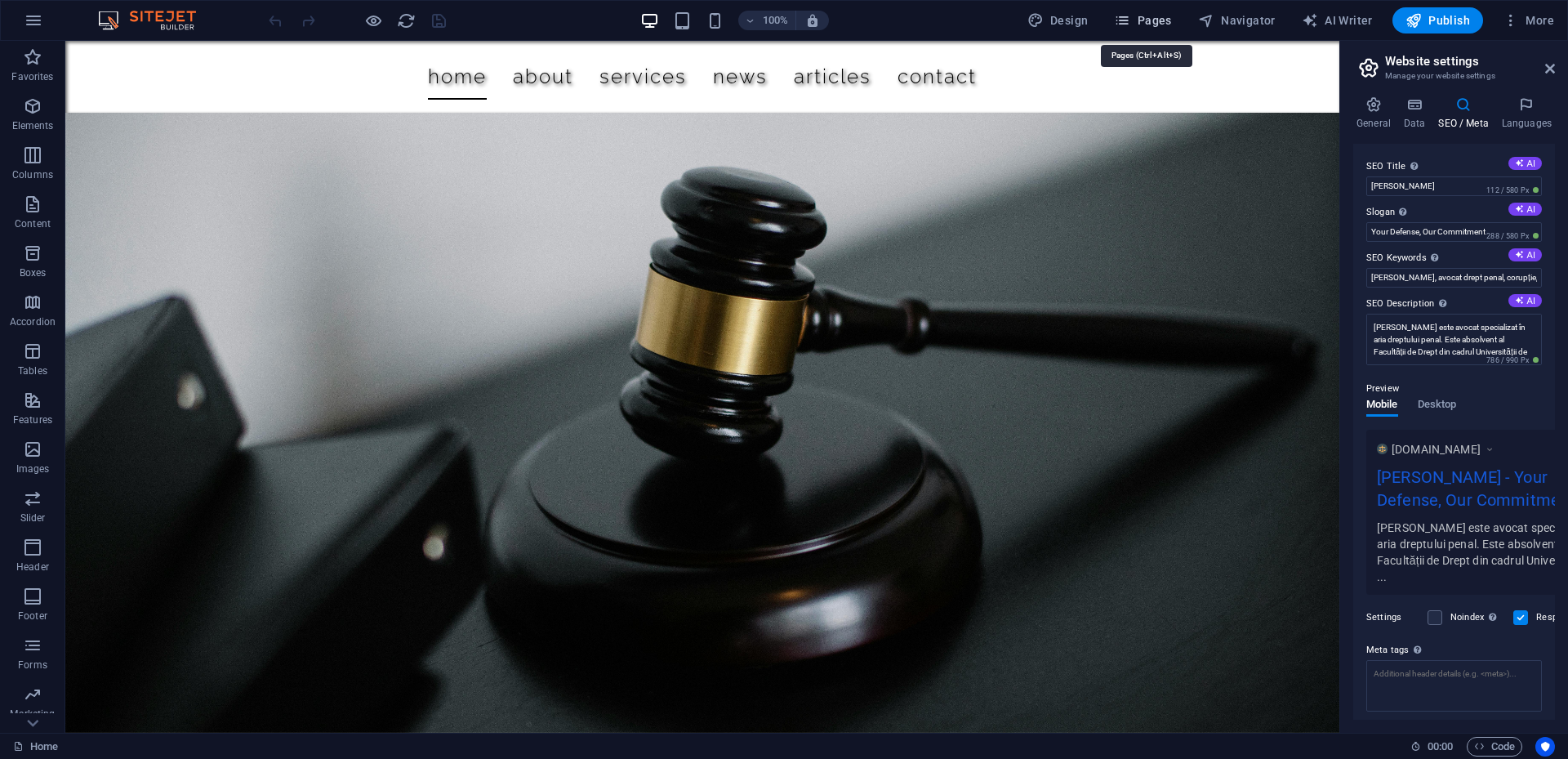
click at [1162, 15] on span "Pages" at bounding box center [1142, 20] width 57 height 16
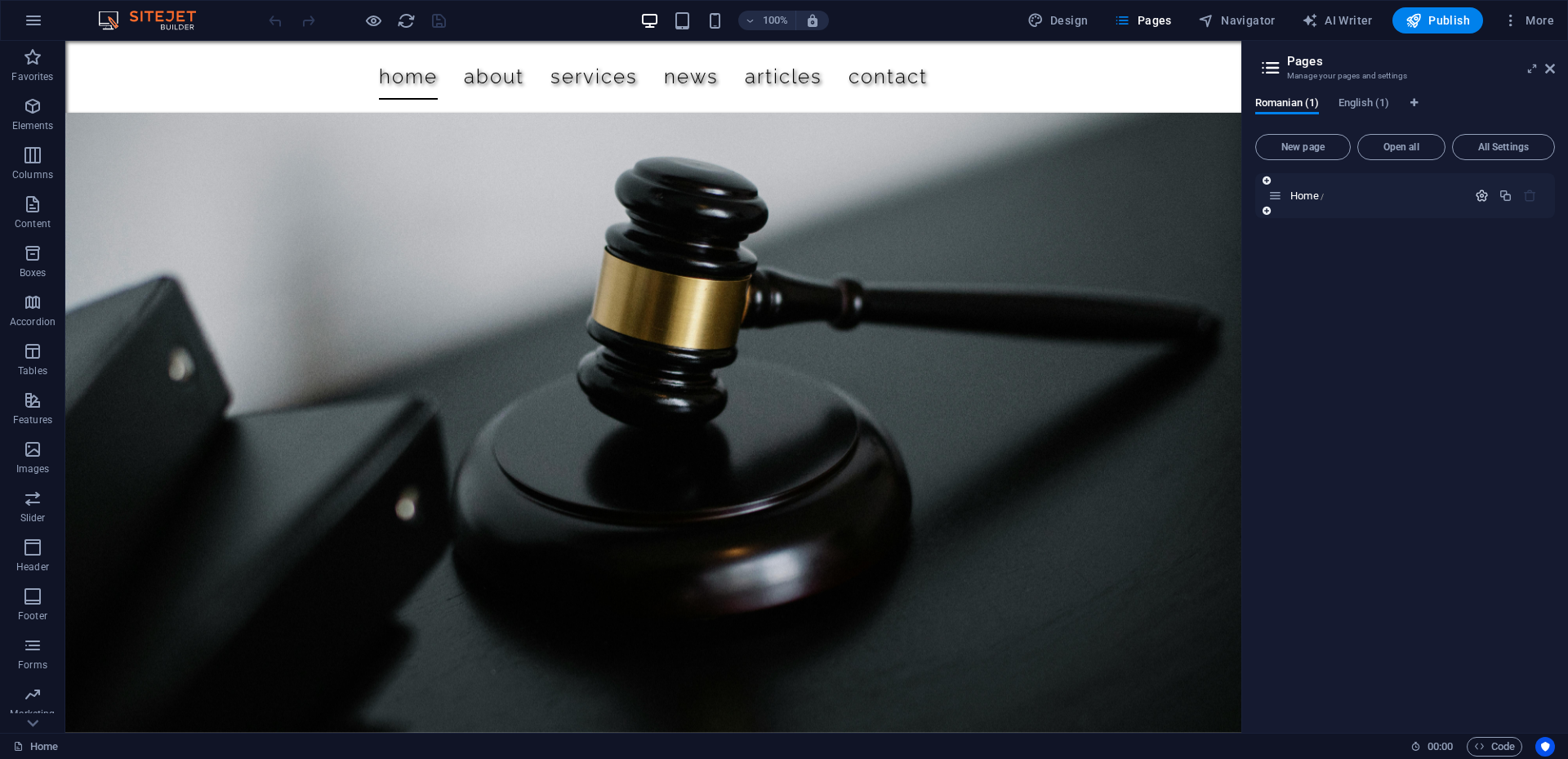
click at [1478, 192] on icon "button" at bounding box center [1482, 195] width 14 height 14
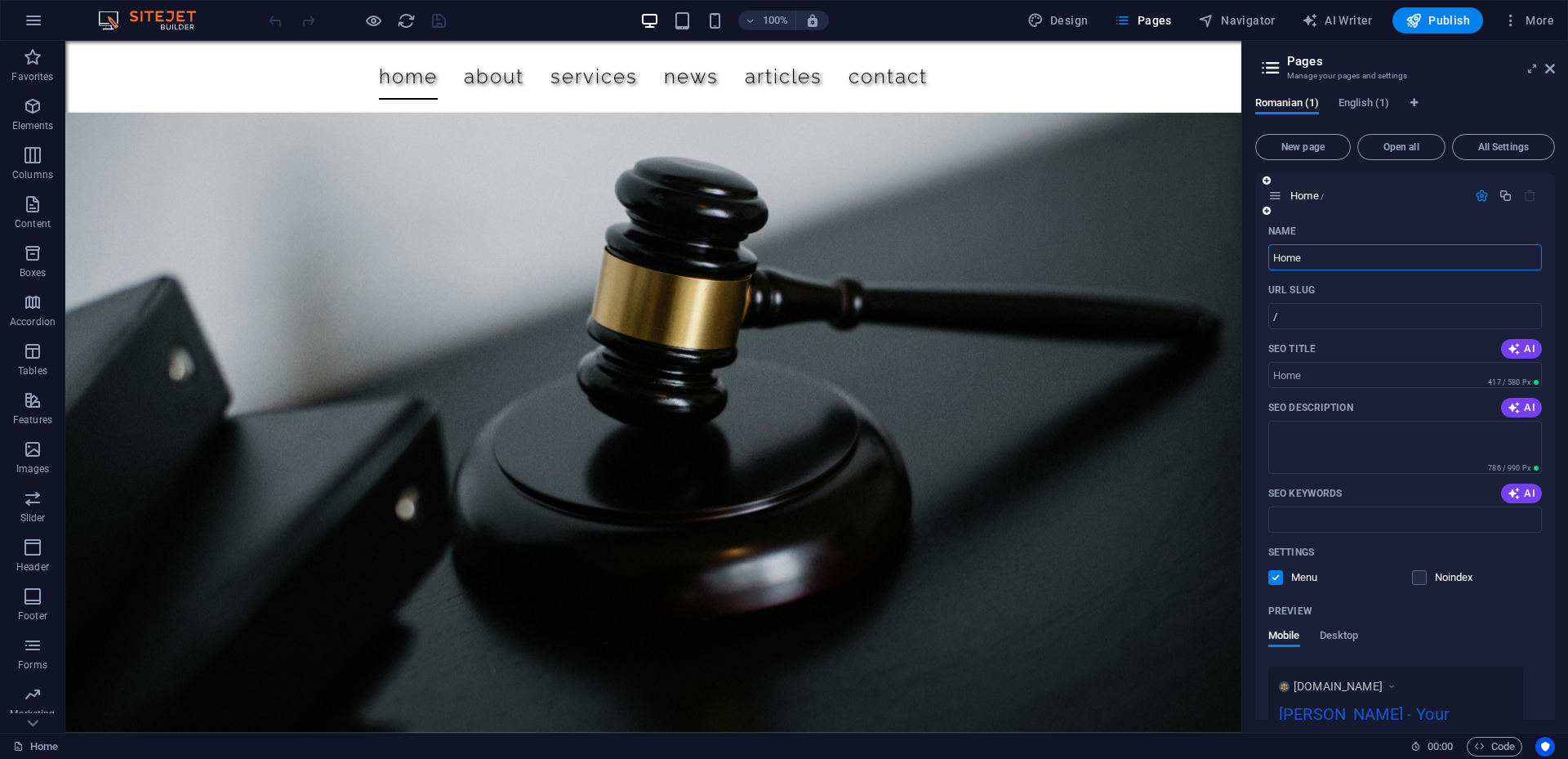
click at [1470, 193] on button "button" at bounding box center [1482, 195] width 24 height 14
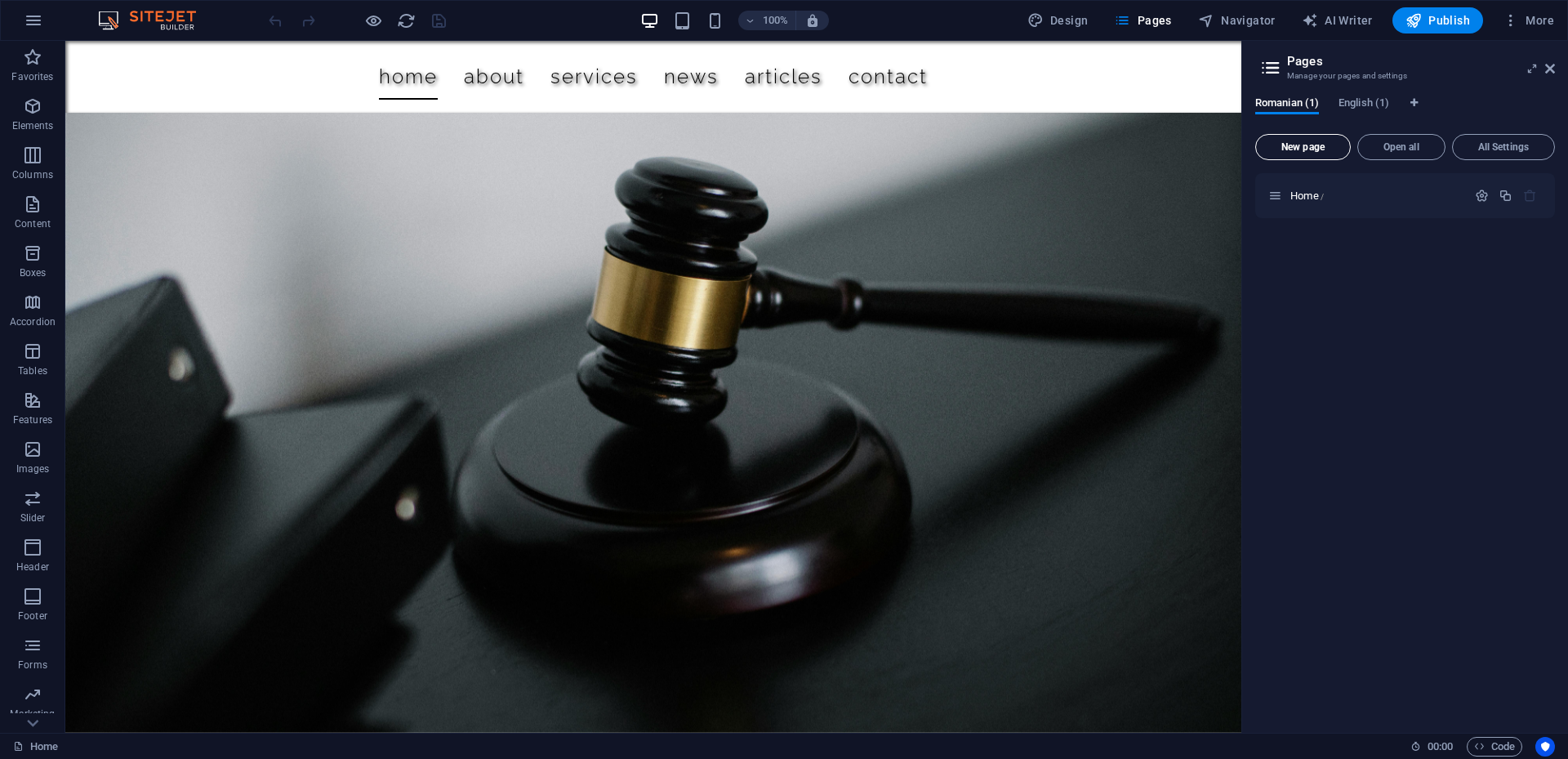
click at [1322, 152] on span "New page" at bounding box center [1303, 146] width 80 height 9
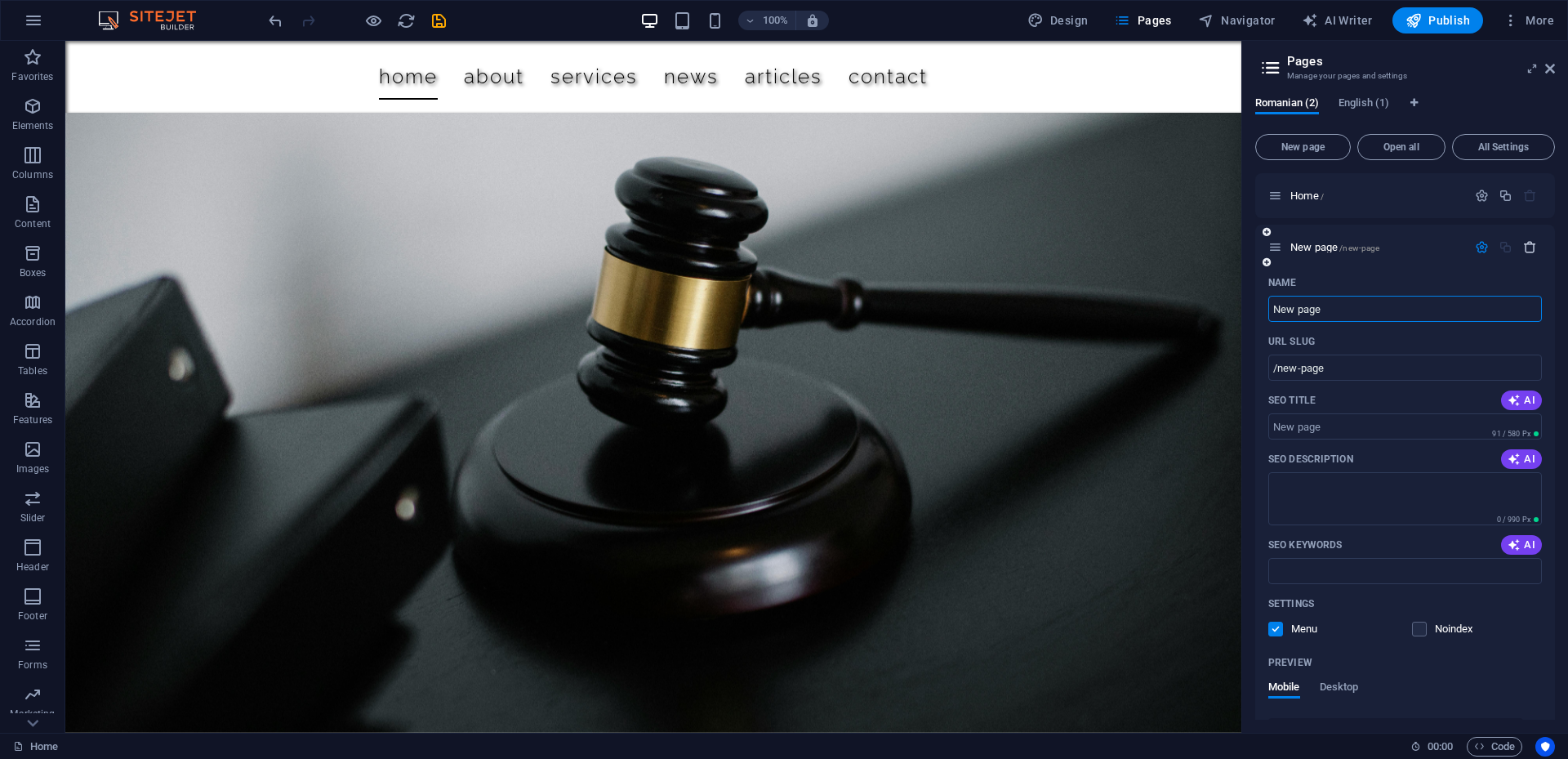
click at [1526, 251] on icon "button" at bounding box center [1529, 247] width 14 height 14
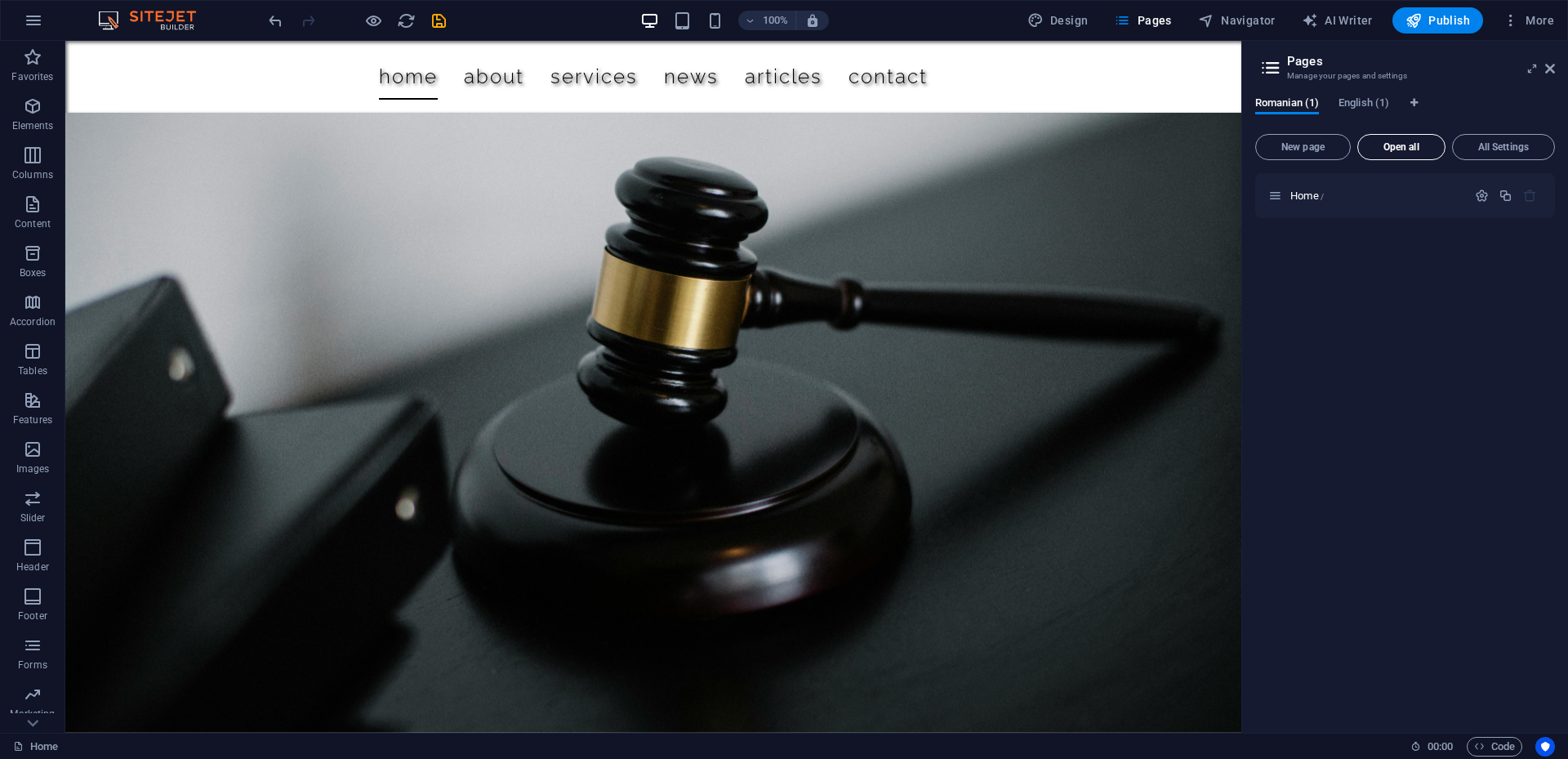
click at [1416, 152] on span "Open all" at bounding box center [1401, 146] width 74 height 9
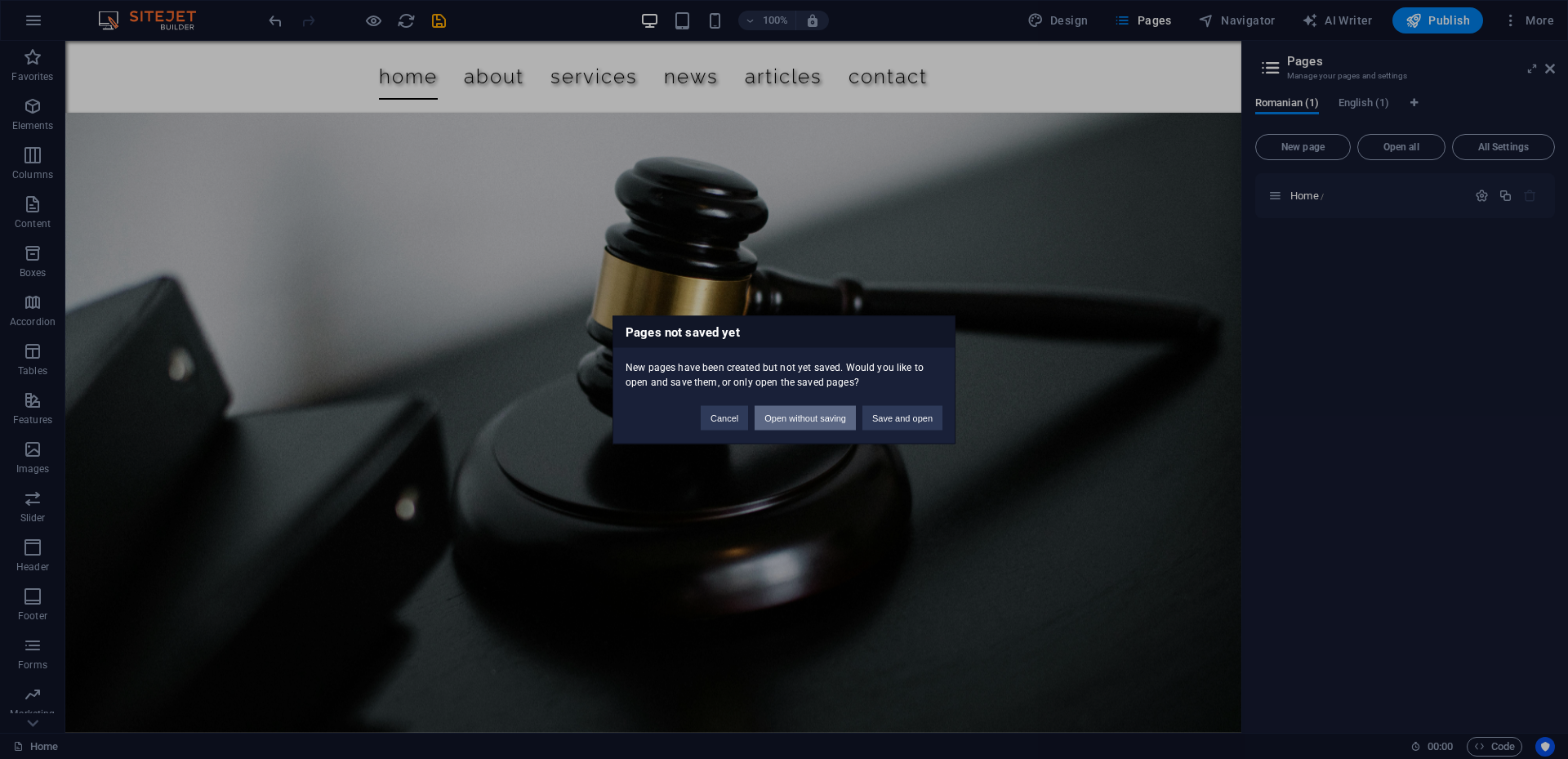
click at [826, 418] on button "Open without saving" at bounding box center [805, 417] width 101 height 25
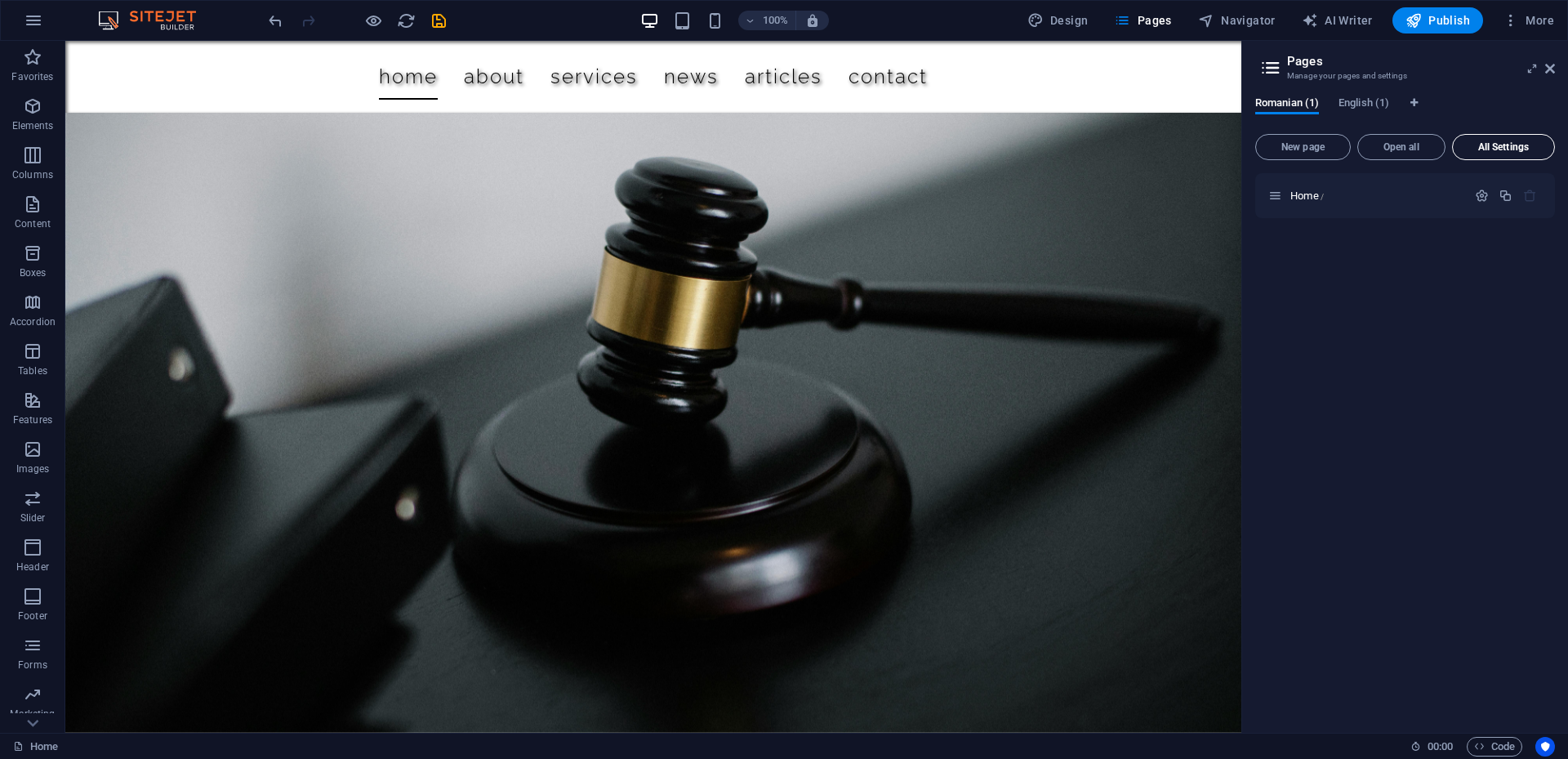
click at [1475, 152] on button "All Settings" at bounding box center [1503, 146] width 103 height 27
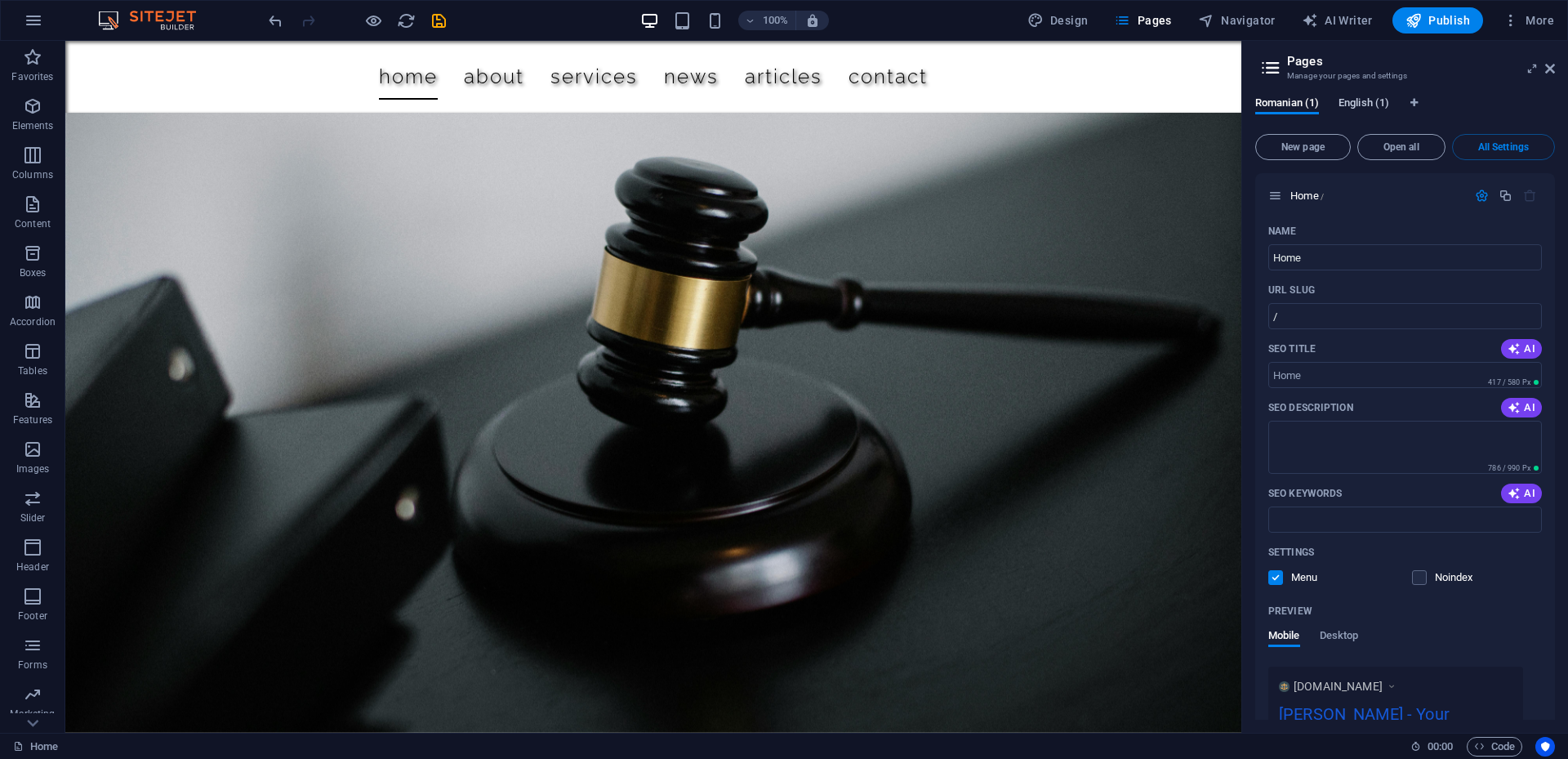
click at [1352, 97] on span "English (1)" at bounding box center [1363, 105] width 51 height 23
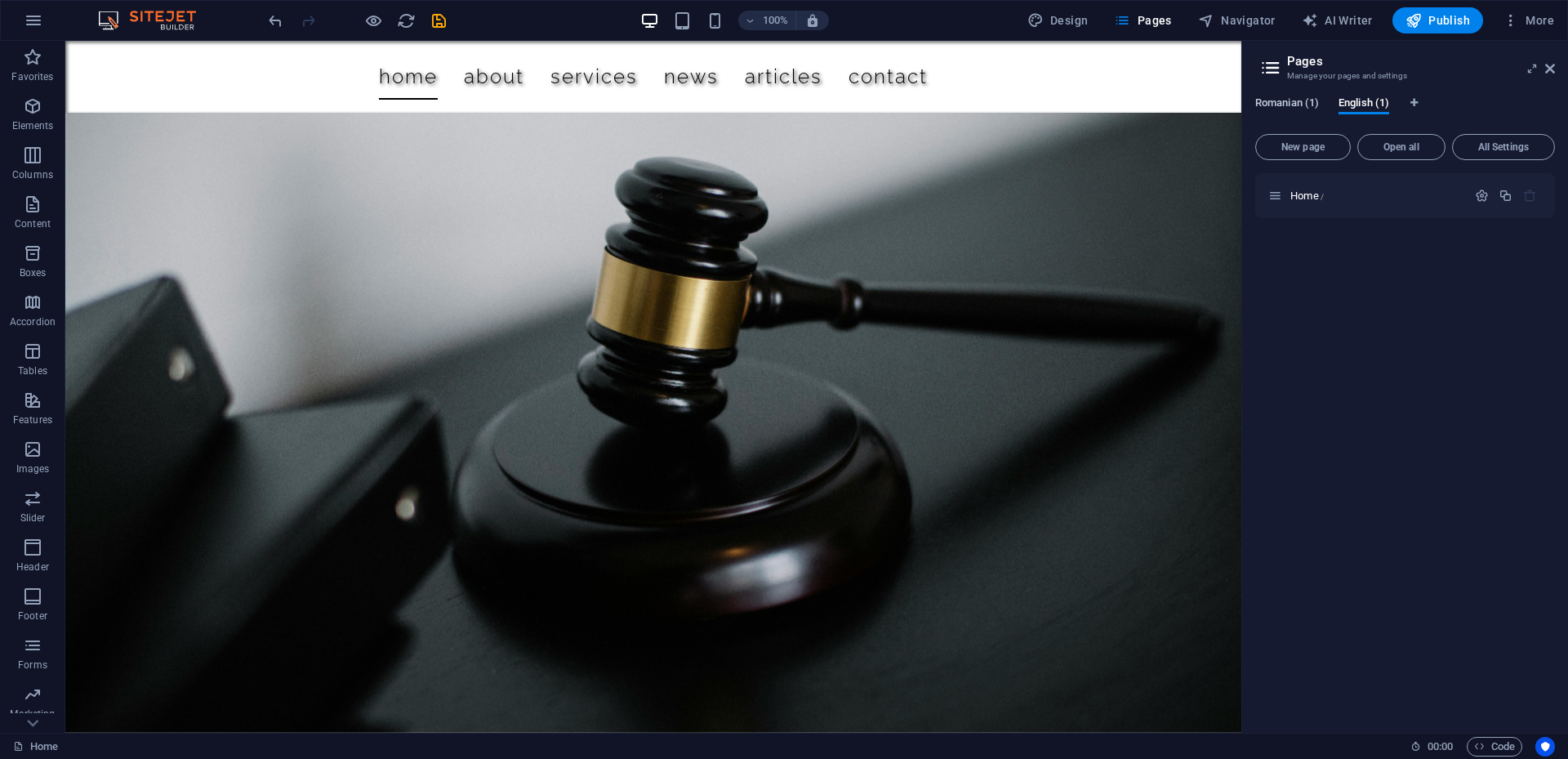
click at [1276, 105] on span "Romanian (1)" at bounding box center [1287, 105] width 63 height 23
click at [1372, 177] on div "Home /" at bounding box center [1405, 195] width 300 height 45
click at [1360, 106] on span "English (1)" at bounding box center [1363, 105] width 51 height 23
click at [1532, 69] on icon at bounding box center [1532, 68] width 0 height 13
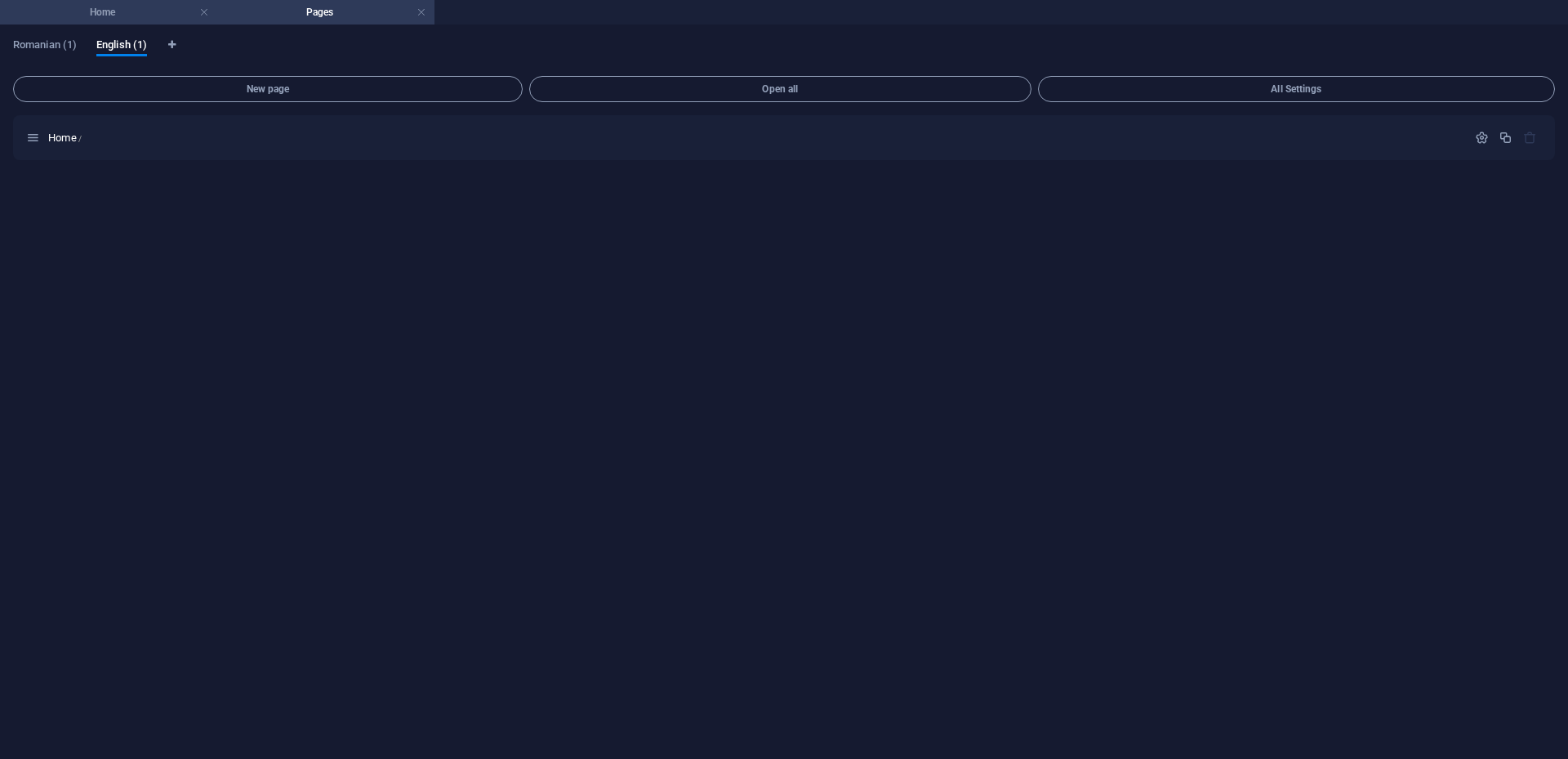
click at [158, 12] on h4 "Home" at bounding box center [109, 12] width 218 height 18
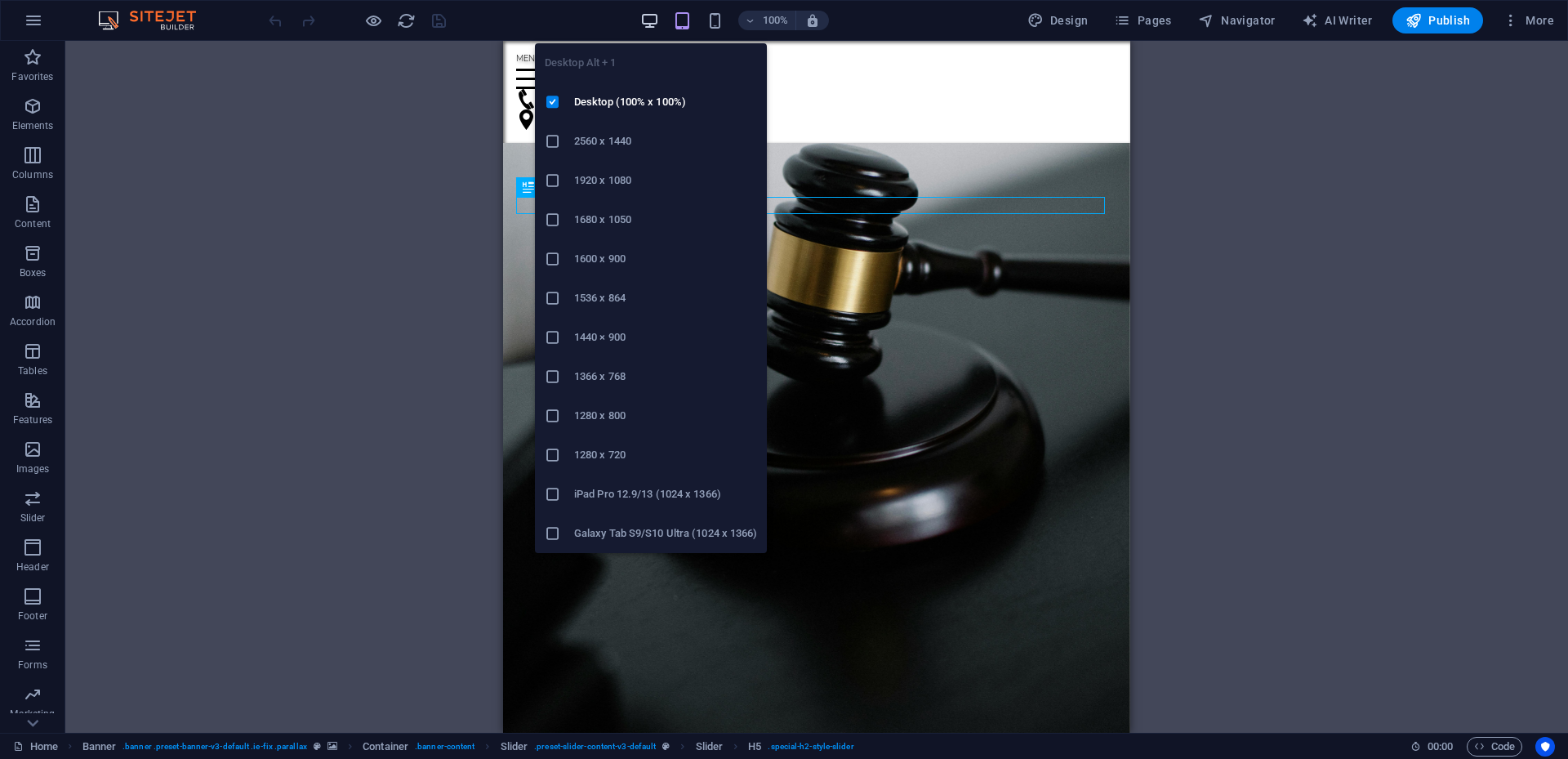
click at [649, 22] on icon "button" at bounding box center [650, 21] width 19 height 19
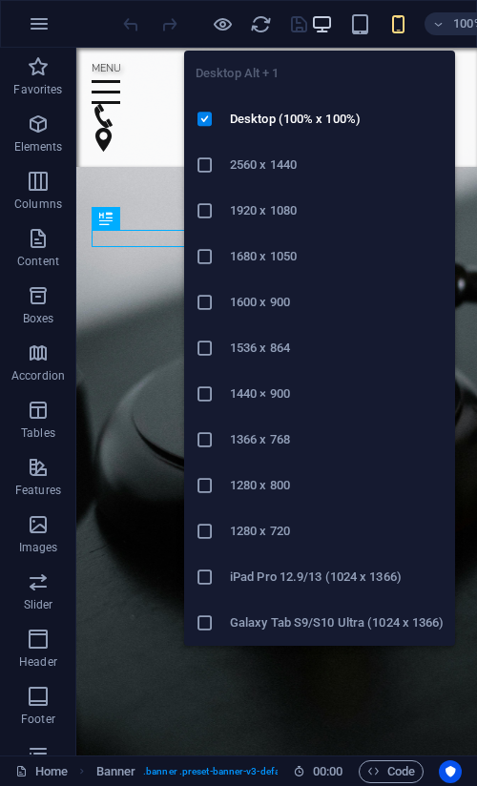
click at [330, 22] on icon "button" at bounding box center [322, 24] width 22 height 22
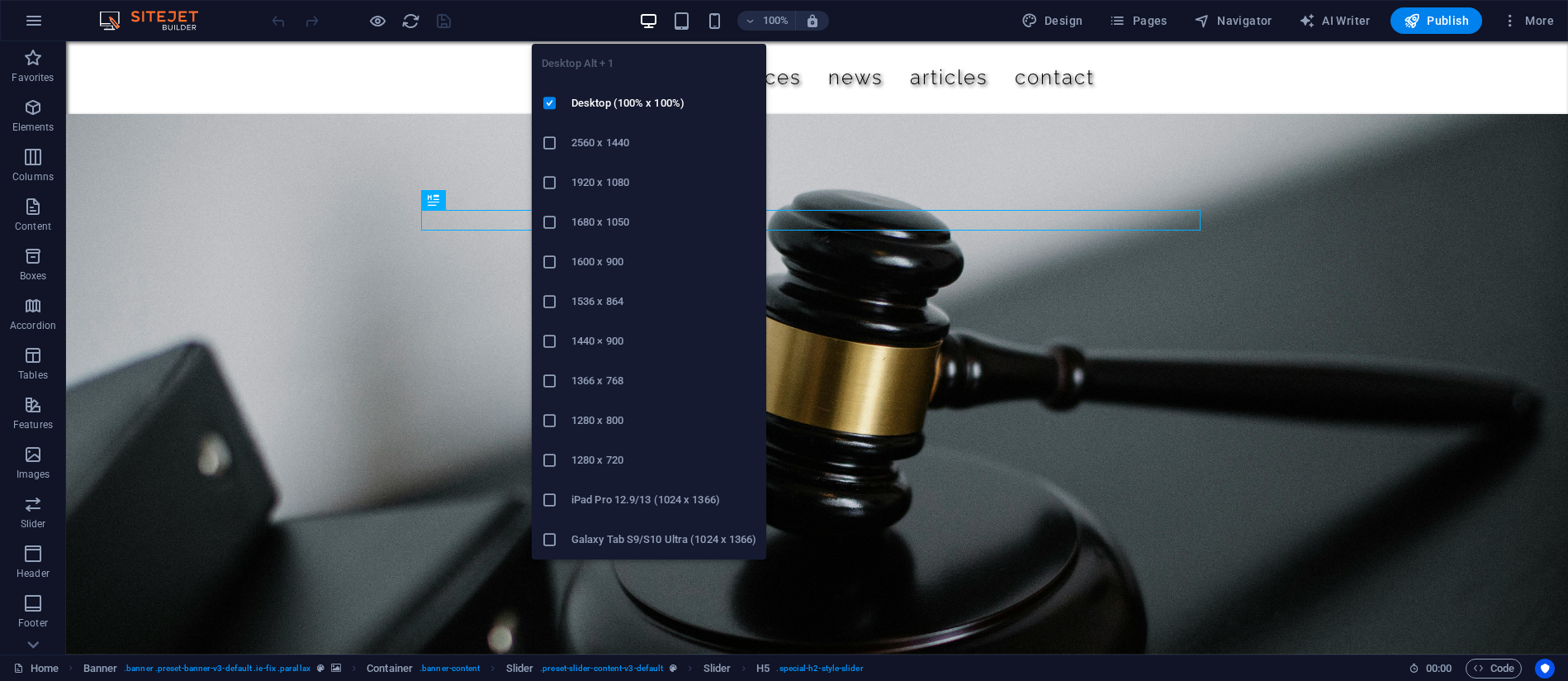
click at [654, 16] on icon "button" at bounding box center [648, 21] width 19 height 19
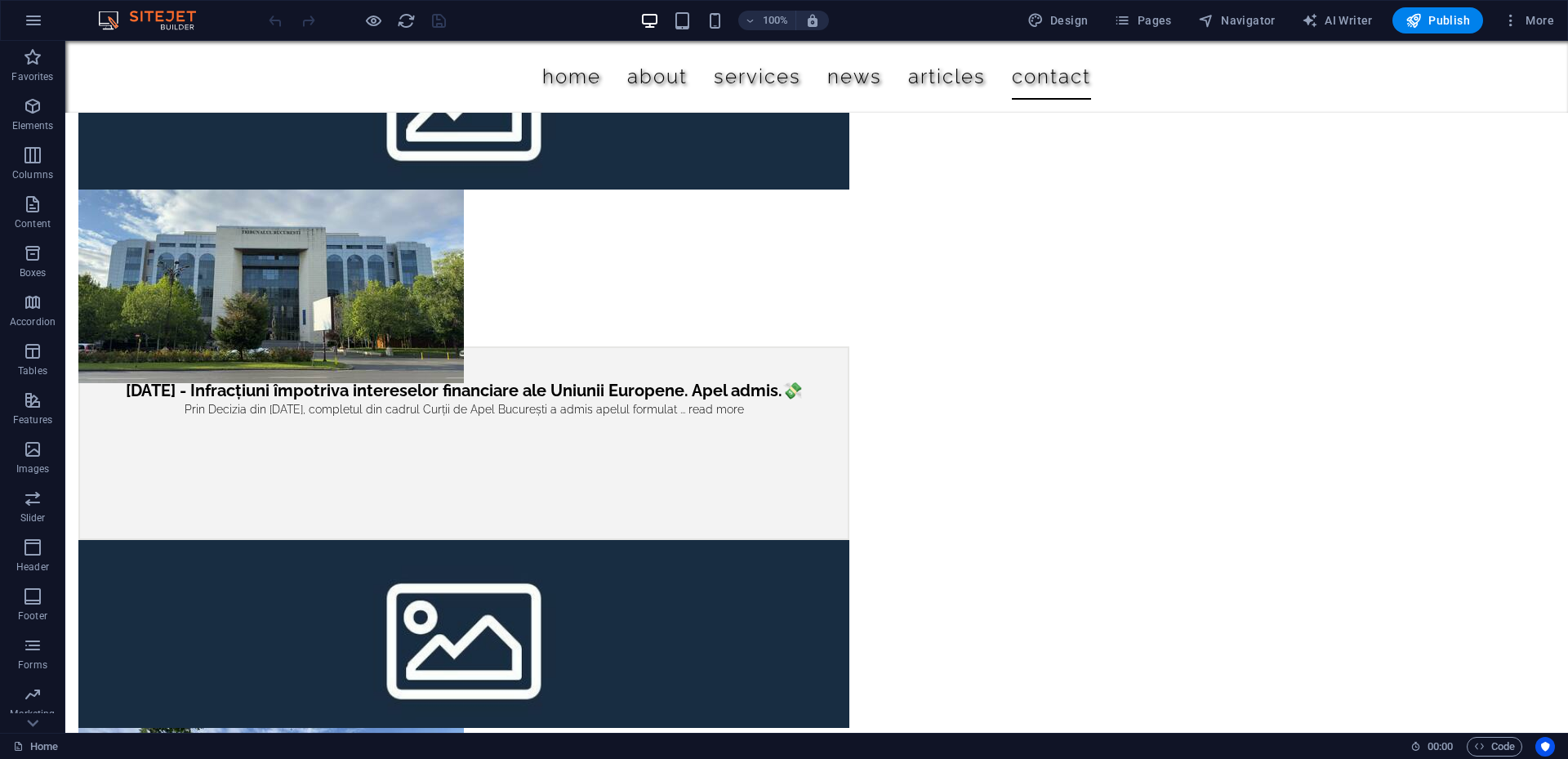
scroll to position [5677, 0]
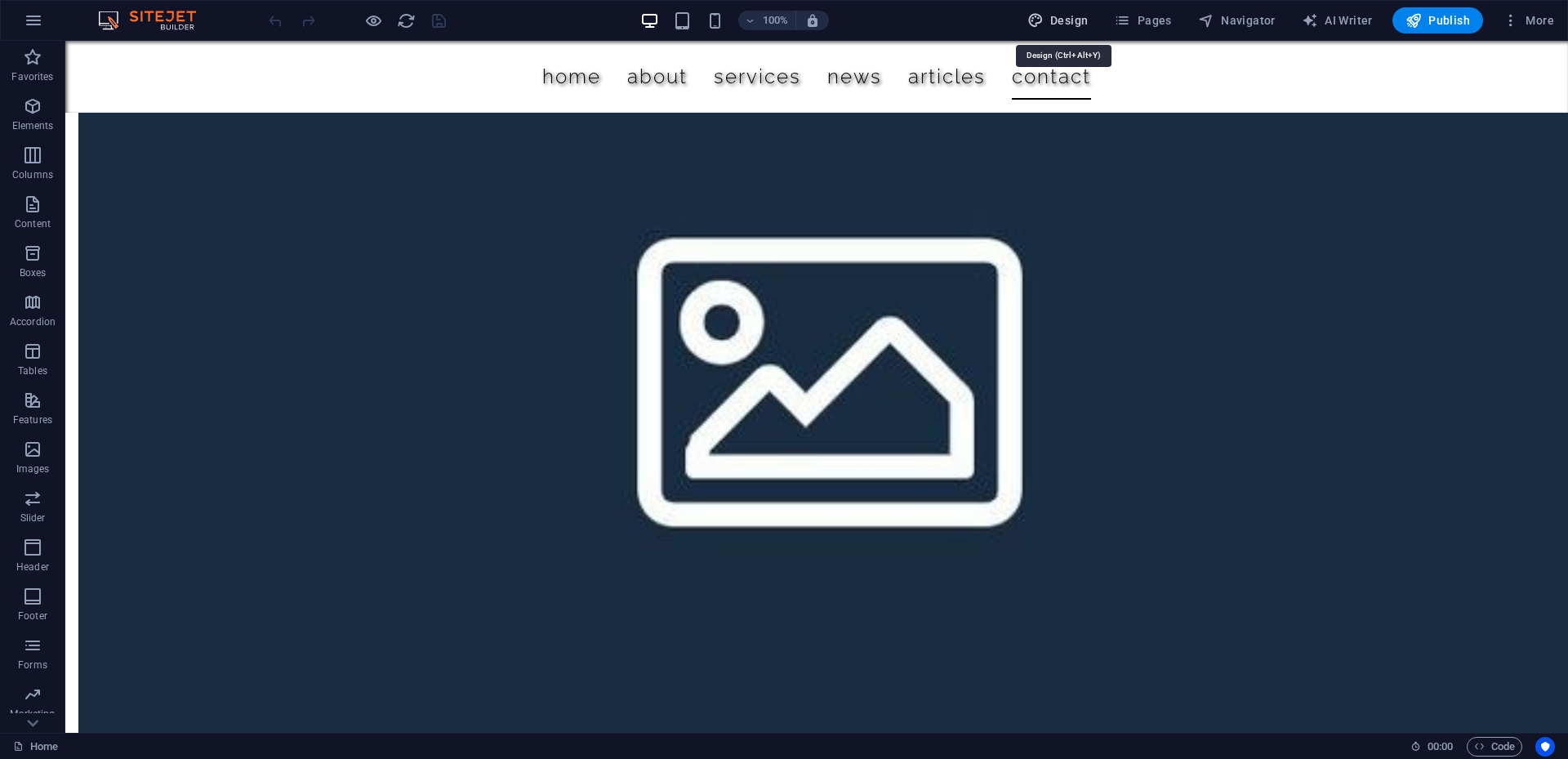
click at [1072, 21] on span "Design" at bounding box center [1058, 20] width 62 height 16
select select "px"
select select "300"
select select "px"
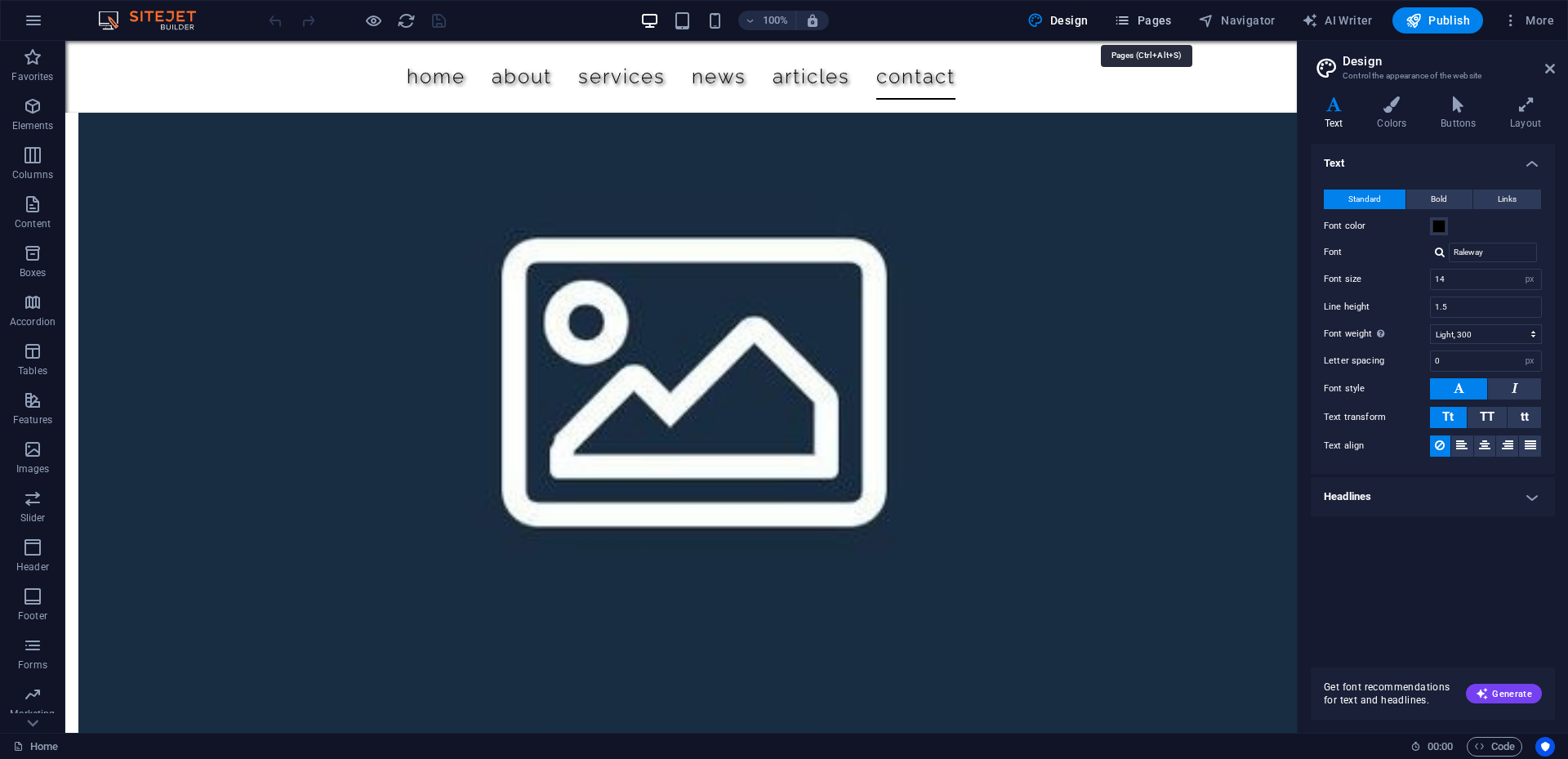
click at [1130, 21] on icon "button" at bounding box center [1122, 20] width 16 height 16
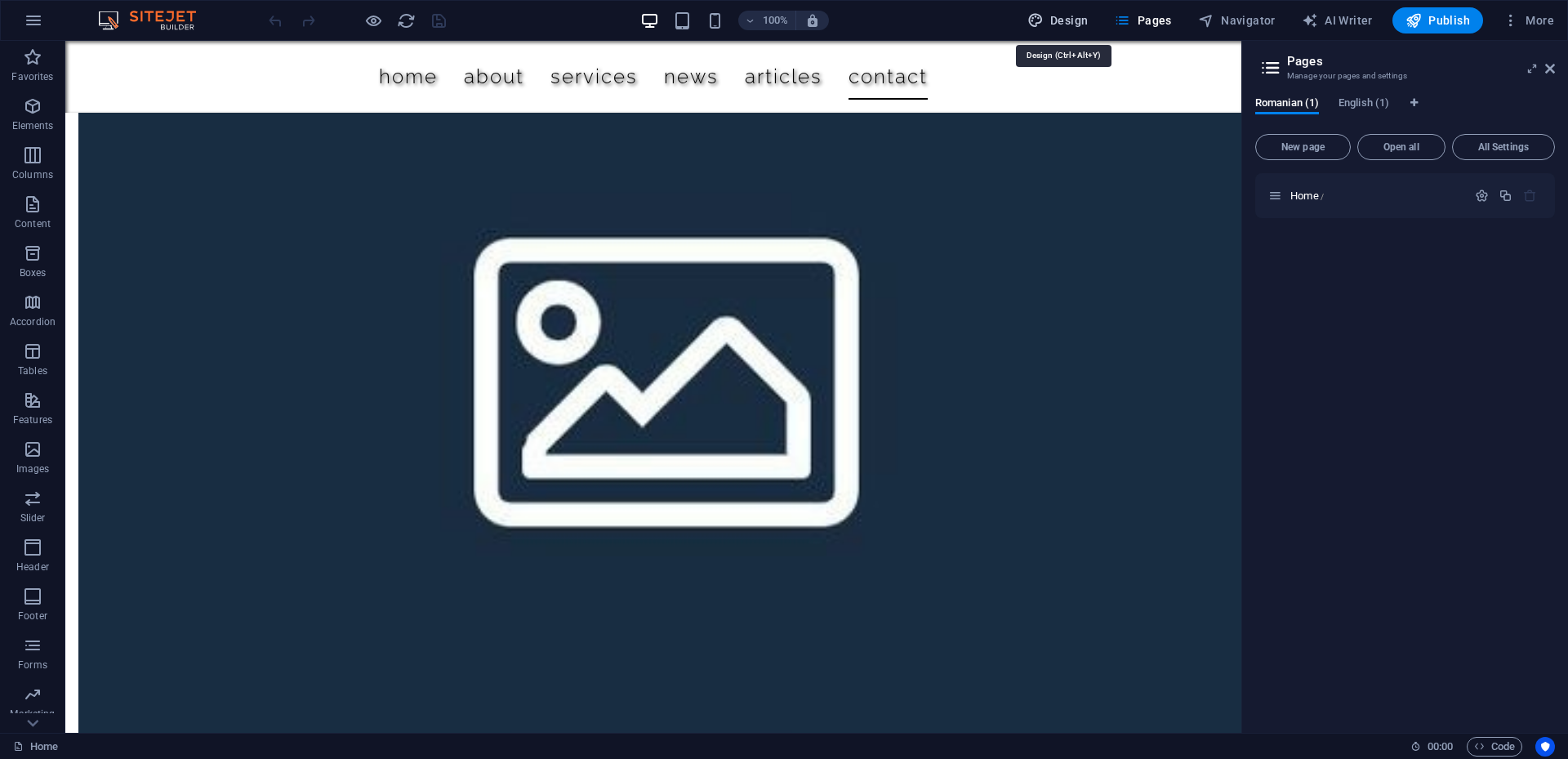
click at [1076, 19] on span "Design" at bounding box center [1058, 20] width 62 height 16
select select "px"
select select "300"
select select "px"
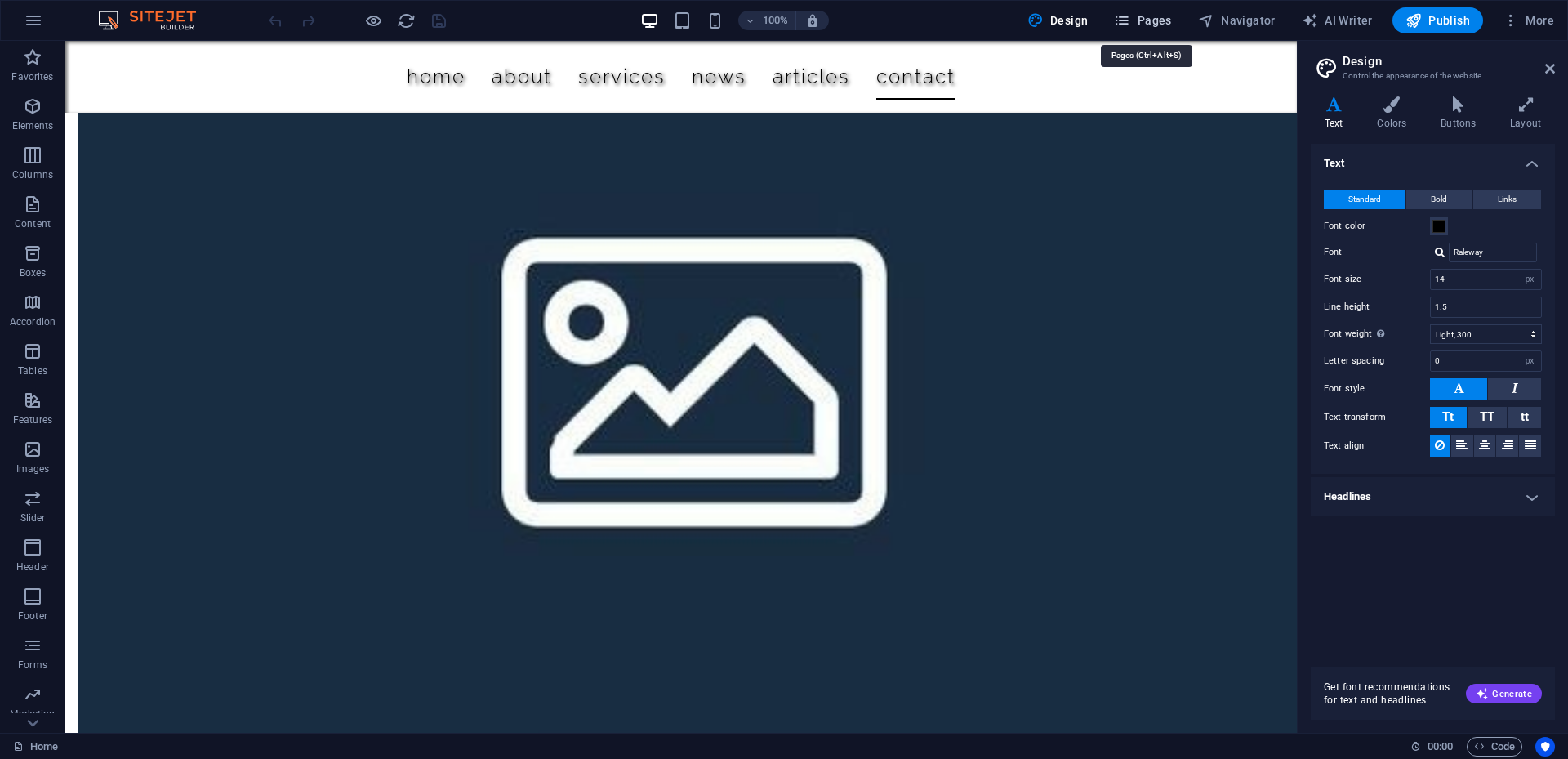
click at [1156, 16] on span "Pages" at bounding box center [1142, 20] width 57 height 16
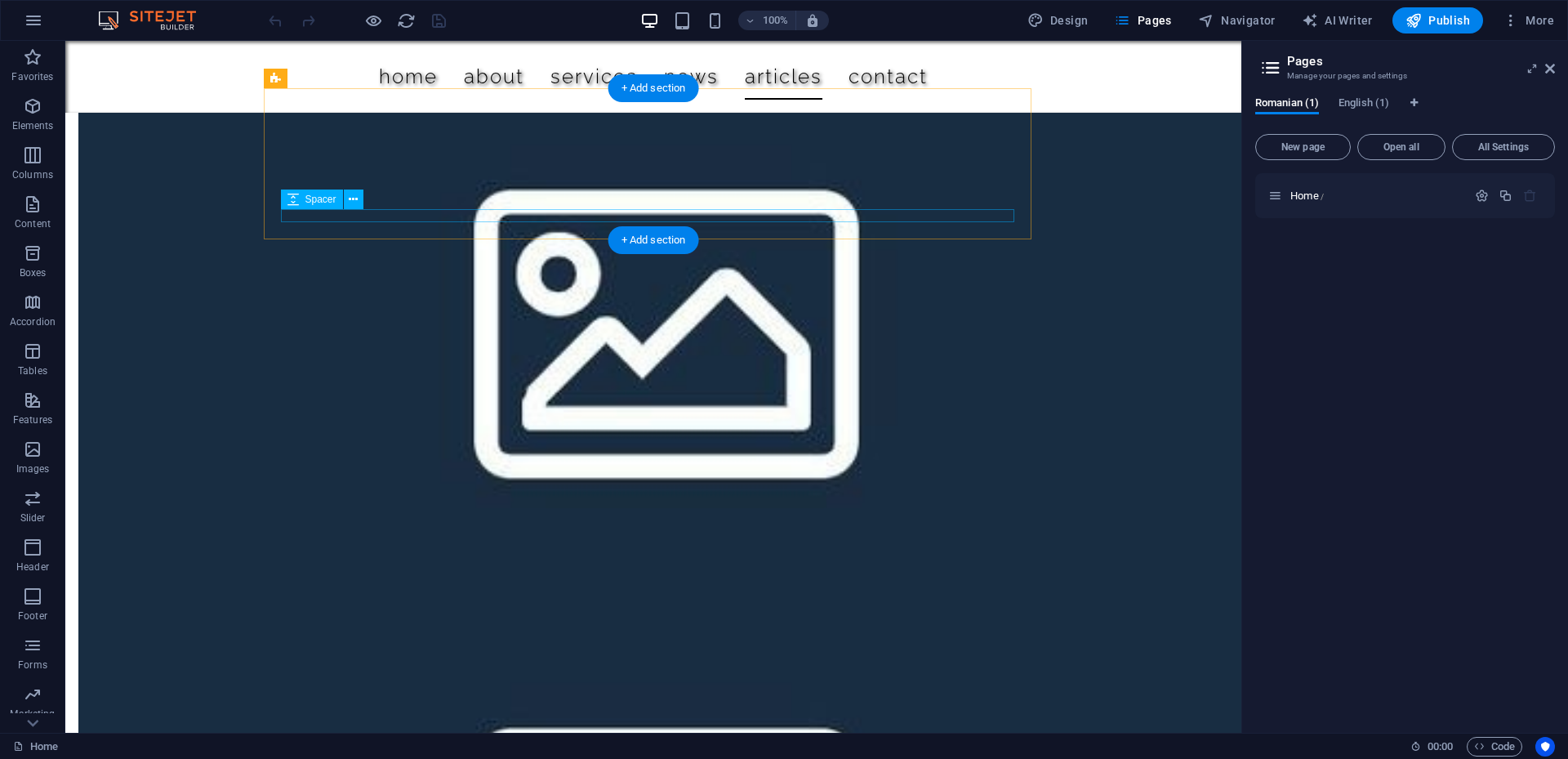
scroll to position [5023, 0]
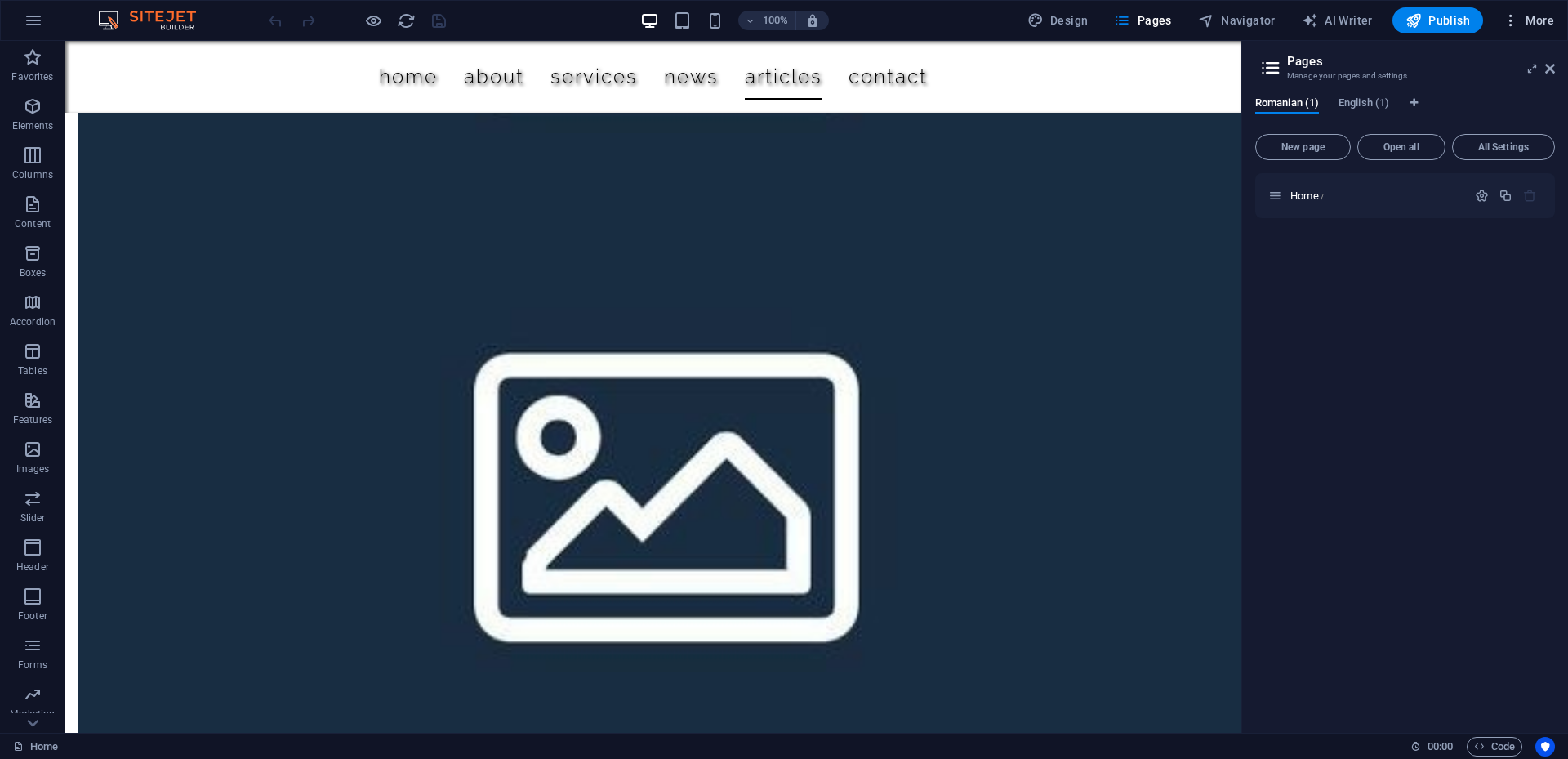
click at [1529, 15] on span "More" at bounding box center [1529, 20] width 51 height 16
click at [1468, 452] on h6 "Data" at bounding box center [1493, 455] width 97 height 20
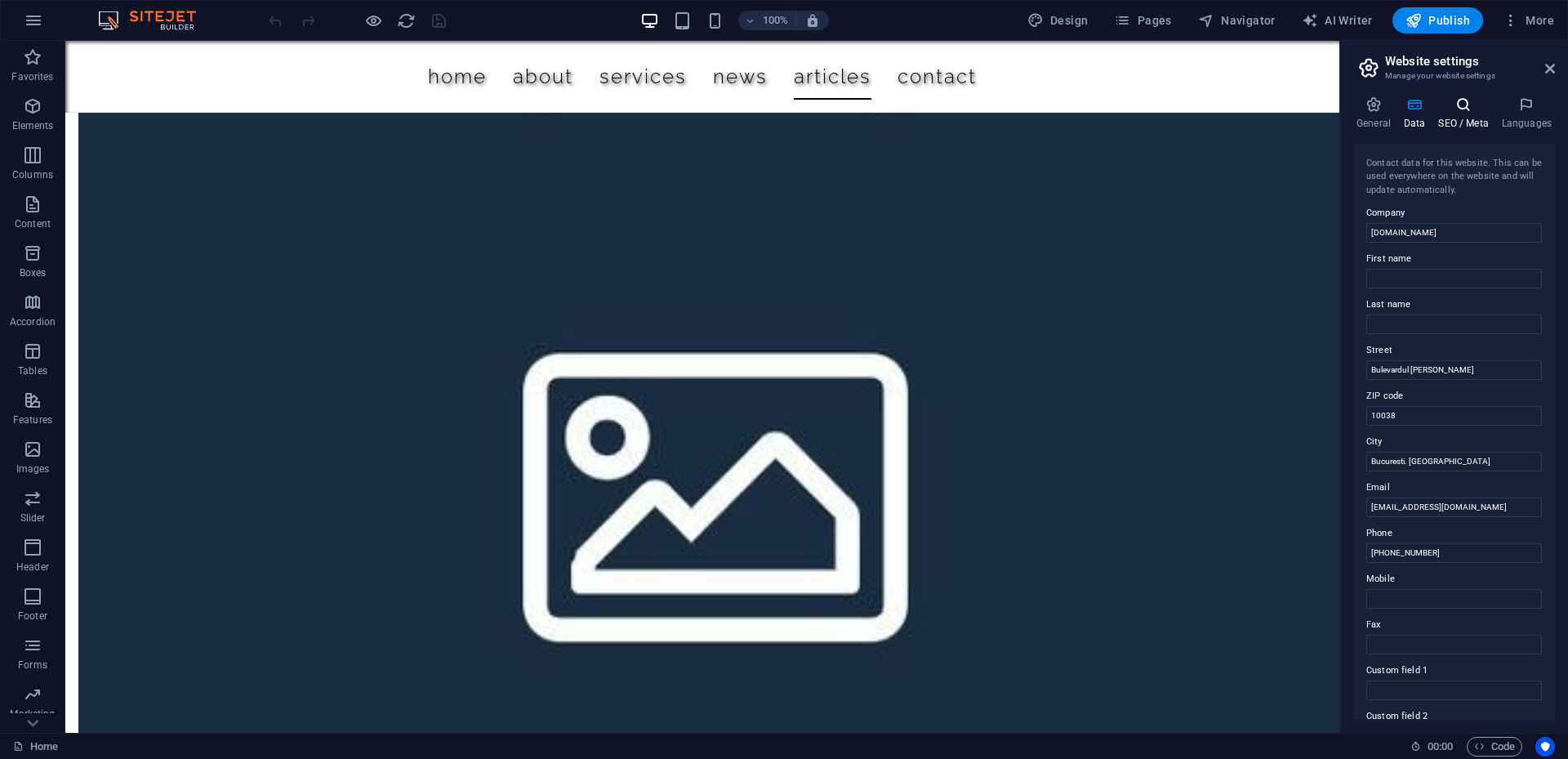
click at [1474, 116] on h4 "SEO / Meta" at bounding box center [1465, 114] width 63 height 34
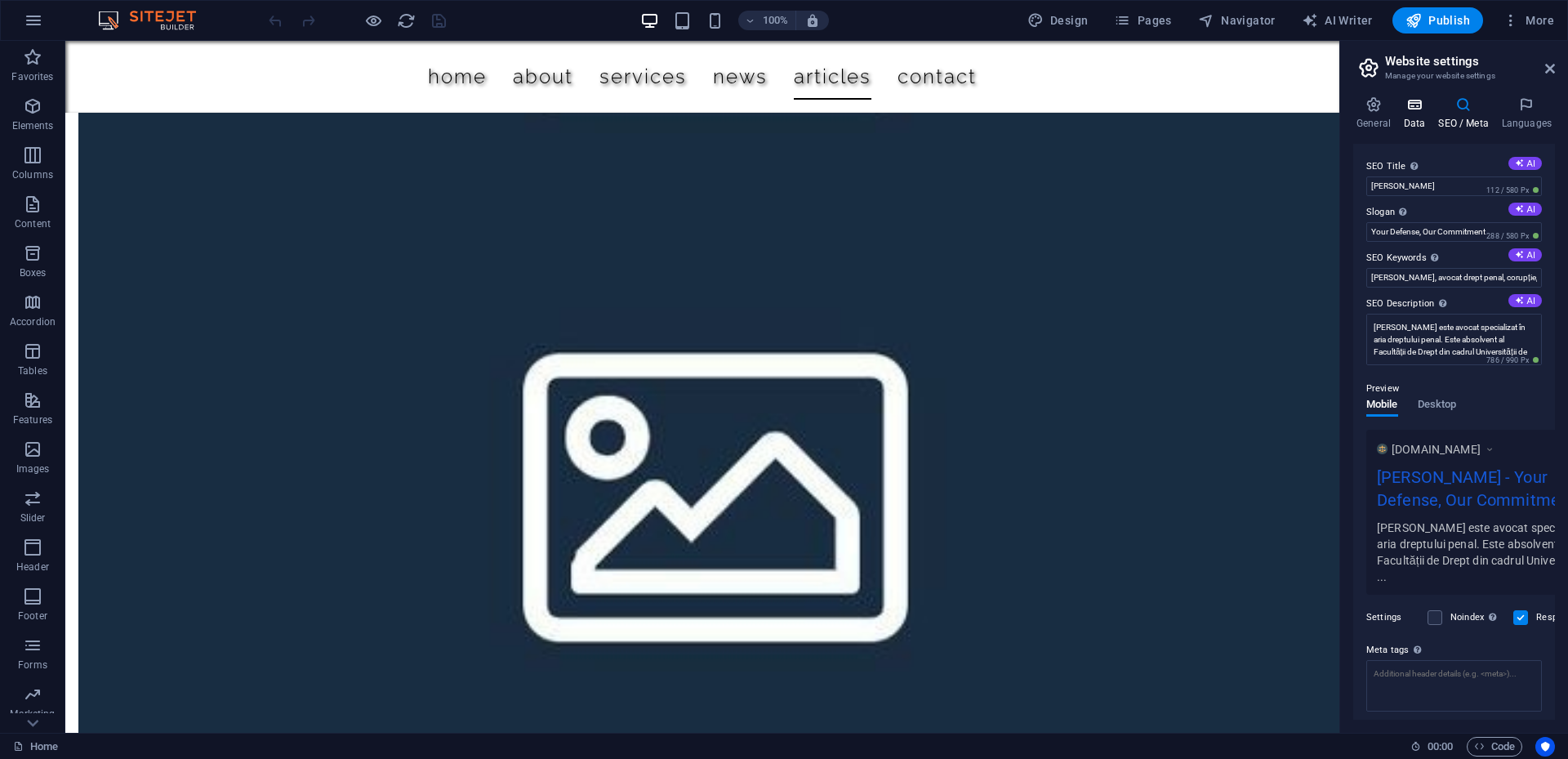
click at [1413, 114] on h4 "Data" at bounding box center [1417, 114] width 35 height 34
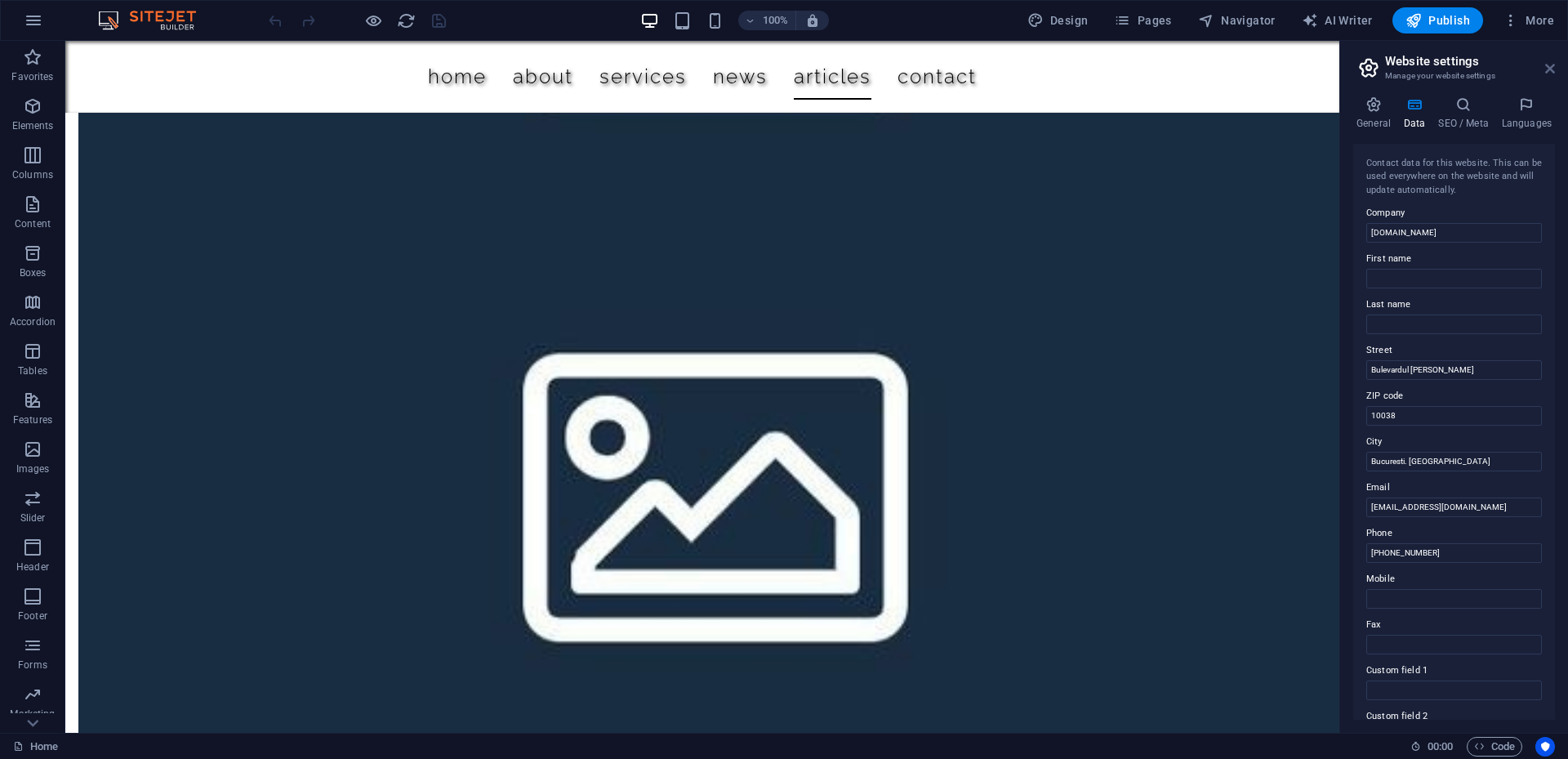
click at [1546, 64] on icon at bounding box center [1549, 68] width 9 height 13
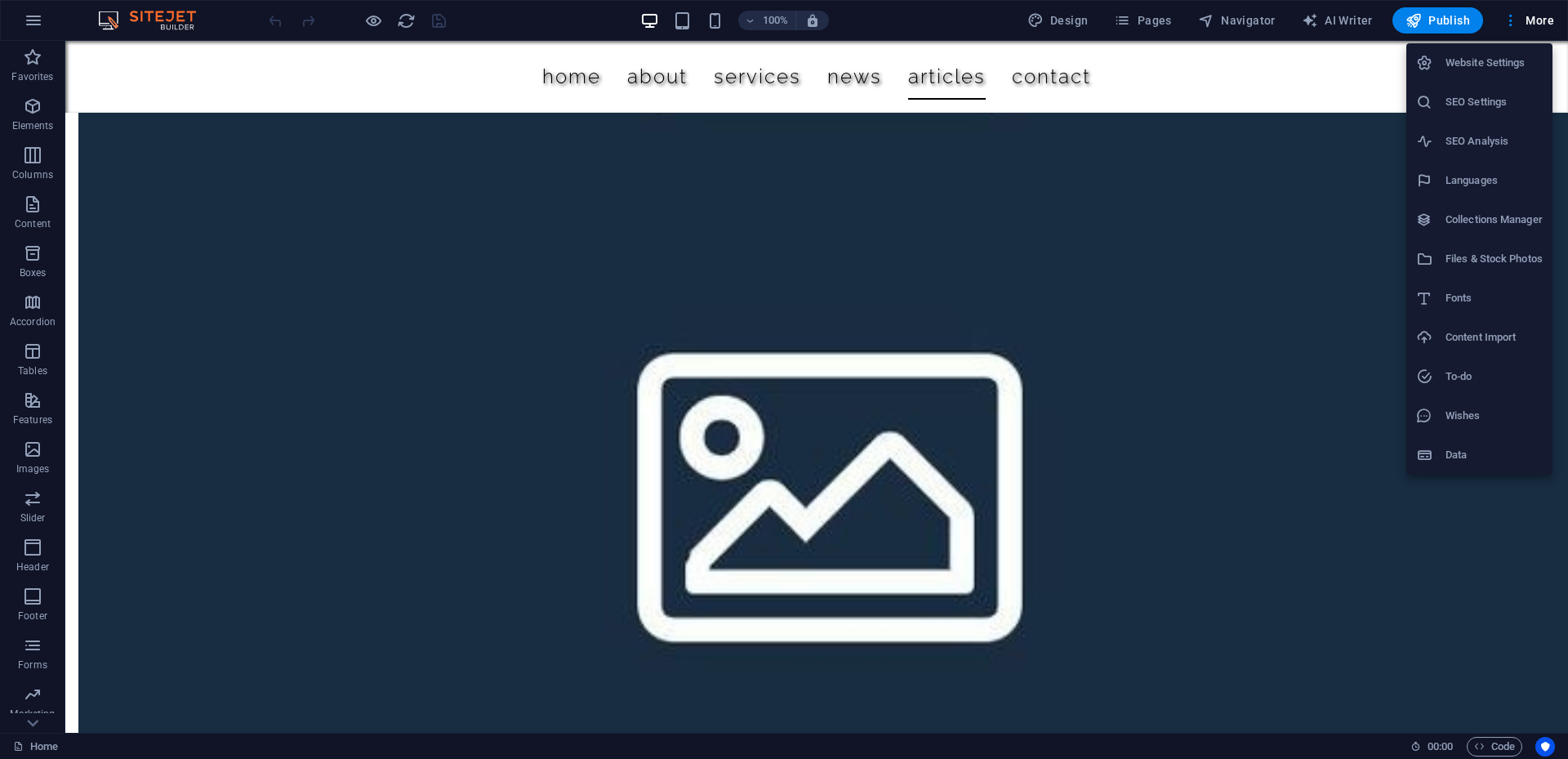
click at [1148, 18] on div at bounding box center [784, 380] width 1568 height 759
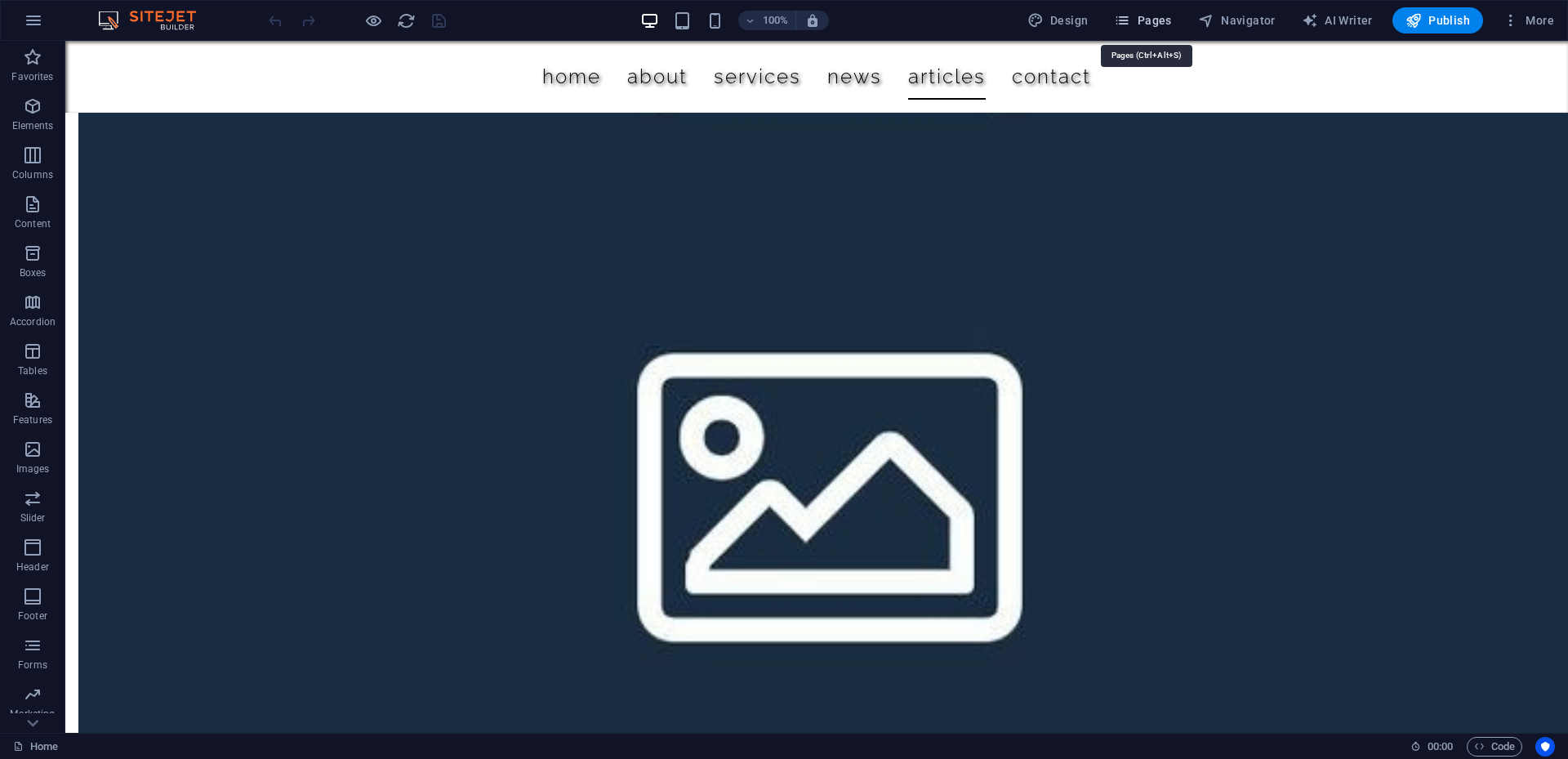
click at [1171, 24] on span "Pages" at bounding box center [1142, 20] width 57 height 16
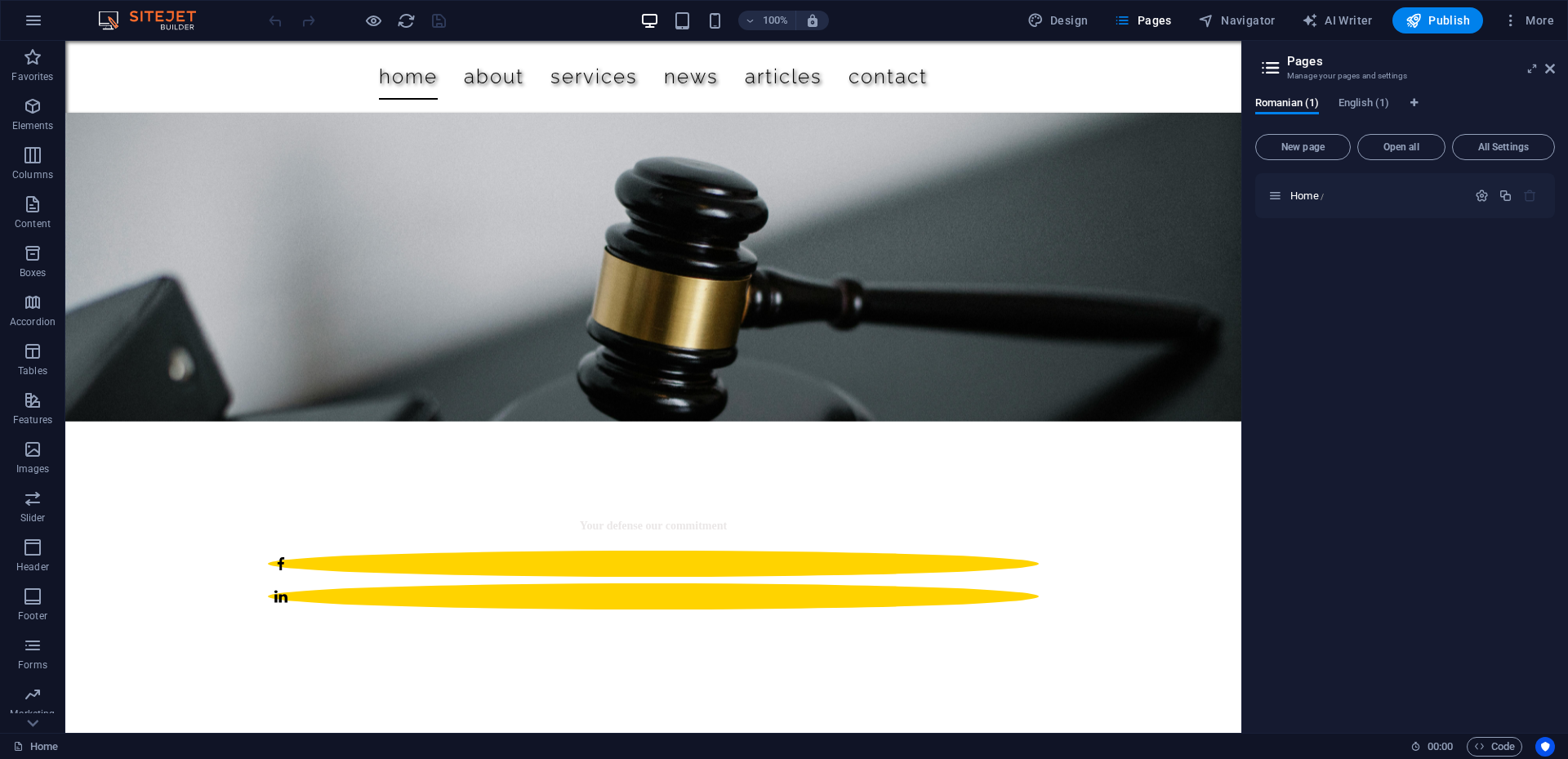
scroll to position [0, 0]
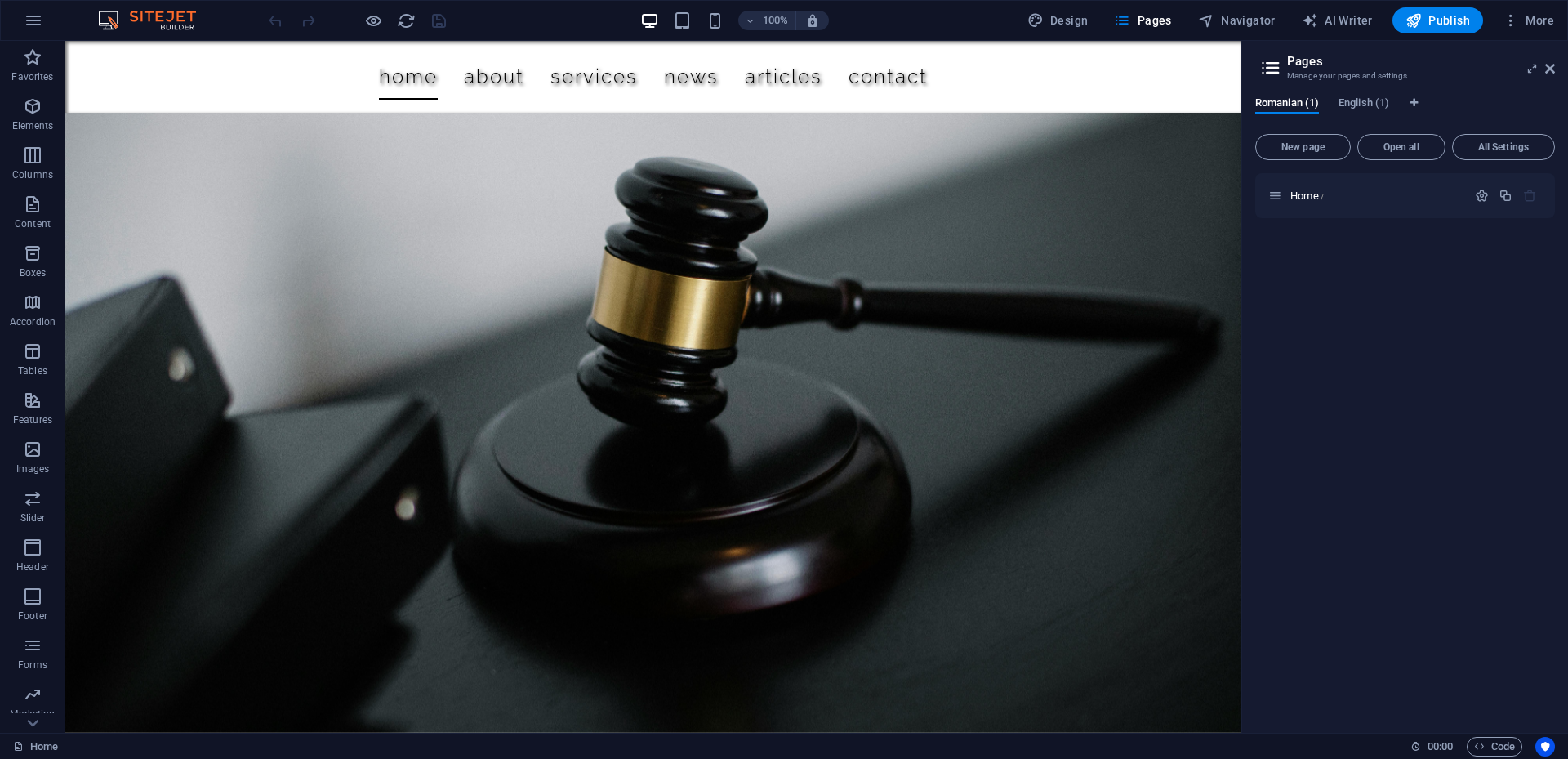
drag, startPoint x: 1230, startPoint y: 588, endPoint x: 1324, endPoint y: 94, distance: 502.9
click at [0, 0] on button "More" at bounding box center [0, 0] width 0 height 0
click at [1481, 168] on li "Languages" at bounding box center [1479, 181] width 146 height 39
select select "41"
select select "131"
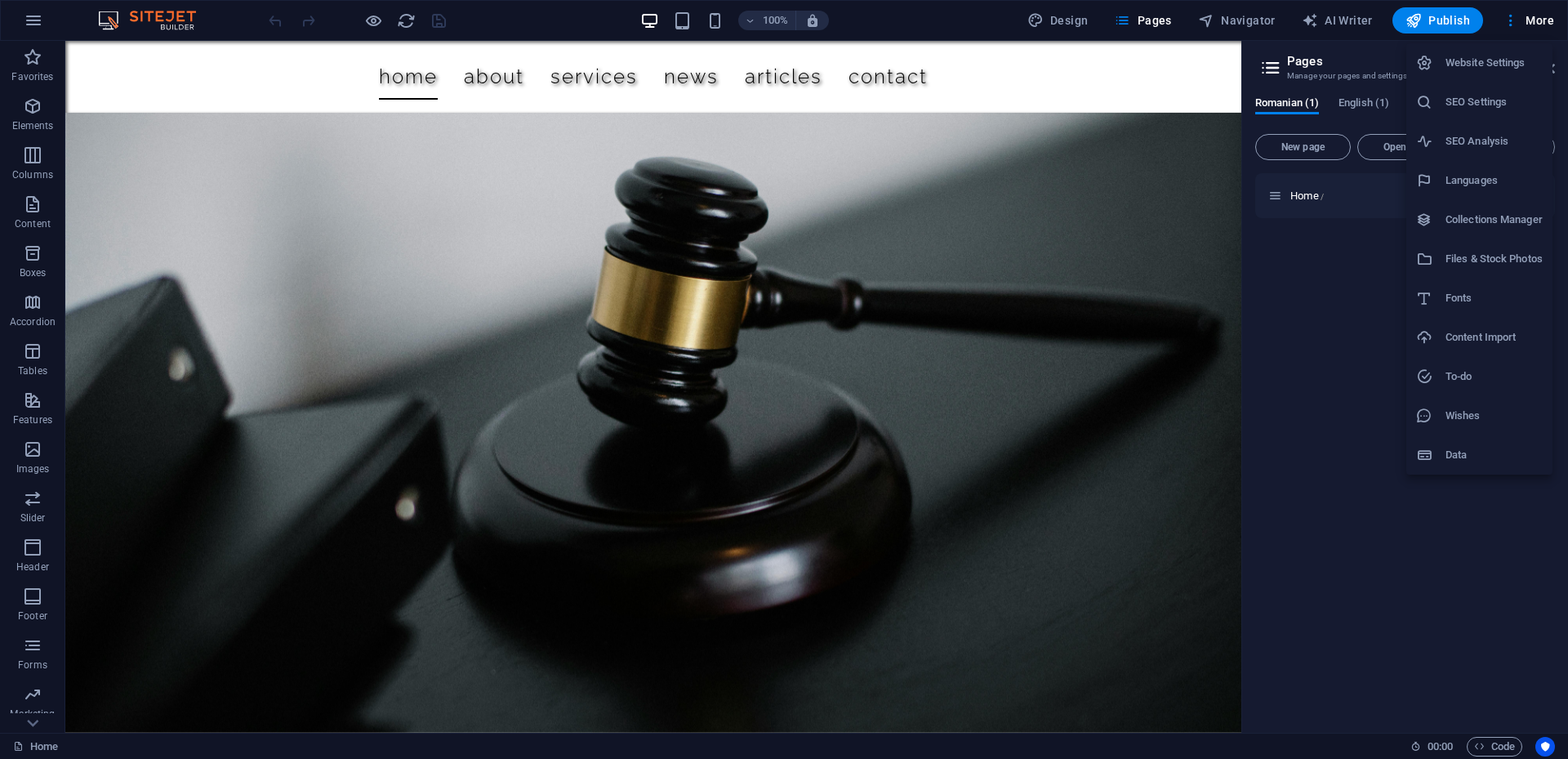
select select "41"
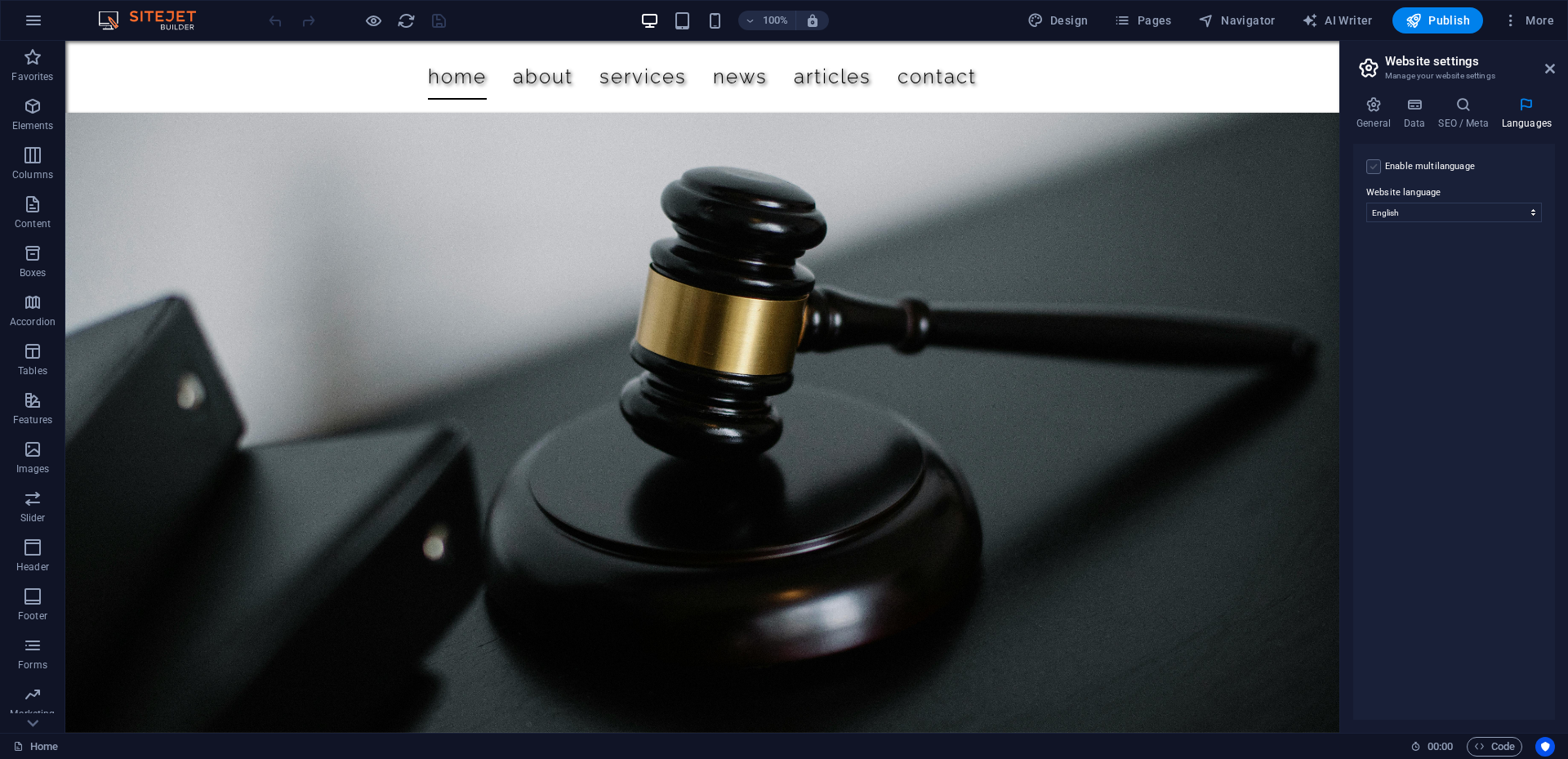
click at [1373, 166] on label at bounding box center [1373, 166] width 15 height 15
click at [0, 0] on input "Enable multilanguage To disable multilanguage delete all languages until only o…" at bounding box center [0, 0] width 0 height 0
drag, startPoint x: 1377, startPoint y: 270, endPoint x: 1385, endPoint y: 212, distance: 58.5
select select "41"
click at [1376, 249] on icon at bounding box center [1378, 248] width 9 height 11
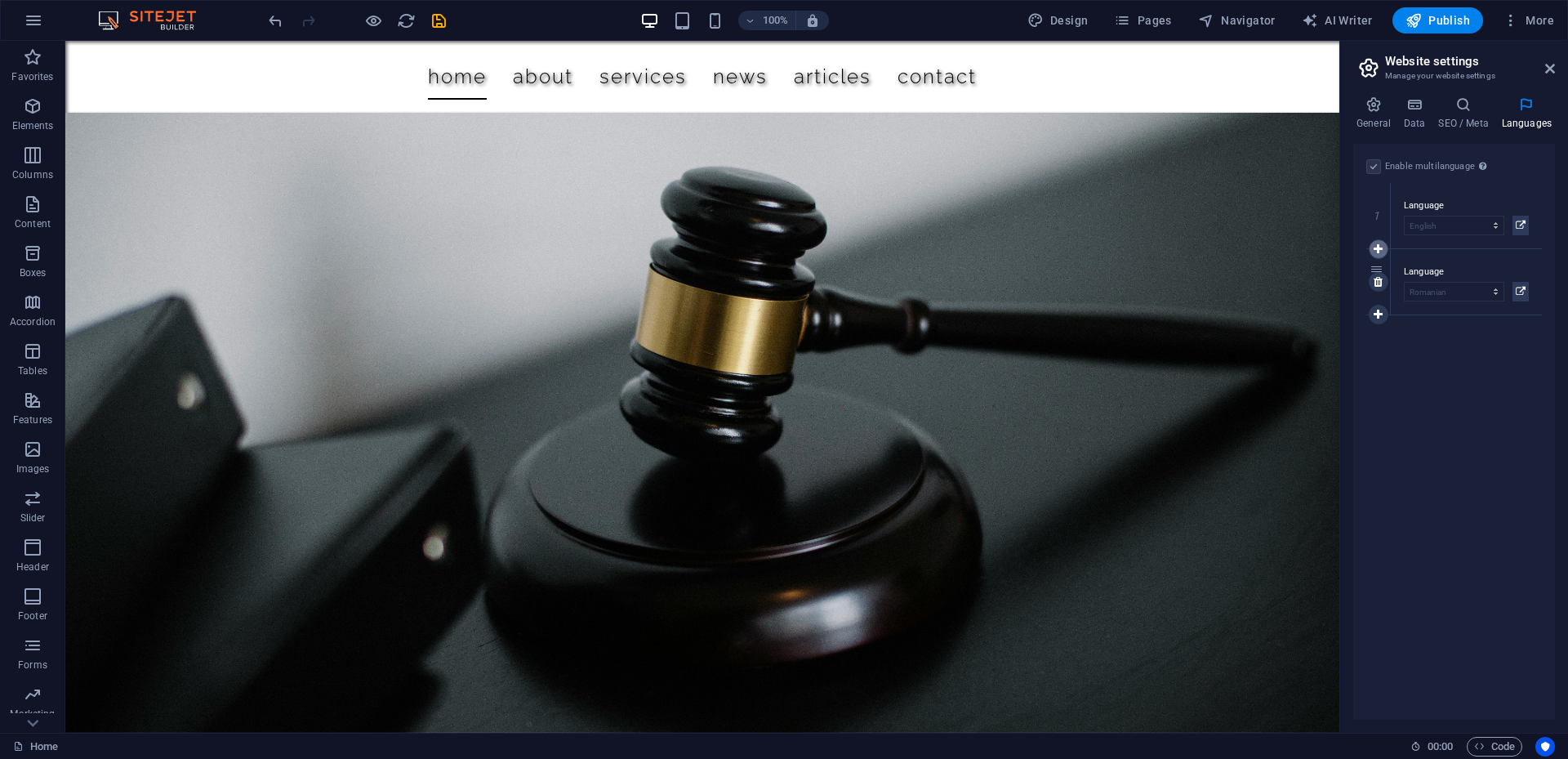
select select
select select "131"
click at [1376, 281] on icon at bounding box center [1378, 281] width 9 height 11
select select "131"
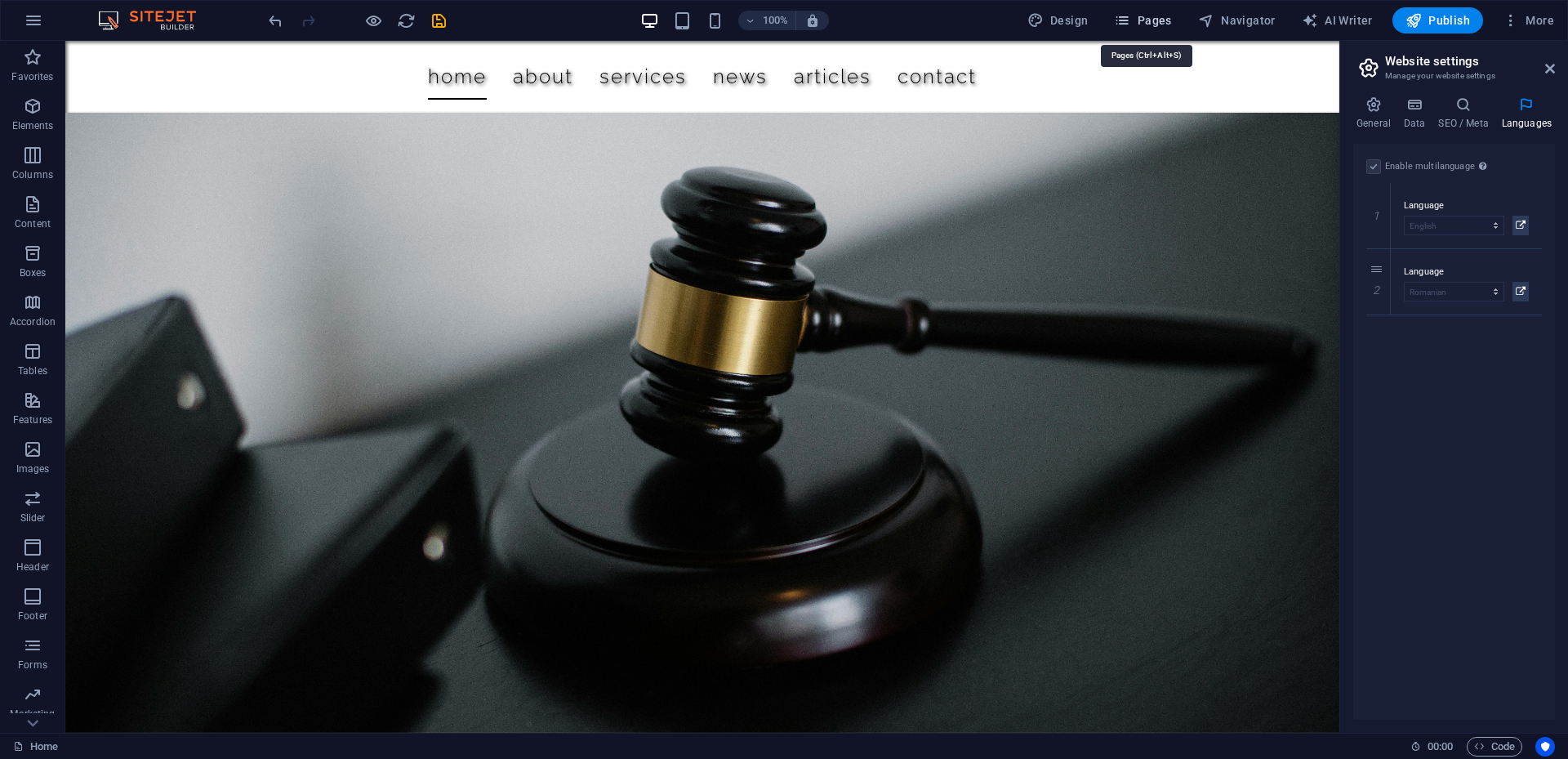
click at [1149, 15] on span "Pages" at bounding box center [1142, 20] width 57 height 16
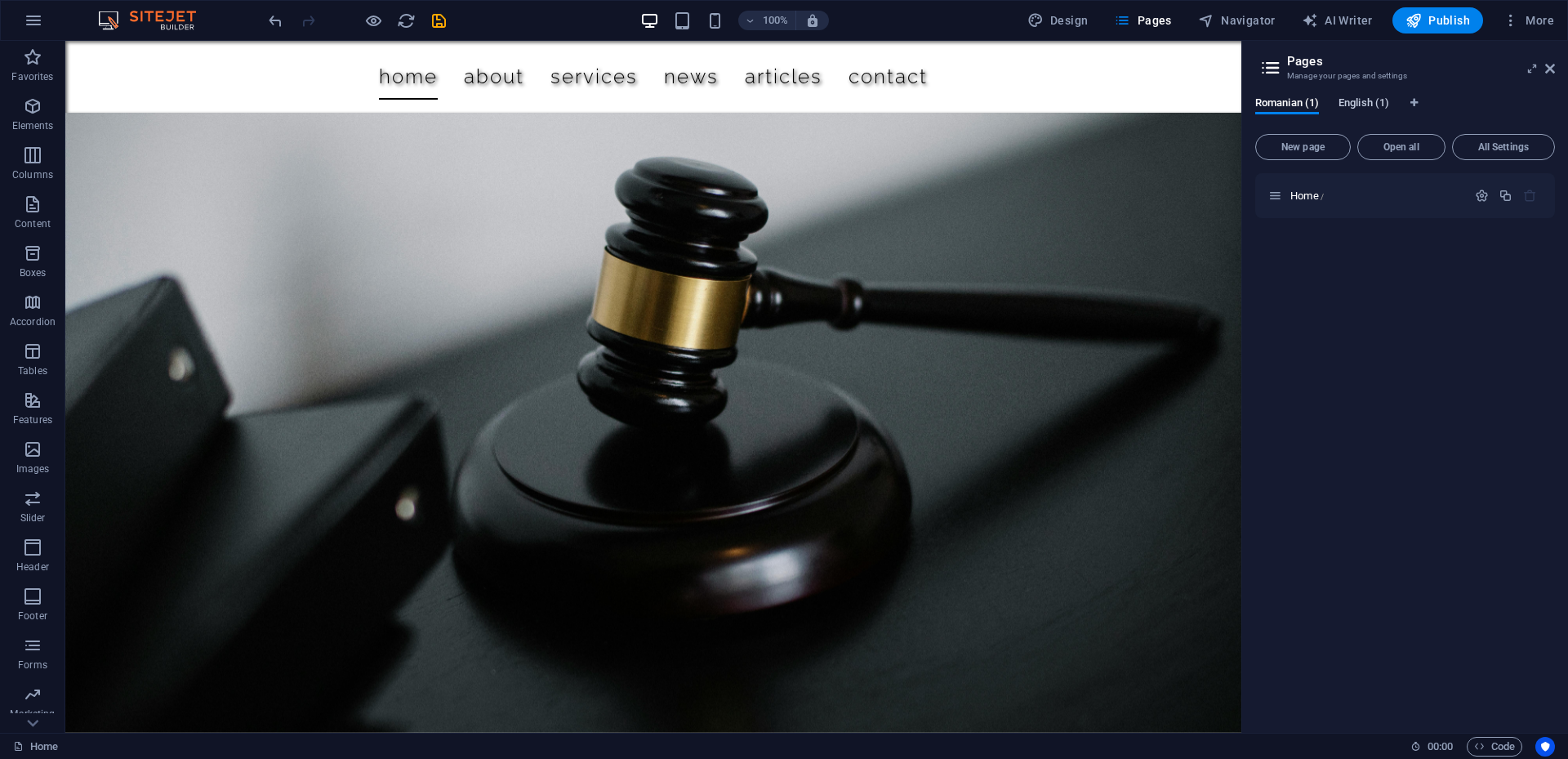
click at [1362, 110] on span "English (1)" at bounding box center [1363, 105] width 51 height 23
click at [1303, 105] on span "Romanian (1)" at bounding box center [1287, 105] width 63 height 23
click at [1363, 106] on span "English (1)" at bounding box center [1363, 105] width 51 height 23
click at [1296, 99] on span "Romanian (1)" at bounding box center [1287, 105] width 63 height 23
click at [1433, 106] on div "Romanian (1) English (1)" at bounding box center [1405, 112] width 300 height 31
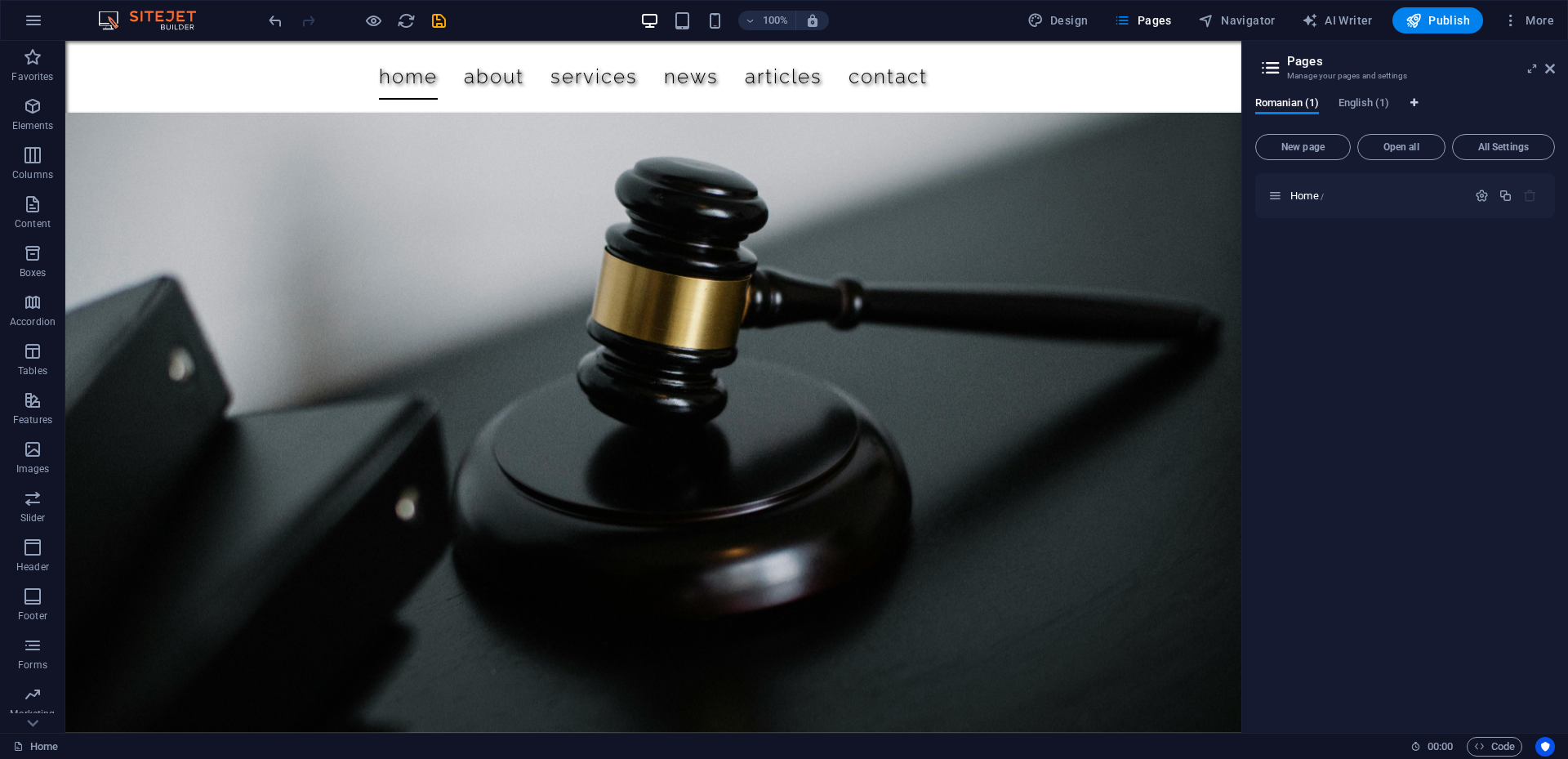
click at [1414, 104] on icon "Language Tabs" at bounding box center [1414, 102] width 8 height 9
select select "41"
select select "131"
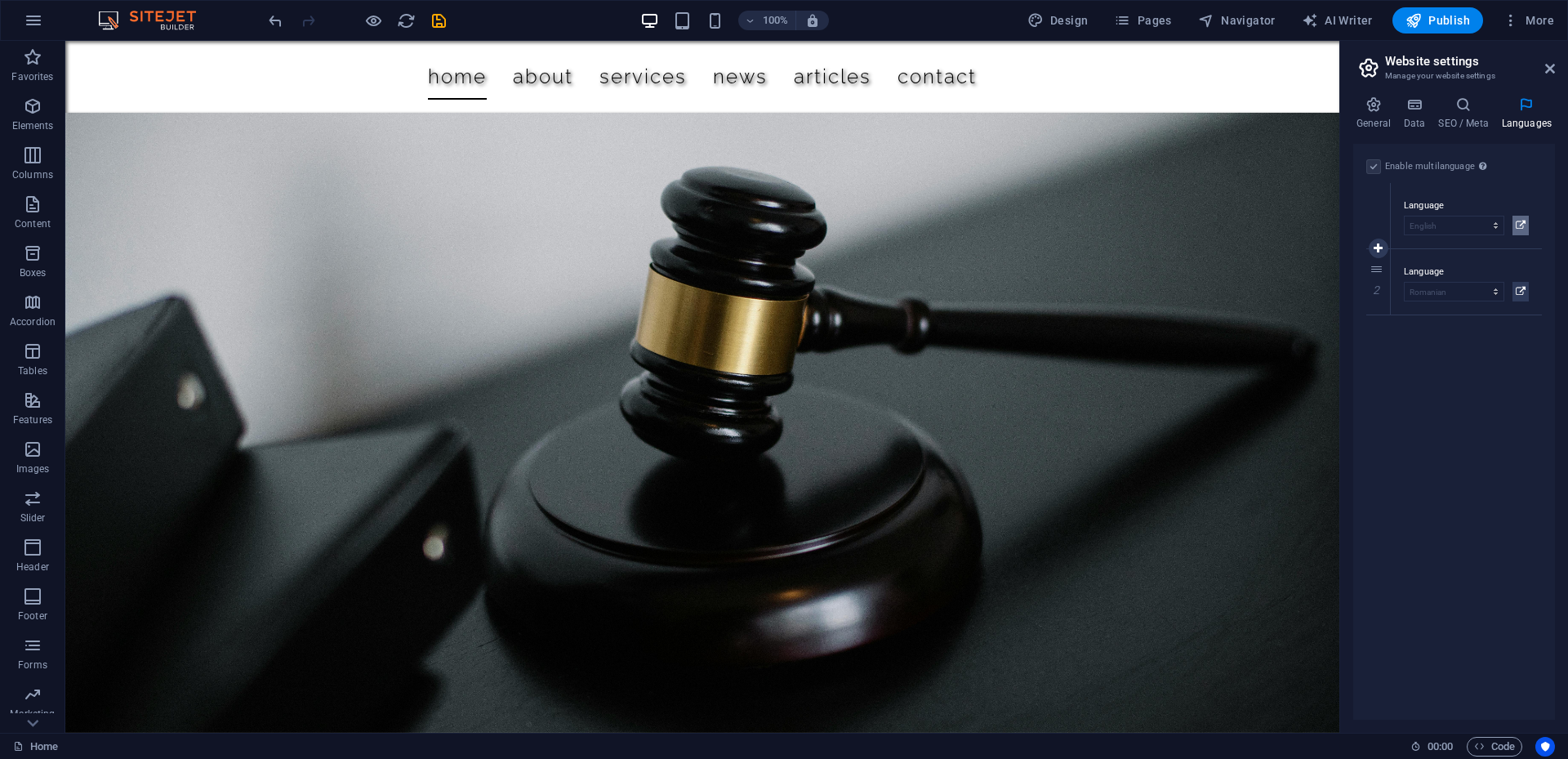
click at [1517, 220] on icon at bounding box center [1520, 225] width 9 height 20
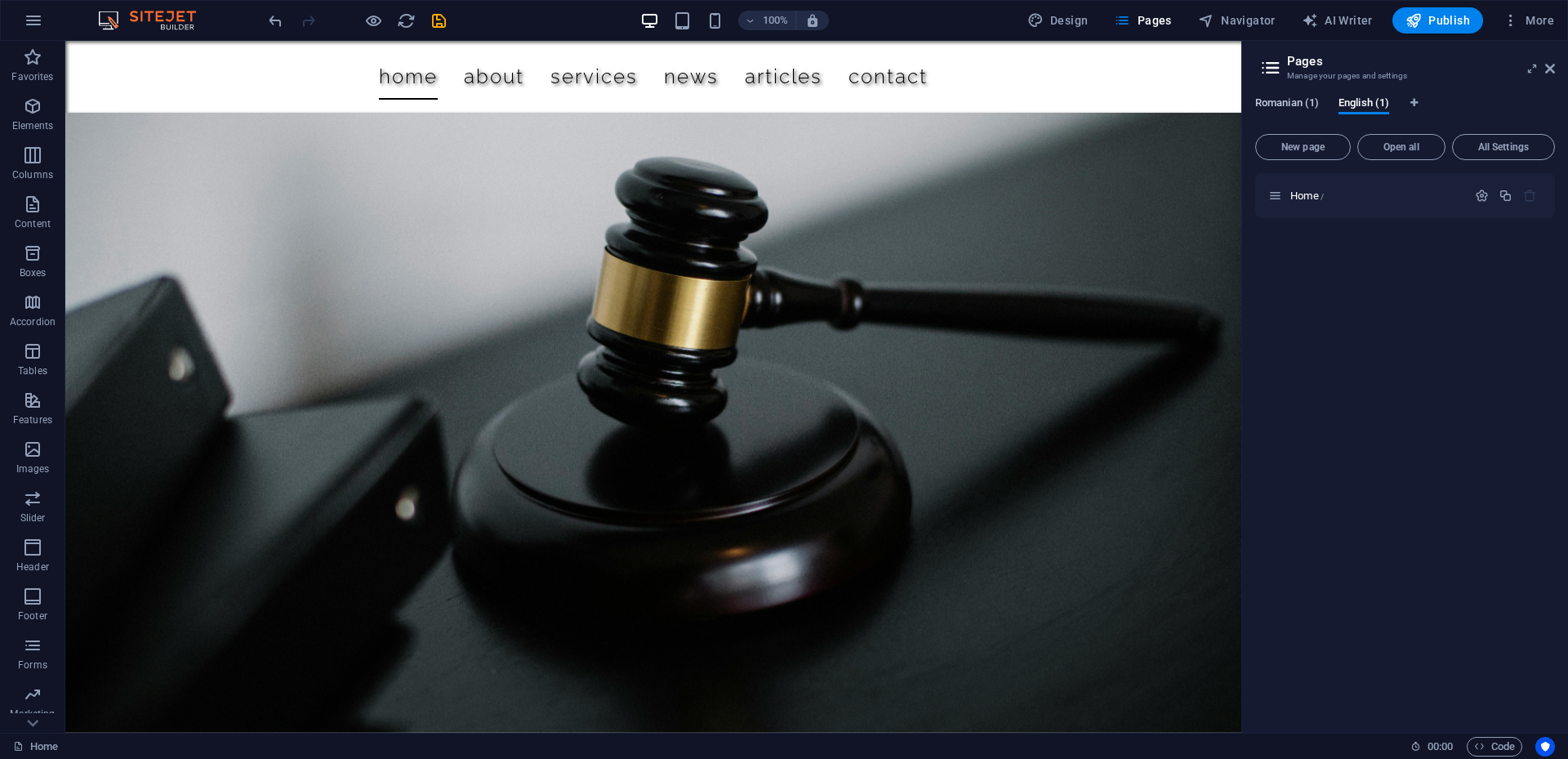
click at [1311, 108] on span "Romanian (1)" at bounding box center [1287, 105] width 63 height 23
drag, startPoint x: 1232, startPoint y: 449, endPoint x: 1407, endPoint y: 266, distance: 253.2
drag, startPoint x: 1381, startPoint y: 311, endPoint x: 1379, endPoint y: 343, distance: 32.1
drag, startPoint x: 1379, startPoint y: 343, endPoint x: 1448, endPoint y: 500, distance: 171.5
click at [1448, 500] on div "Home /" at bounding box center [1405, 446] width 300 height 547
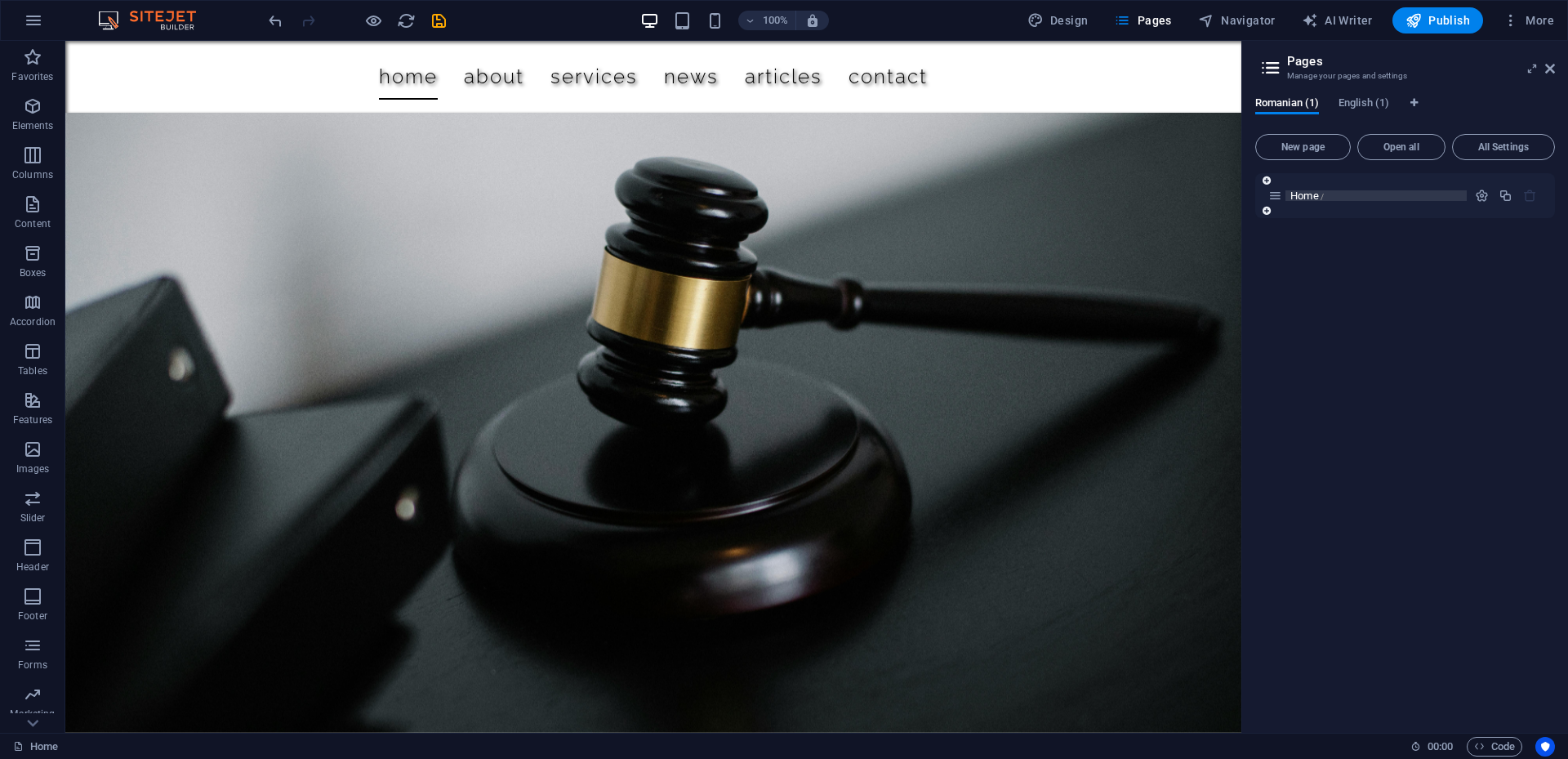
click at [1310, 195] on span "Home /" at bounding box center [1307, 195] width 33 height 12
click at [1313, 195] on span "Home /" at bounding box center [1307, 195] width 33 height 12
click at [1279, 195] on icon at bounding box center [1275, 195] width 14 height 14
click at [1267, 212] on icon at bounding box center [1267, 210] width 9 height 9
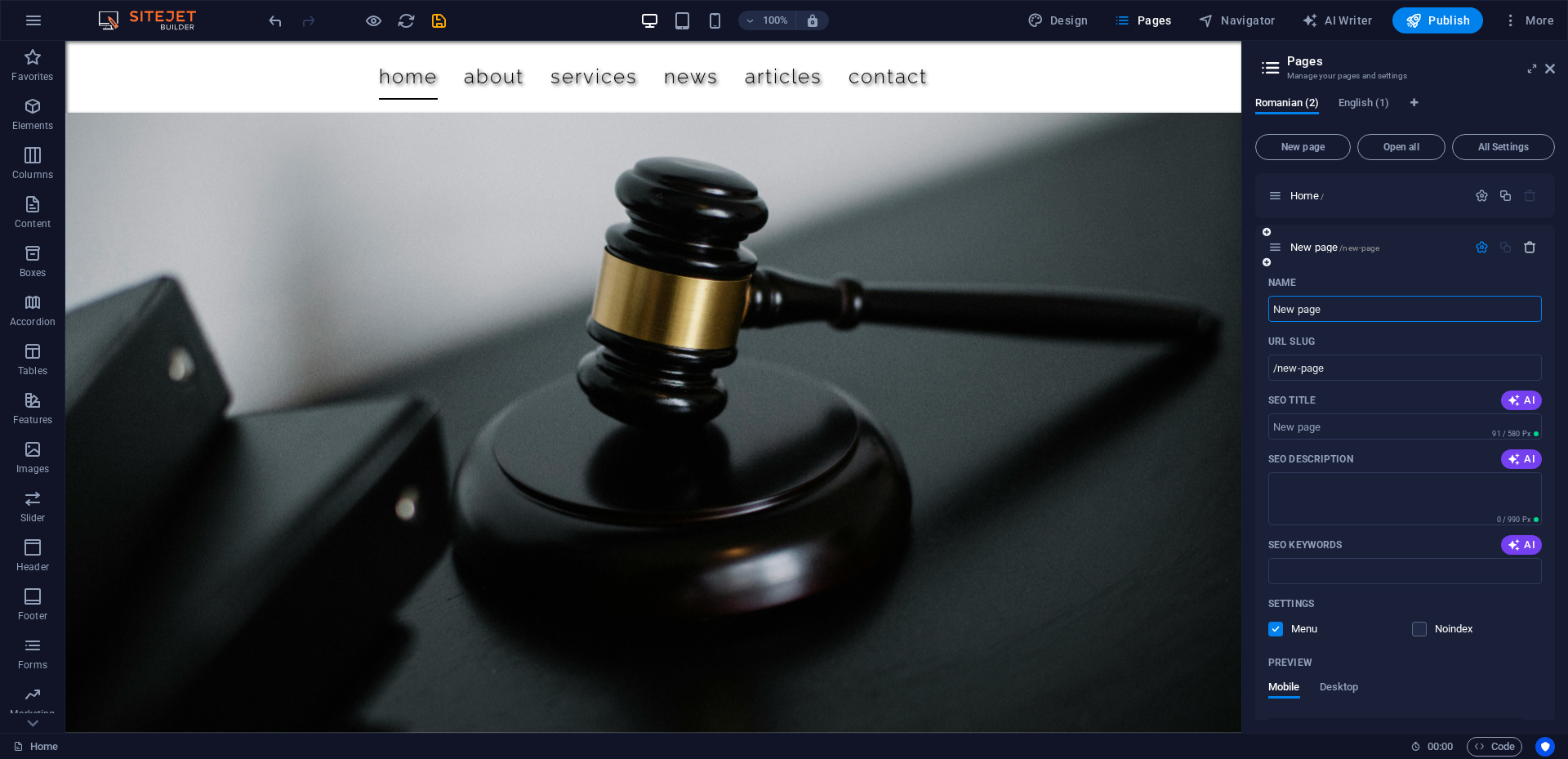
click at [1529, 248] on icon "button" at bounding box center [1529, 247] width 14 height 14
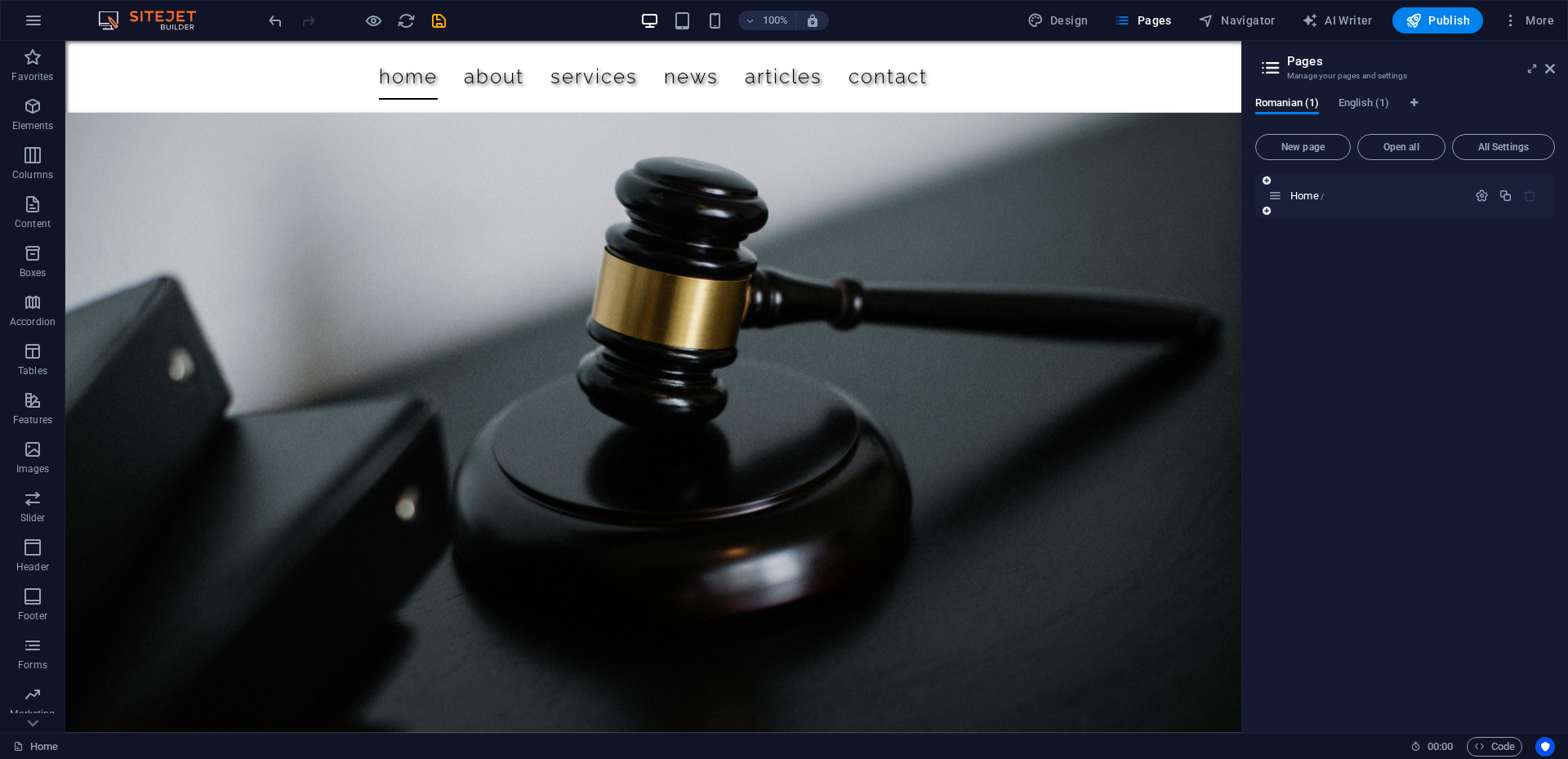
click at [1453, 204] on div "Home /" at bounding box center [1368, 195] width 199 height 19
click at [1372, 192] on p "Home /" at bounding box center [1376, 195] width 171 height 10
click at [1482, 190] on icon "button" at bounding box center [1482, 195] width 14 height 14
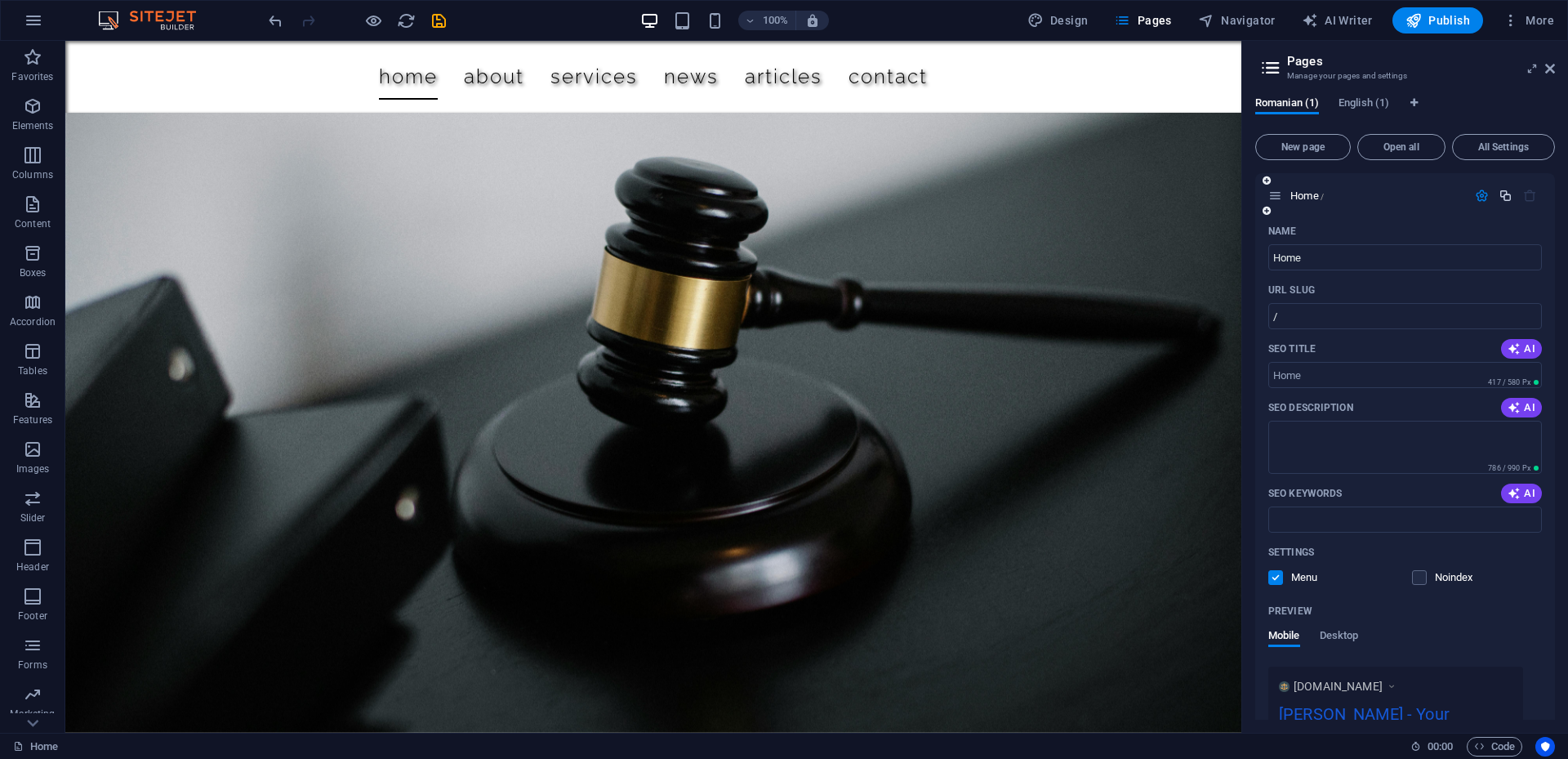
click at [1504, 193] on icon "button" at bounding box center [1505, 195] width 14 height 14
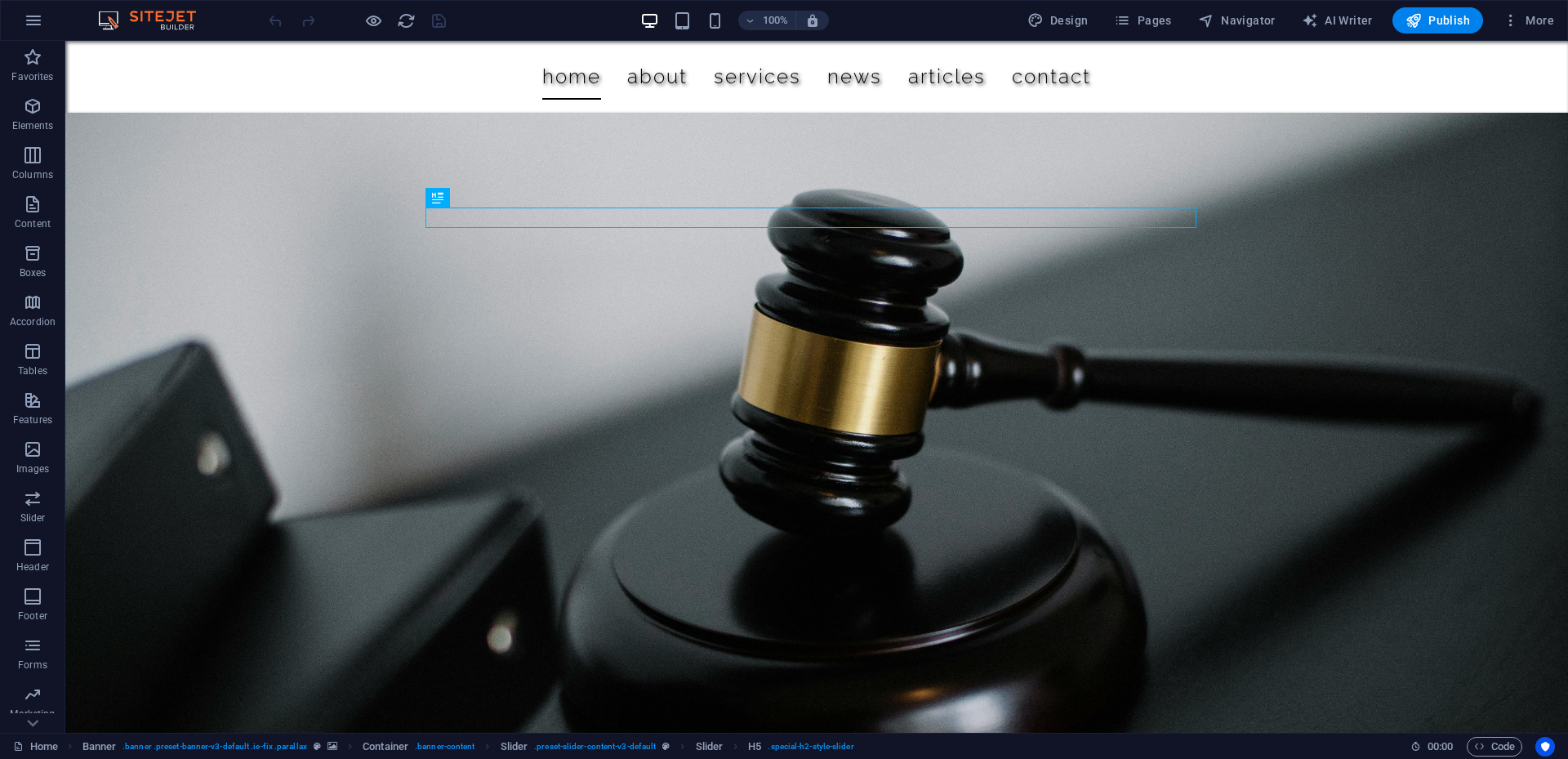
click at [0, 0] on span "Pages" at bounding box center [0, 0] width 0 height 0
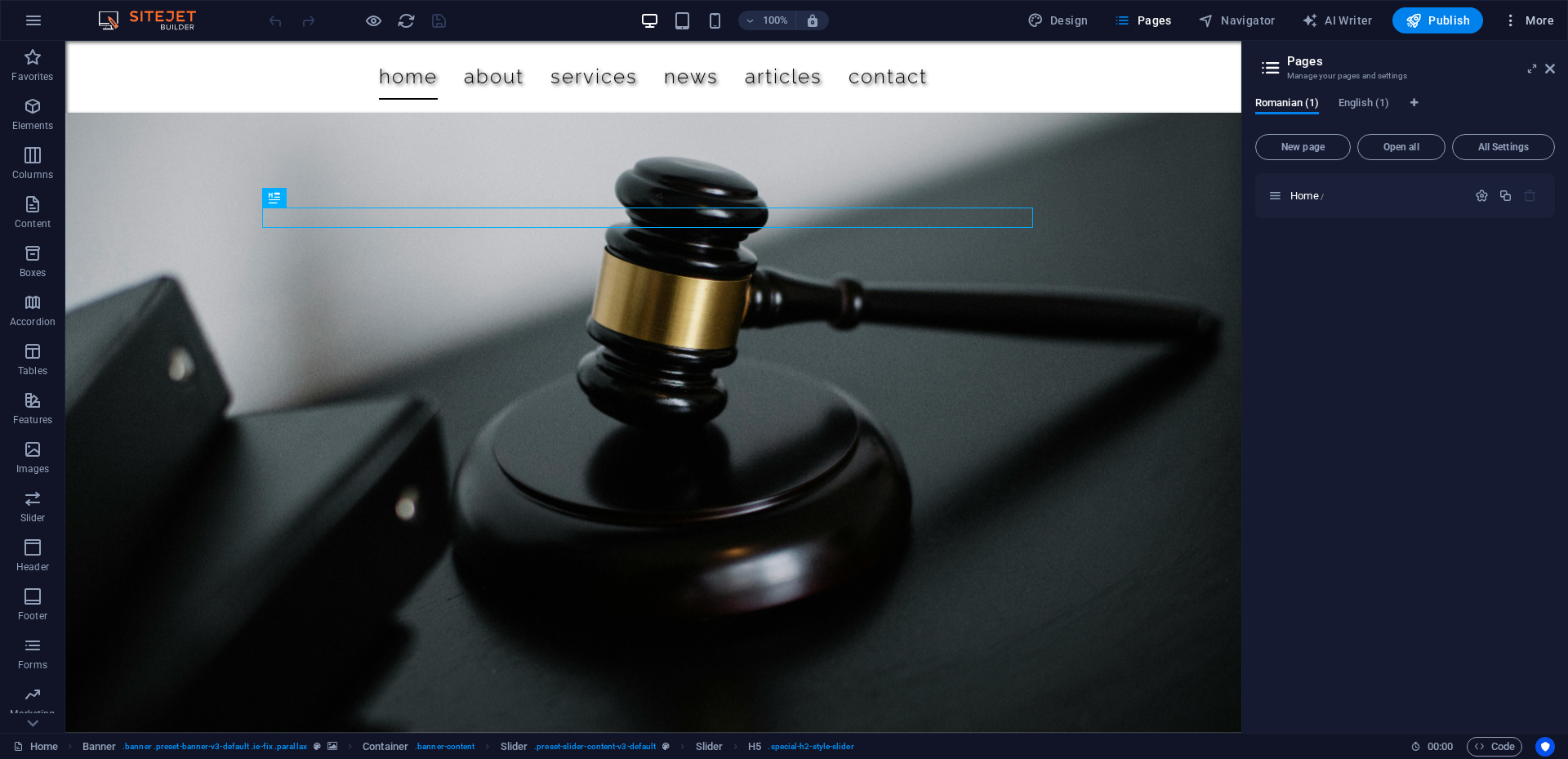
click at [0, 0] on span "More" at bounding box center [0, 0] width 0 height 0
click at [1469, 180] on h6 "Languages" at bounding box center [1493, 180] width 97 height 20
select select "41"
select select "131"
select select "41"
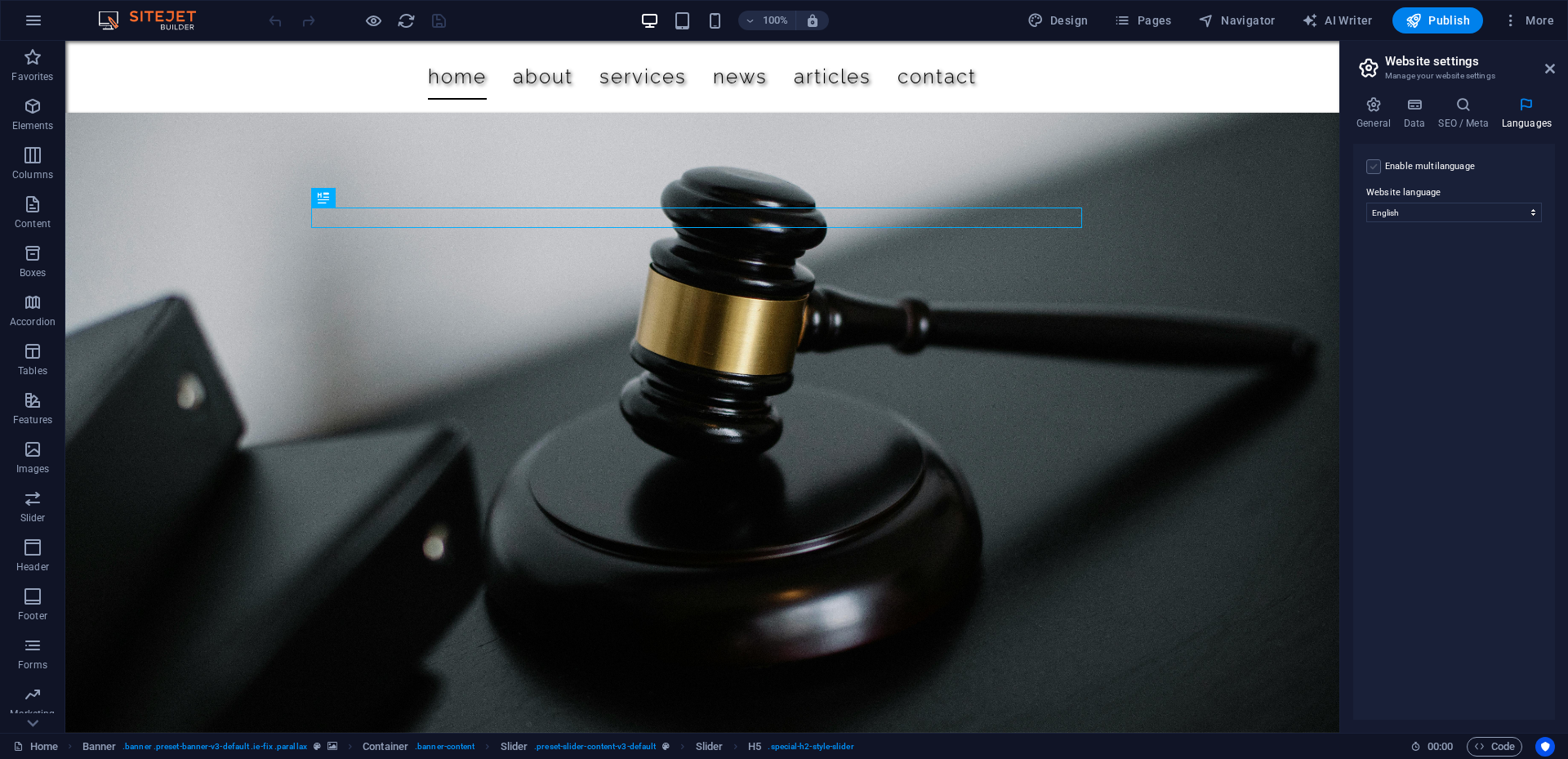
click at [1374, 164] on label at bounding box center [1373, 166] width 15 height 15
click at [0, 0] on input "Enable multilanguage To disable multilanguage delete all languages until only o…" at bounding box center [0, 0] width 0 height 0
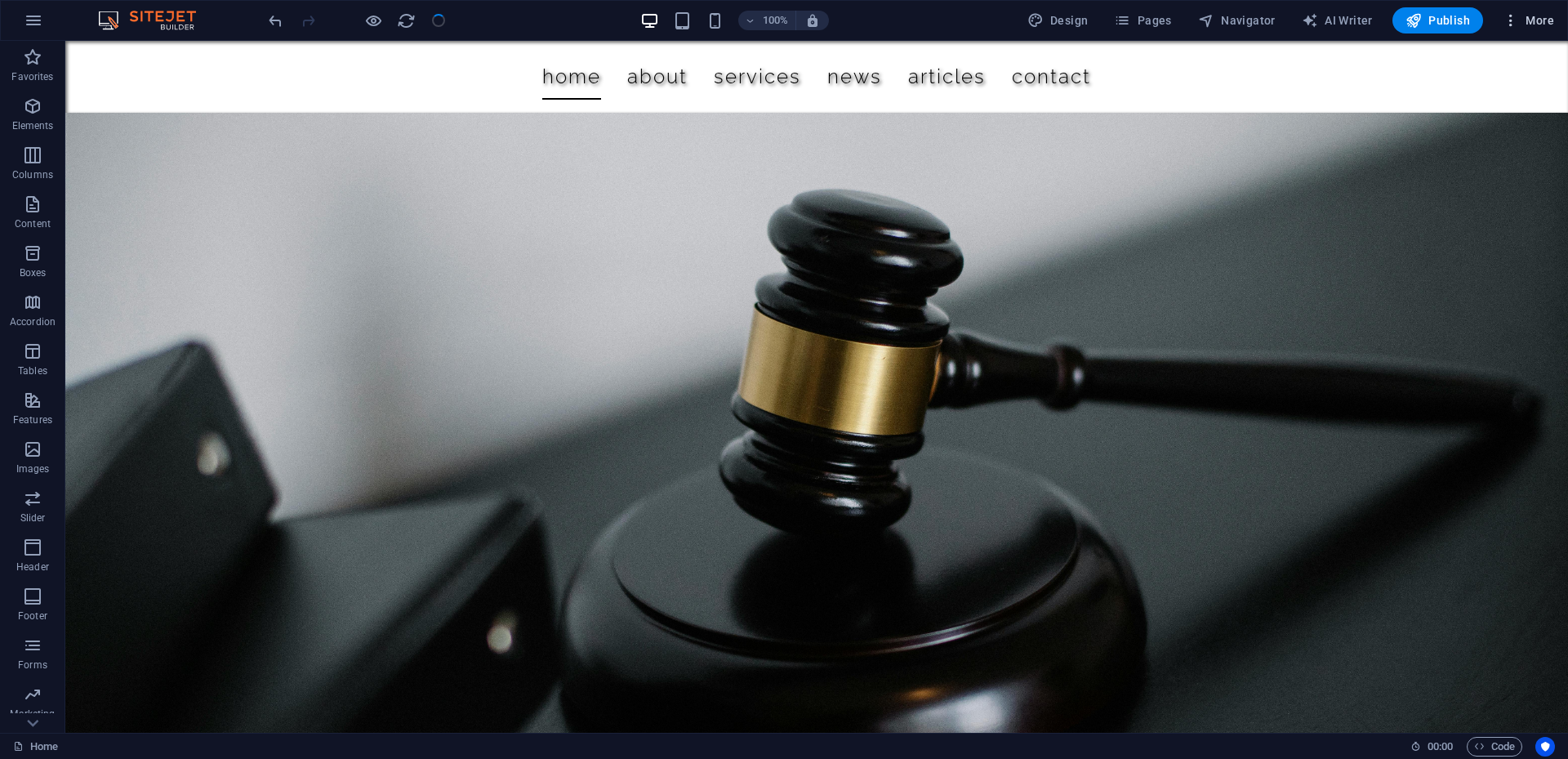
click at [0, 0] on span "More" at bounding box center [0, 0] width 0 height 0
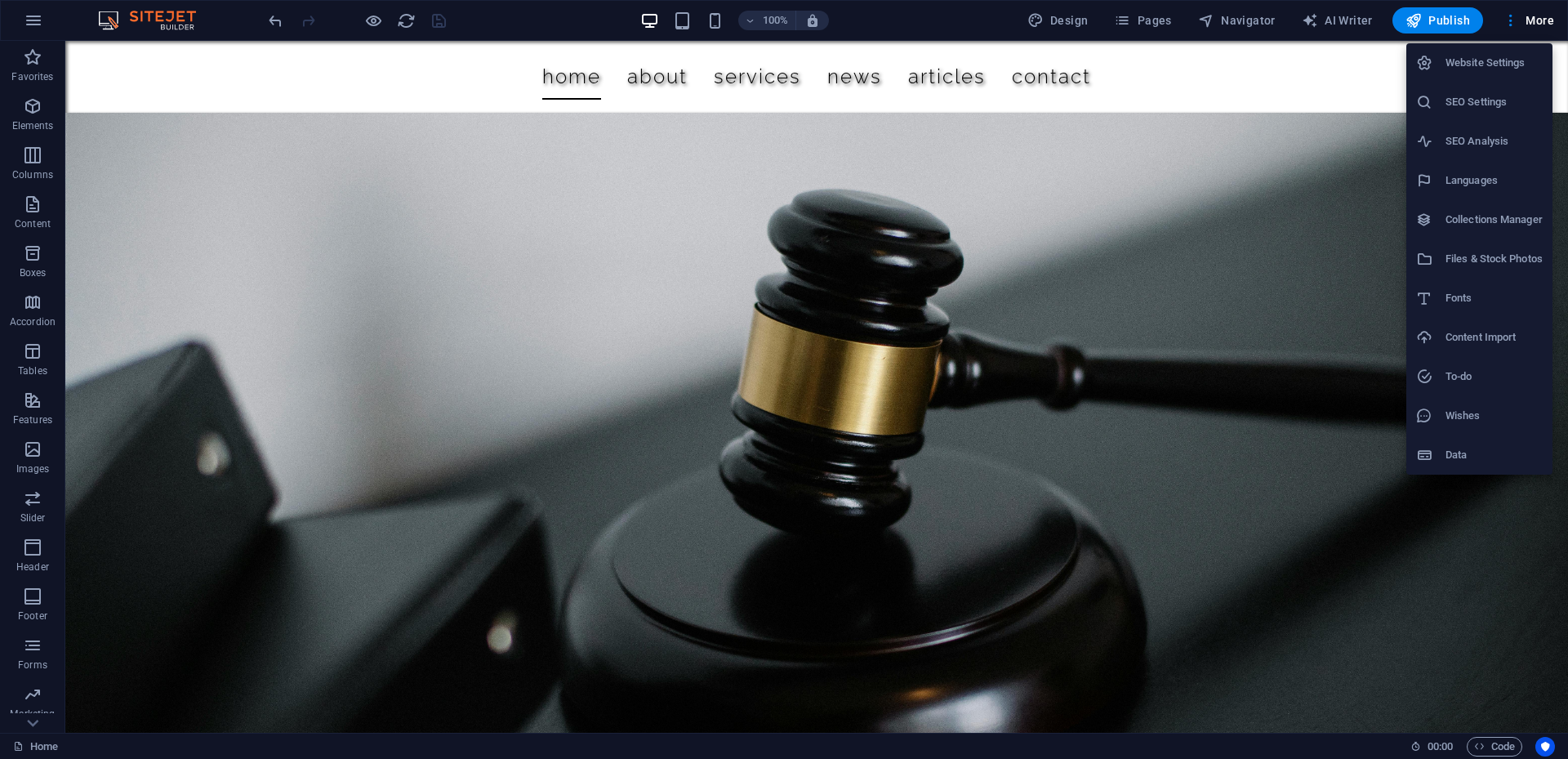
click at [1492, 180] on h6 "Languages" at bounding box center [1493, 180] width 97 height 20
select select "131"
select select "41"
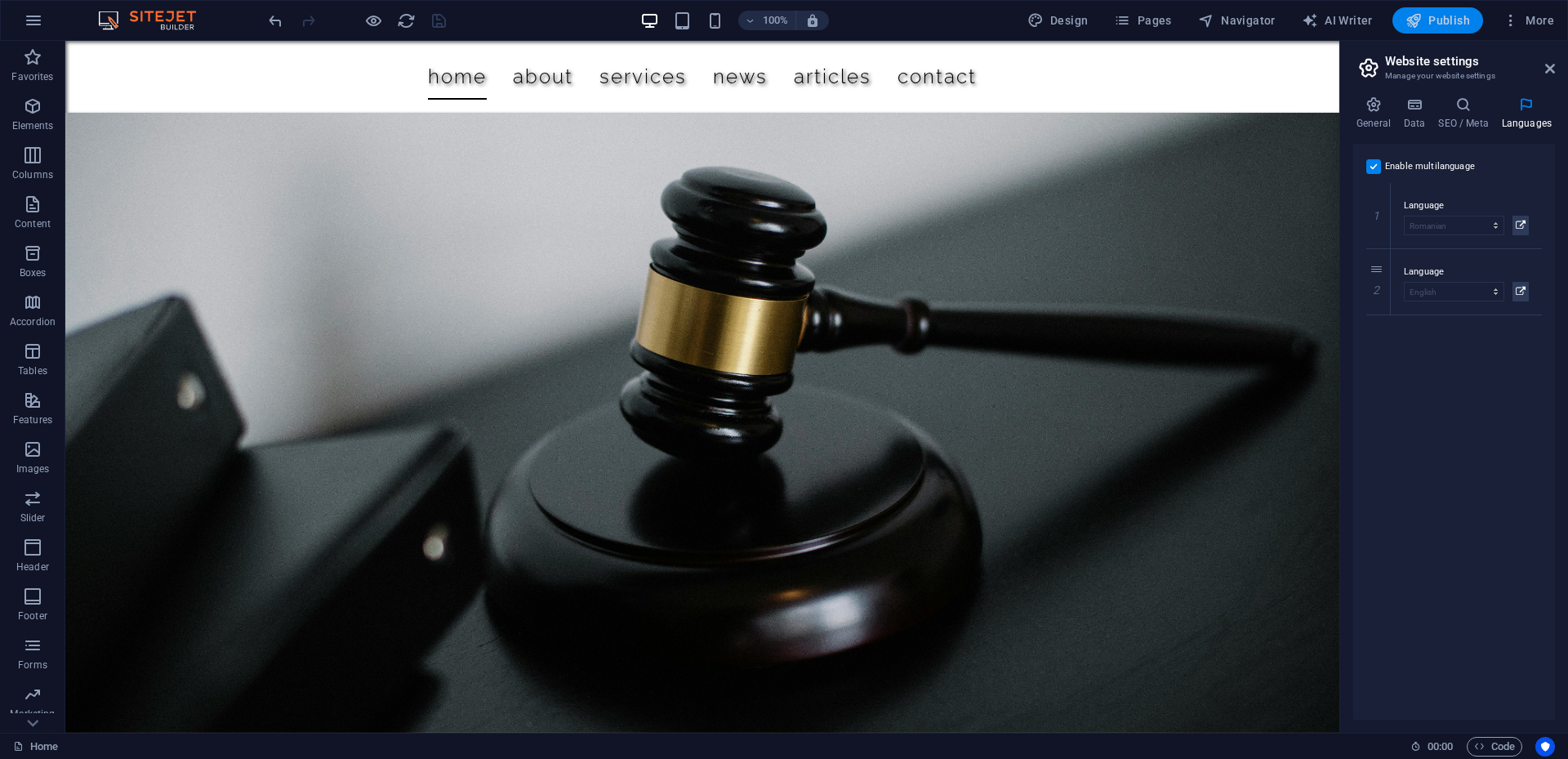
click at [1450, 19] on span "Publish" at bounding box center [1437, 20] width 64 height 16
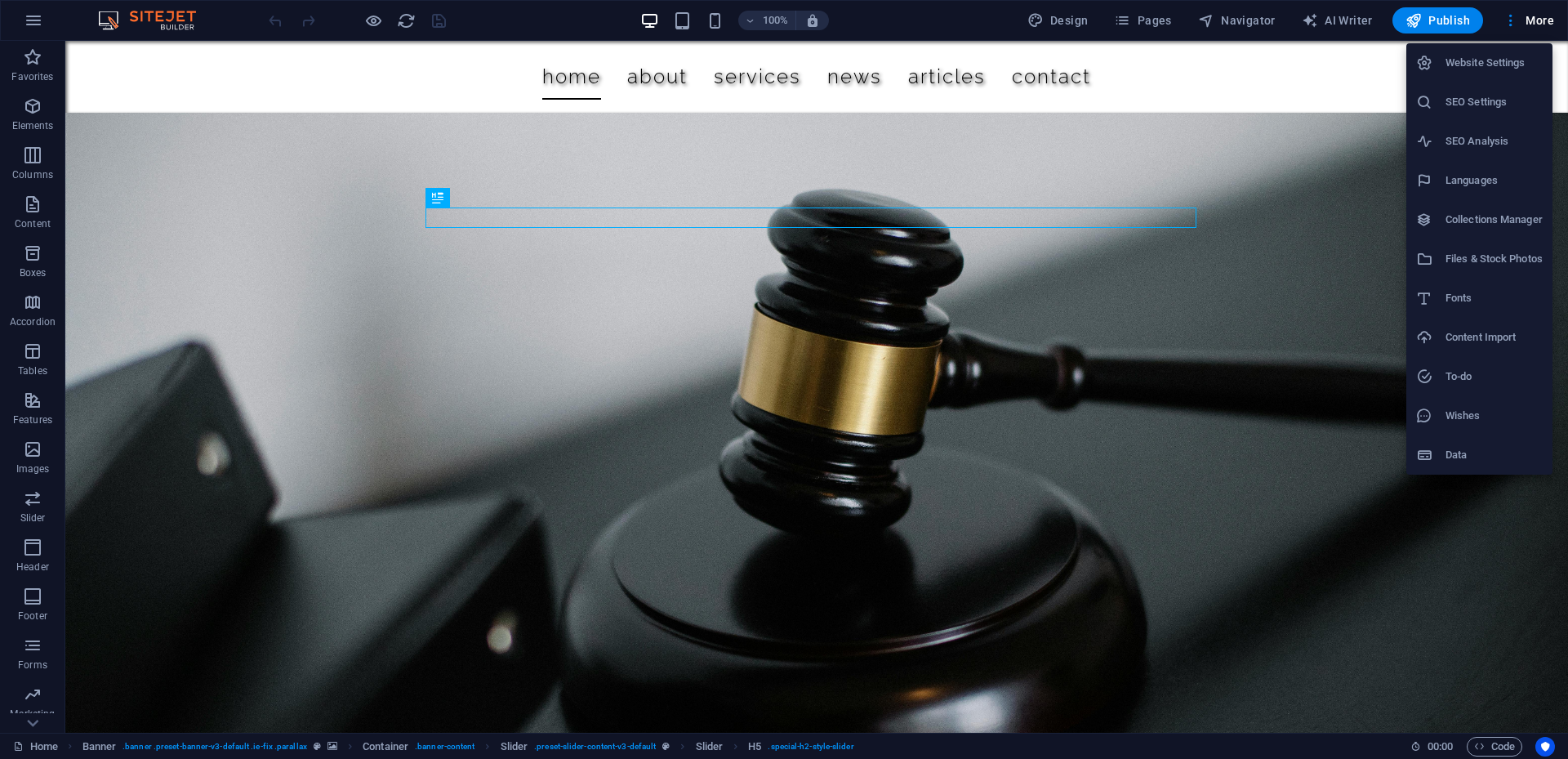
select select "131"
select select "41"
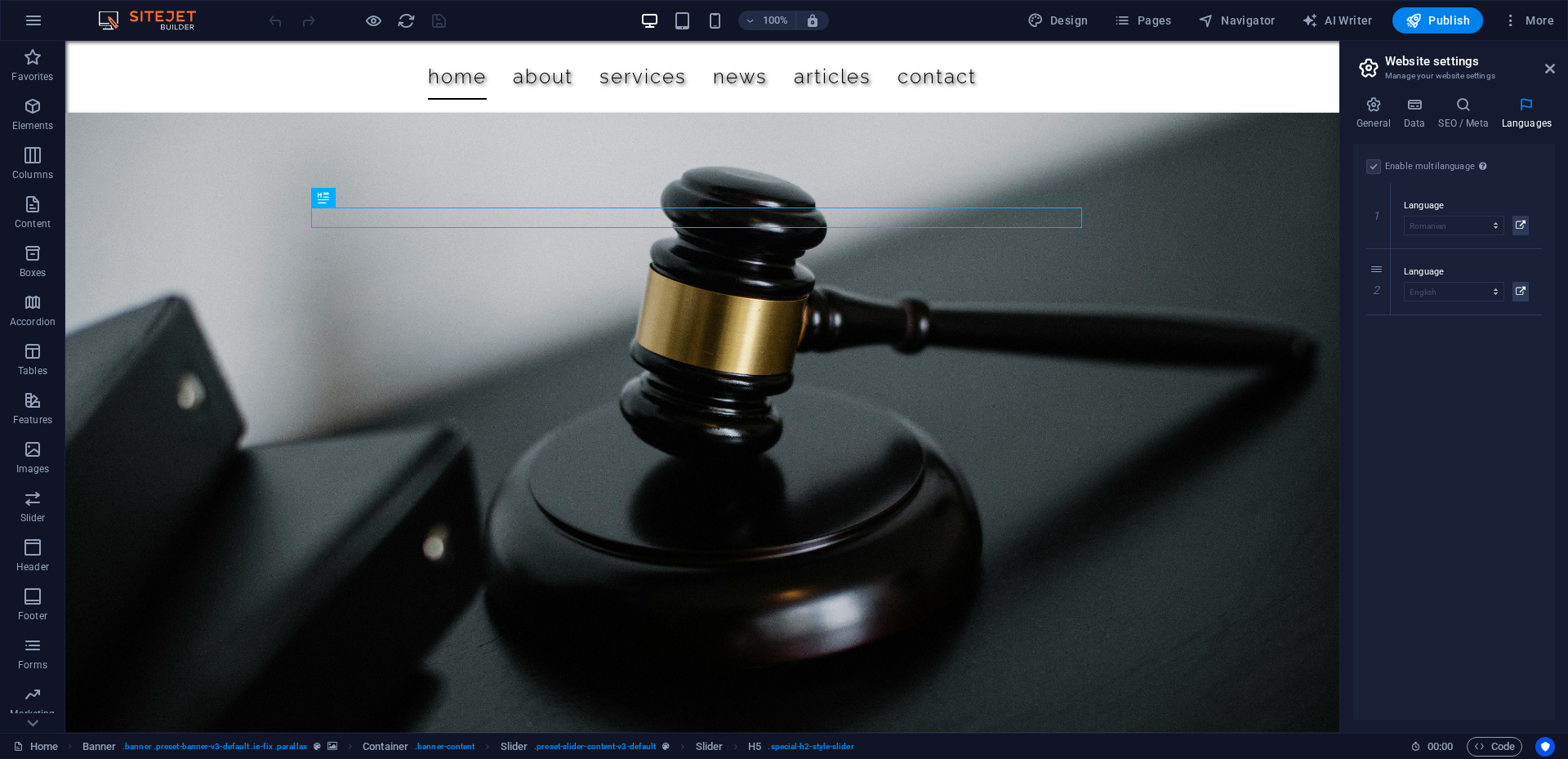
click at [1379, 164] on label at bounding box center [1373, 166] width 15 height 15
click at [1379, 287] on icon at bounding box center [1378, 281] width 9 height 11
click at [1374, 164] on label at bounding box center [1373, 166] width 15 height 15
click at [0, 0] on input "Enable multilanguage To disable multilanguage delete all languages until only o…" at bounding box center [0, 0] width 0 height 0
select select "131"
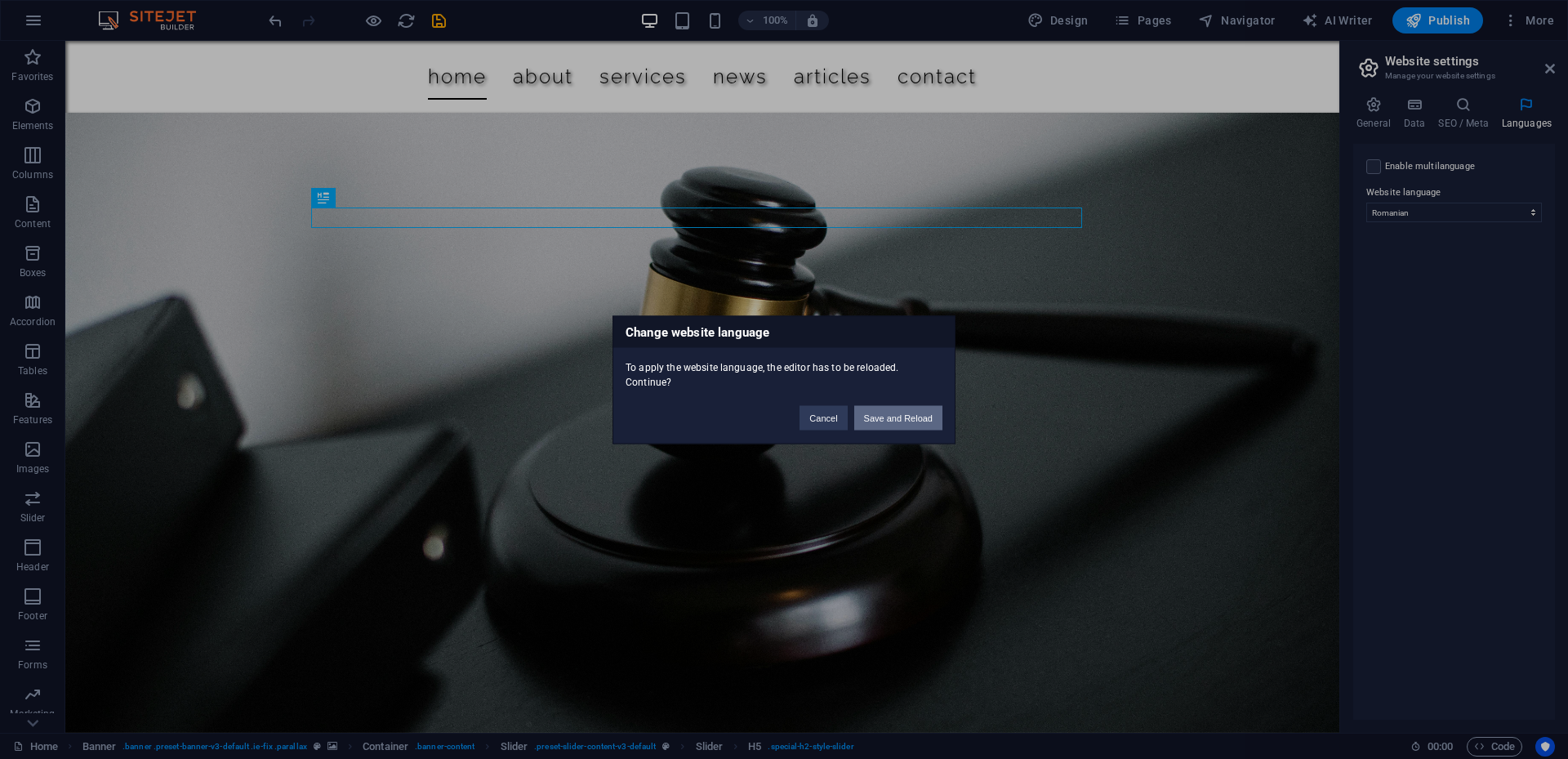
click at [893, 413] on button "Save and Reload" at bounding box center [897, 417] width 88 height 25
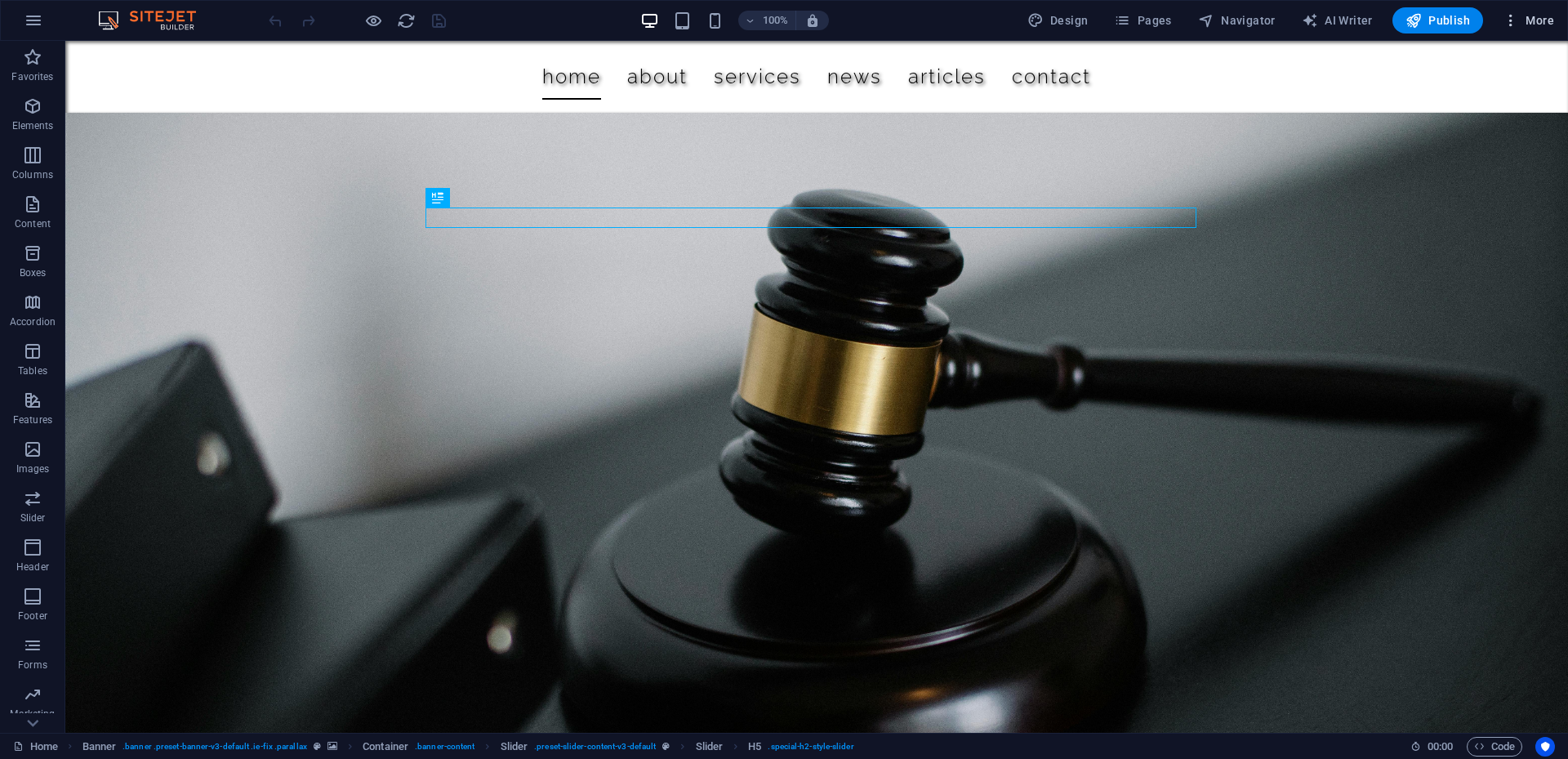
click at [0, 0] on button "More" at bounding box center [0, 0] width 0 height 0
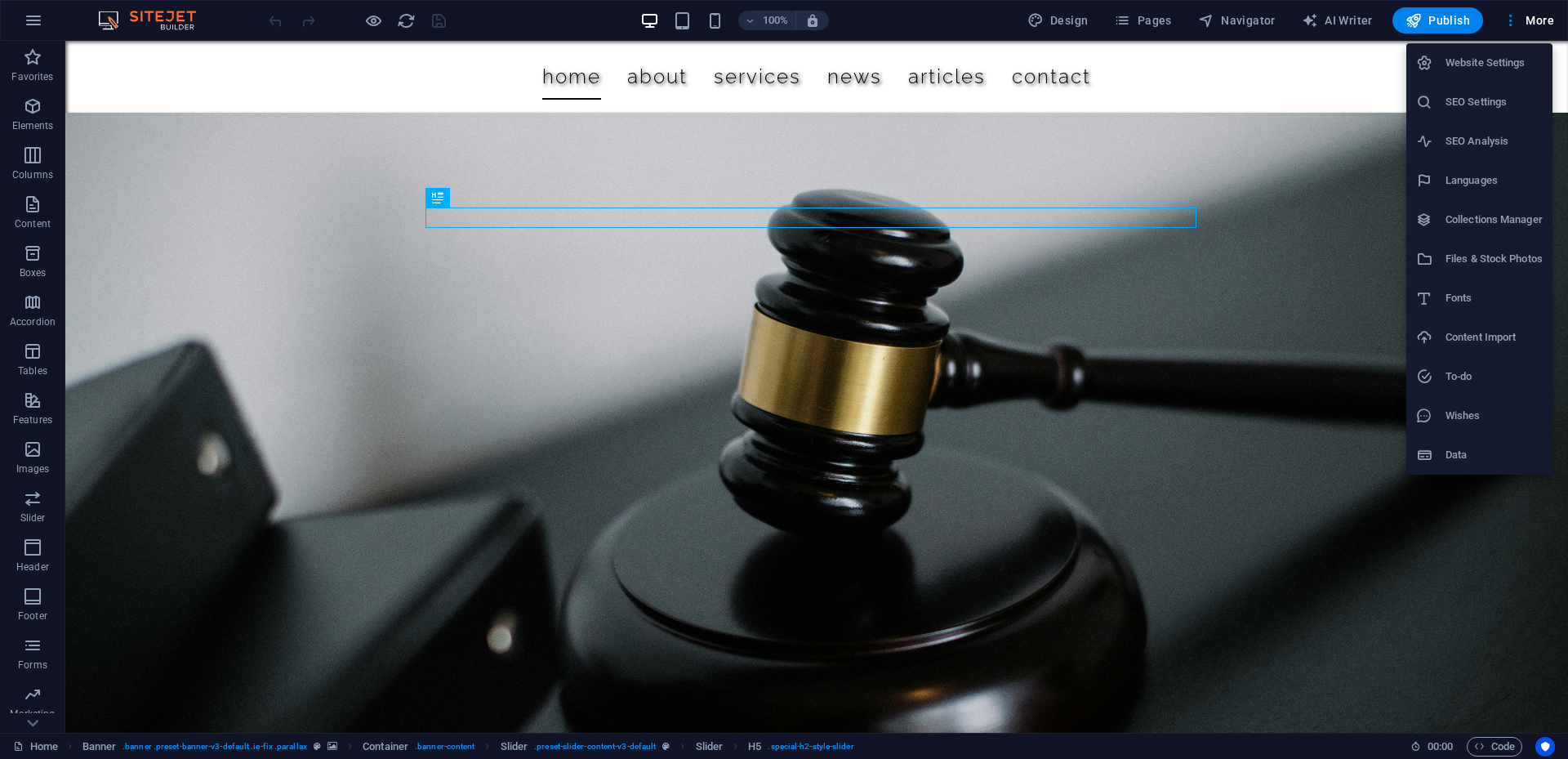
select select "131"
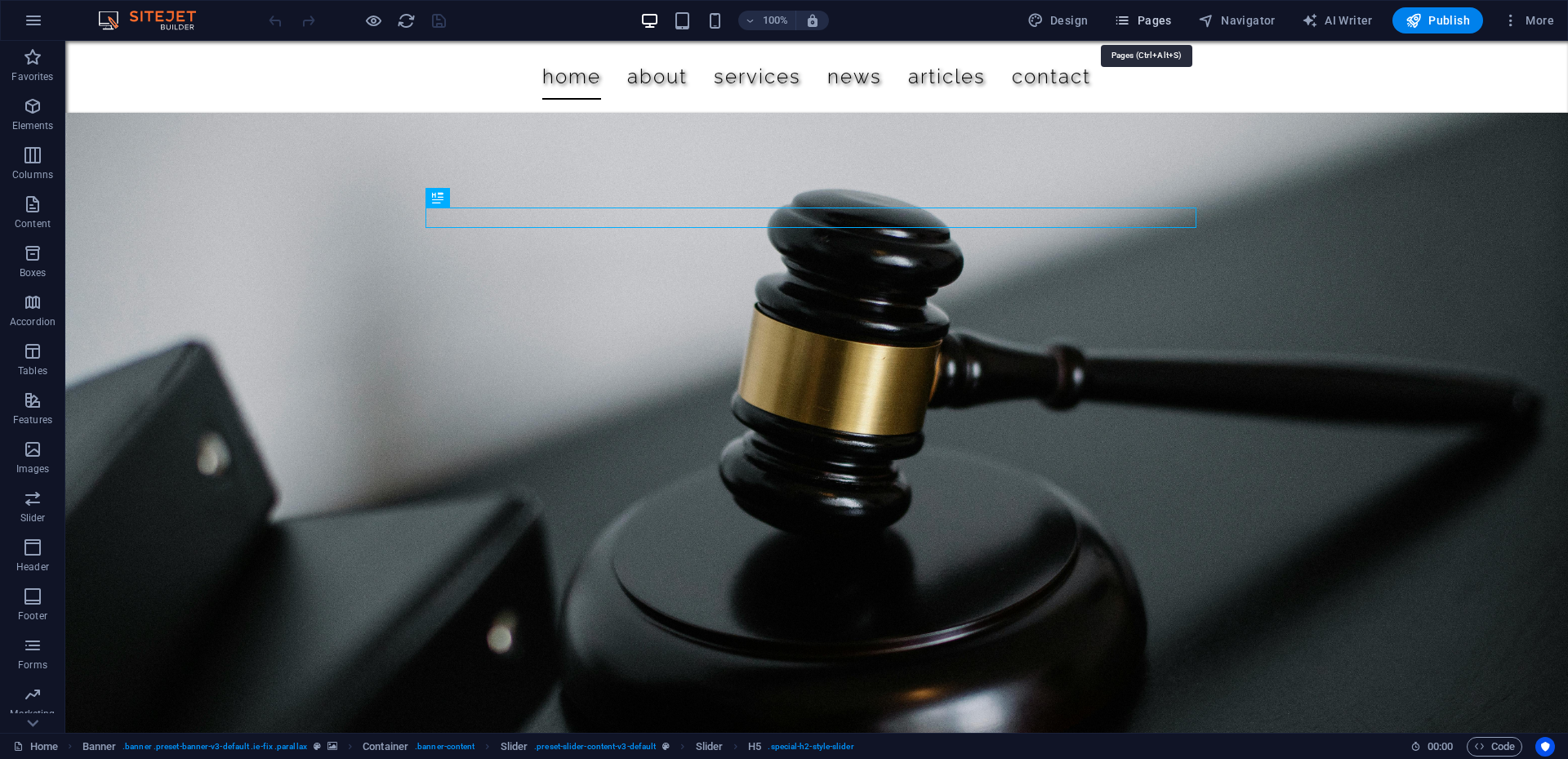
click at [1155, 18] on span "Pages" at bounding box center [1142, 20] width 57 height 16
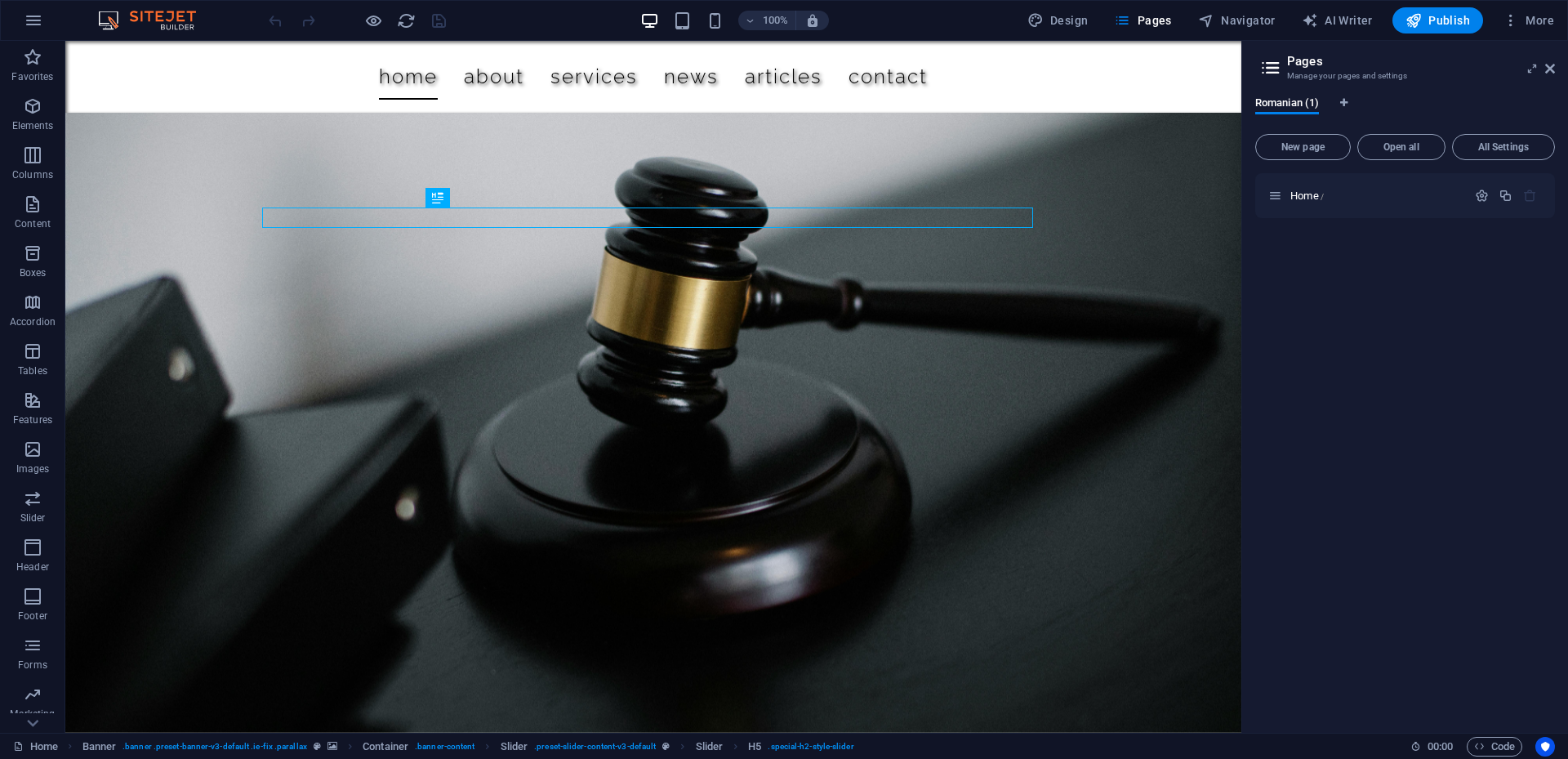
click at [0, 0] on span "Language Tabs" at bounding box center [0, 0] width 0 height 0
select select "131"
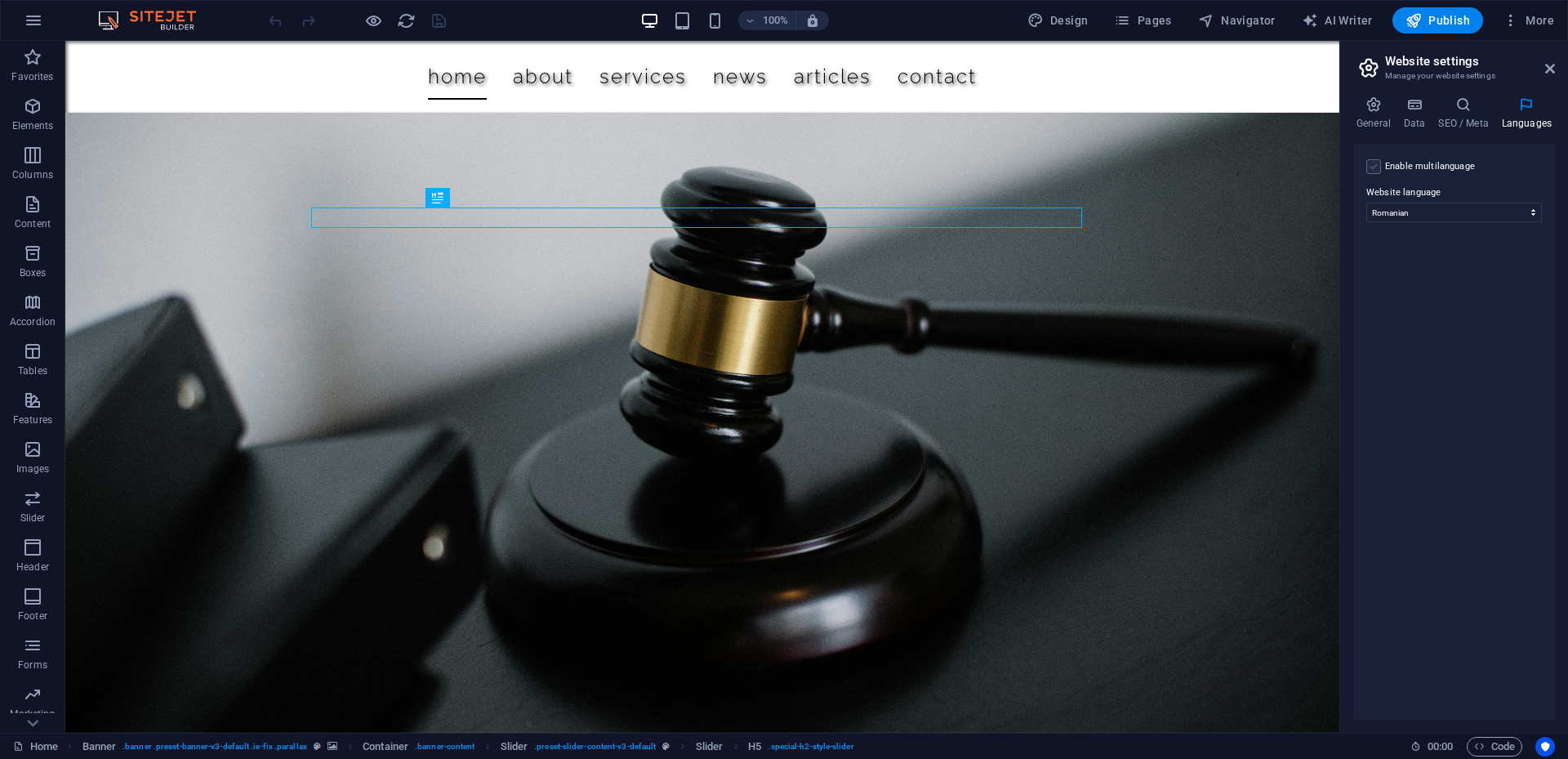
click at [1375, 165] on label at bounding box center [1373, 166] width 15 height 15
click at [0, 0] on input "Enable multilanguage To disable multilanguage delete all languages until only o…" at bounding box center [0, 0] width 0 height 0
click at [1464, 295] on select "Abkhazian Afar Afrikaans Akan Albanian Amharic Arabic Aragonese Armenian Assame…" at bounding box center [1453, 291] width 100 height 20
select select "41"
click at [1404, 282] on select "Abkhazian Afar Afrikaans Akan Albanian Amharic Arabic Aragonese Armenian Assame…" at bounding box center [1453, 291] width 100 height 20
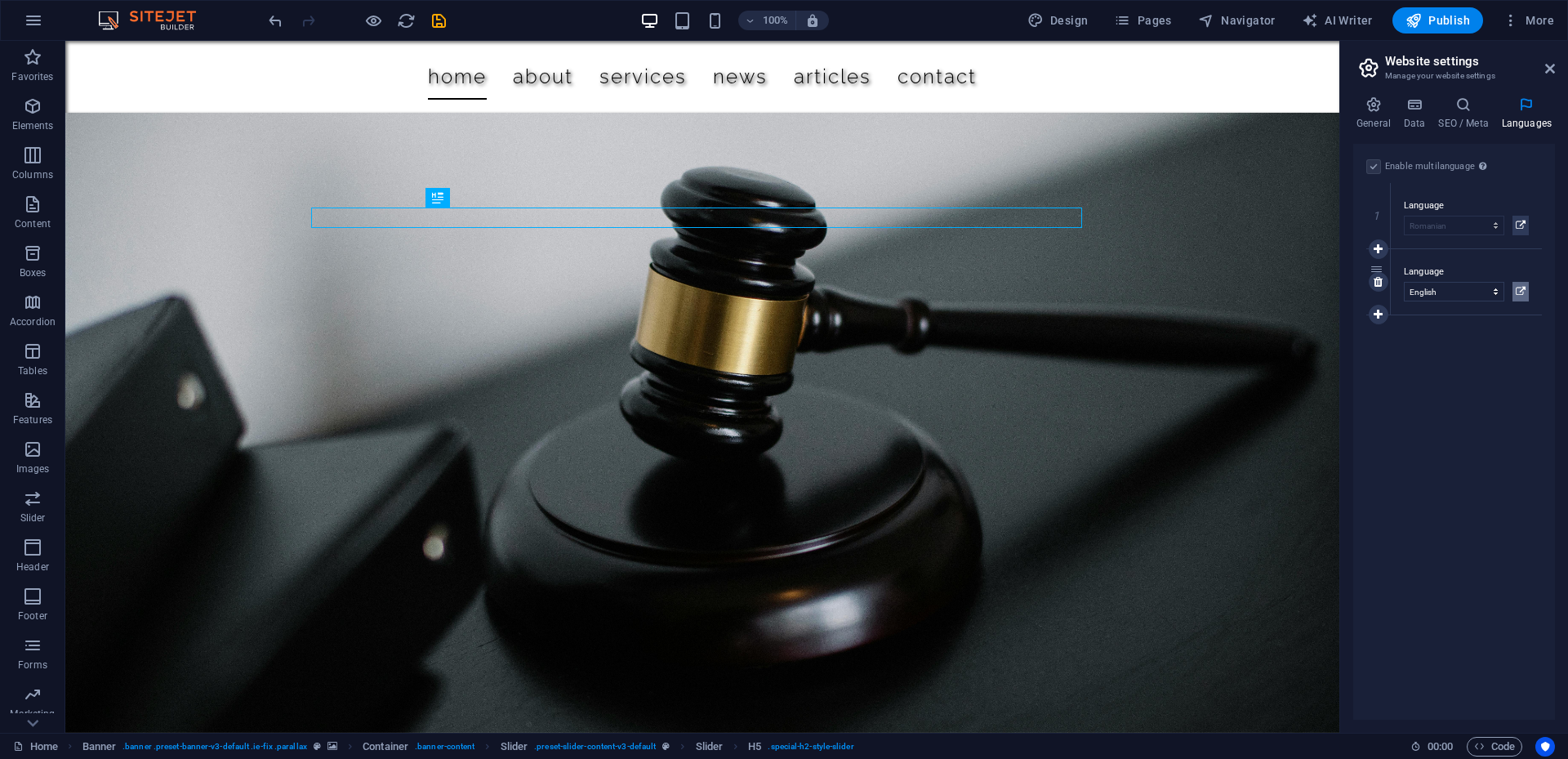
click at [1523, 290] on icon at bounding box center [1520, 291] width 9 height 20
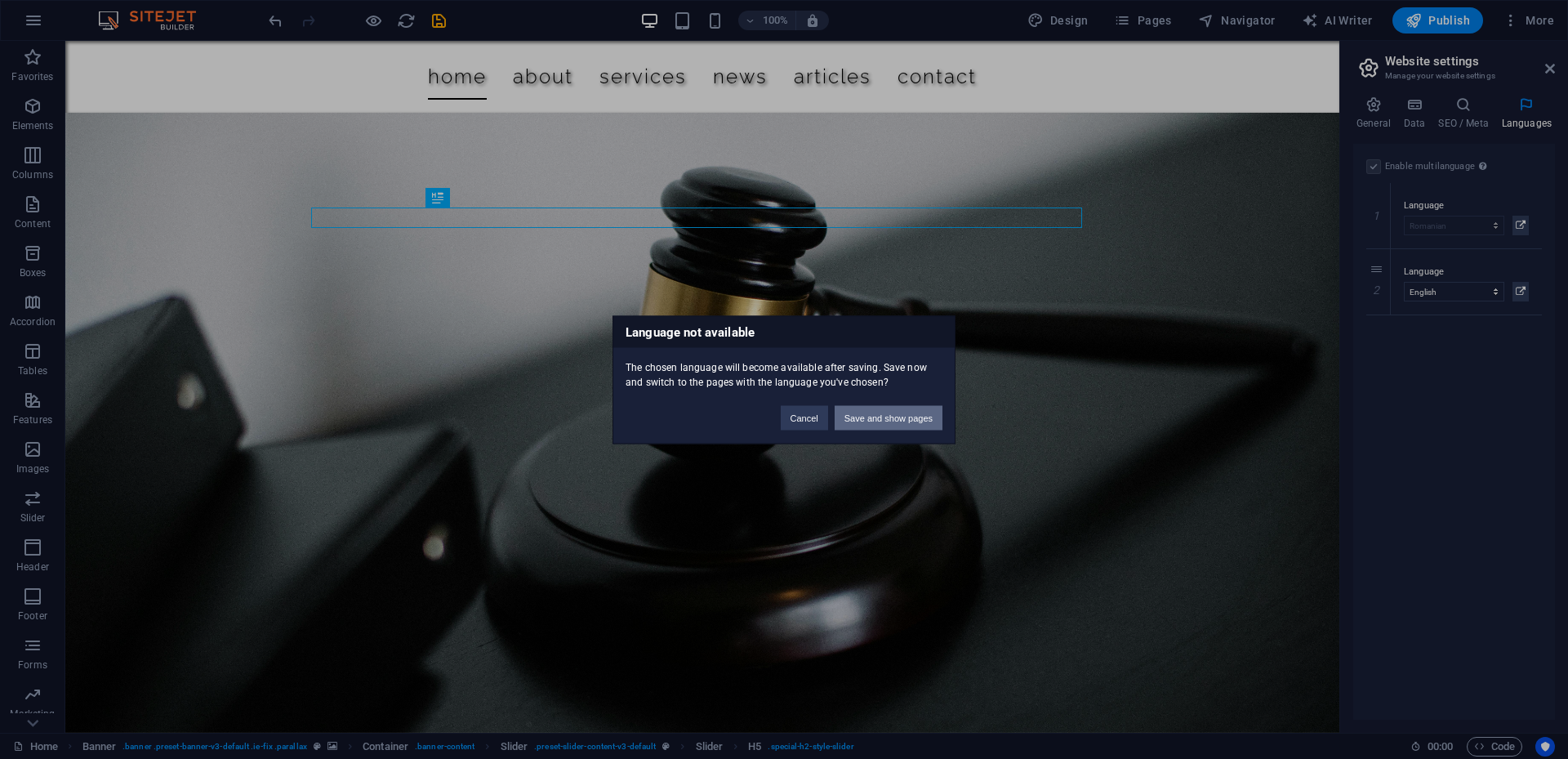
click at [925, 423] on button "Save and show pages" at bounding box center [889, 417] width 108 height 25
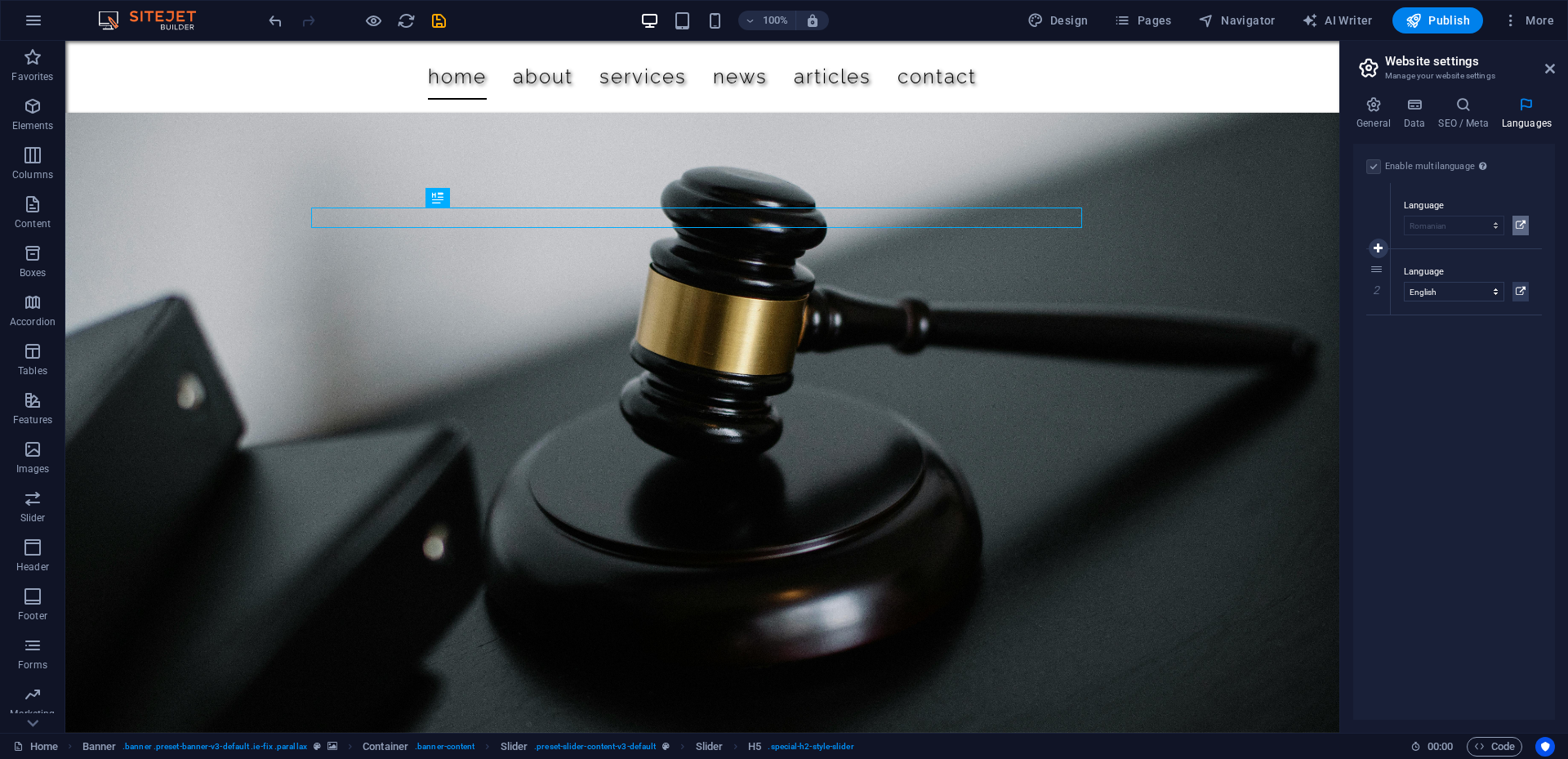
click at [1521, 224] on icon at bounding box center [1520, 225] width 9 height 20
